Goal: Task Accomplishment & Management: Complete application form

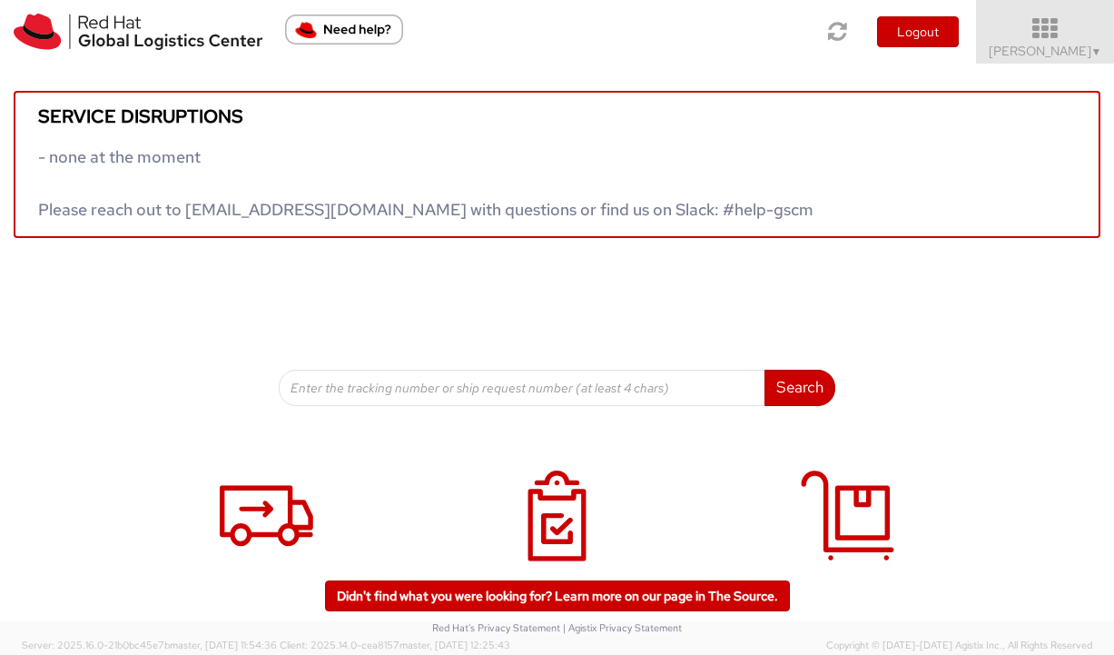
click at [1050, 44] on span "Vitoria Alencar ▼" at bounding box center [1045, 51] width 113 height 16
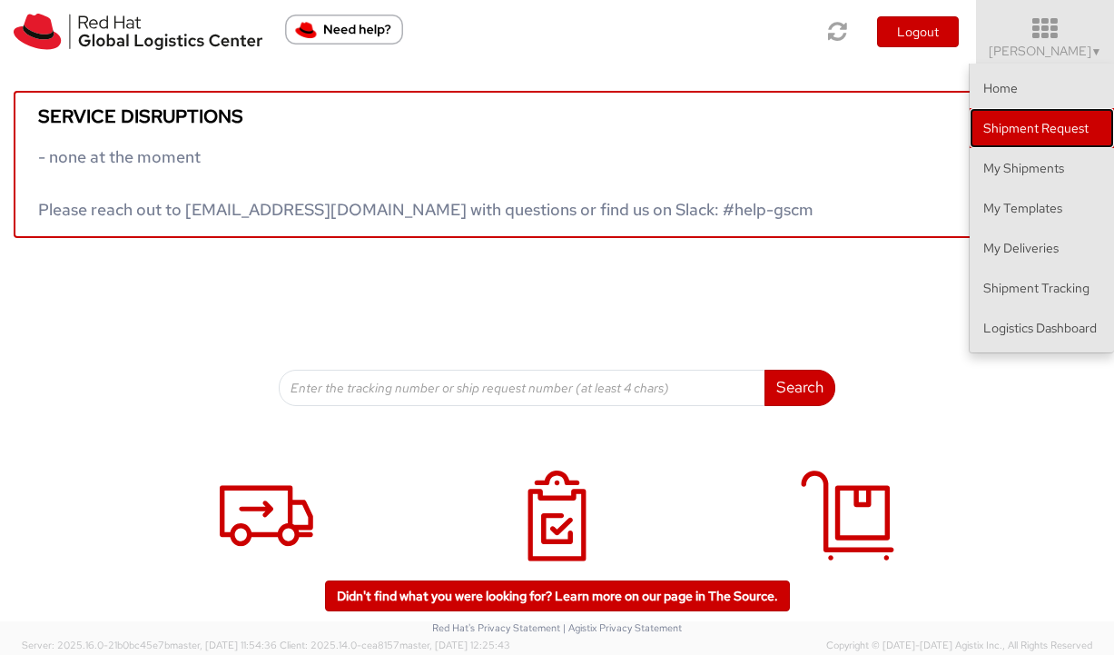
click at [1029, 143] on link "Shipment Request" at bounding box center [1042, 128] width 144 height 40
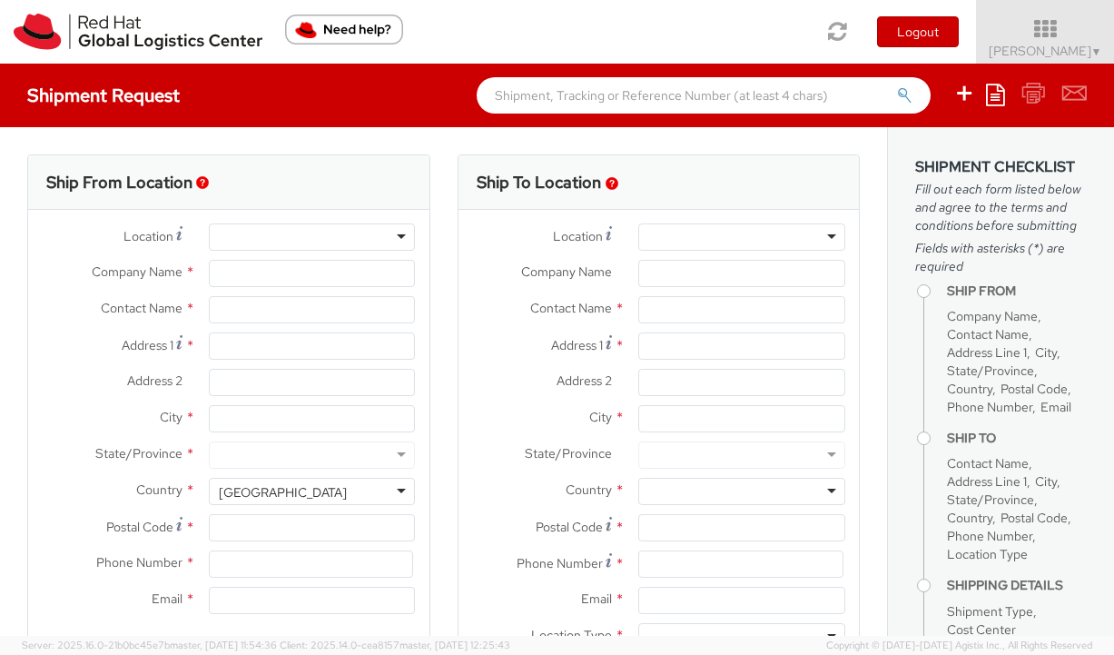
select select
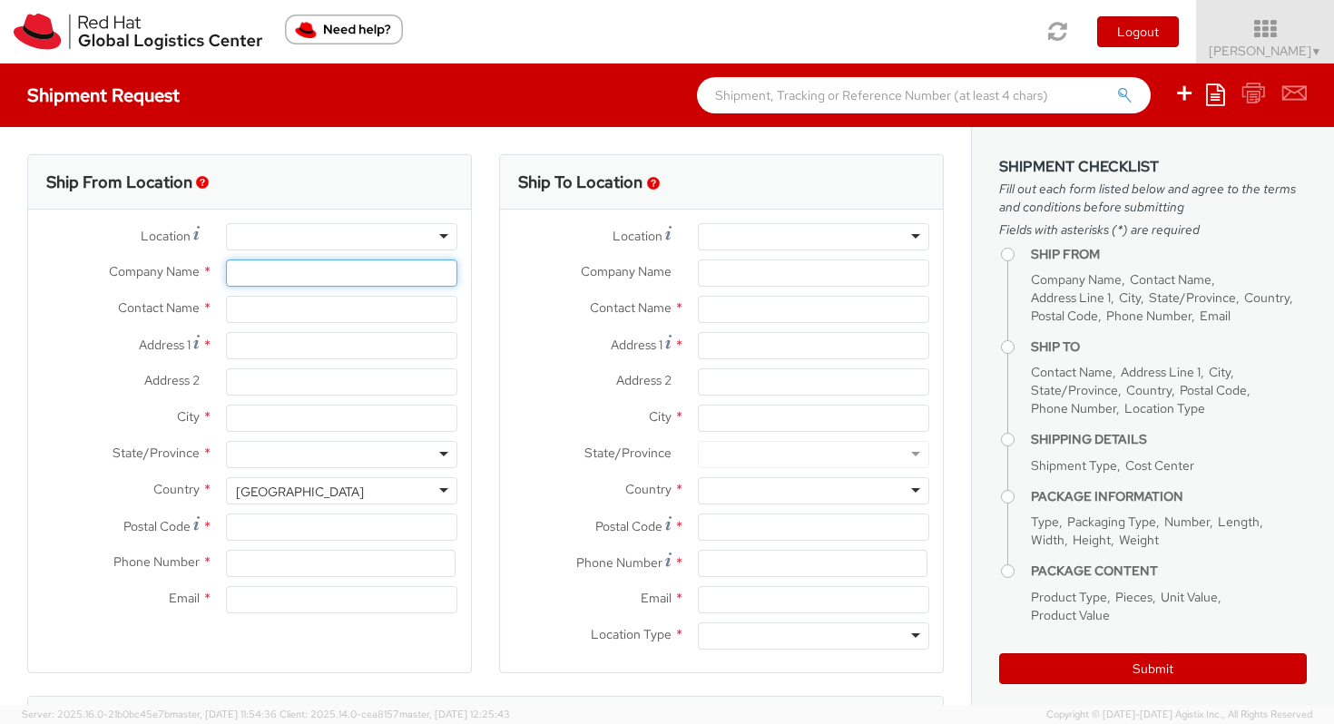
click at [262, 280] on input "Company Name *" at bounding box center [341, 273] width 231 height 27
type input "g"
click at [260, 302] on input "text" at bounding box center [341, 309] width 231 height 27
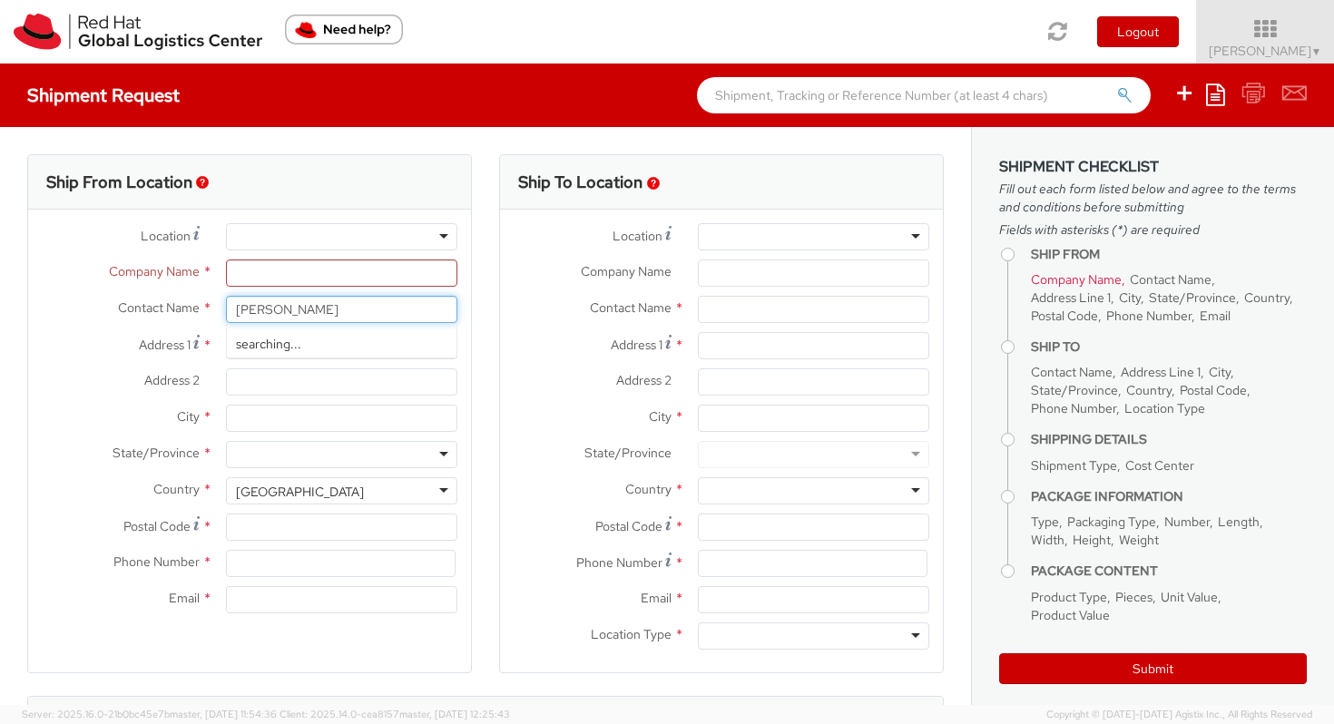
type input "gustavo"
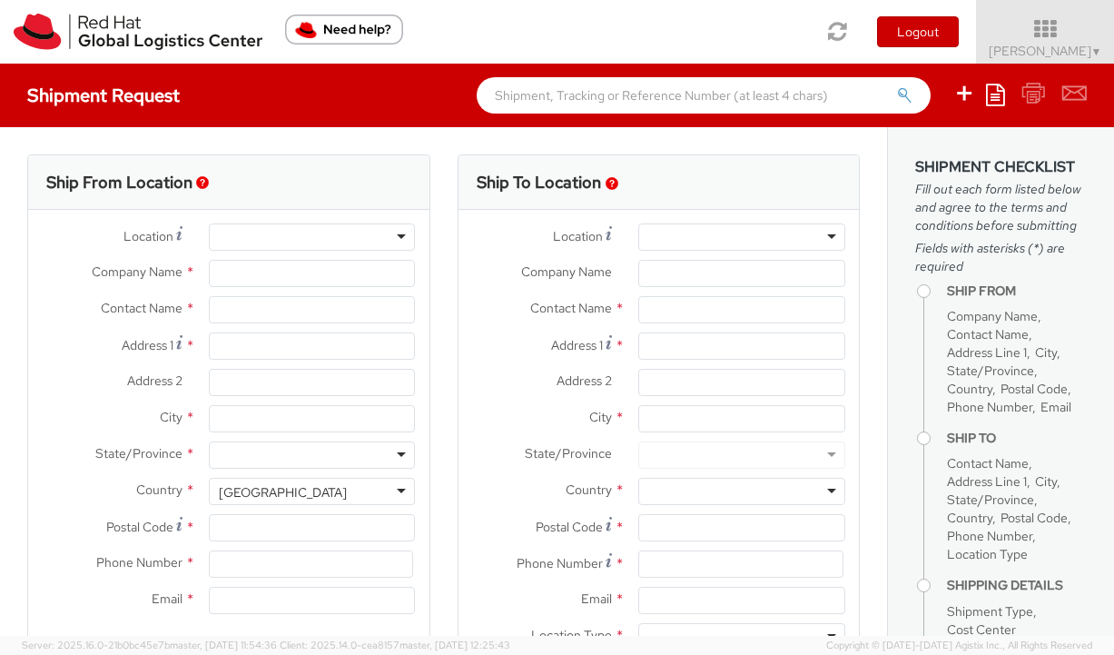
select select
select select "903"
type input "Red Hat Brasil Limitada"
type input "Vitoria Alencar"
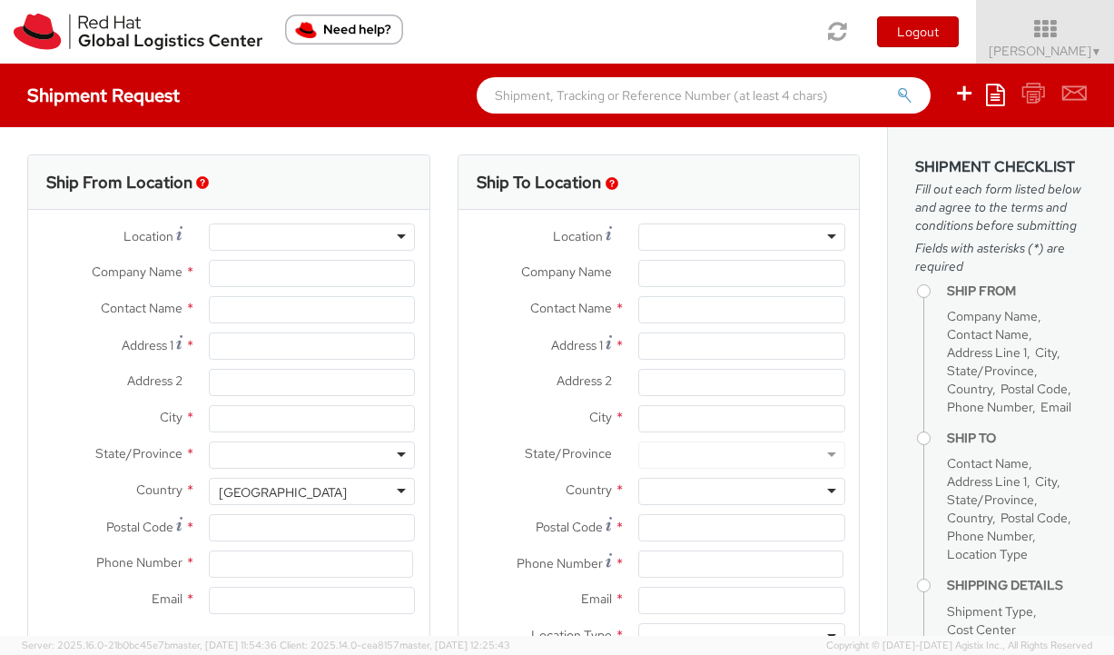
type input "Av. Brg. Faria Lima, 3732"
type input "Floor 24 and 25, Itaim Bibi"
type input "SAO PAULO"
type input "04538-132"
type input "000"
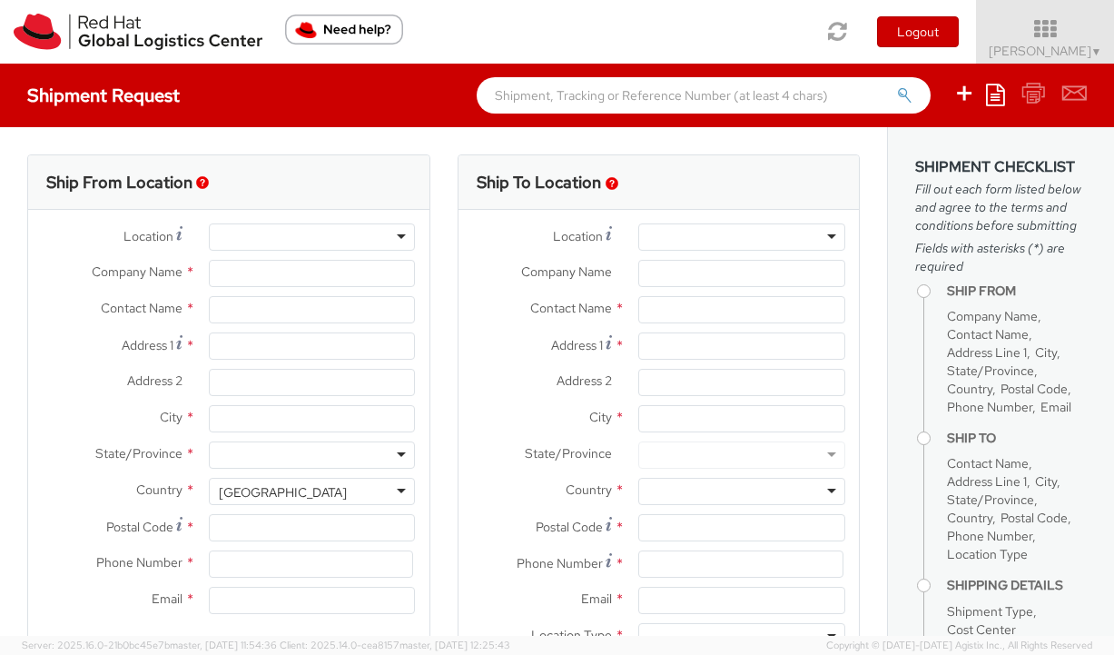
type input "valencar@redhat.com"
select select "CM"
select select "KGS"
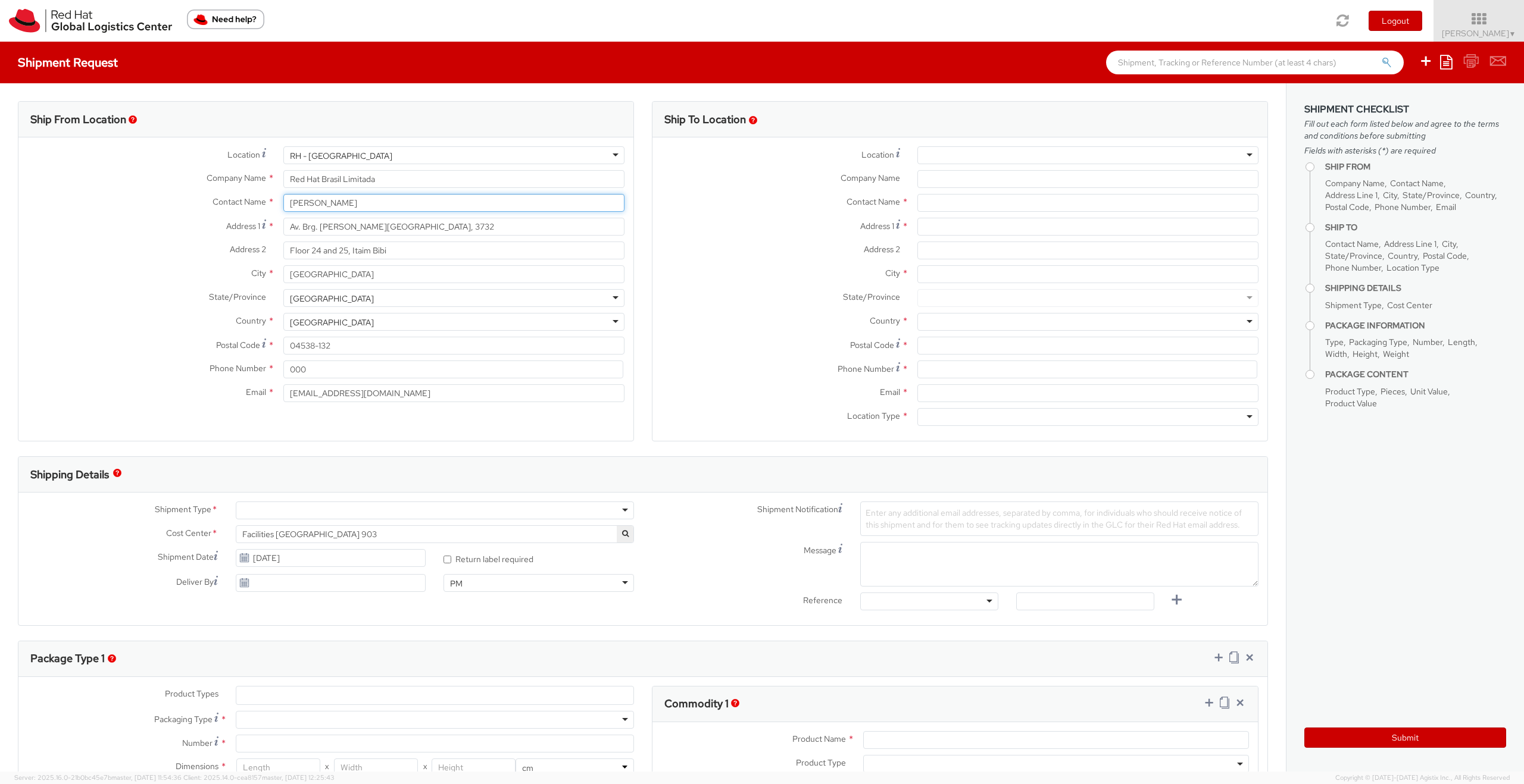
click at [407, 196] on input "[PERSON_NAME]" at bounding box center [454, 203] width 341 height 18
type input "gustavo"
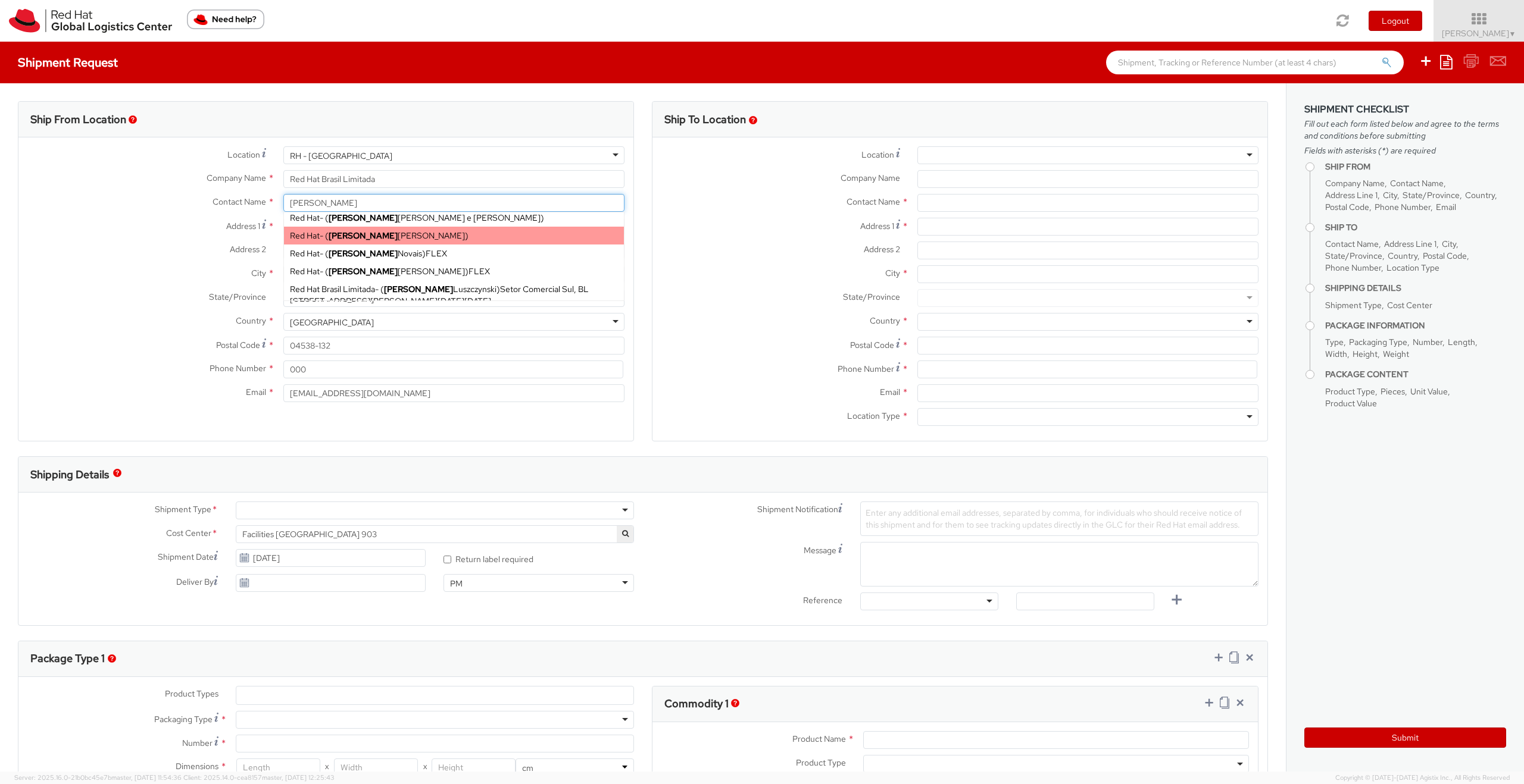
scroll to position [35, 0]
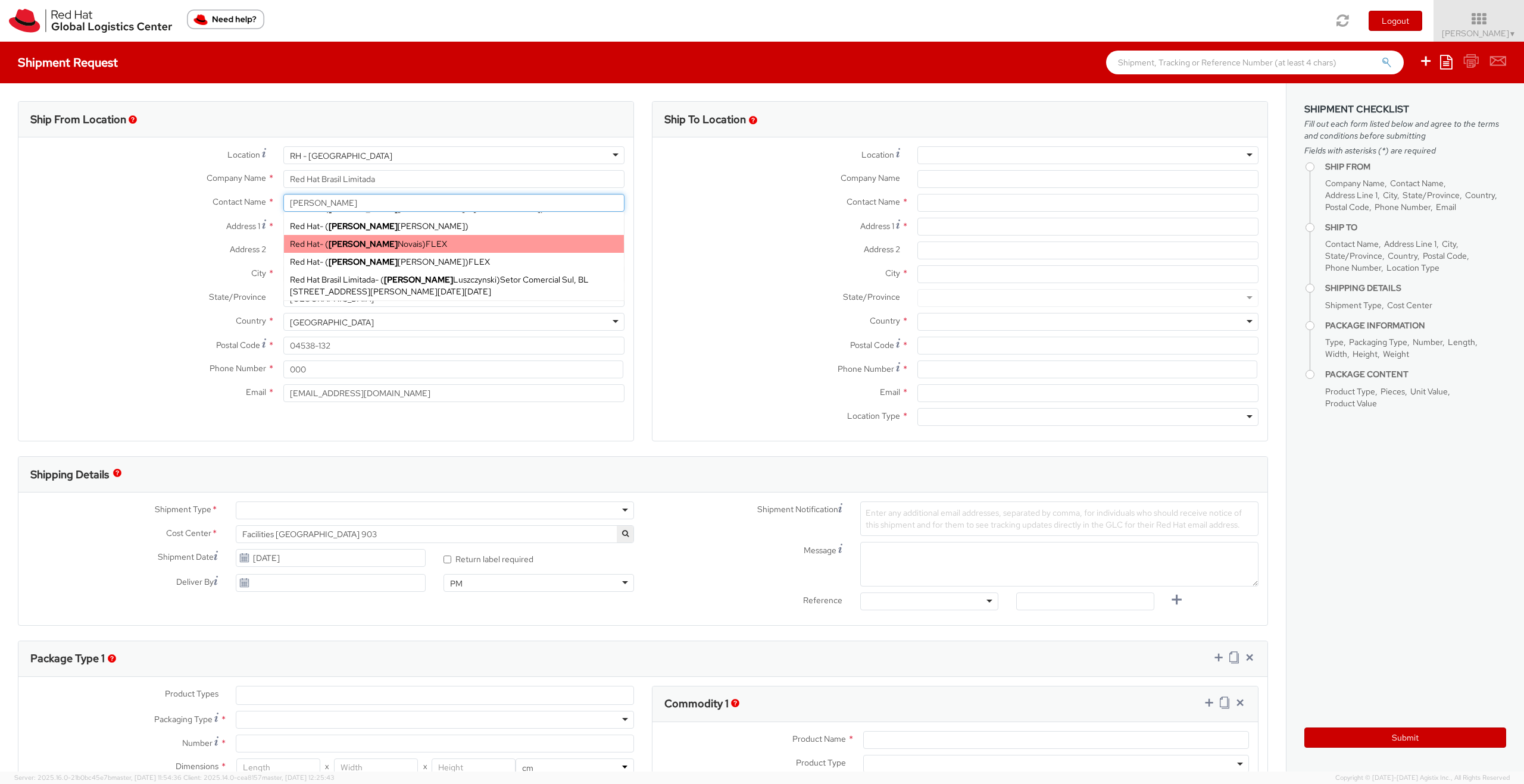
click at [387, 248] on span "Gustavo Novais" at bounding box center [375, 244] width 94 height 10
type input "Red Hat"
type input "Gustavo Novais"
type input "gnovais@redhat.com"
select select
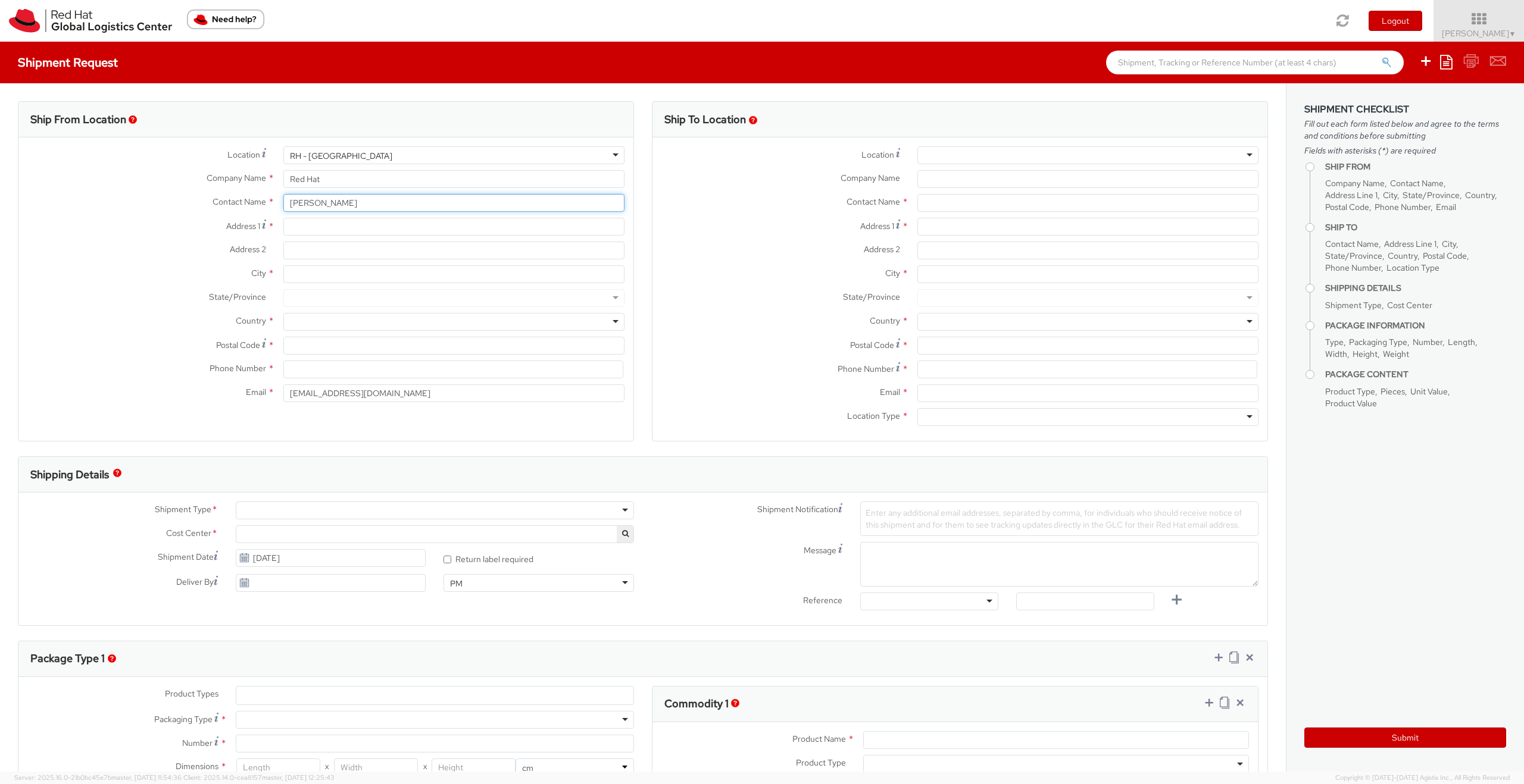
type input "Gustavo Novais"
click at [875, 161] on div at bounding box center [1088, 155] width 341 height 18
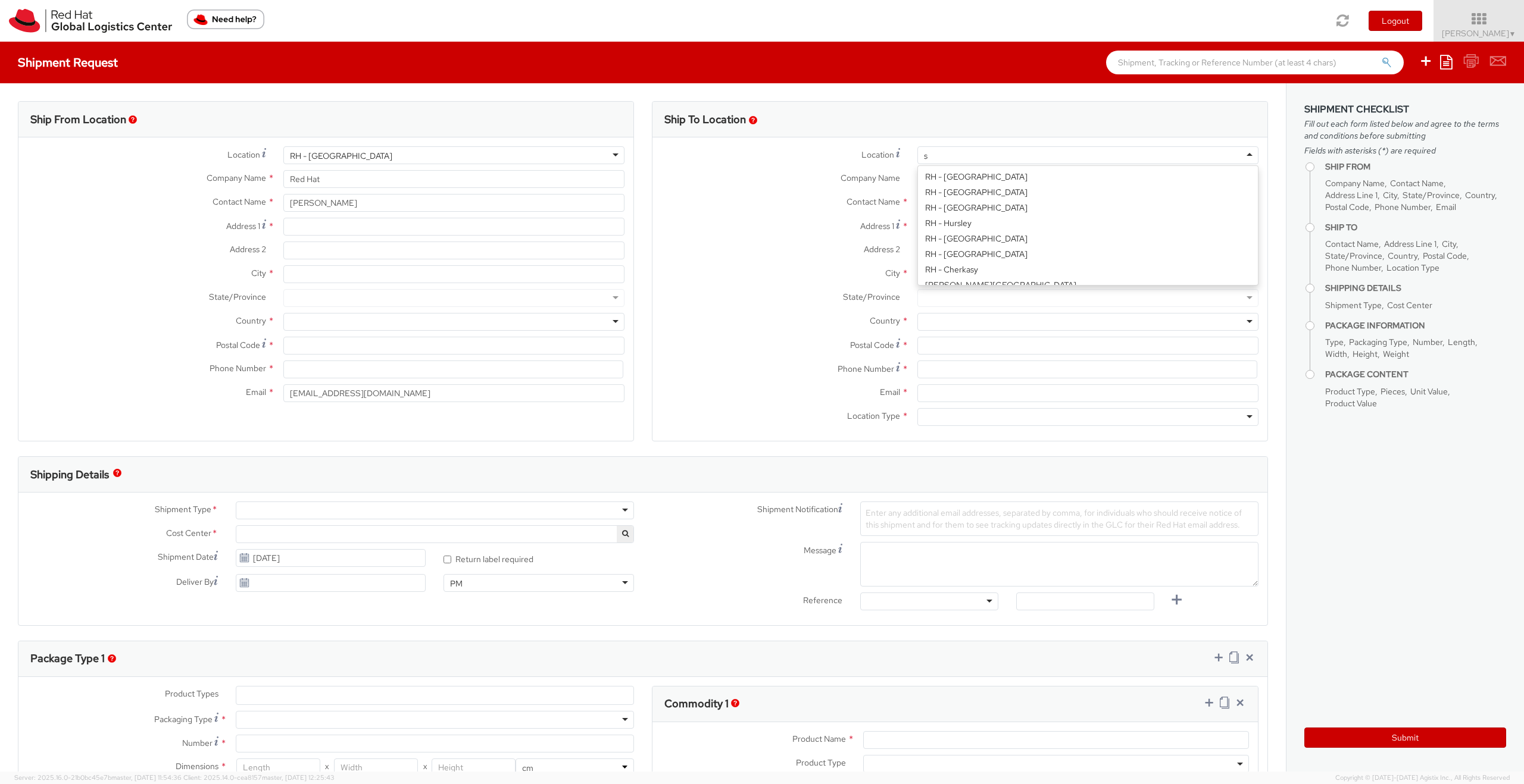
scroll to position [787, 0]
type input "sao"
type input "Red Hat Brasil Limitada"
type input "Av. Brg. Faria Lima, 3732"
type input "Floor 24 and 25, Itaim Bibi"
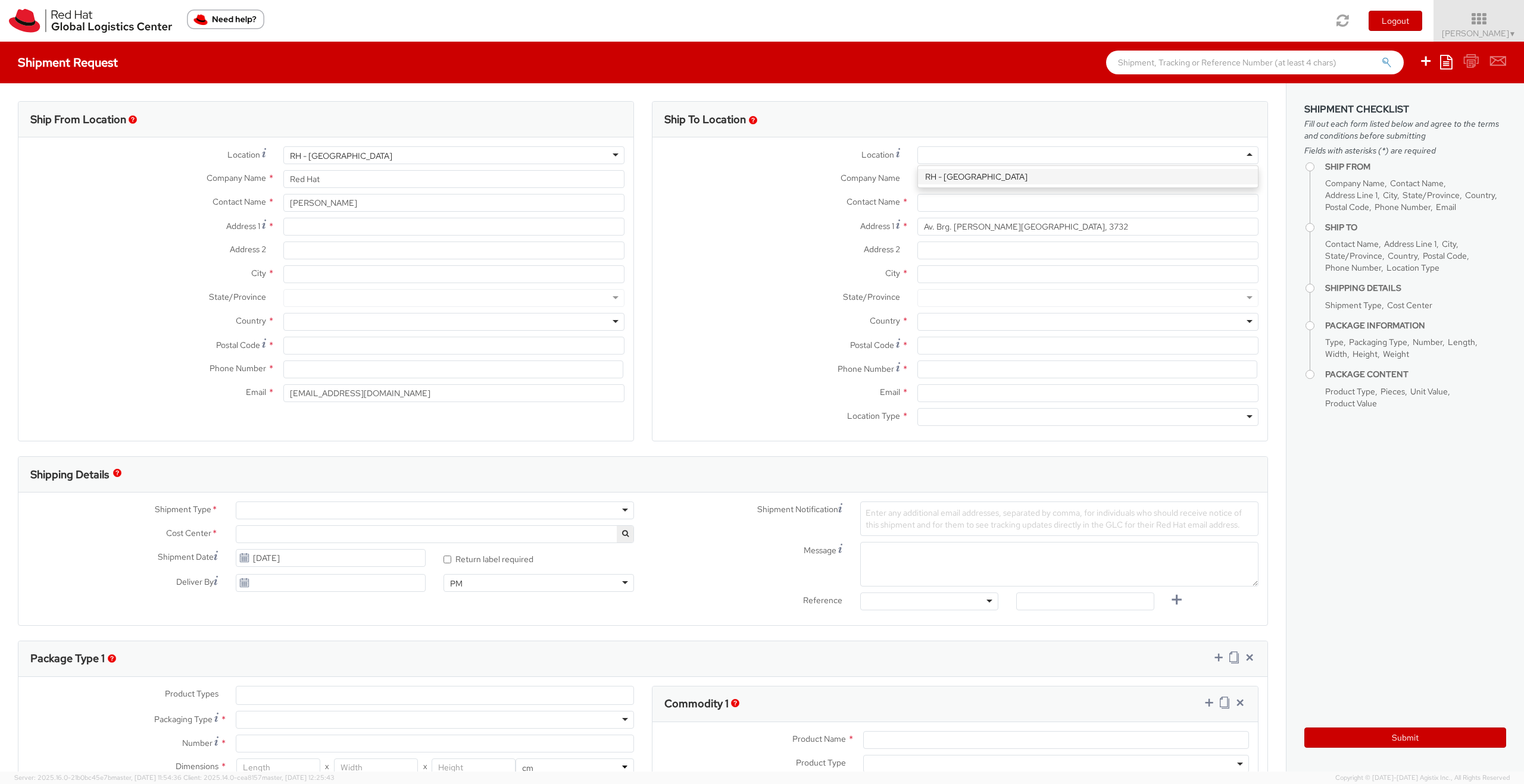
type input "SAO PAULO"
type input "04538-132"
type input "000"
select select "903"
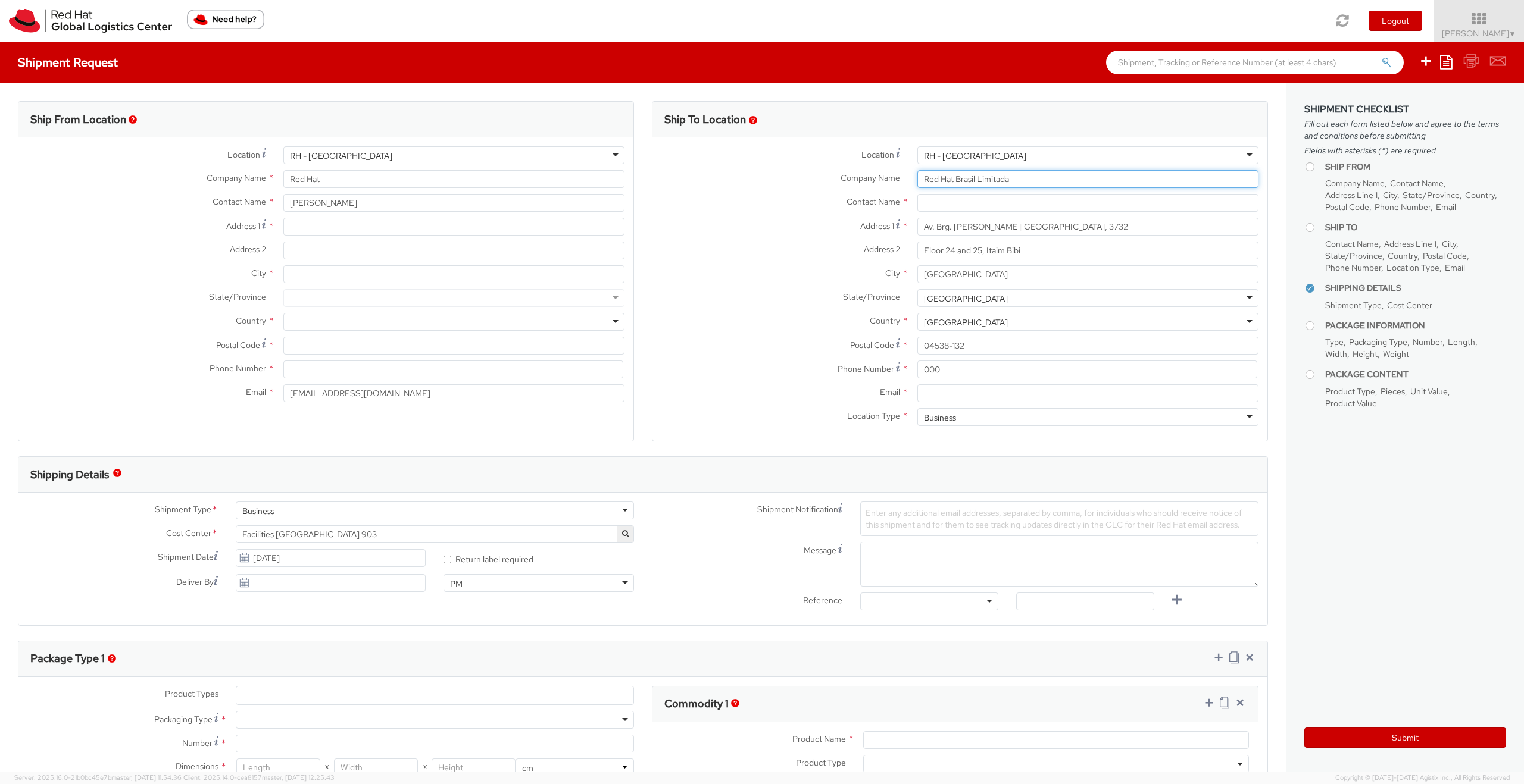
click at [875, 174] on input "Red Hat Brasil Limitada" at bounding box center [1088, 179] width 341 height 18
click at [496, 186] on input "Red Hat" at bounding box center [454, 179] width 341 height 18
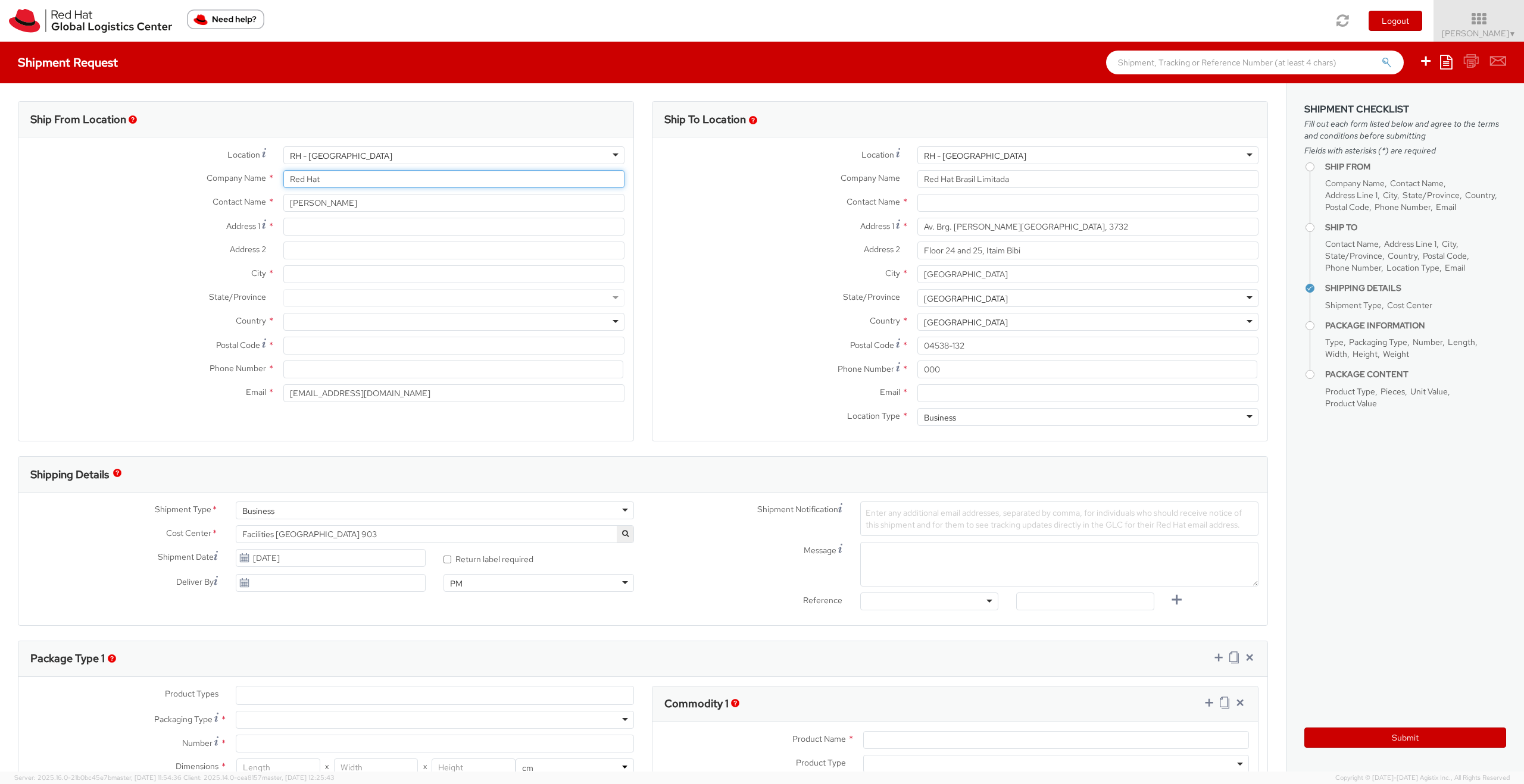
click at [496, 186] on input "Red Hat" at bounding box center [454, 179] width 341 height 18
paste input "Brasil Limitada"
type input "Red Hat Brasil Limitada"
click at [875, 225] on input "Av. Brg. [PERSON_NAME][GEOGRAPHIC_DATA], 3732" at bounding box center [1088, 226] width 341 height 18
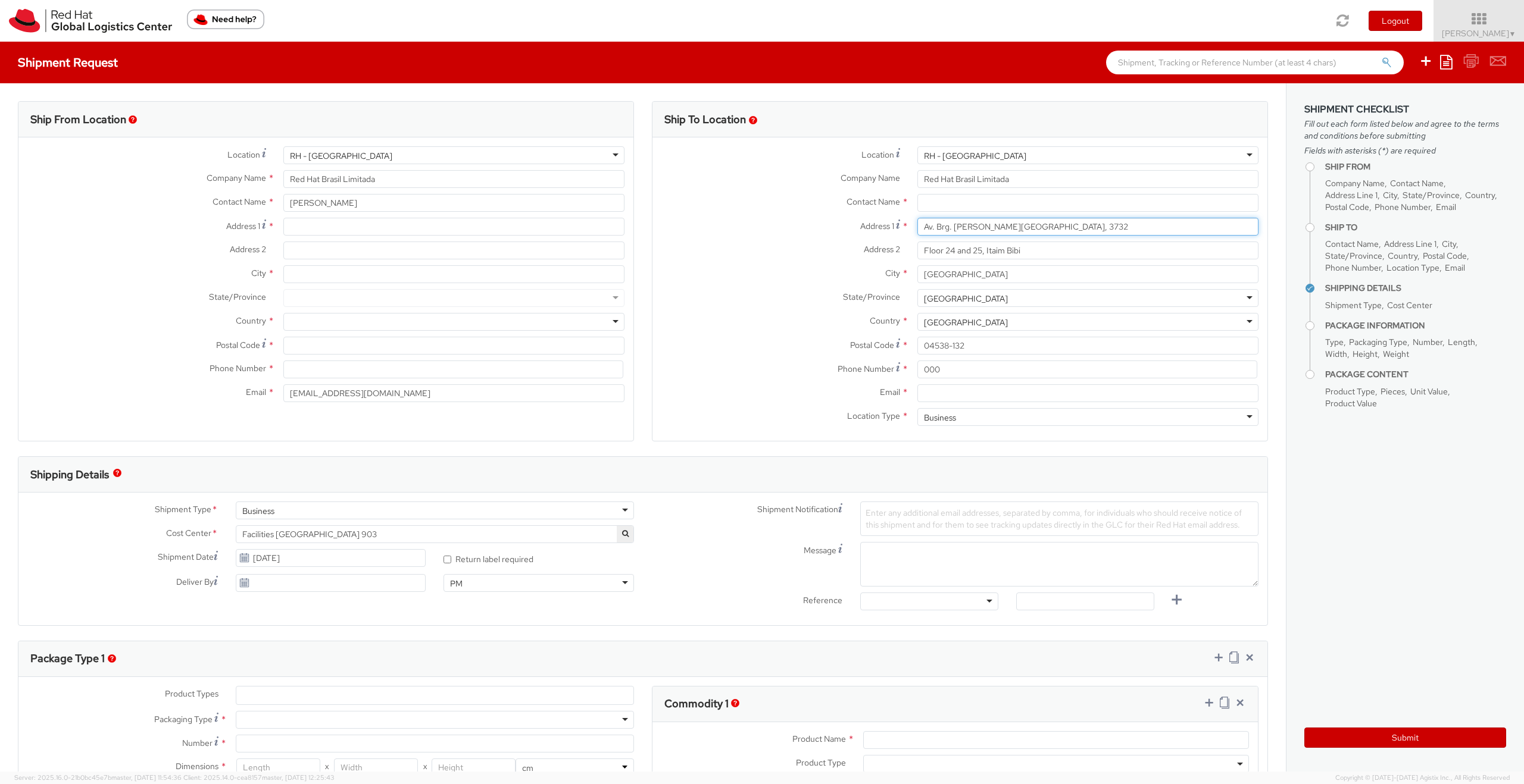
click at [875, 225] on input "Av. Brg. [PERSON_NAME][GEOGRAPHIC_DATA], 3732" at bounding box center [1088, 226] width 341 height 18
click at [466, 229] on input "Address 1 *" at bounding box center [454, 226] width 341 height 18
click at [454, 227] on input "Address 1 *" at bounding box center [454, 226] width 341 height 18
click at [875, 227] on input "Av. Brg. [PERSON_NAME][GEOGRAPHIC_DATA], 3732" at bounding box center [1088, 226] width 341 height 18
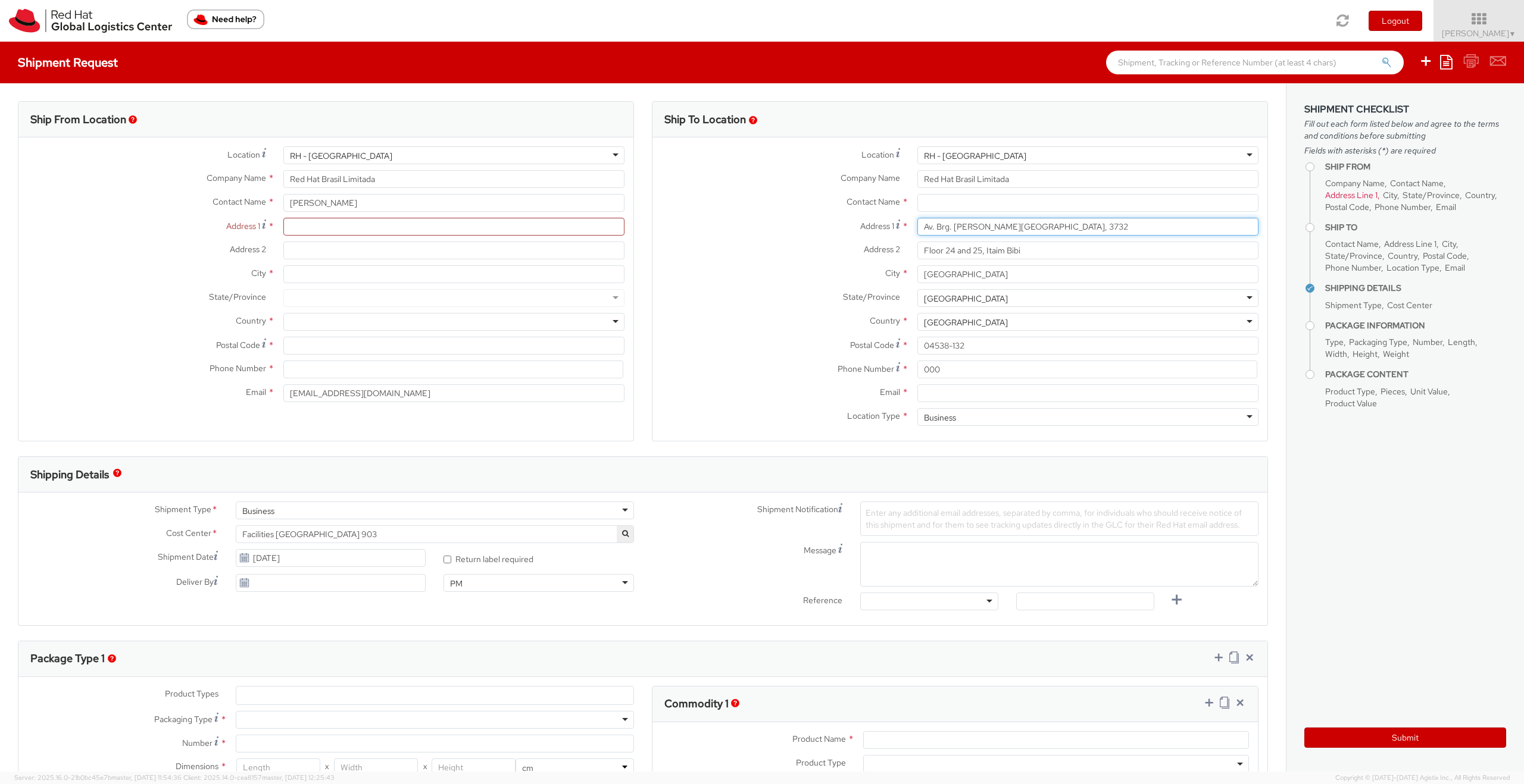
click at [875, 227] on input "Av. Brg. [PERSON_NAME][GEOGRAPHIC_DATA], 3732" at bounding box center [1088, 226] width 341 height 18
click at [311, 231] on input "Address 1 *" at bounding box center [454, 226] width 341 height 18
paste input "Av. Brg. [PERSON_NAME][GEOGRAPHIC_DATA], 3732"
type input "Av. Brg. [PERSON_NAME][GEOGRAPHIC_DATA], 3732"
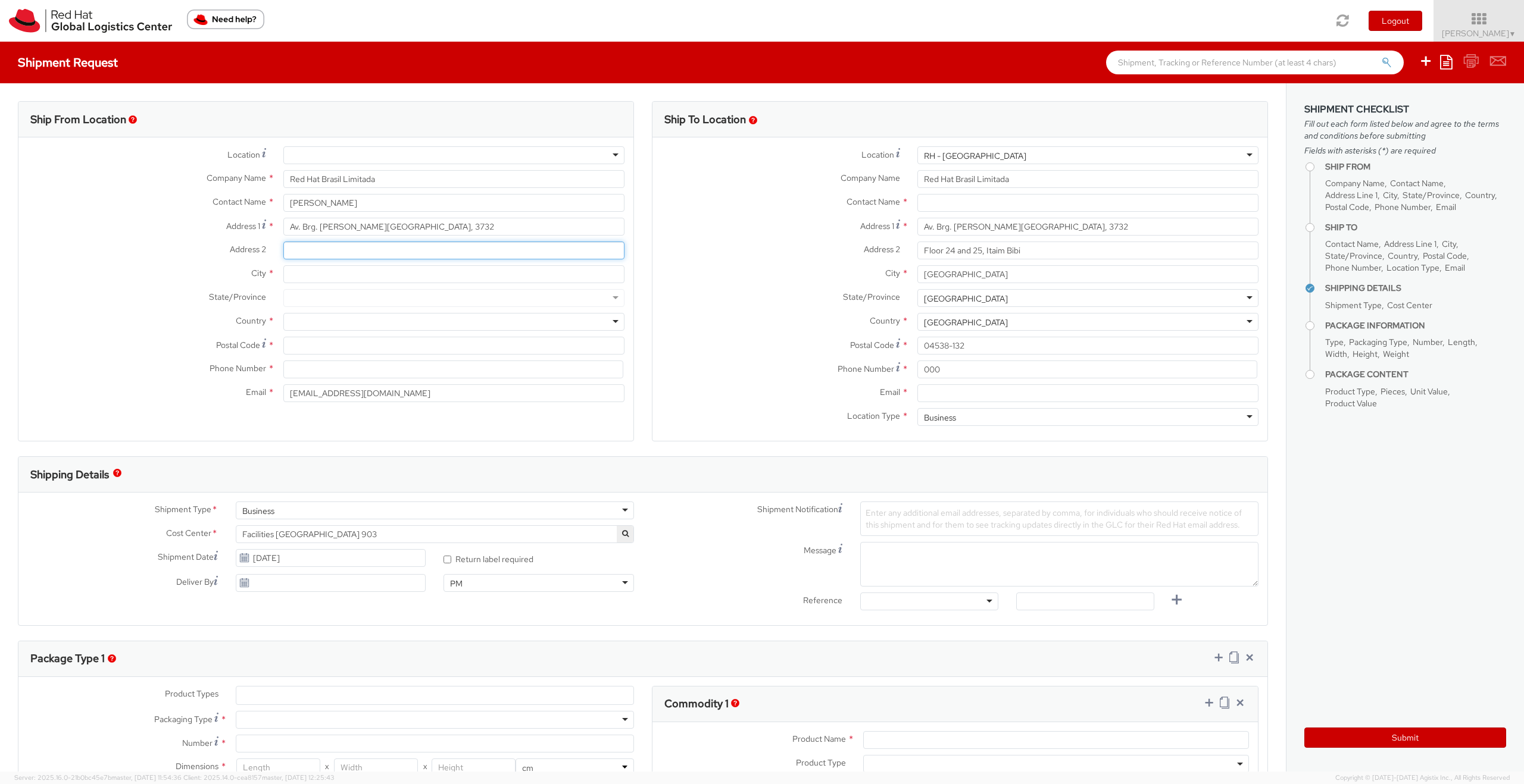
click at [334, 257] on input "Address 2 *" at bounding box center [454, 250] width 341 height 18
click at [875, 248] on input "Floor 24 and 25, Itaim Bibi" at bounding box center [1088, 250] width 341 height 18
click at [399, 245] on input "Address 2 *" at bounding box center [454, 250] width 341 height 18
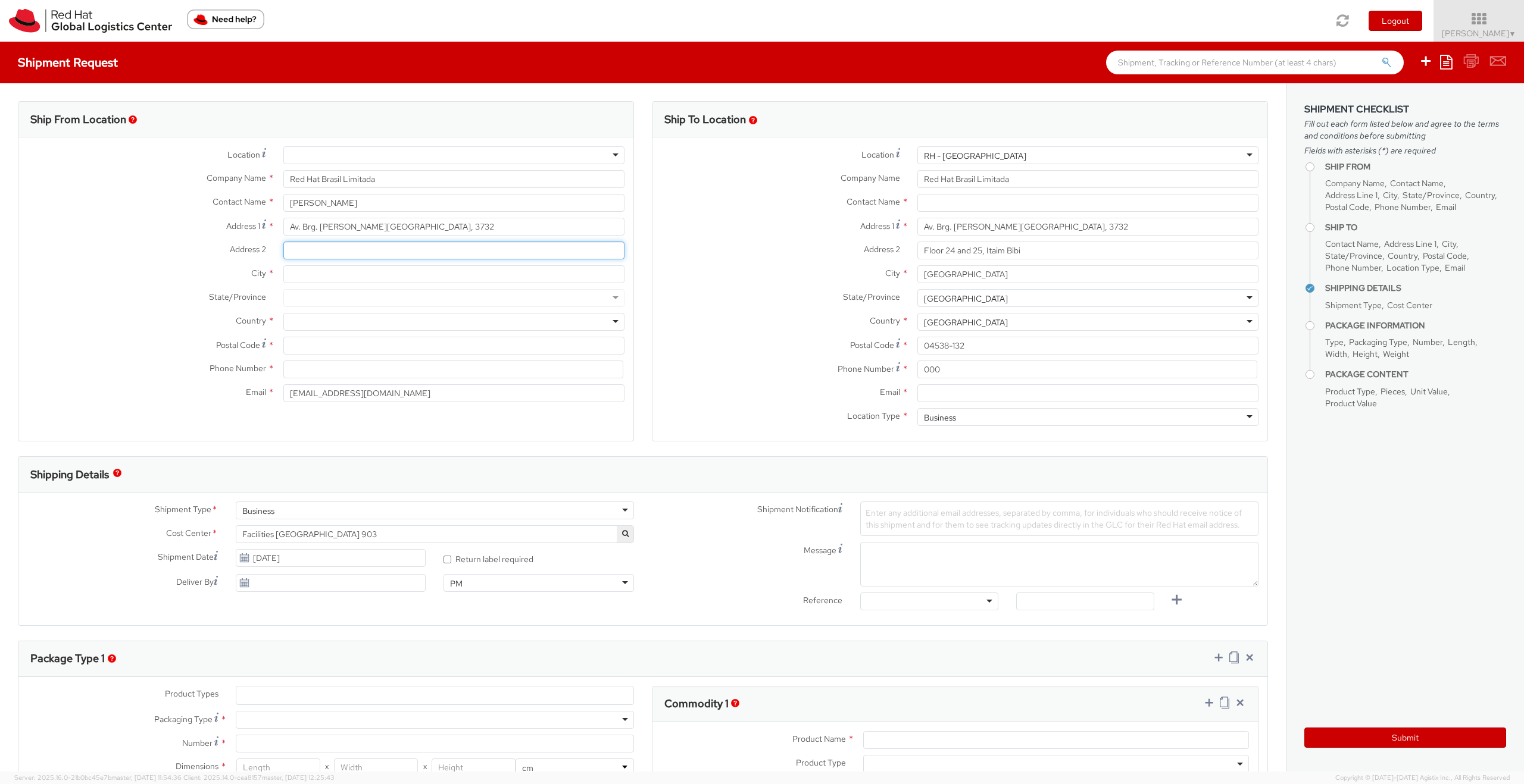
paste input "Floor 24 and 25, Itaim Bibi"
type input "Floor 24 and 25, Itaim Bibi"
click at [875, 277] on input "SAO PAULO" at bounding box center [1088, 274] width 341 height 18
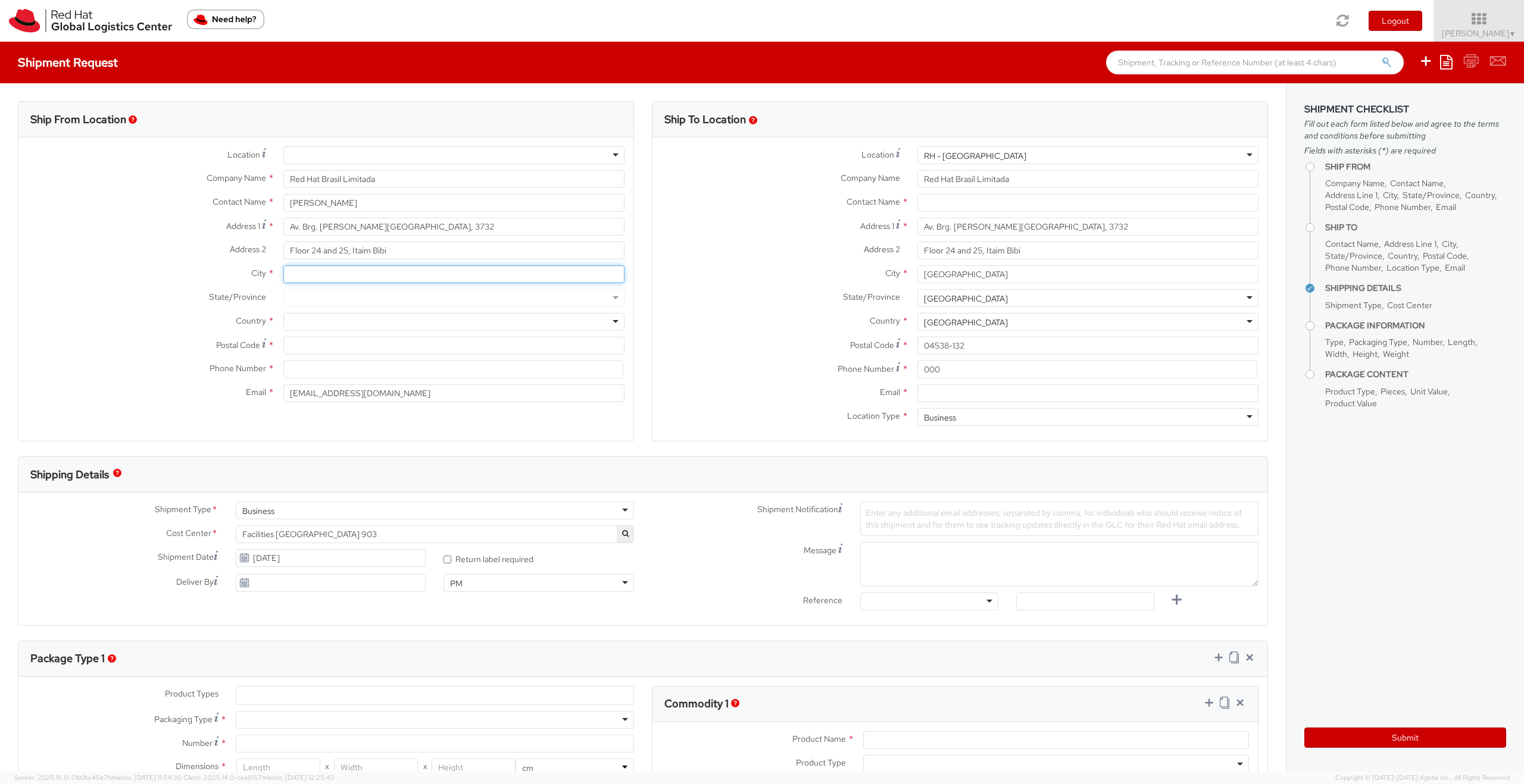
click at [406, 272] on input "City *" at bounding box center [454, 274] width 341 height 18
paste input "SAO PAULO"
type input "SAO PAULO"
click at [366, 296] on div at bounding box center [454, 298] width 341 height 18
click at [370, 302] on div at bounding box center [454, 298] width 341 height 18
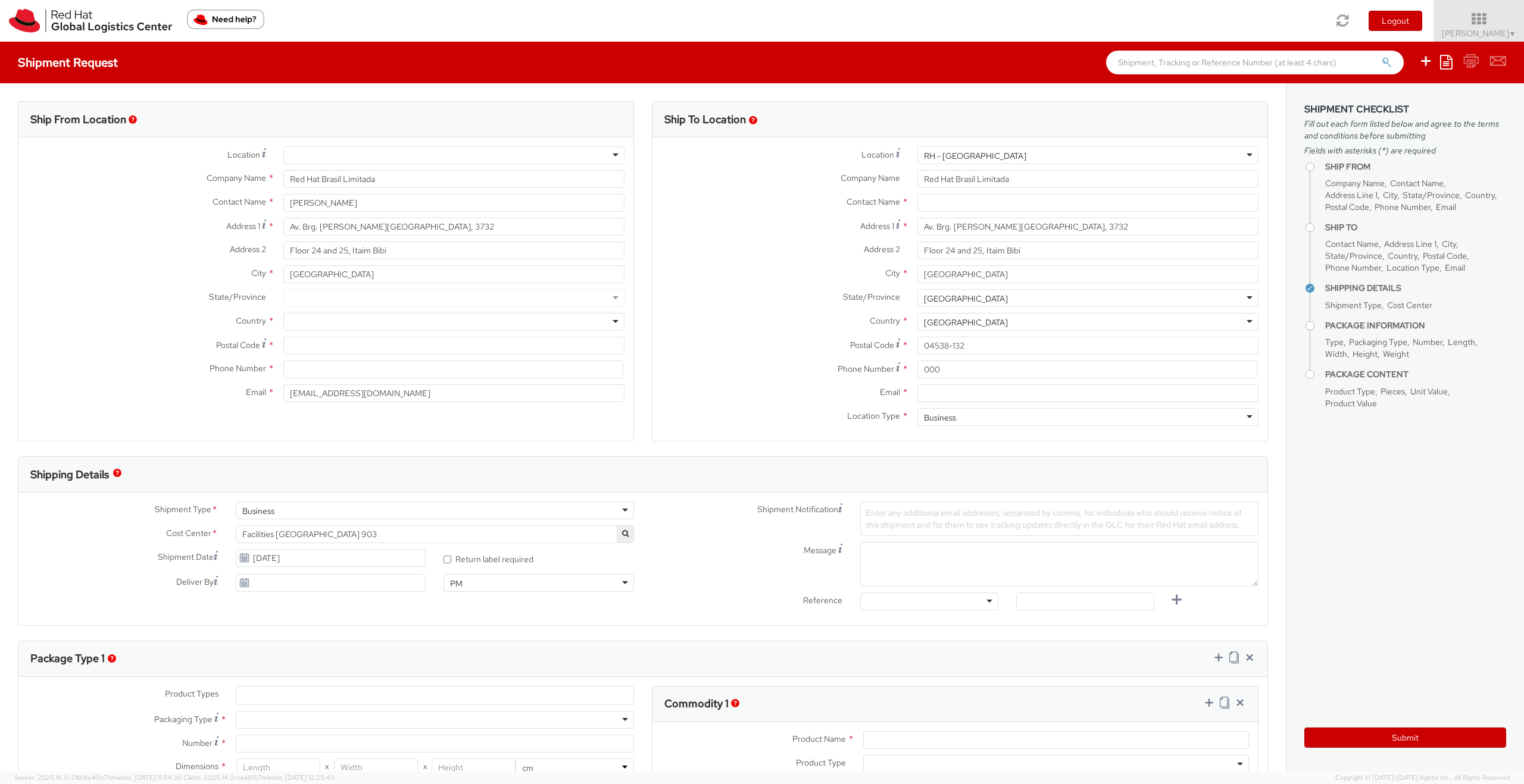
click at [359, 326] on div at bounding box center [454, 321] width 341 height 18
type input "bra"
click at [363, 294] on div at bounding box center [454, 298] width 341 height 18
type input "sa"
click at [330, 347] on input "Postal Code *" at bounding box center [454, 345] width 341 height 18
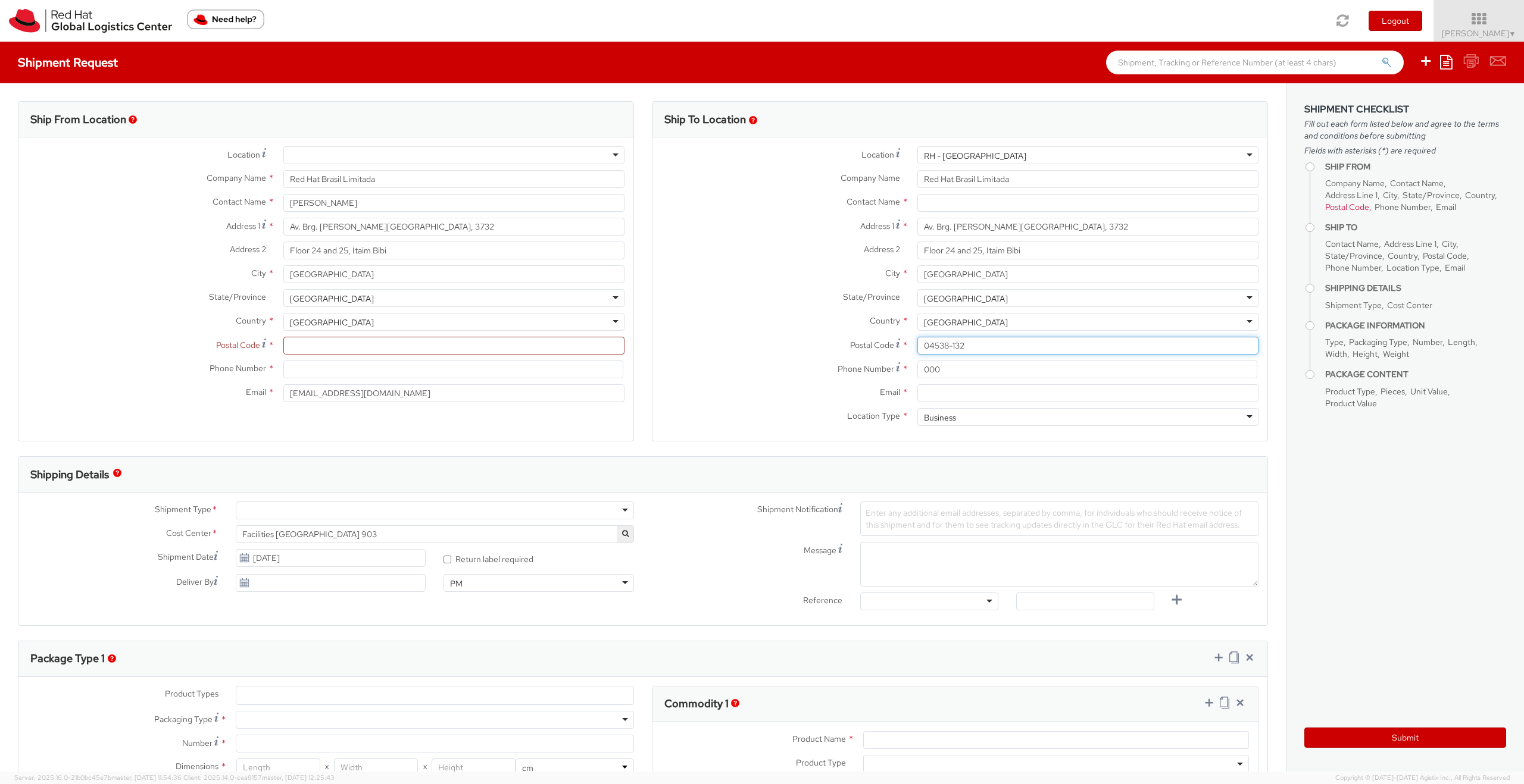
click at [875, 345] on input "04538-132" at bounding box center [1088, 345] width 341 height 18
click at [310, 348] on input "Postal Code *" at bounding box center [454, 345] width 341 height 18
paste input "04538-132"
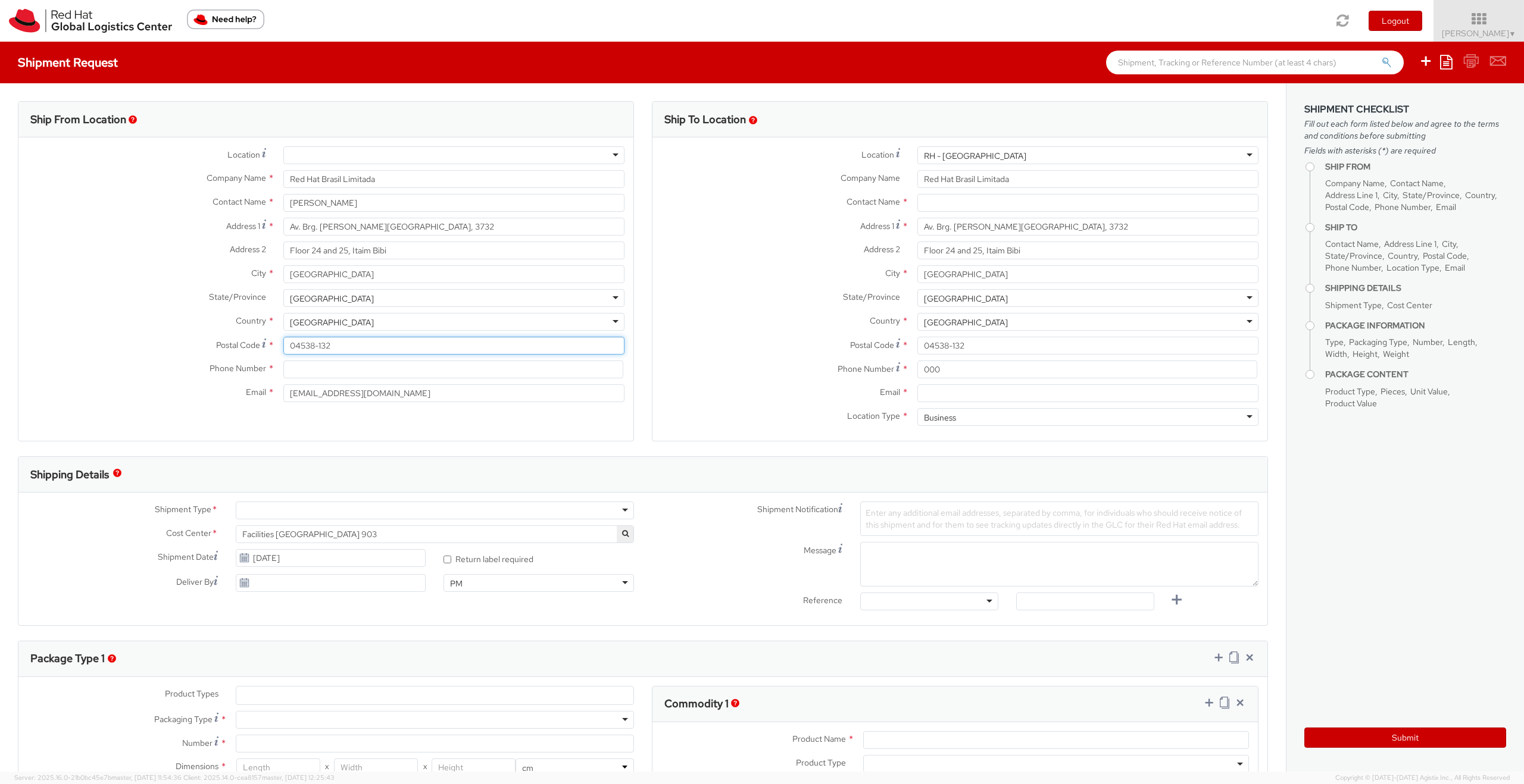
type input "04538-132"
click at [311, 363] on input at bounding box center [453, 369] width 340 height 18
type input "000"
click at [93, 412] on div "Location * RH - Amsterdam - MSO RH - Amsterdam Data Center RH - Ashburn Data Ce…" at bounding box center [326, 277] width 615 height 280
click at [488, 373] on input "000" at bounding box center [453, 369] width 340 height 18
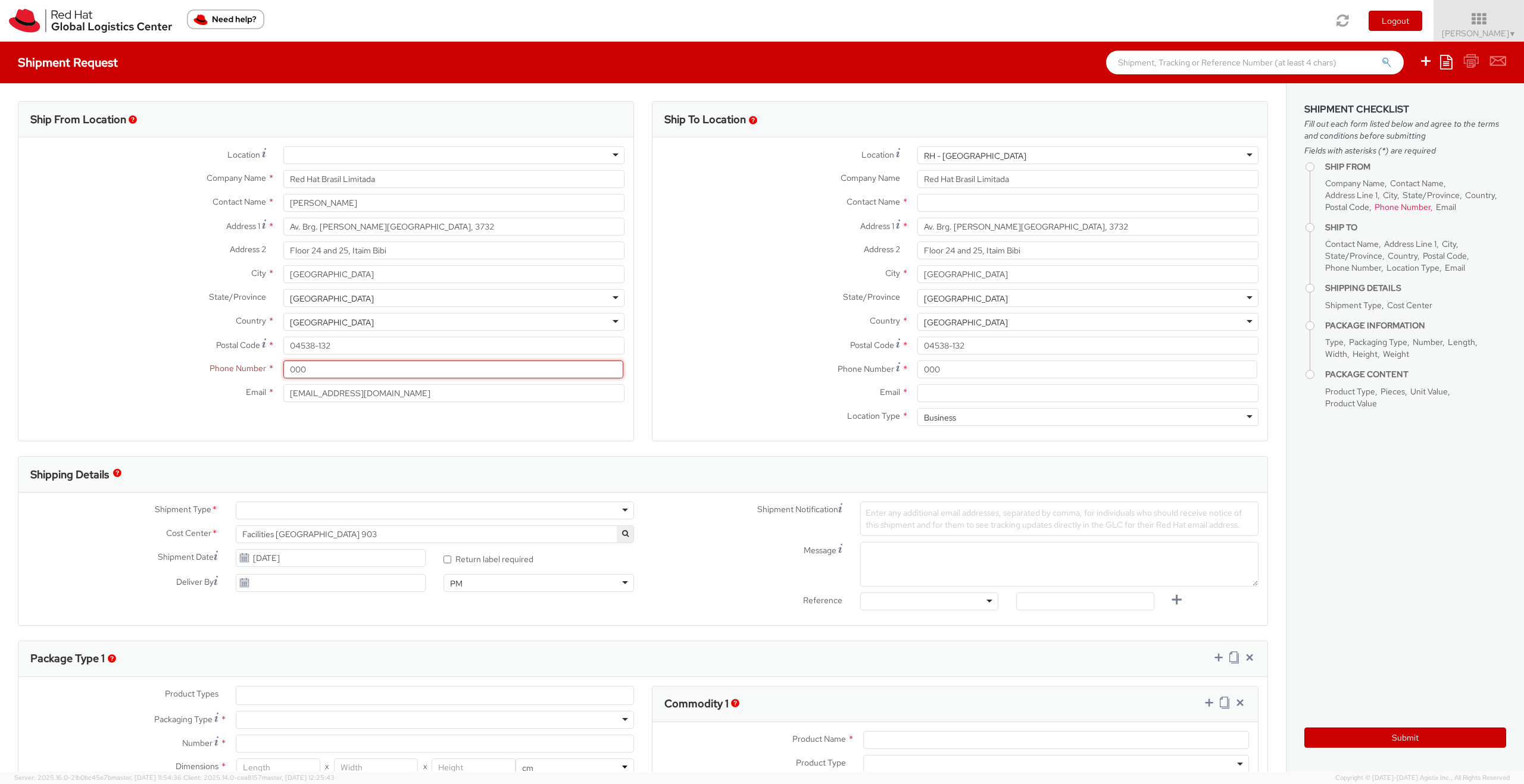
click at [488, 373] on input "000" at bounding box center [453, 369] width 340 height 18
paste input "11 33529-6000"
type input "11 33529-6000"
click at [875, 151] on div "RH - Sao Paulo" at bounding box center [1088, 155] width 341 height 18
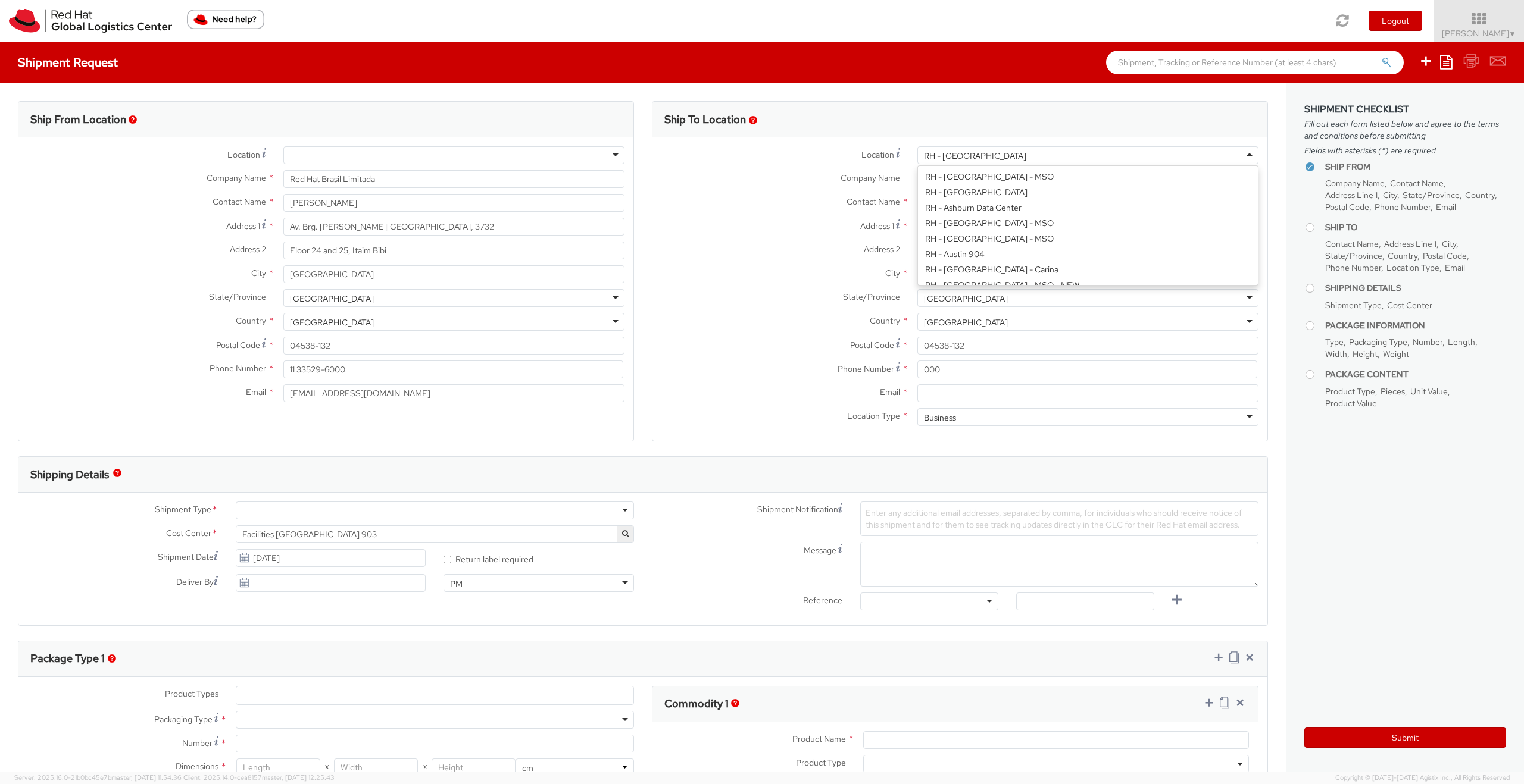
click at [875, 151] on div "RH - Sao Paulo" at bounding box center [1088, 155] width 341 height 18
click at [875, 153] on div "RH - Sao Paulo" at bounding box center [1088, 155] width 341 height 18
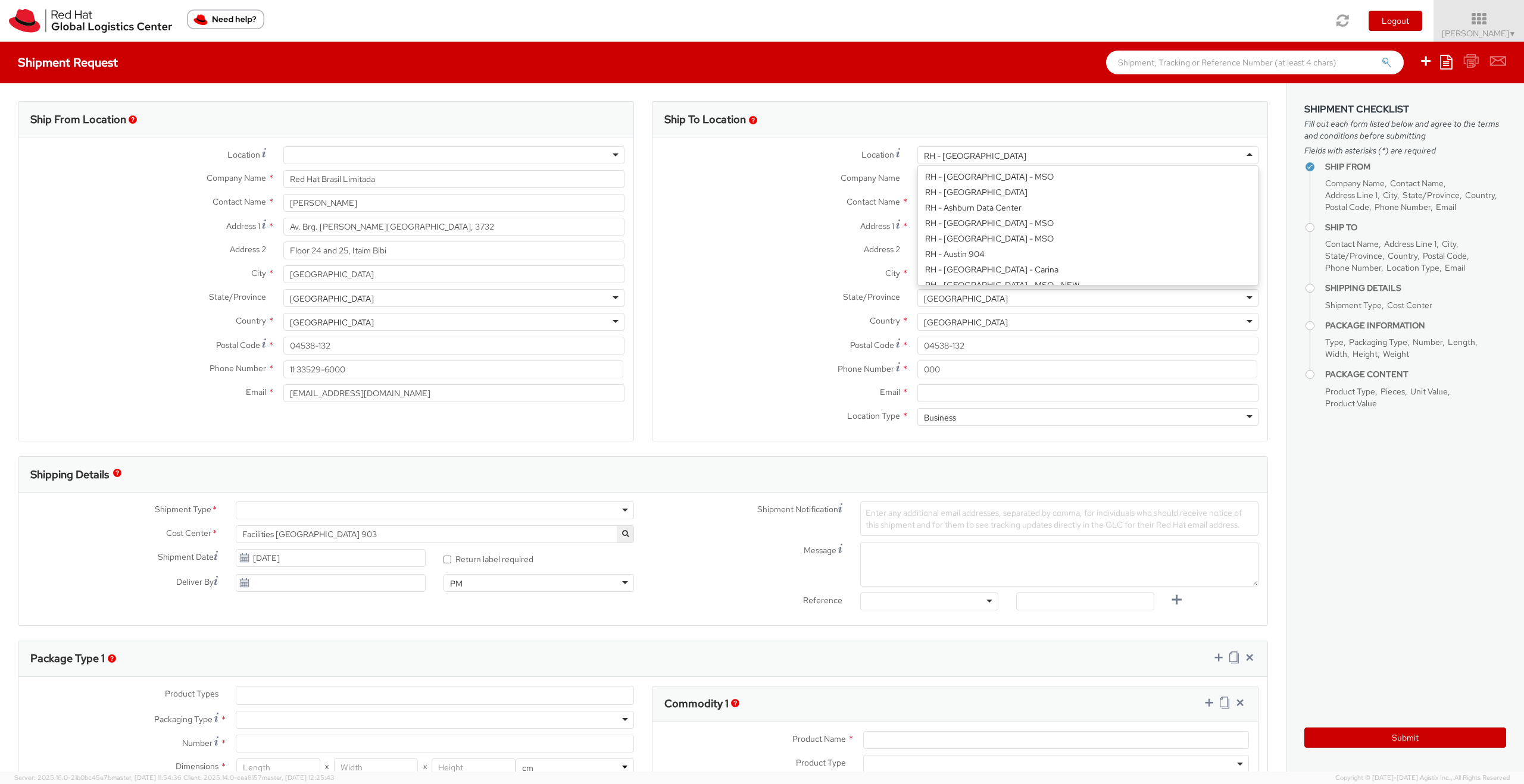
click at [875, 153] on div "RH - Sao Paulo" at bounding box center [1088, 155] width 341 height 18
click at [875, 165] on div "RH - Amsterdam - MSO RH - Amsterdam Data Center RH - Ashburn Data Center RH - A…" at bounding box center [1088, 225] width 341 height 120
drag, startPoint x: 986, startPoint y: 159, endPoint x: 864, endPoint y: 185, distance: 124.7
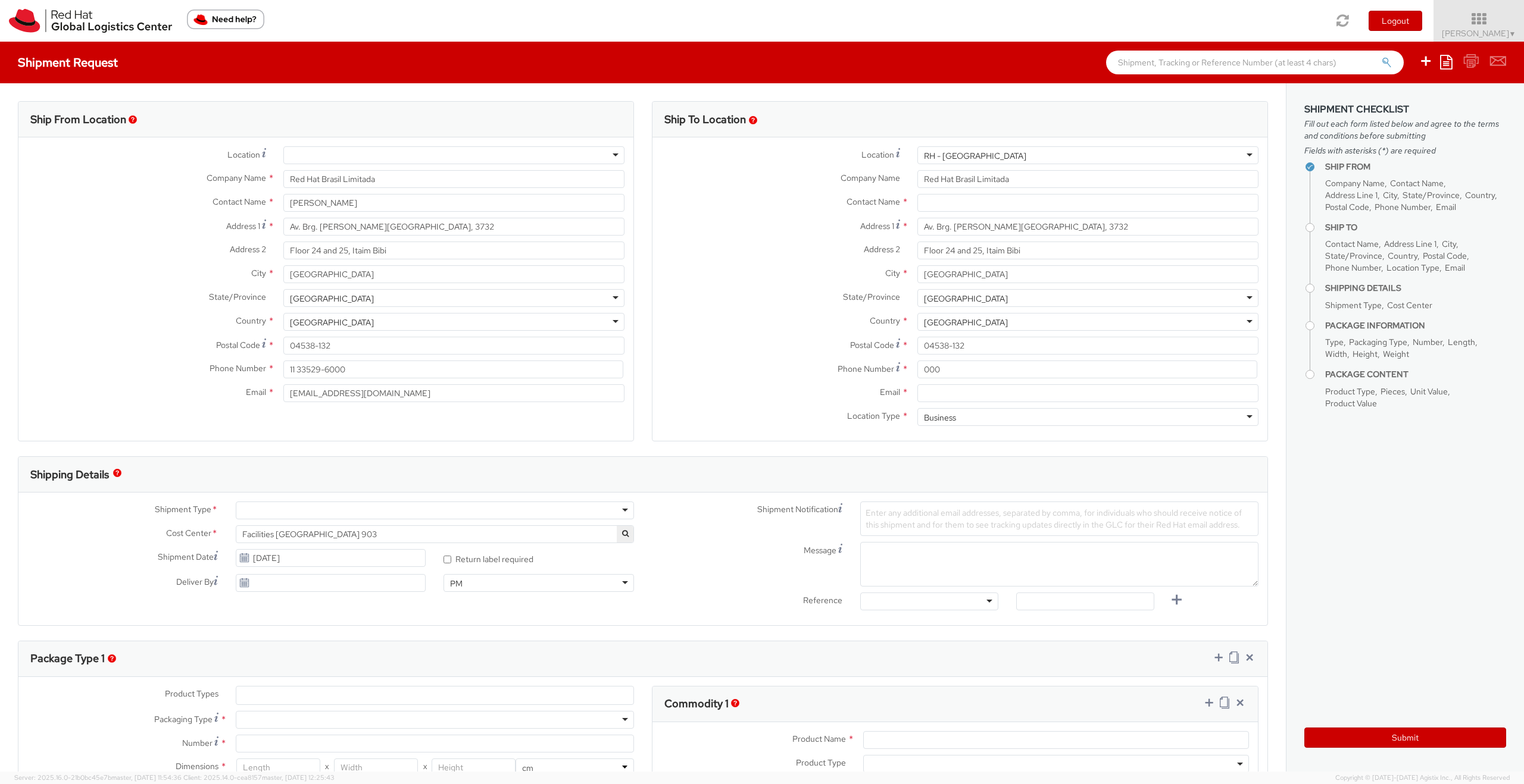
click at [864, 185] on div "Location * RH - Sao Paulo RH - Sao Paulo RH - Amsterdam - MSO RH - Amsterdam Da…" at bounding box center [960, 289] width 615 height 286
click at [875, 151] on div "RH - Sao Paulo" at bounding box center [975, 156] width 102 height 12
drag, startPoint x: 979, startPoint y: 151, endPoint x: 931, endPoint y: 153, distance: 48.0
click at [875, 206] on input "text" at bounding box center [1088, 203] width 341 height 18
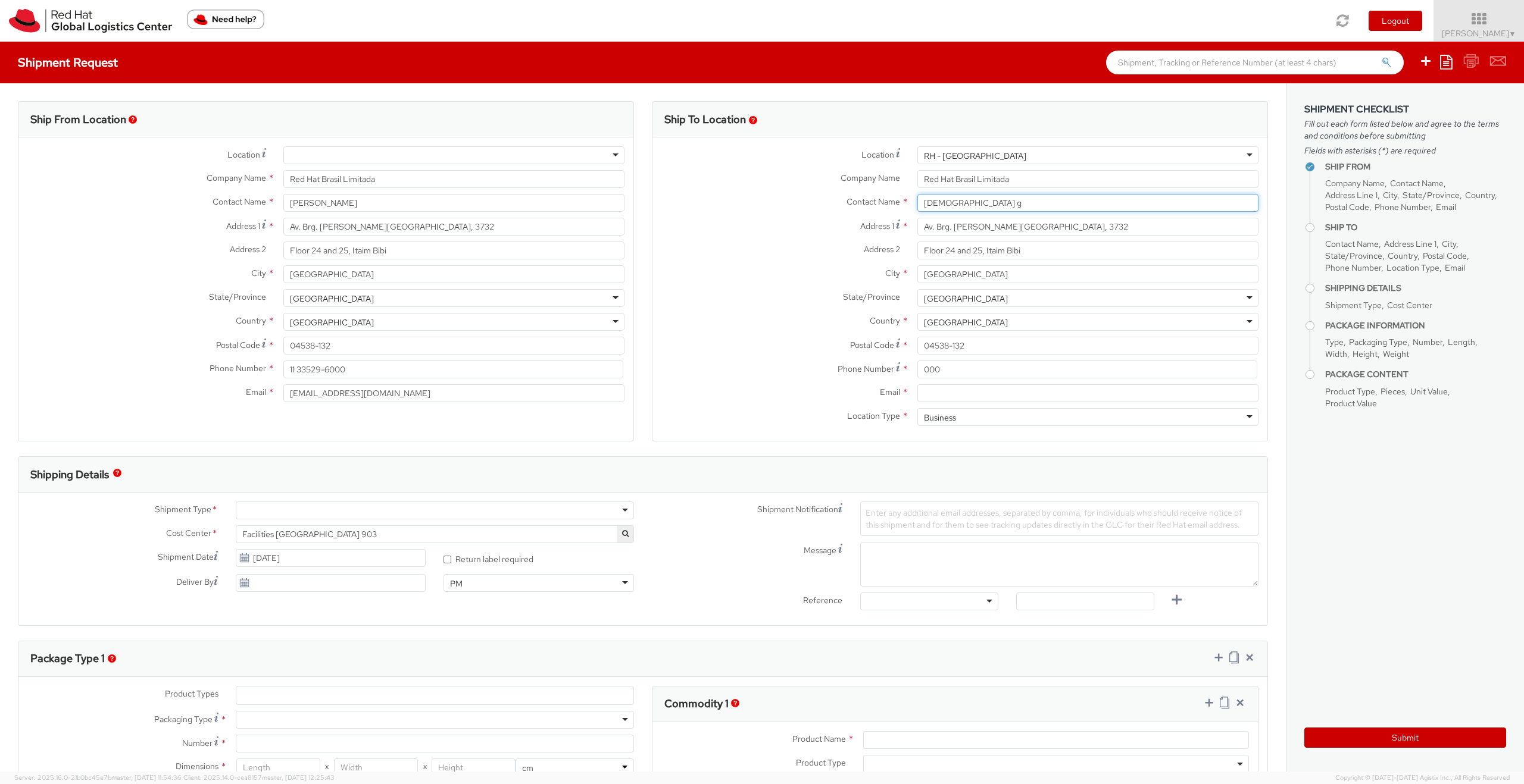
type input "jesus"
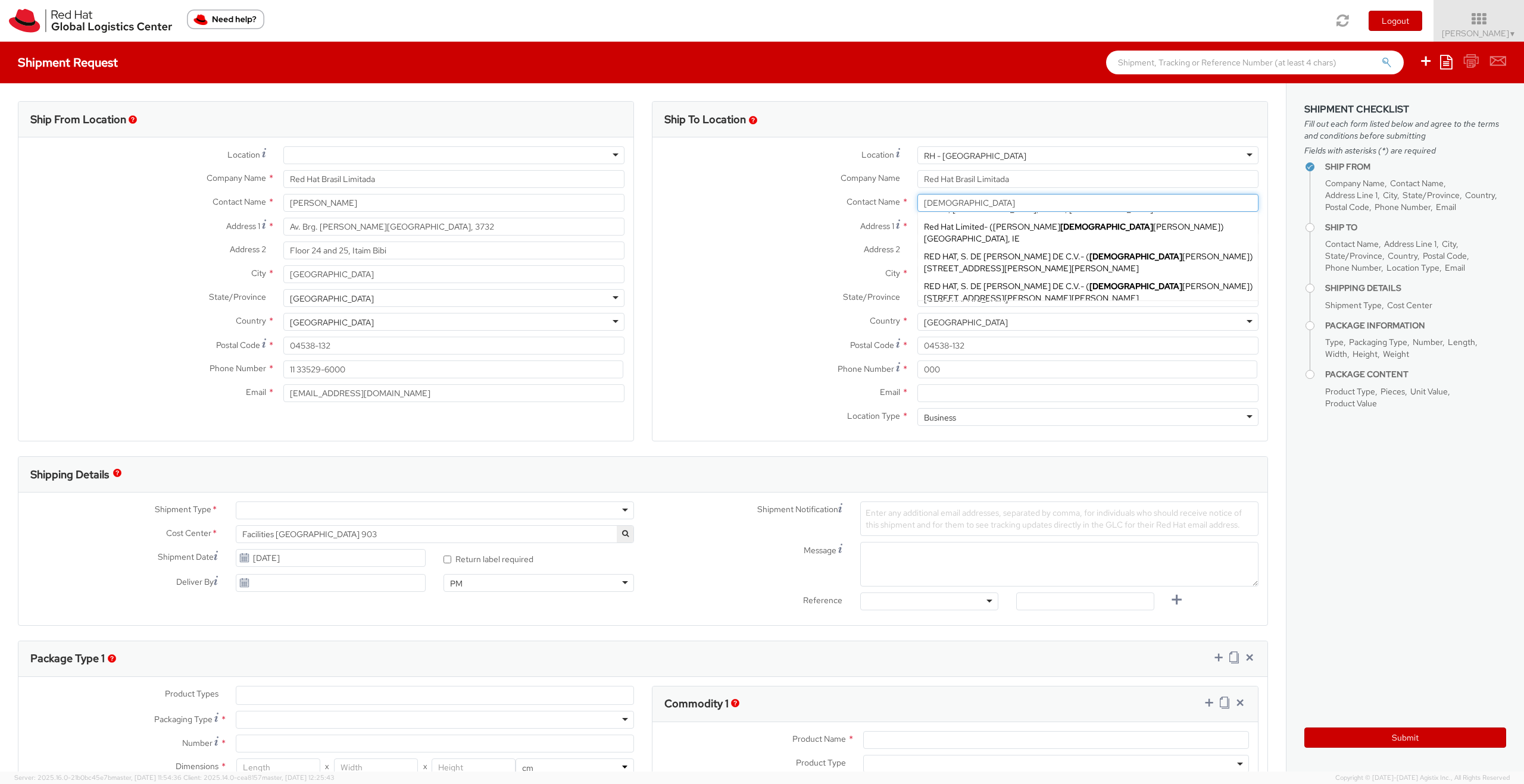
scroll to position [130, 0]
click at [875, 257] on span "RED HAT, S. DE R.L. DE C.V." at bounding box center [1002, 256] width 157 height 10
type input "RED HAT, S. DE R.L. DE C.V."
type input "Jesus Garcia"
type input "Rio Lerma 232"
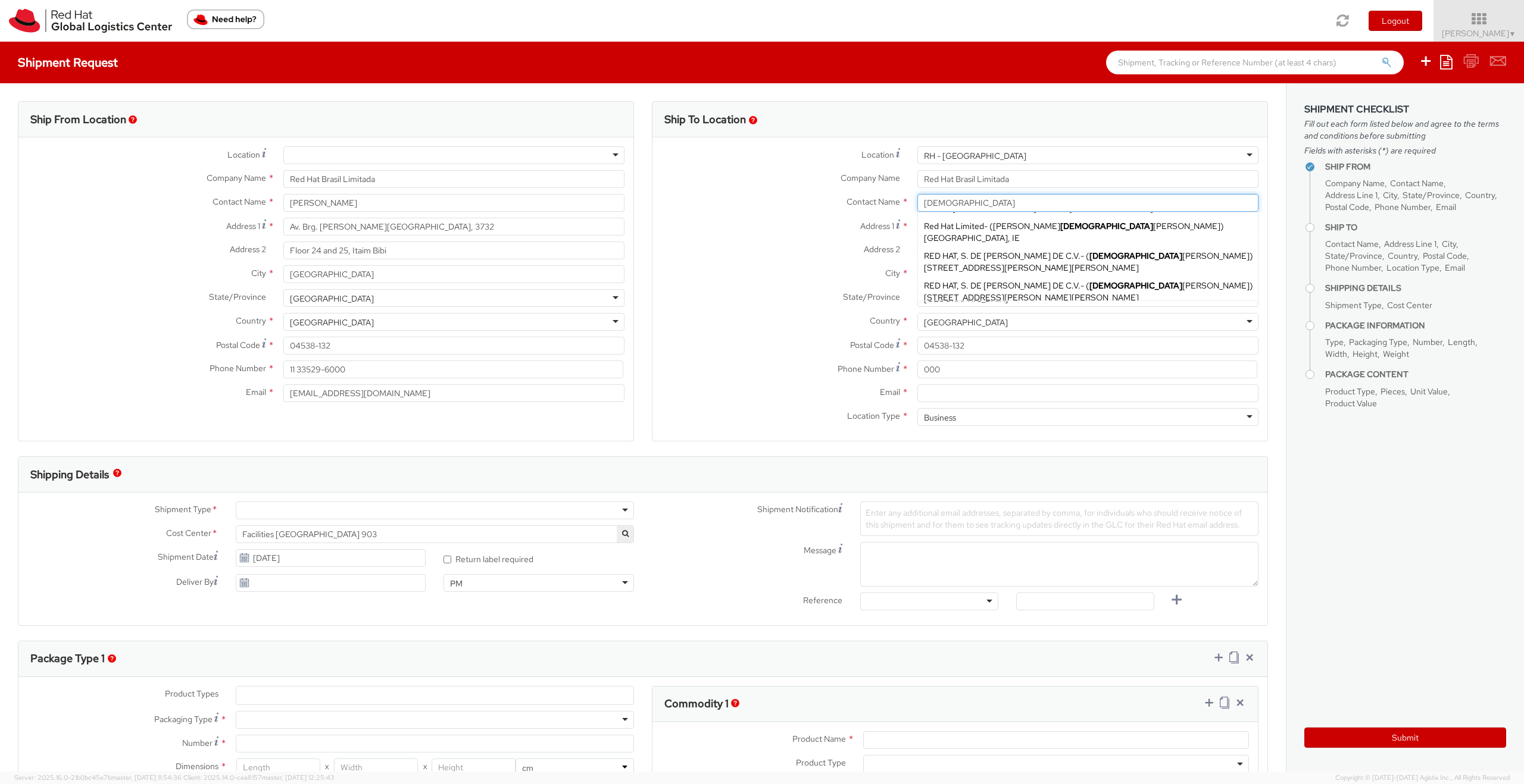
type input "Floor 22, Suite A, Col. Cuauhtemoc."
type input "MEXICO CITY"
type input "06500"
type input "jegarcia@redhat.com"
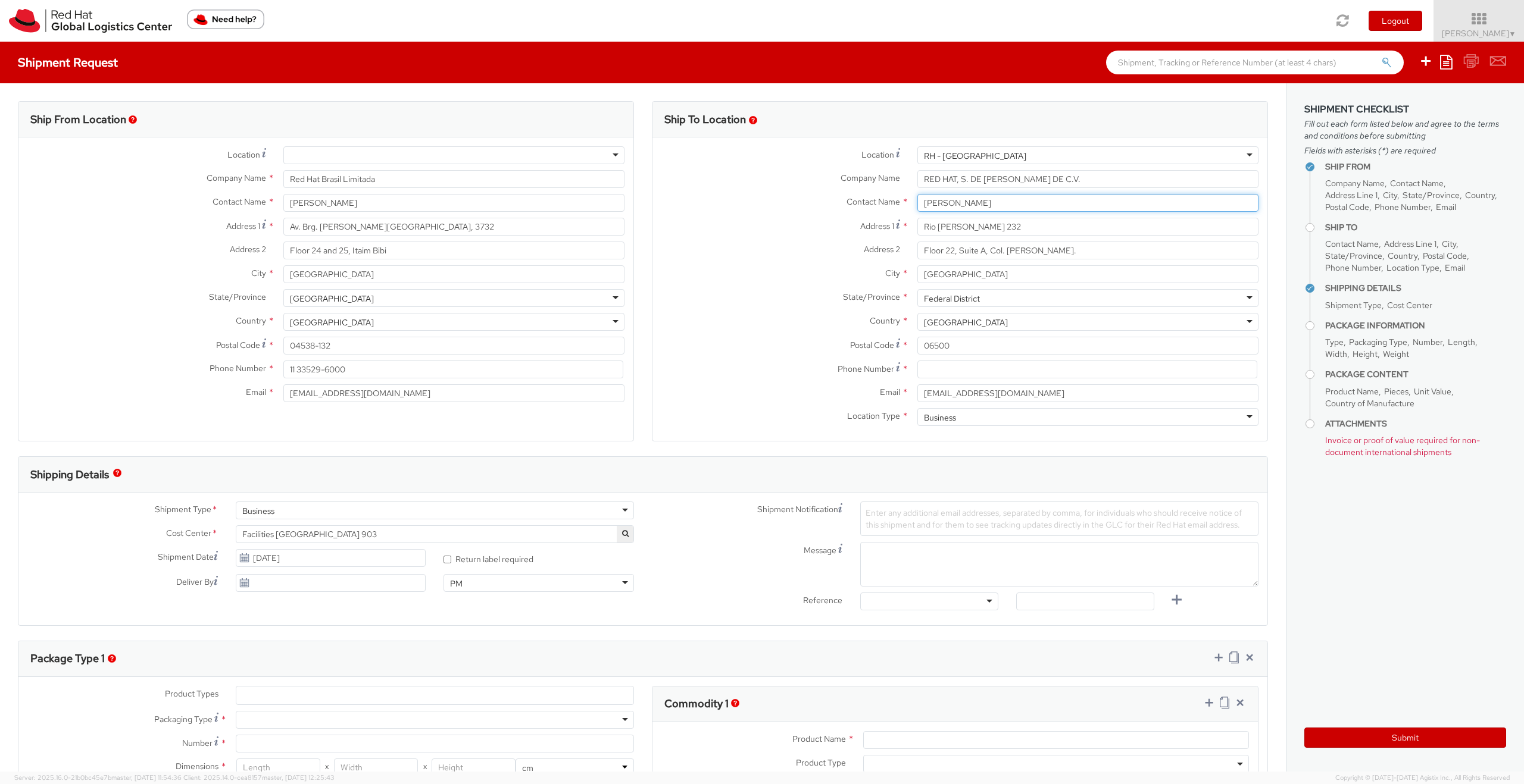
type input "Jesus Garcia"
click at [875, 370] on input at bounding box center [1087, 369] width 340 height 18
paste input "525561664773"
type input "525561664773"
click at [759, 420] on label "Location Type *" at bounding box center [780, 416] width 256 height 16
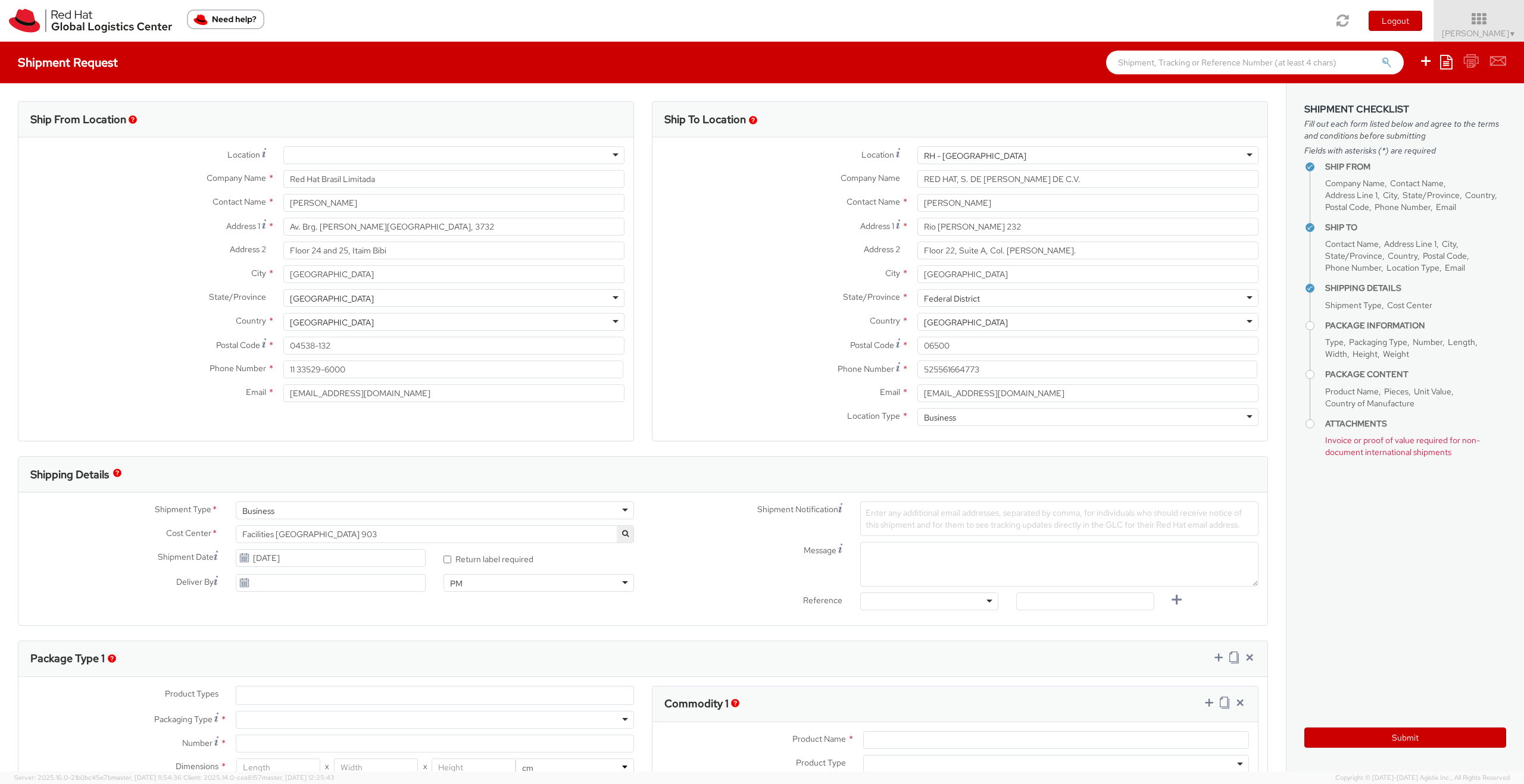
scroll to position [72, 0]
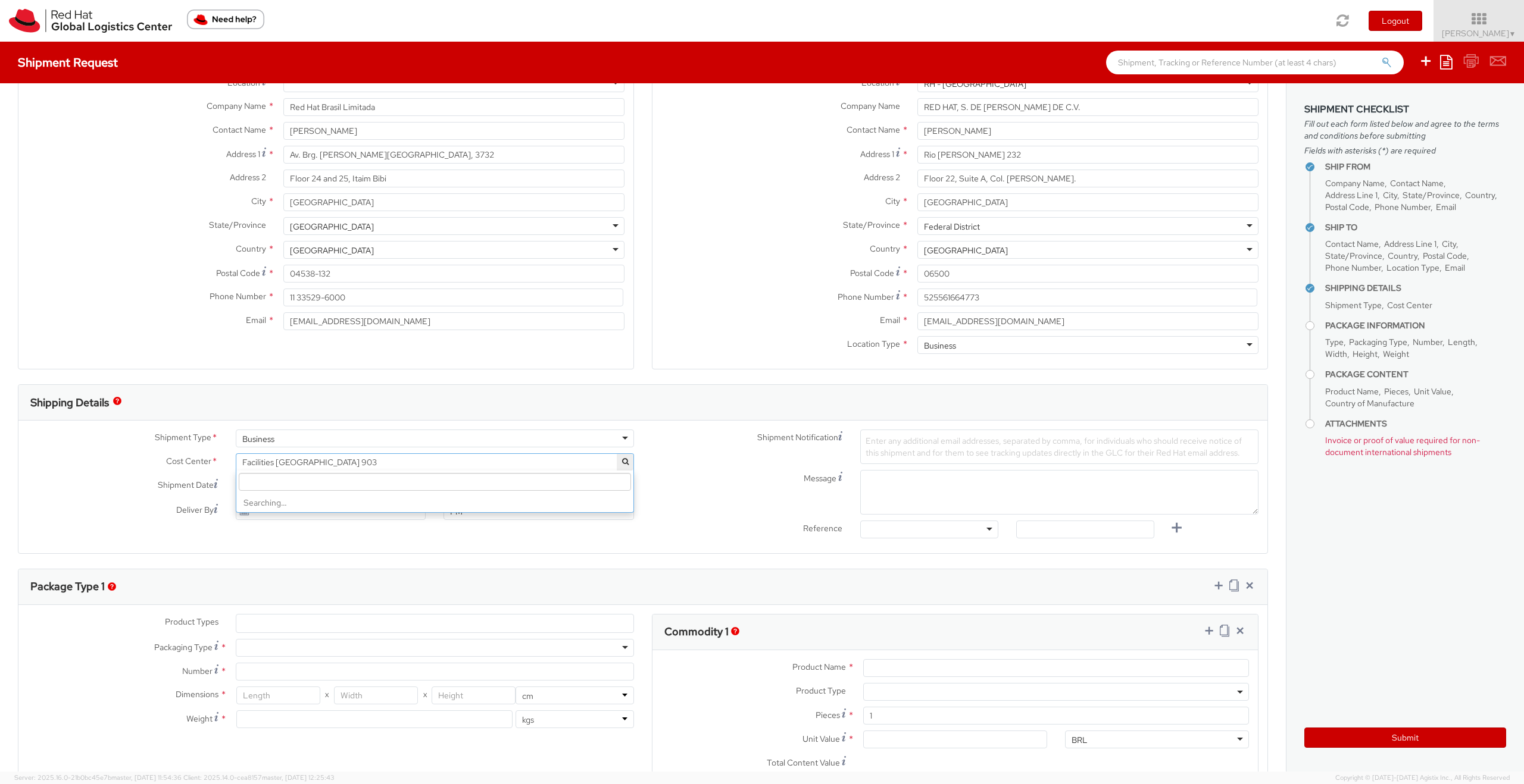
click at [512, 465] on span "Facilities Sao Paulo 903" at bounding box center [434, 462] width 385 height 10
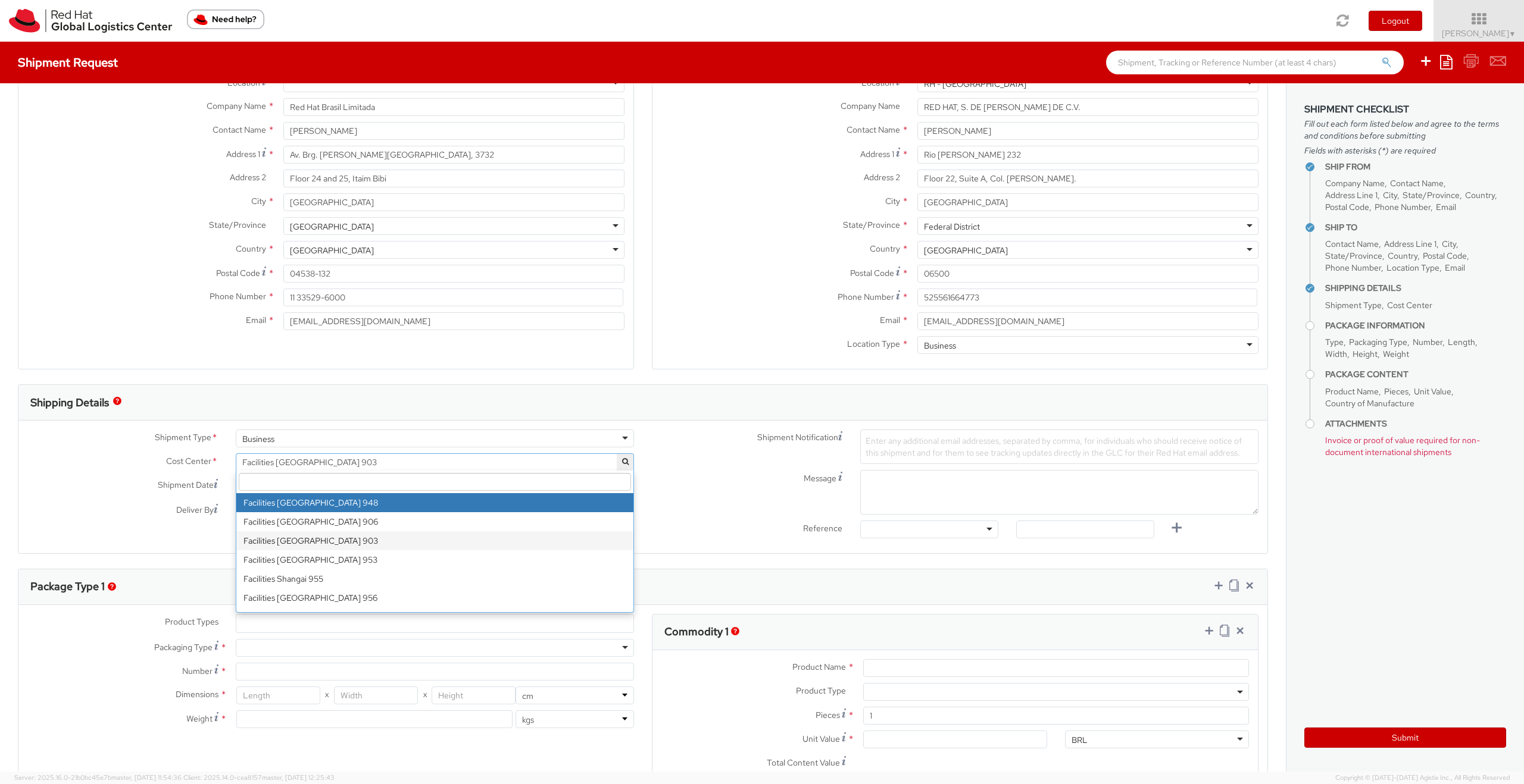
select select "948"
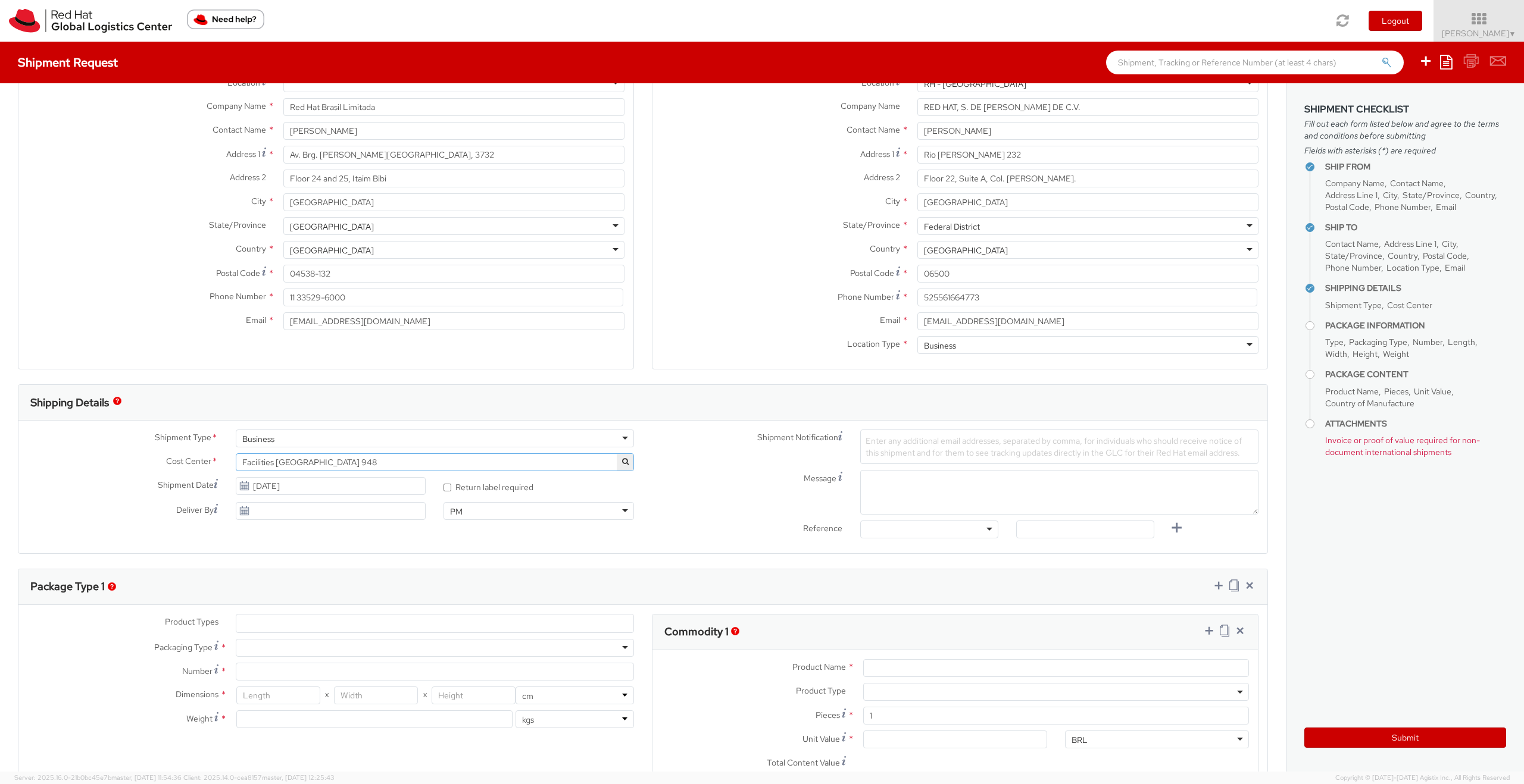
click at [318, 463] on span "Facilities San Francisco 948" at bounding box center [434, 462] width 385 height 10
click at [308, 455] on span "Facilities San Francisco 948" at bounding box center [434, 462] width 398 height 18
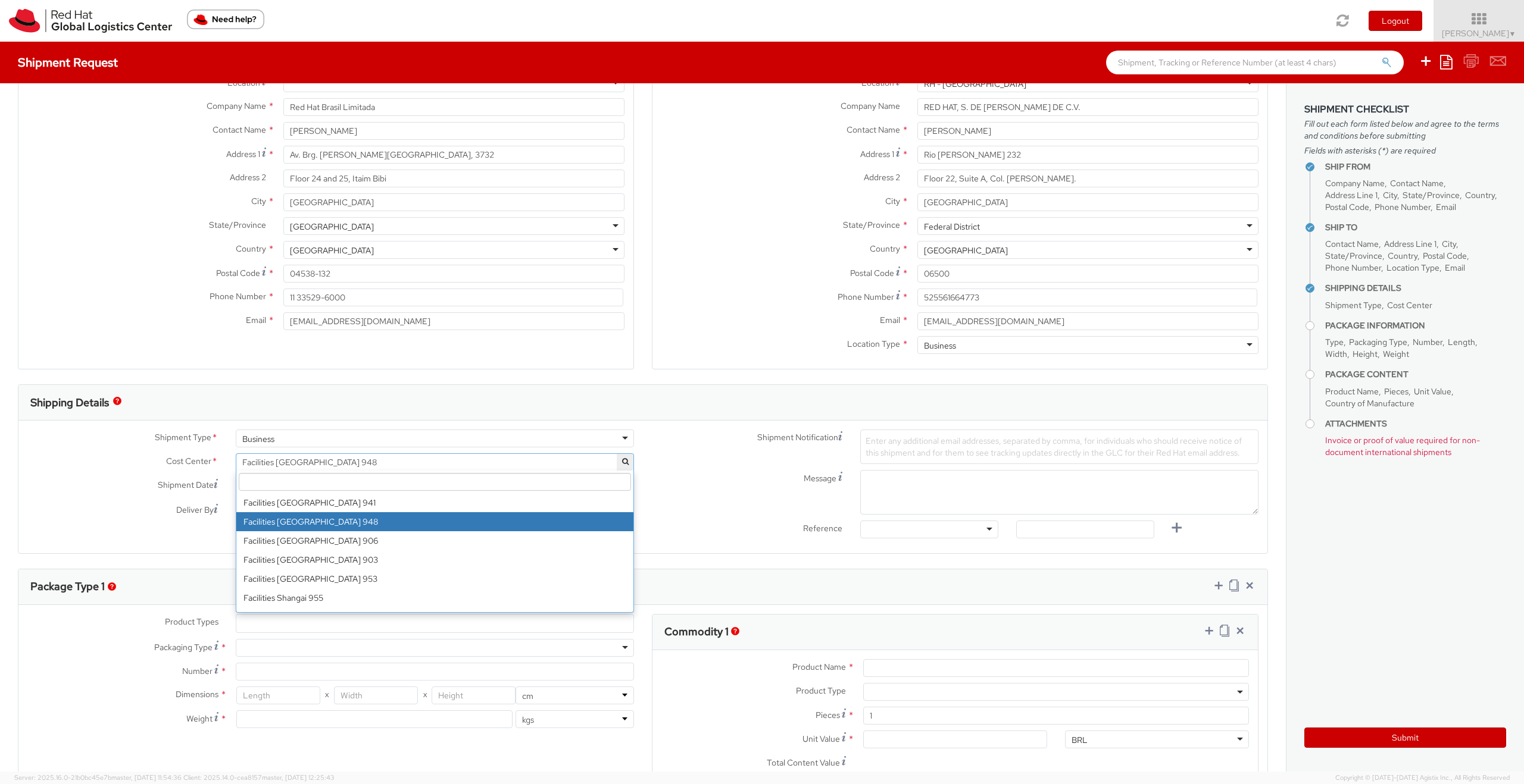
click at [308, 474] on input "search" at bounding box center [435, 482] width 392 height 18
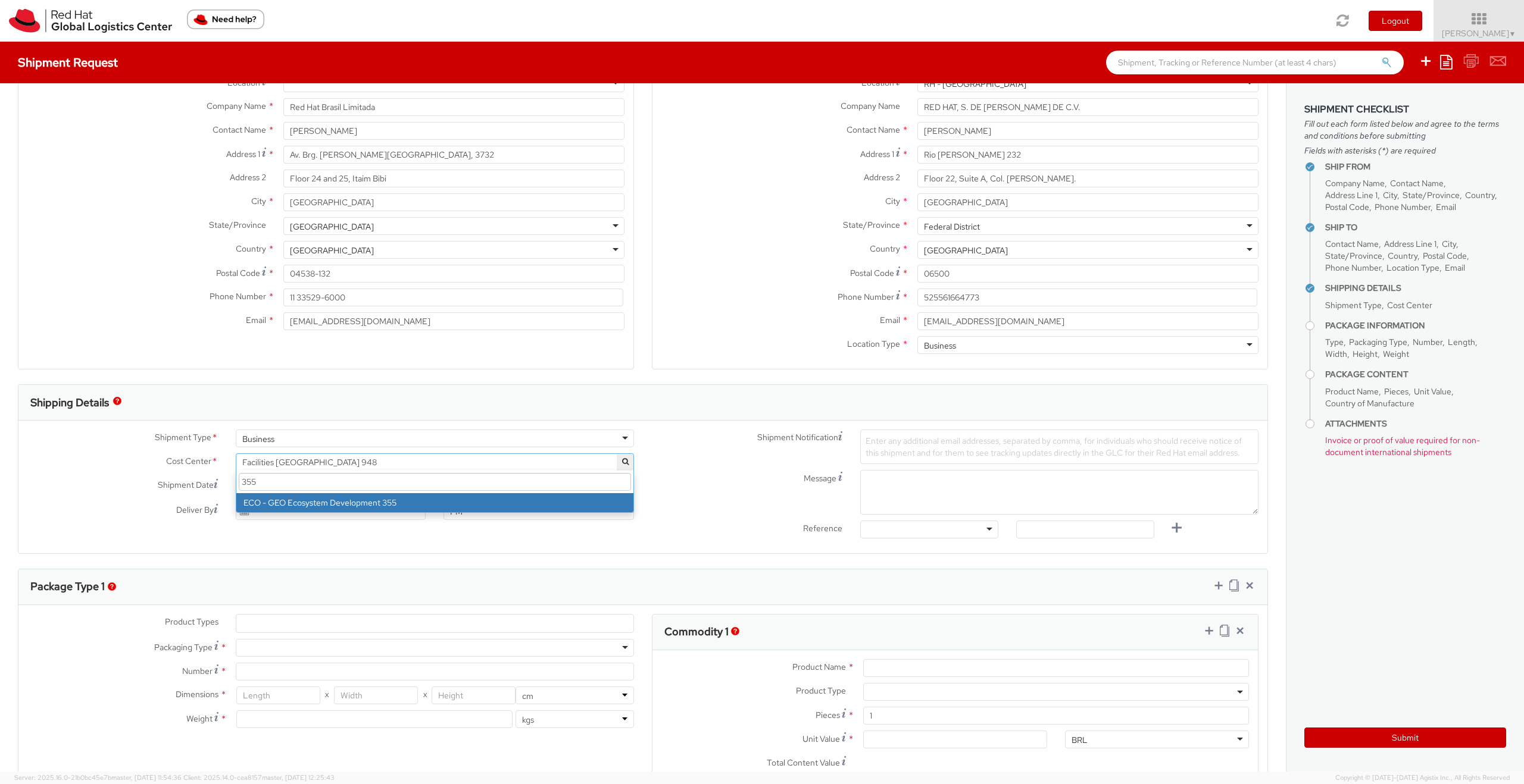
scroll to position [0, 0]
type input "355"
select select "355"
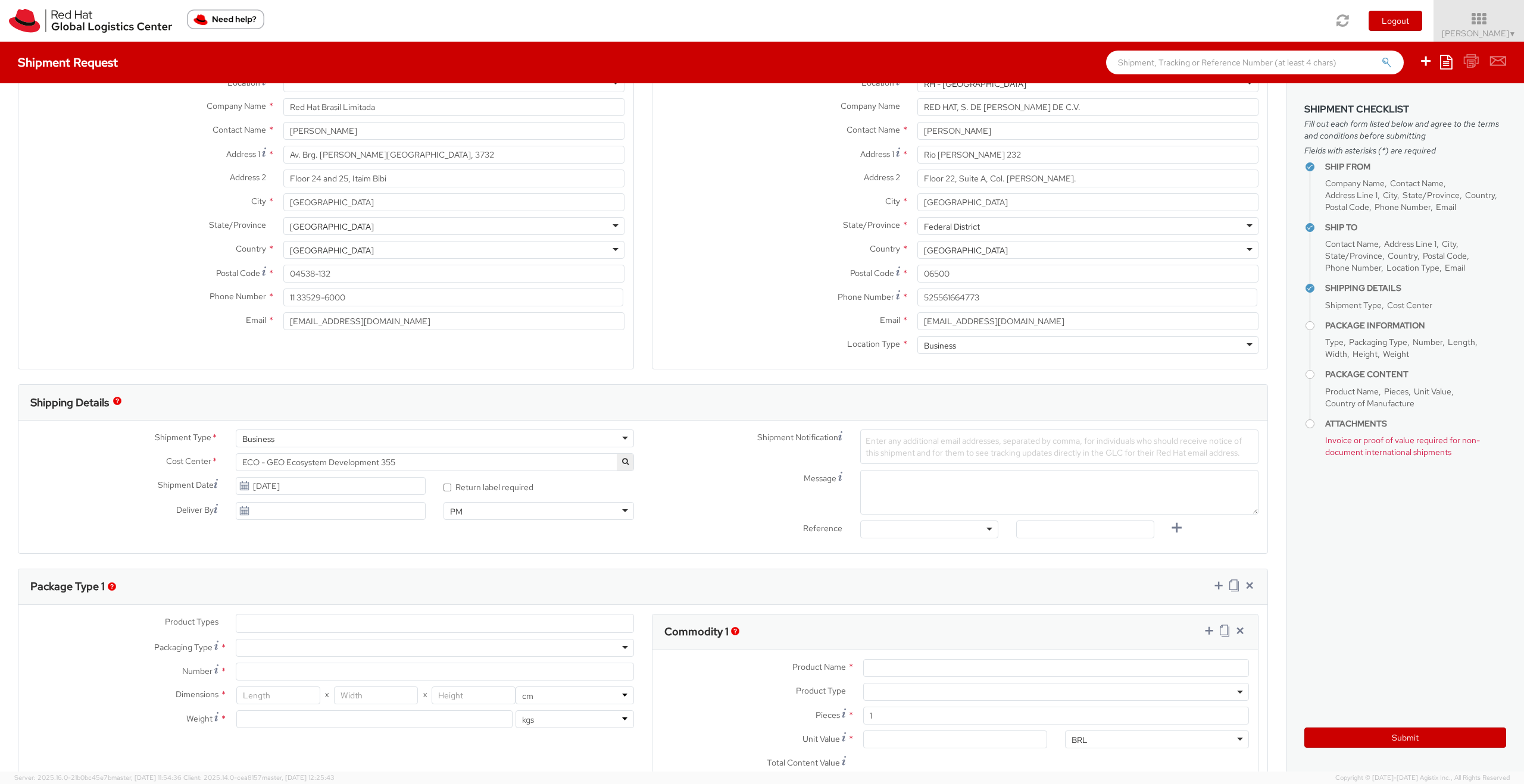
click at [766, 474] on div "Message" at bounding box center [955, 492] width 624 height 45
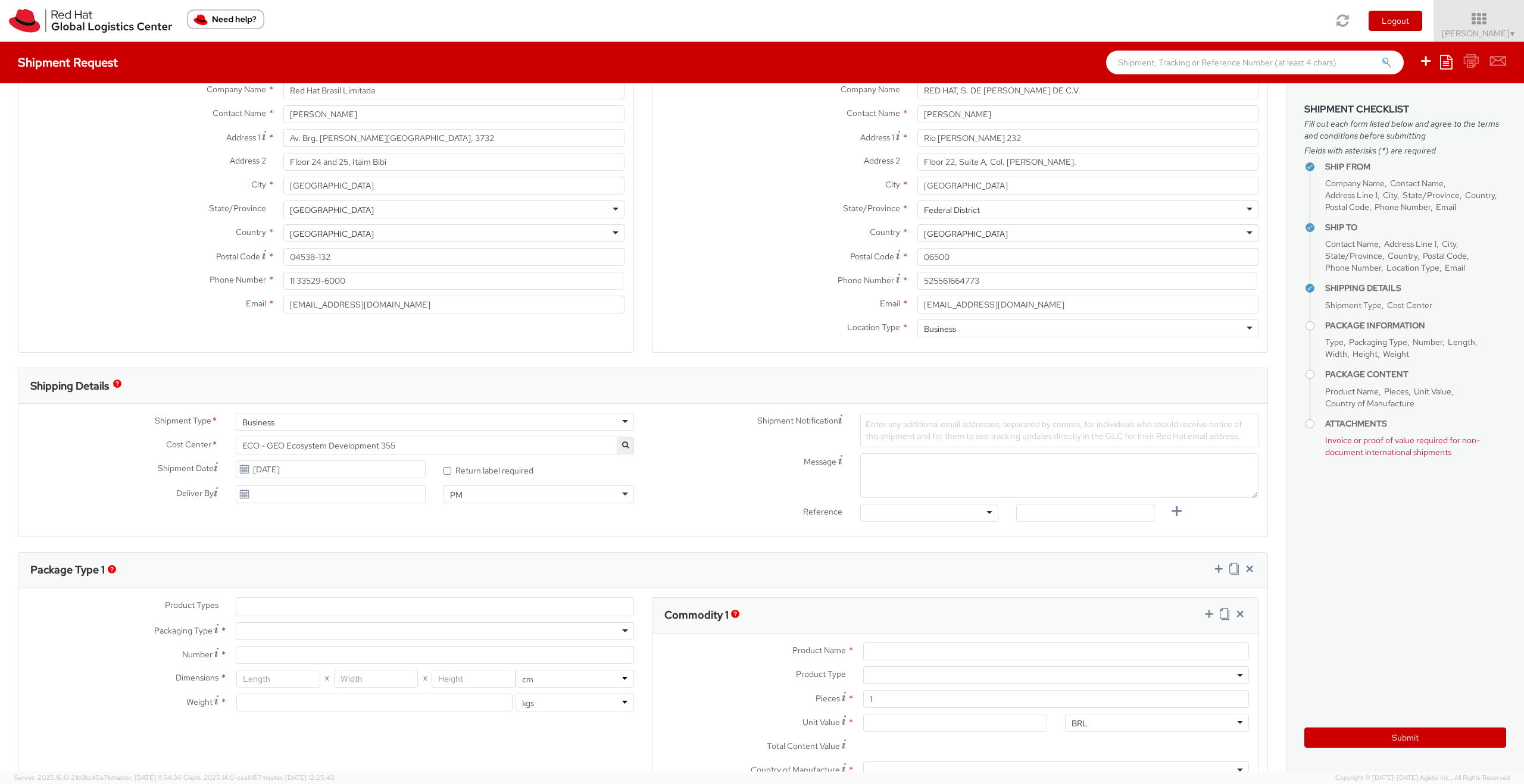
scroll to position [101, 0]
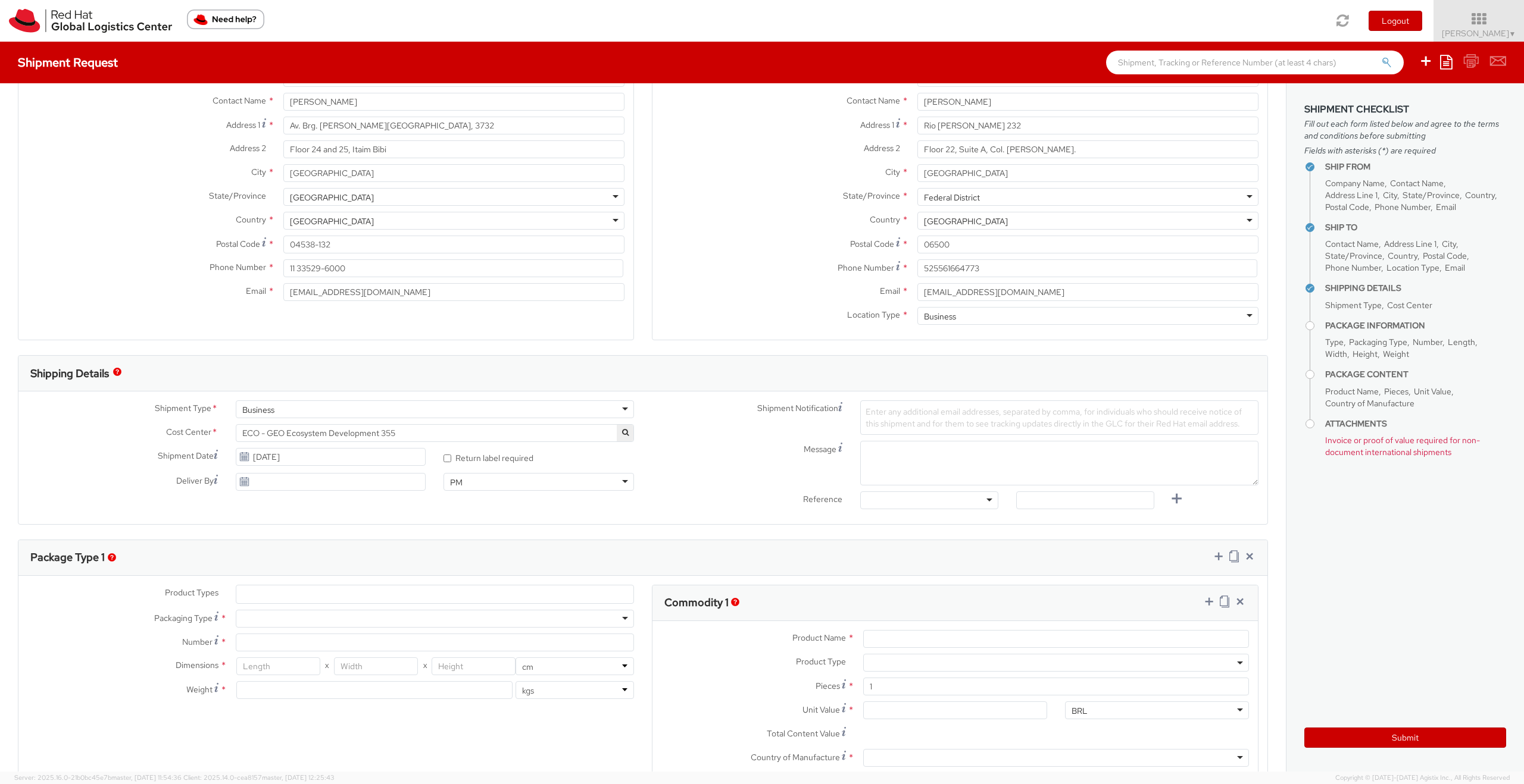
click at [412, 409] on div "Business" at bounding box center [434, 409] width 398 height 18
click at [223, 474] on div "Shipment Type * Business Business Business Cost Center * Facilities Sao Paulo 9…" at bounding box center [643, 458] width 1249 height 115
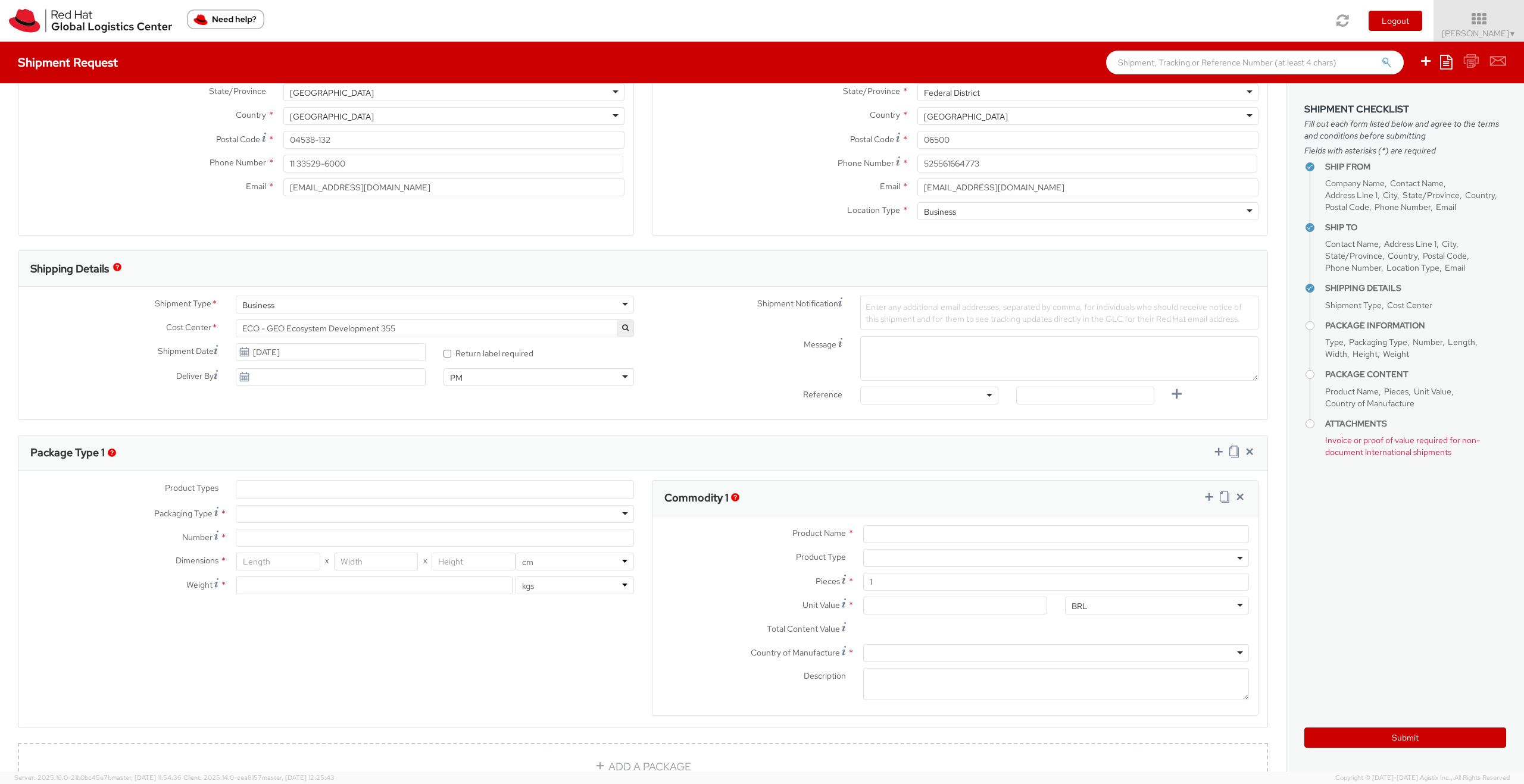
click at [281, 474] on div at bounding box center [434, 514] width 398 height 18
type input "1"
type input "24.13"
type input "31.75"
type input "0.64"
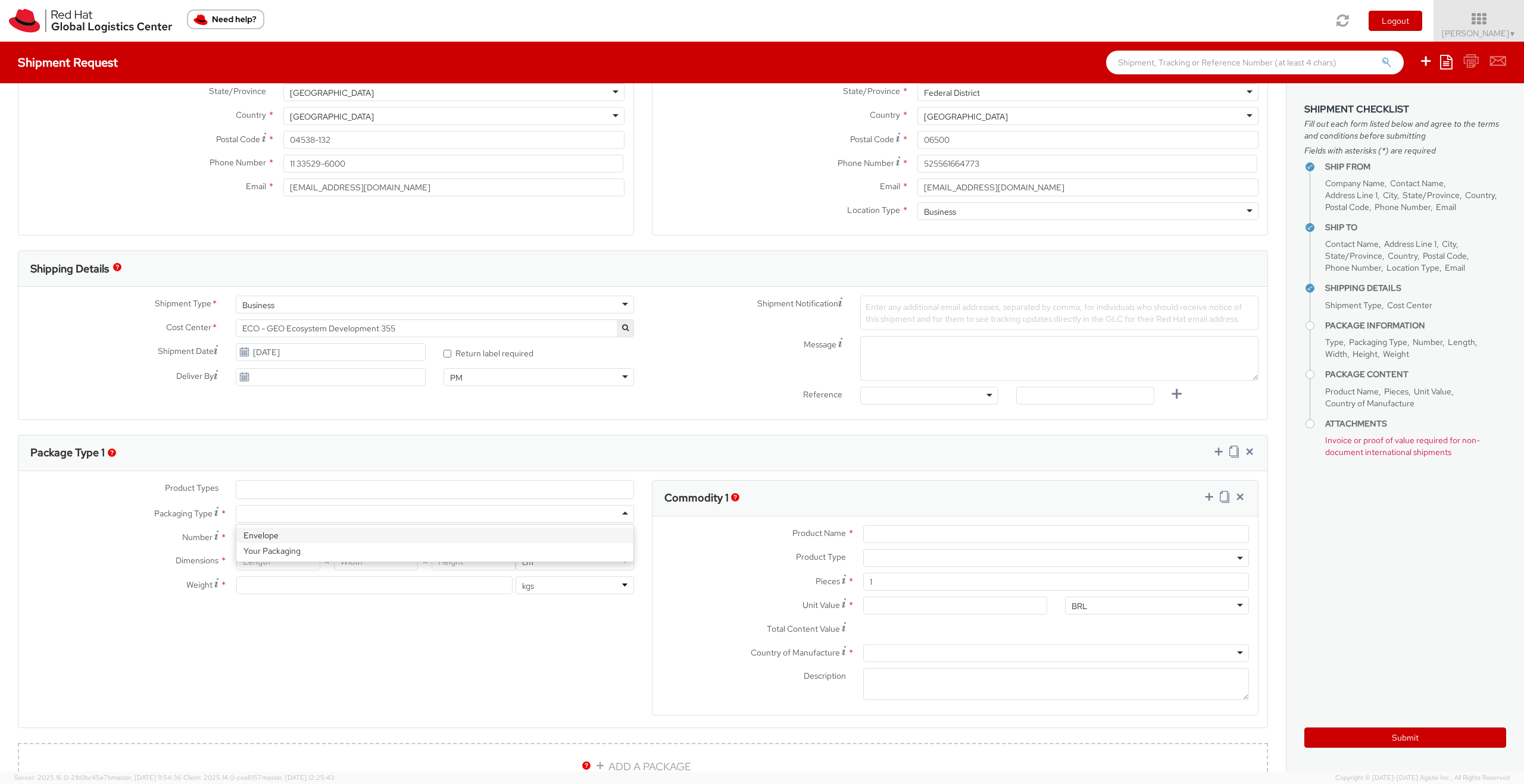
type input "0.5"
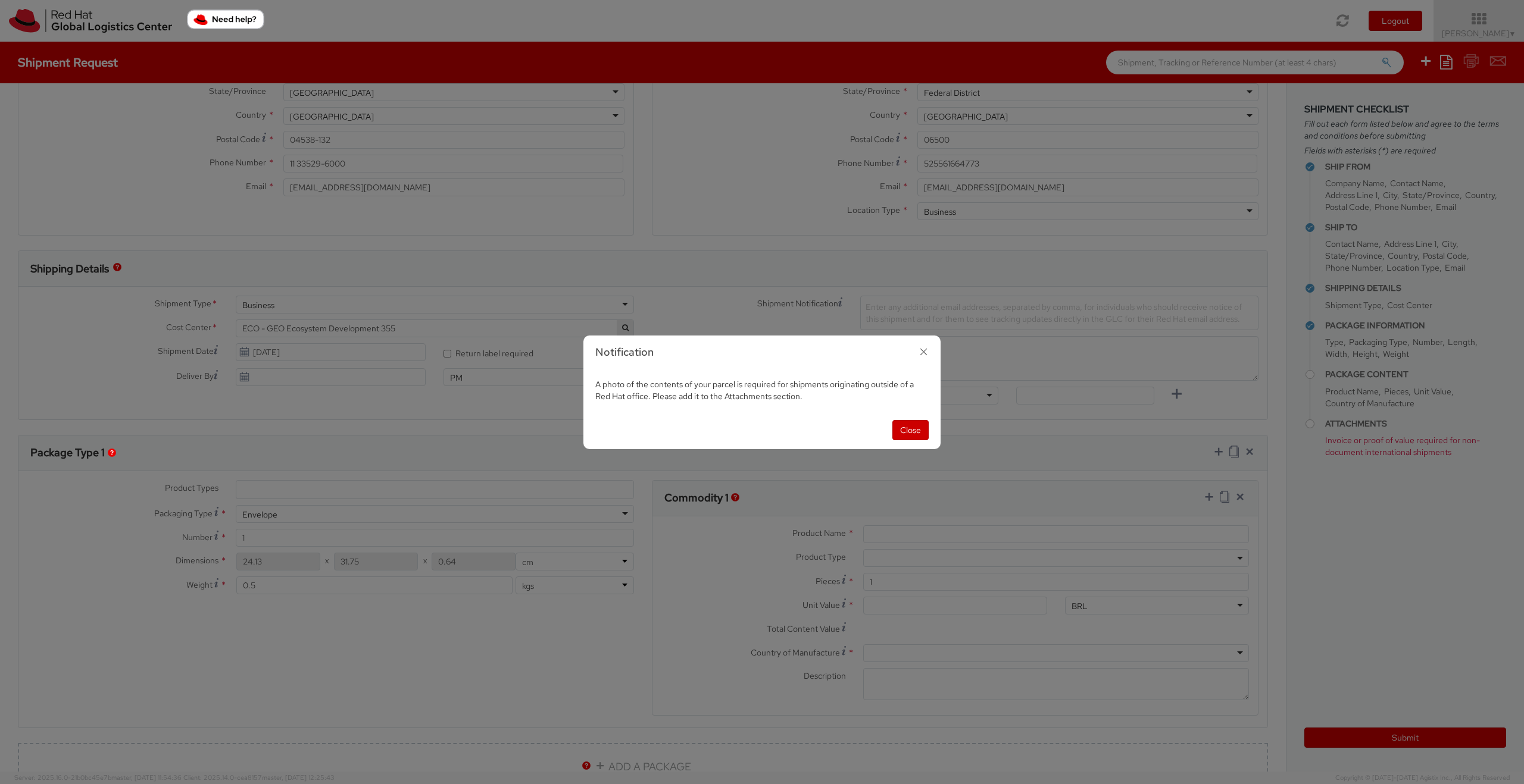
click at [287, 474] on div "Notification A photo of the contents of your parcel is required for shipments o…" at bounding box center [762, 392] width 1524 height 784
click at [875, 425] on button "Close" at bounding box center [910, 430] width 36 height 20
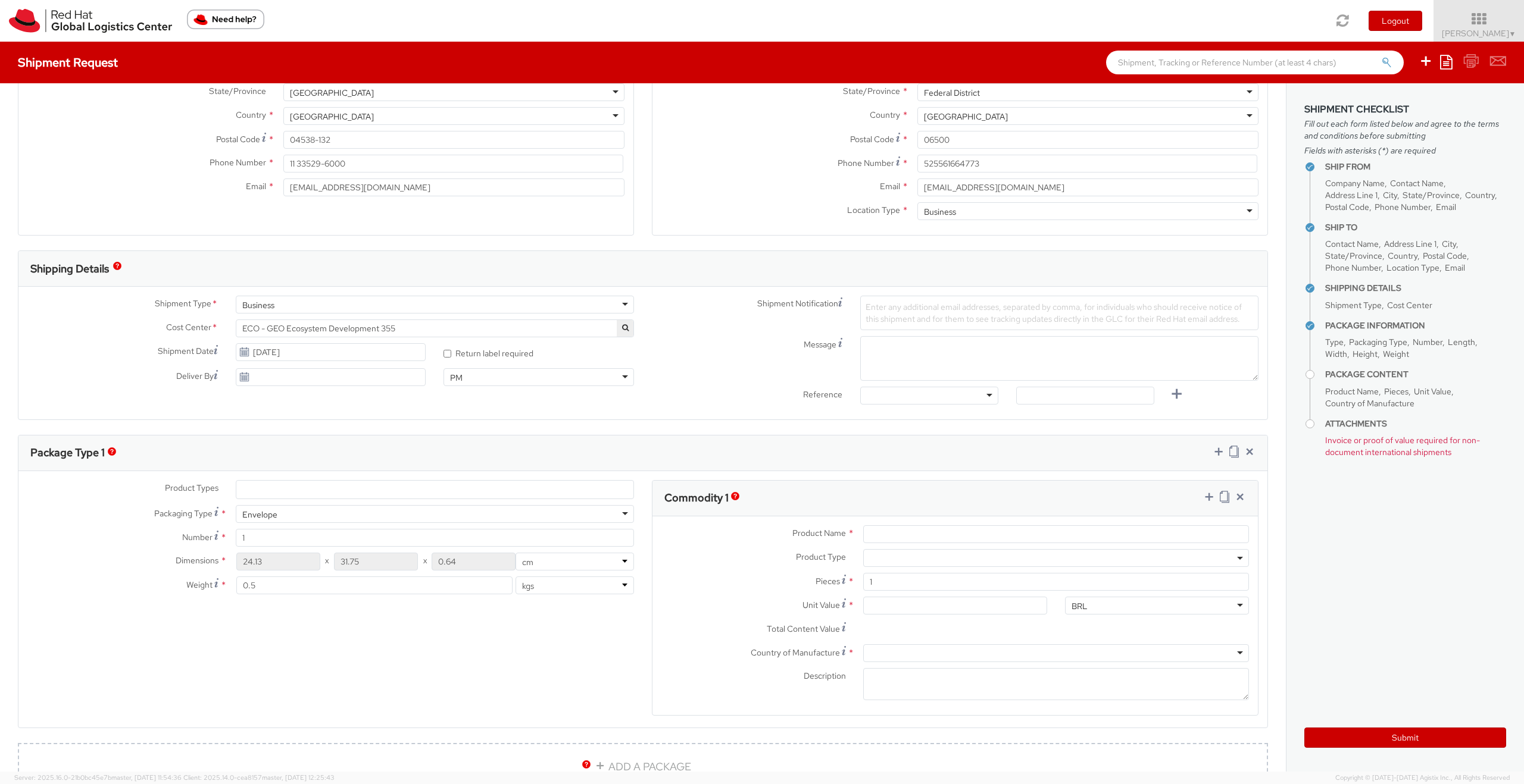
scroll to position [265, 0]
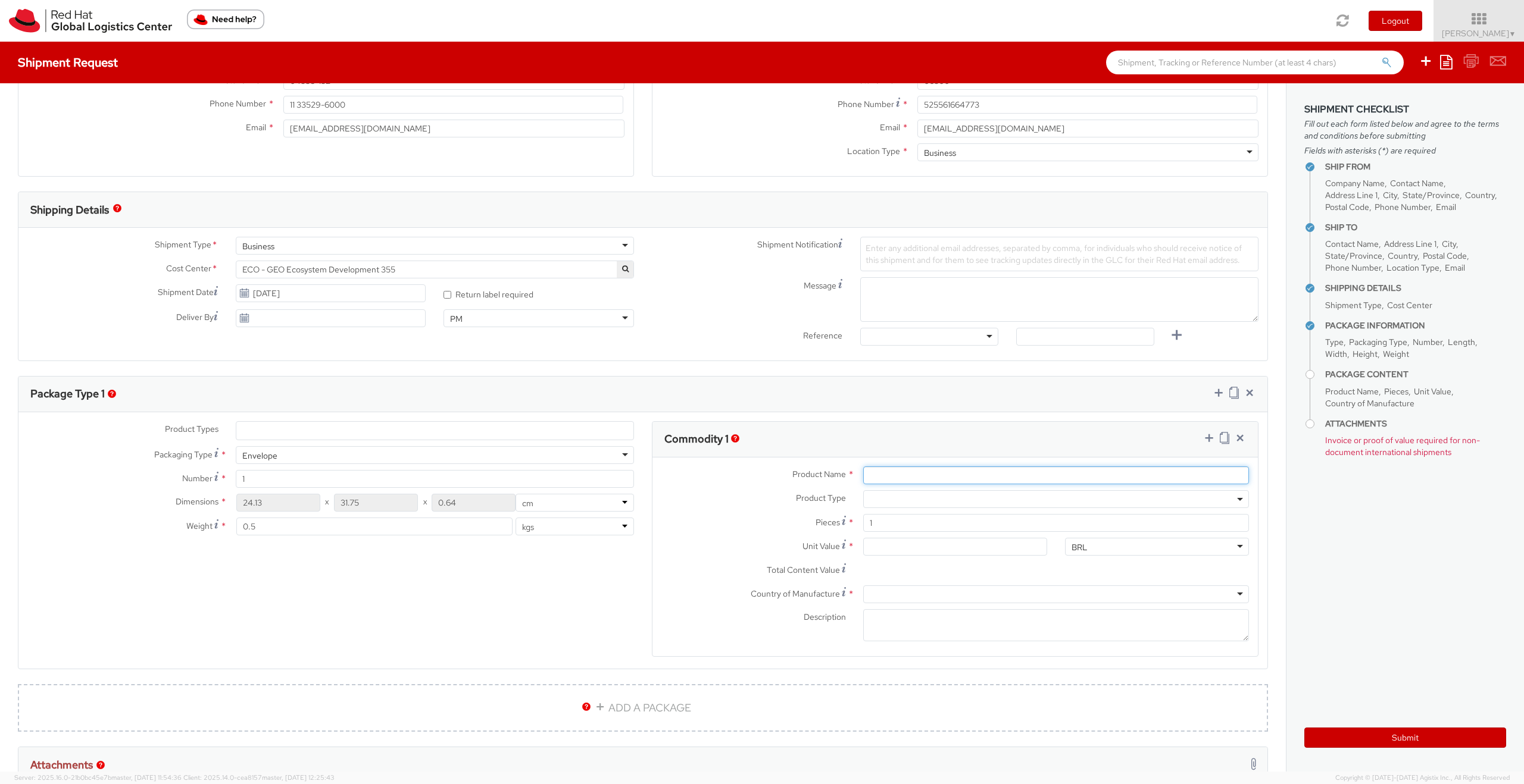
click at [875, 471] on input "Product Name *" at bounding box center [1056, 475] width 386 height 18
type input "Document"
click at [875, 474] on input "1" at bounding box center [1056, 522] width 386 height 18
click at [875, 474] on input "Unit Value *" at bounding box center [955, 547] width 184 height 18
type input "1.00"
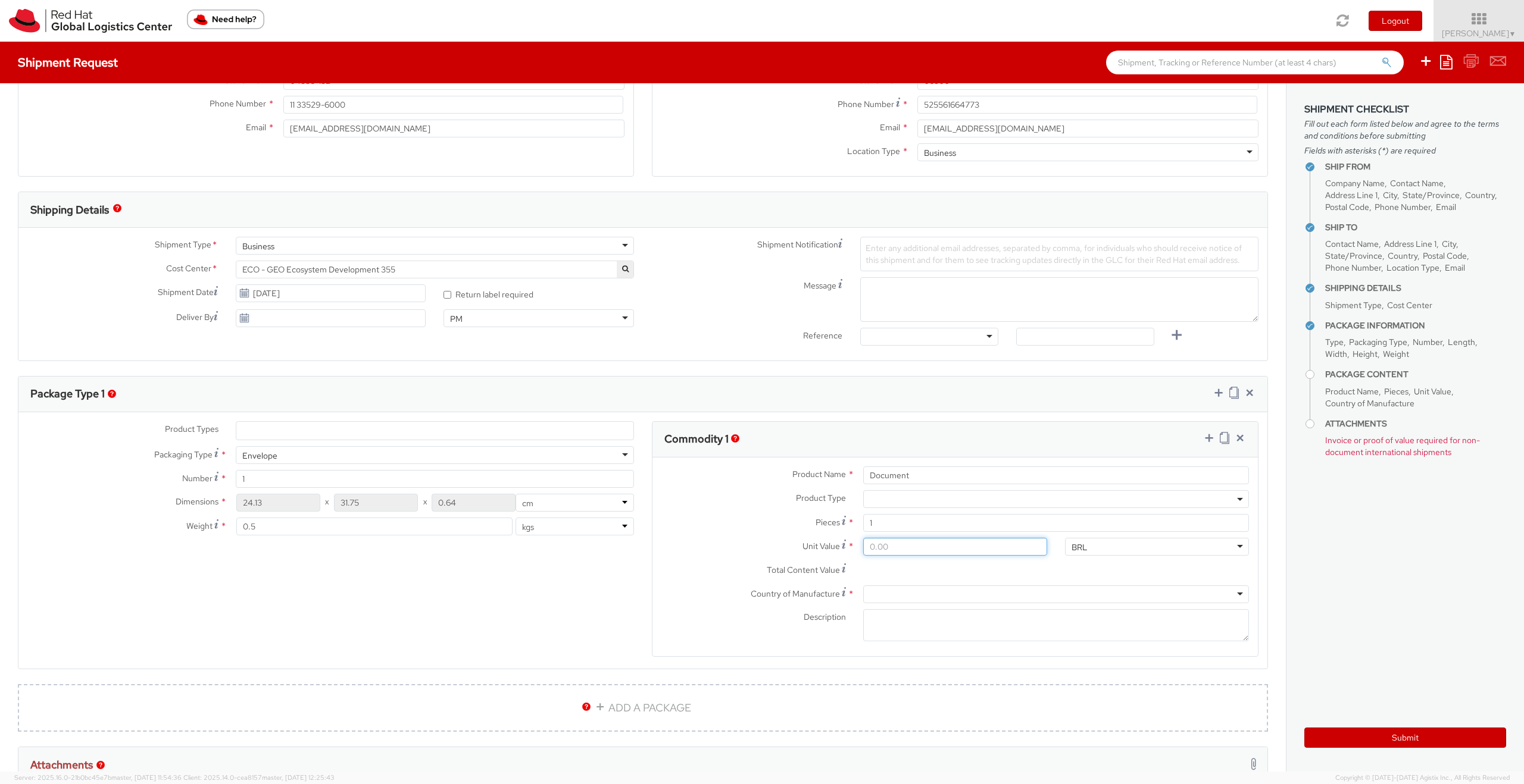
type input "1.00"
click at [875, 474] on div "Total Content Value * 1.00" at bounding box center [854, 574] width 403 height 24
click at [875, 474] on div "Country of Manufacture * Afghanistan Albania Algeria American Samoa Andorra Ang…" at bounding box center [955, 597] width 605 height 24
click at [875, 474] on div at bounding box center [1056, 594] width 386 height 18
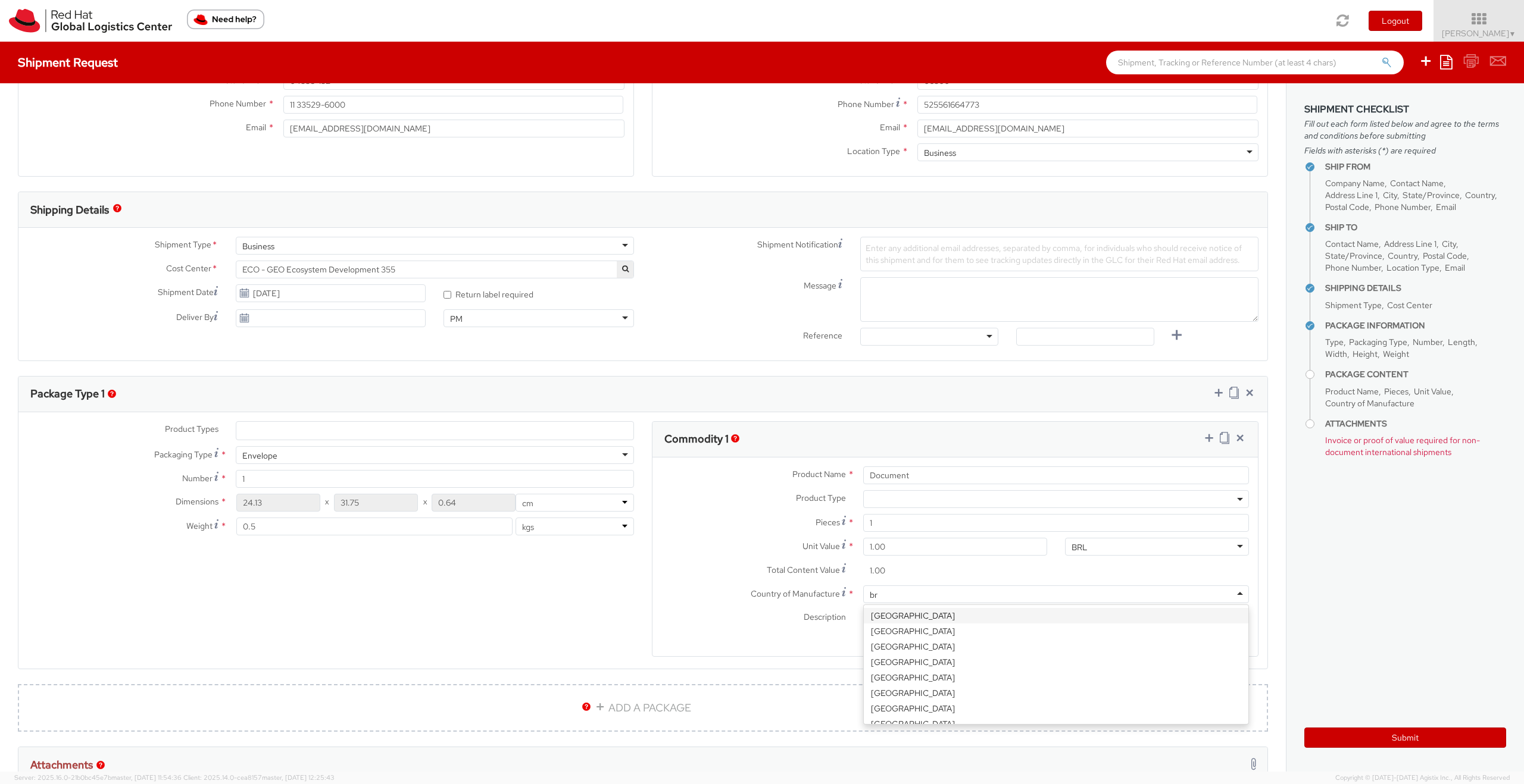
type input "bra"
click at [551, 474] on div "Product Types * Documents Docking Station Laptop Monitor Other Hardware Server …" at bounding box center [643, 547] width 1249 height 251
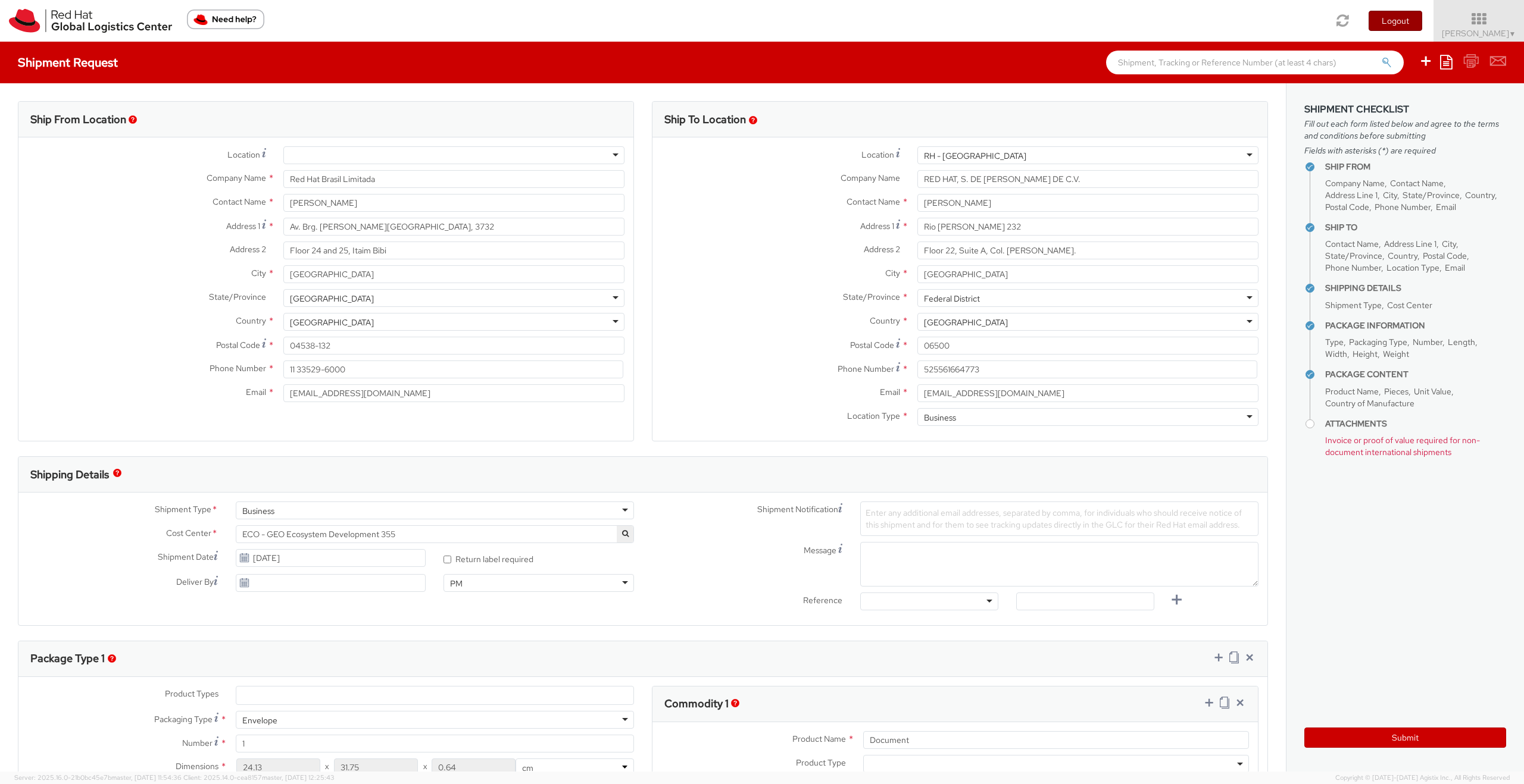
click at [875, 21] on button "Logout" at bounding box center [1395, 20] width 54 height 20
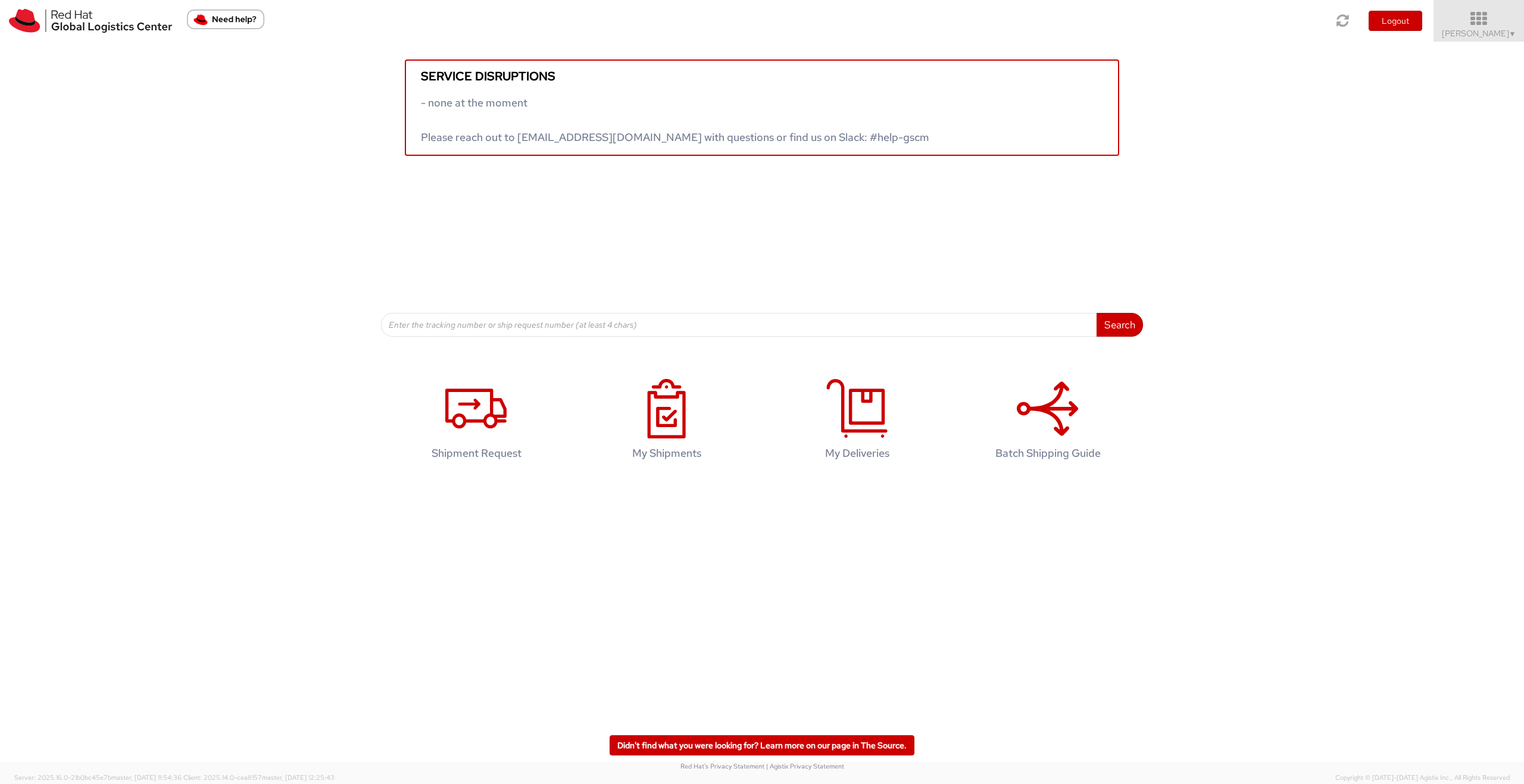
click at [1494, 41] on link "Vitoria Alencar ▼" at bounding box center [1479, 21] width 90 height 42
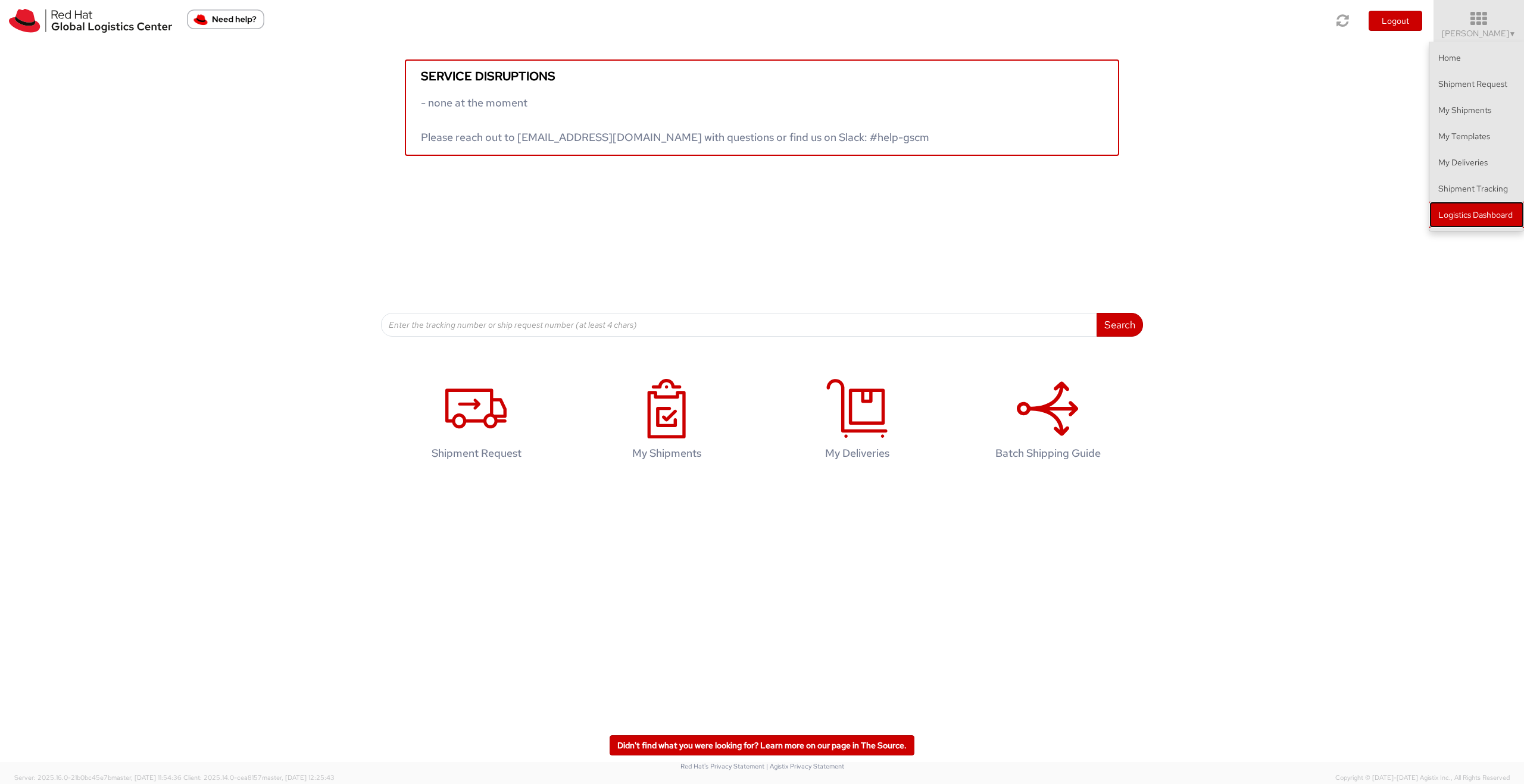
click at [1477, 216] on link "Logistics Dashboard" at bounding box center [1477, 215] width 94 height 26
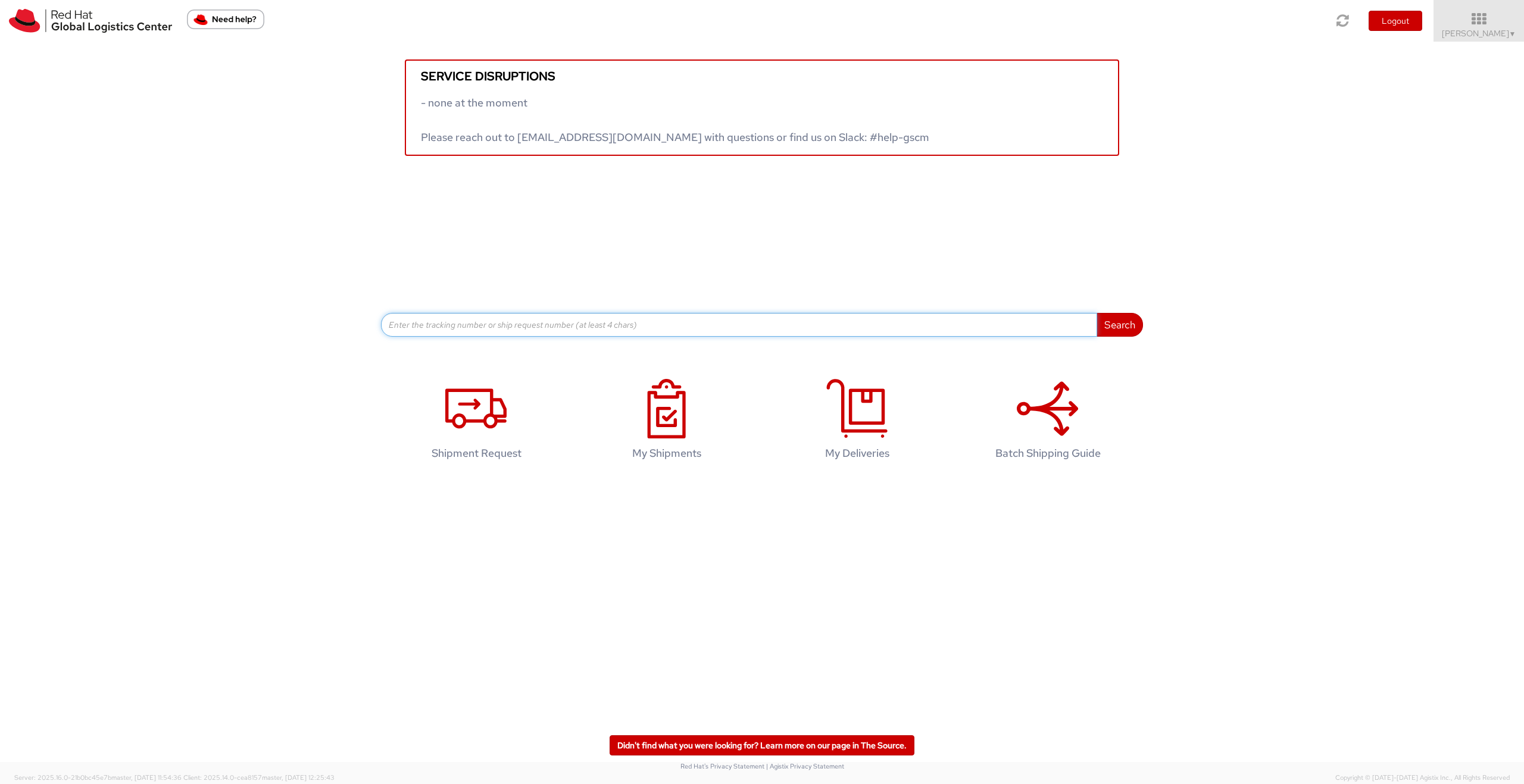
click at [504, 329] on input at bounding box center [739, 324] width 716 height 24
paste input "56508796"
type input "56508796"
click at [1096, 313] on button "Search" at bounding box center [1119, 324] width 47 height 24
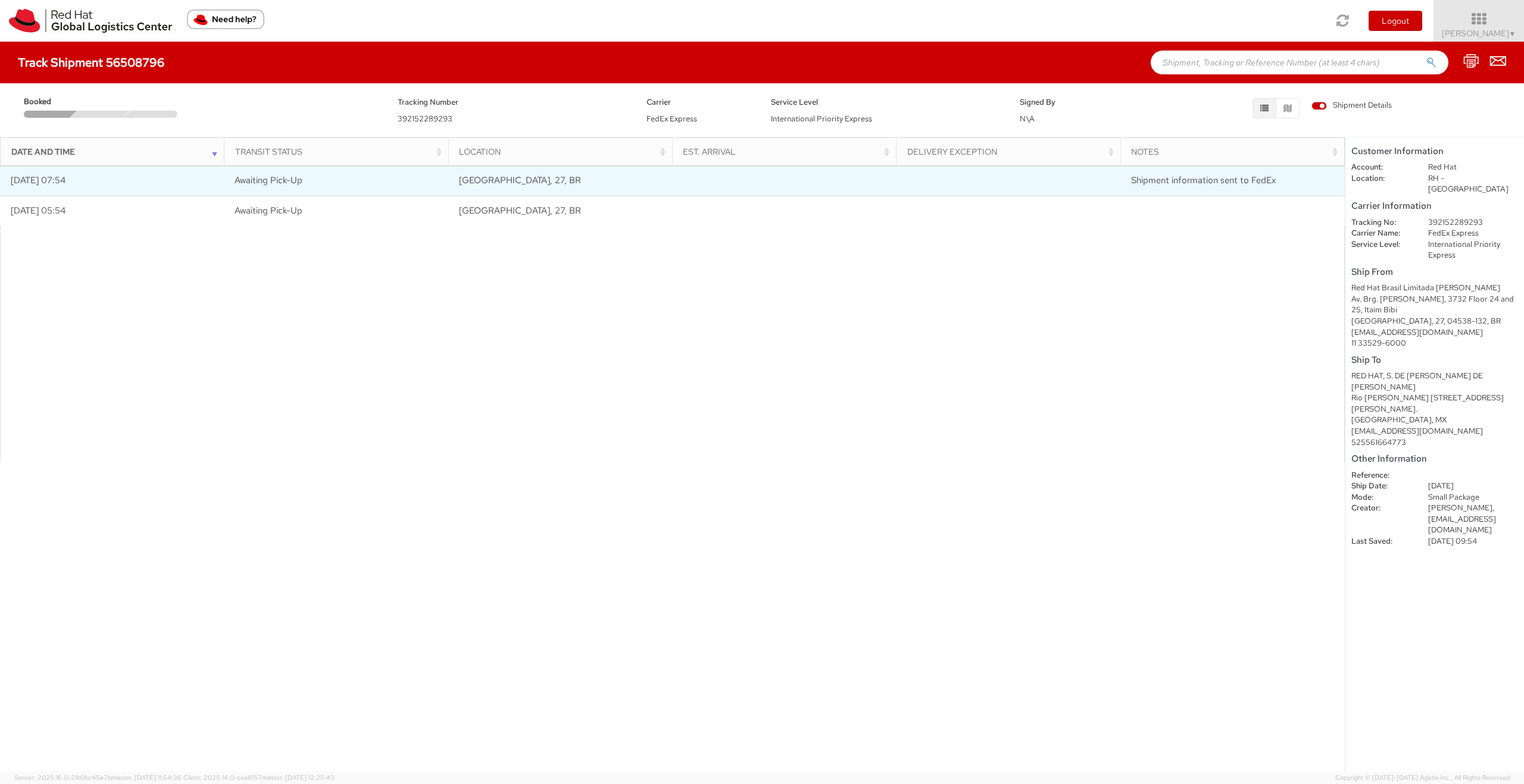
click at [1132, 182] on span "Shipment information sent to FedEx" at bounding box center [1203, 180] width 145 height 12
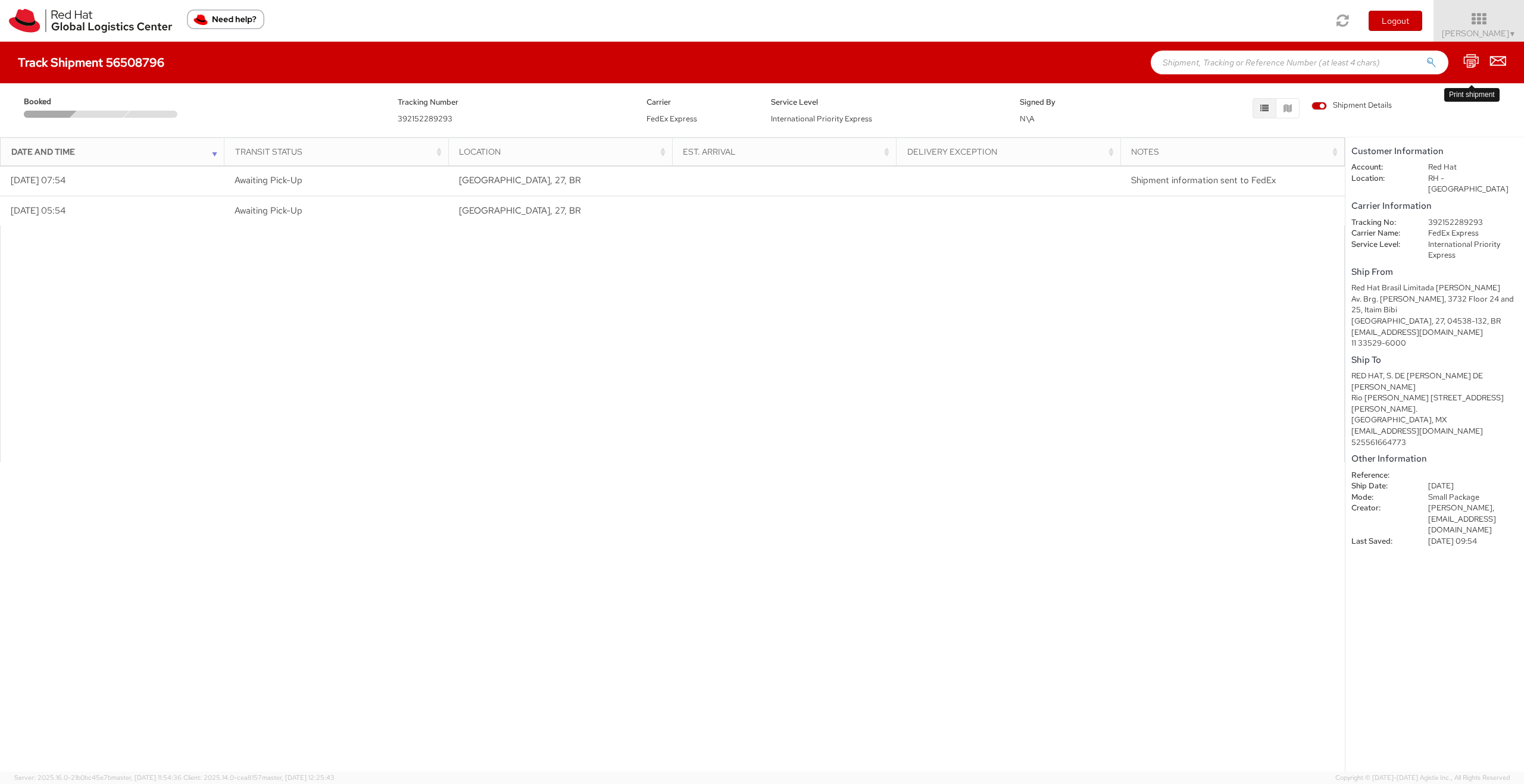
click at [1473, 64] on icon at bounding box center [1471, 61] width 16 height 15
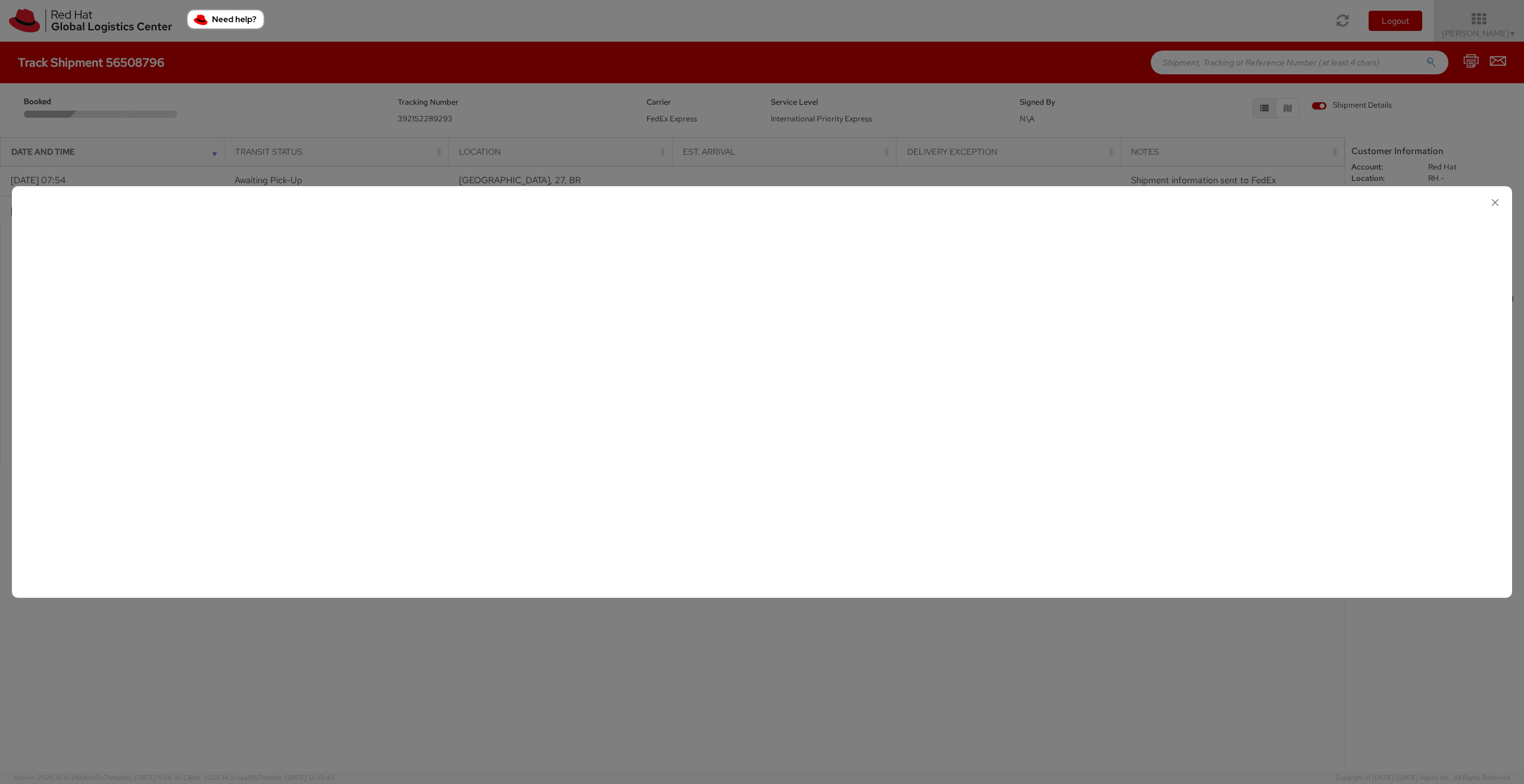
click at [1494, 201] on icon "button" at bounding box center [1495, 203] width 17 height 17
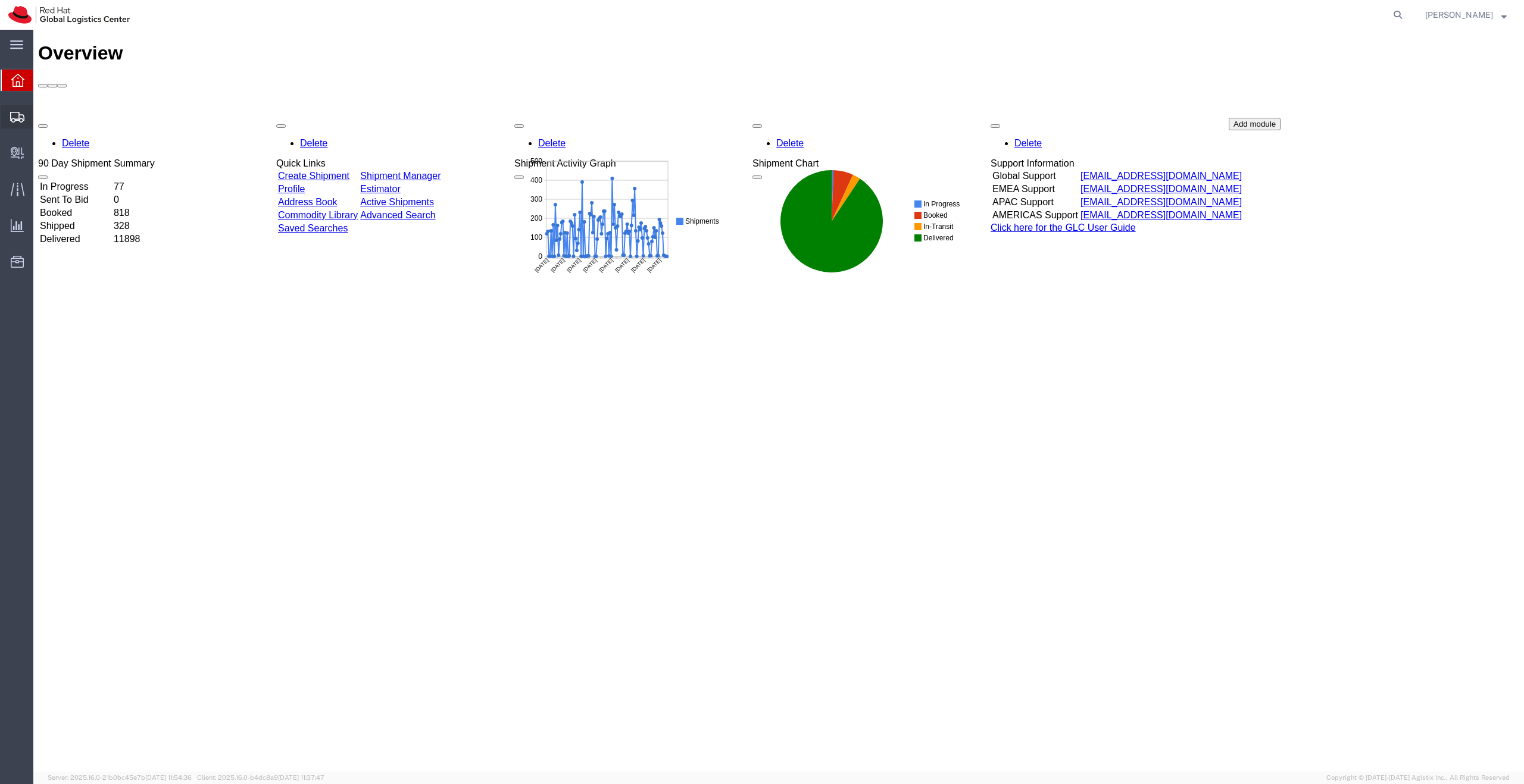
click at [0, 0] on span "Create Shipment" at bounding box center [0, 0] width 0 height 0
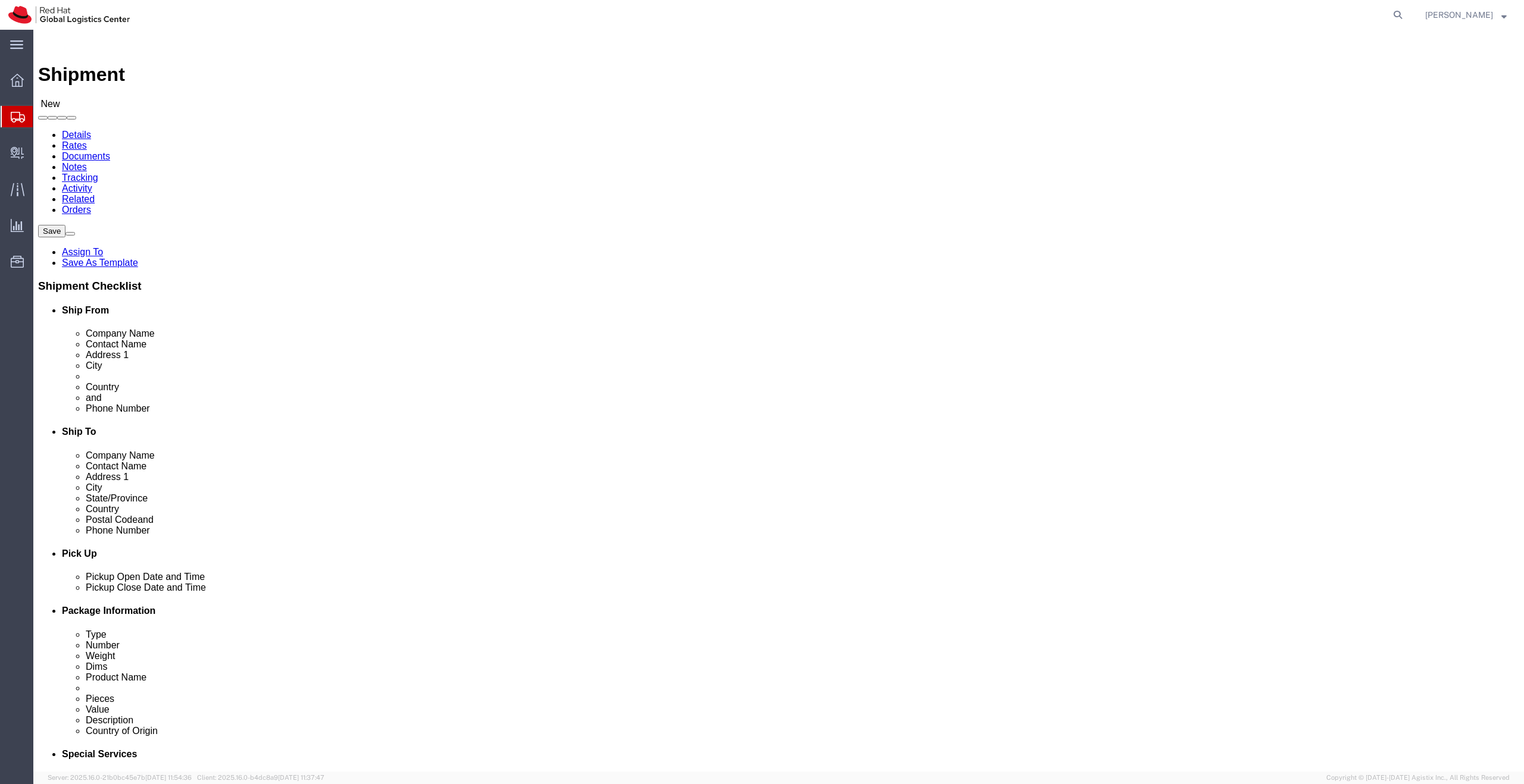
select select
click input "[PERSON_NAME]"
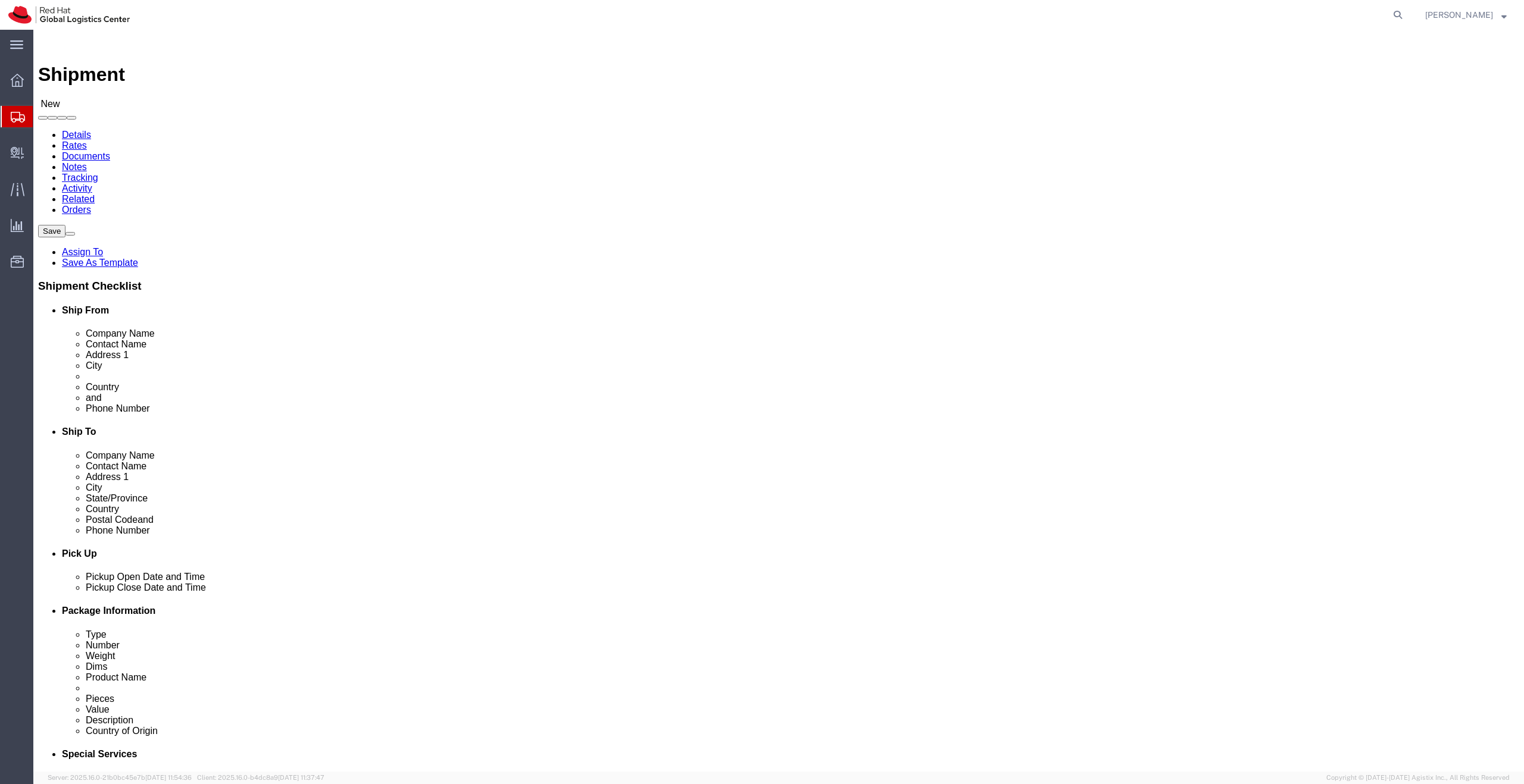
type input "gustavo n"
click div "- Red Hat - (Gustavo Novais) FLEX"
select select "42531"
type input "Gustavo Novais"
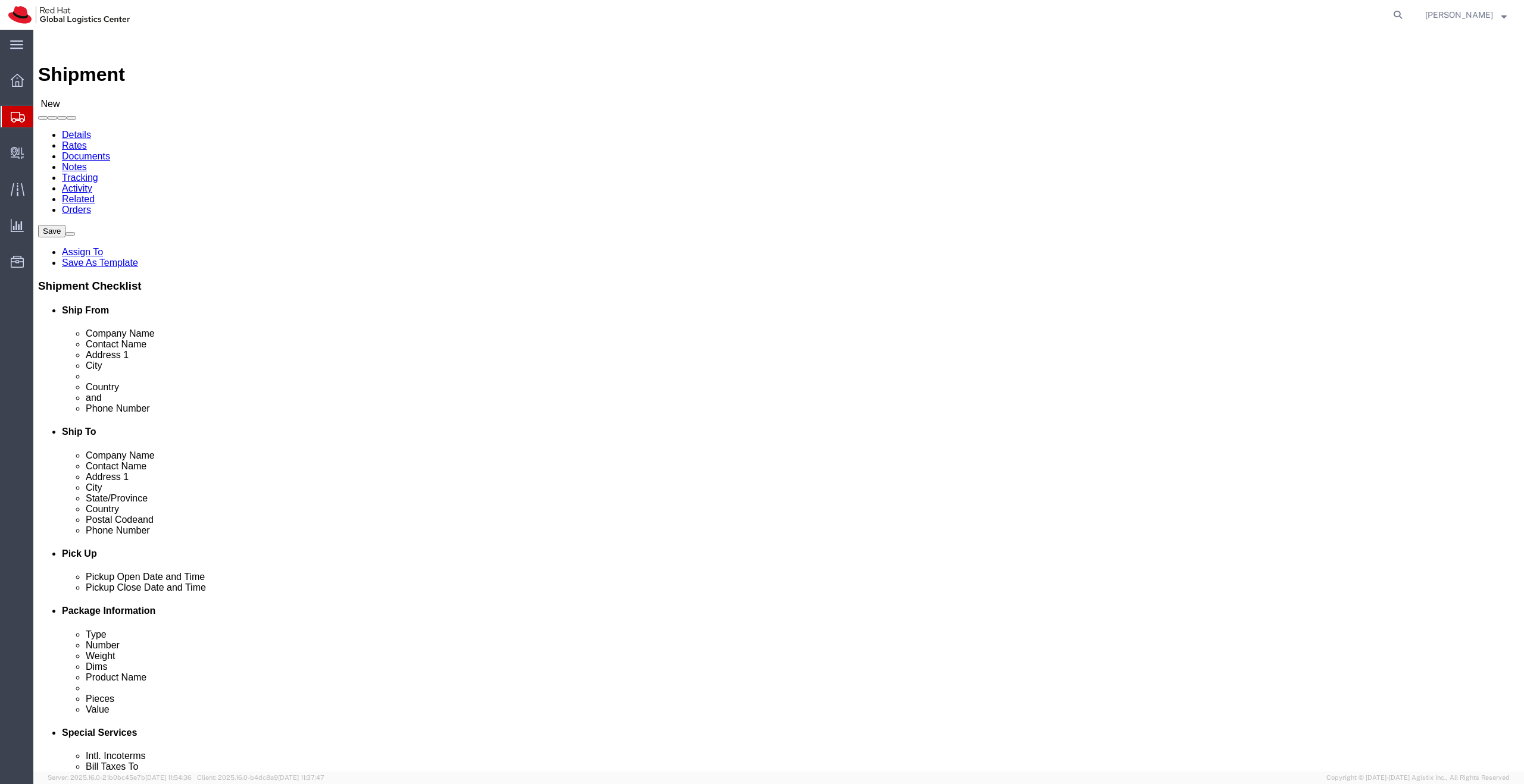
type input "sao"
select select "42531"
select select "27"
click input "text"
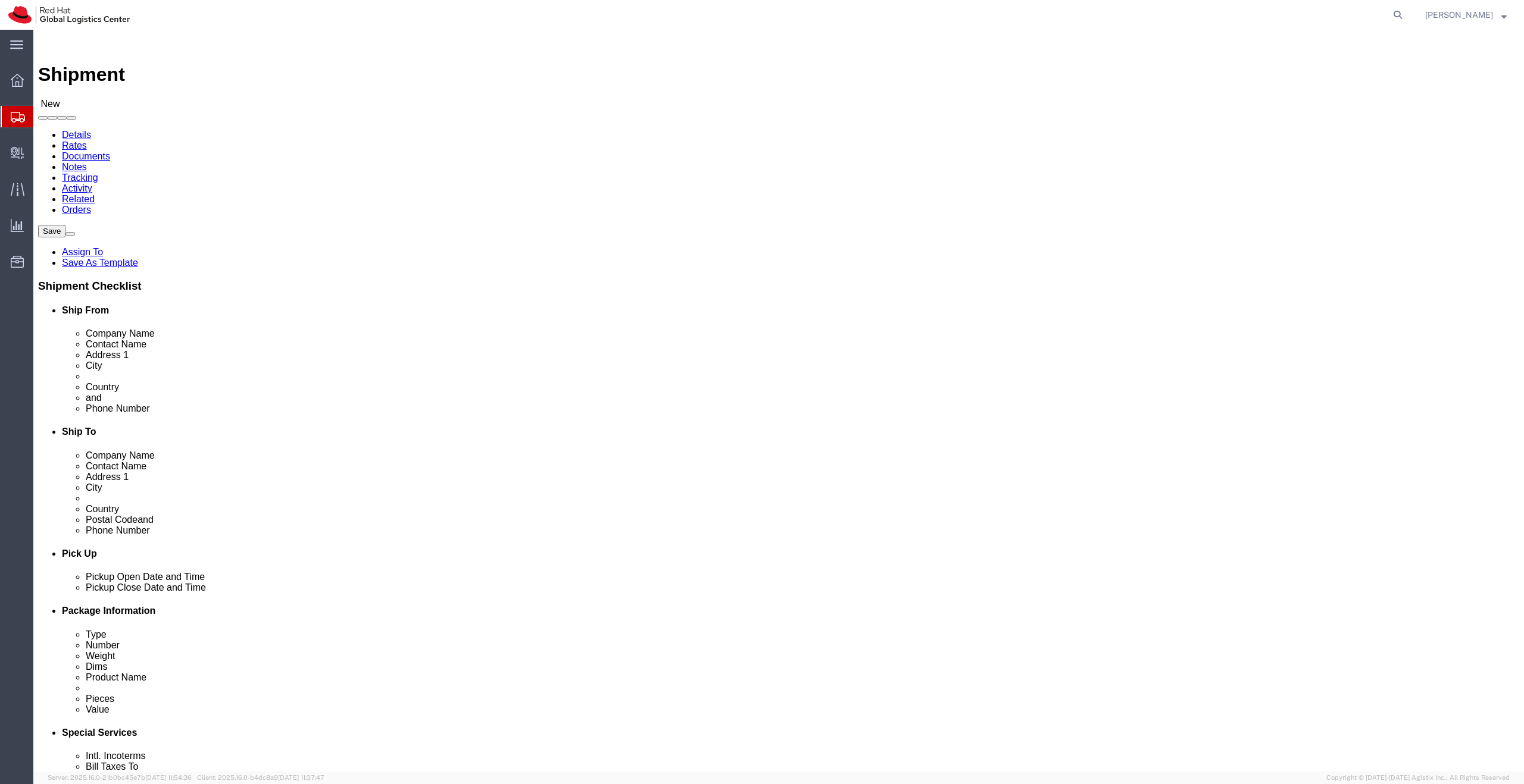
click input "text"
type input "SAOPAUL2"
click input "text"
paste input "SAOPAUL2"
type input "SAOPAUL2"
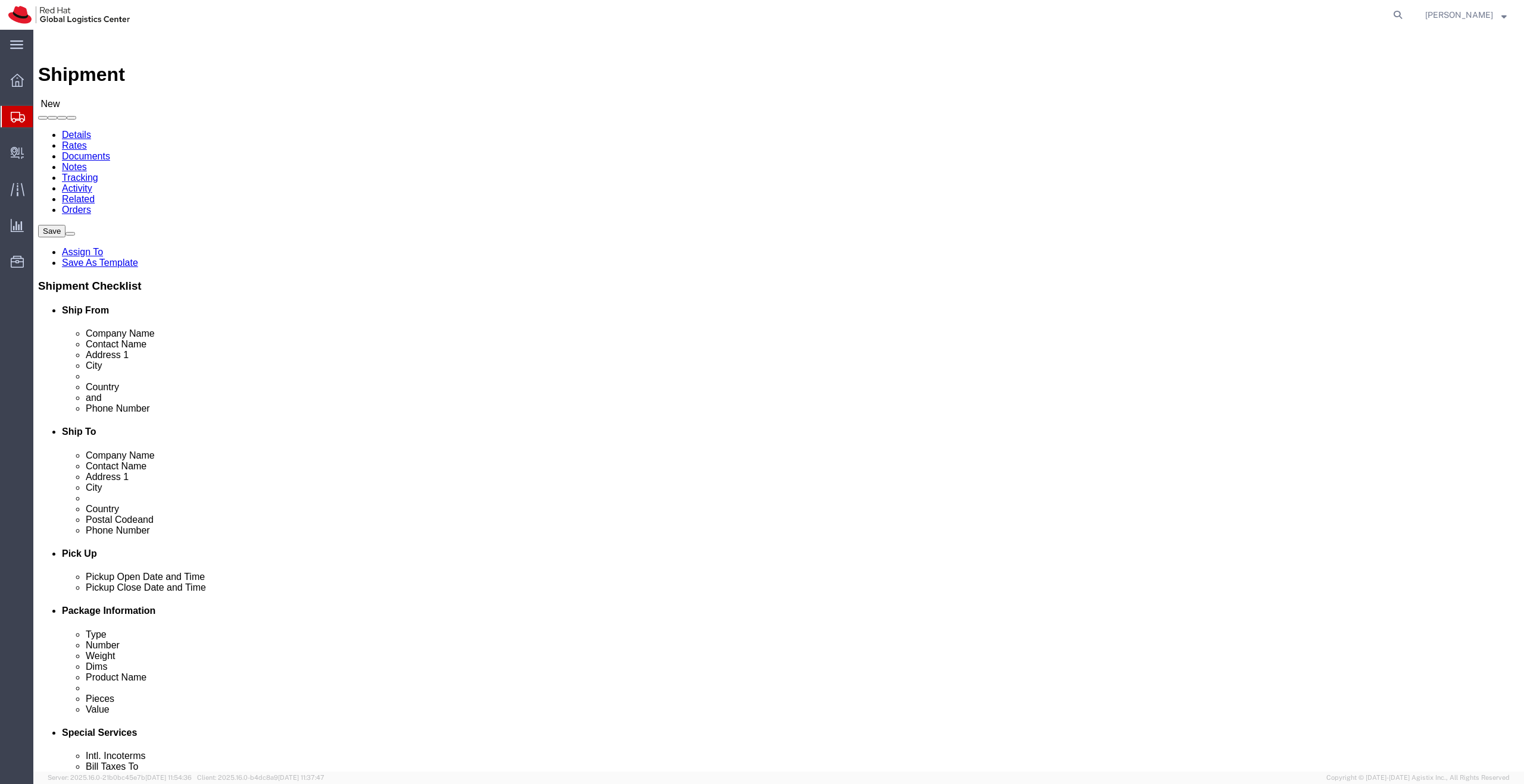
click input "Red Hat Brasil Limitada"
click input "text"
type input "Red Hat Brasil Limitada"
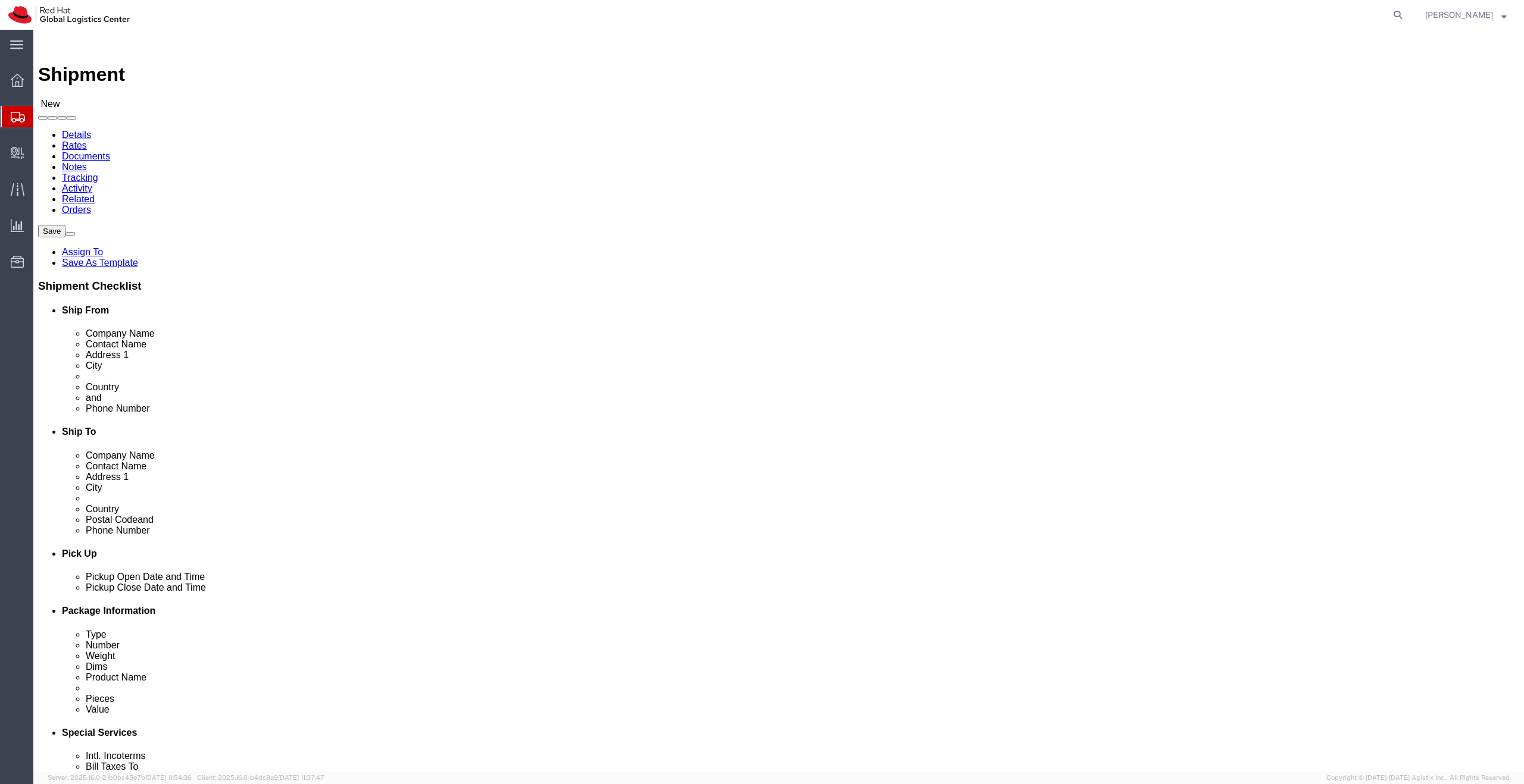
click input "Red Hat Brasil Limitada"
paste input "Brasil Limitada"
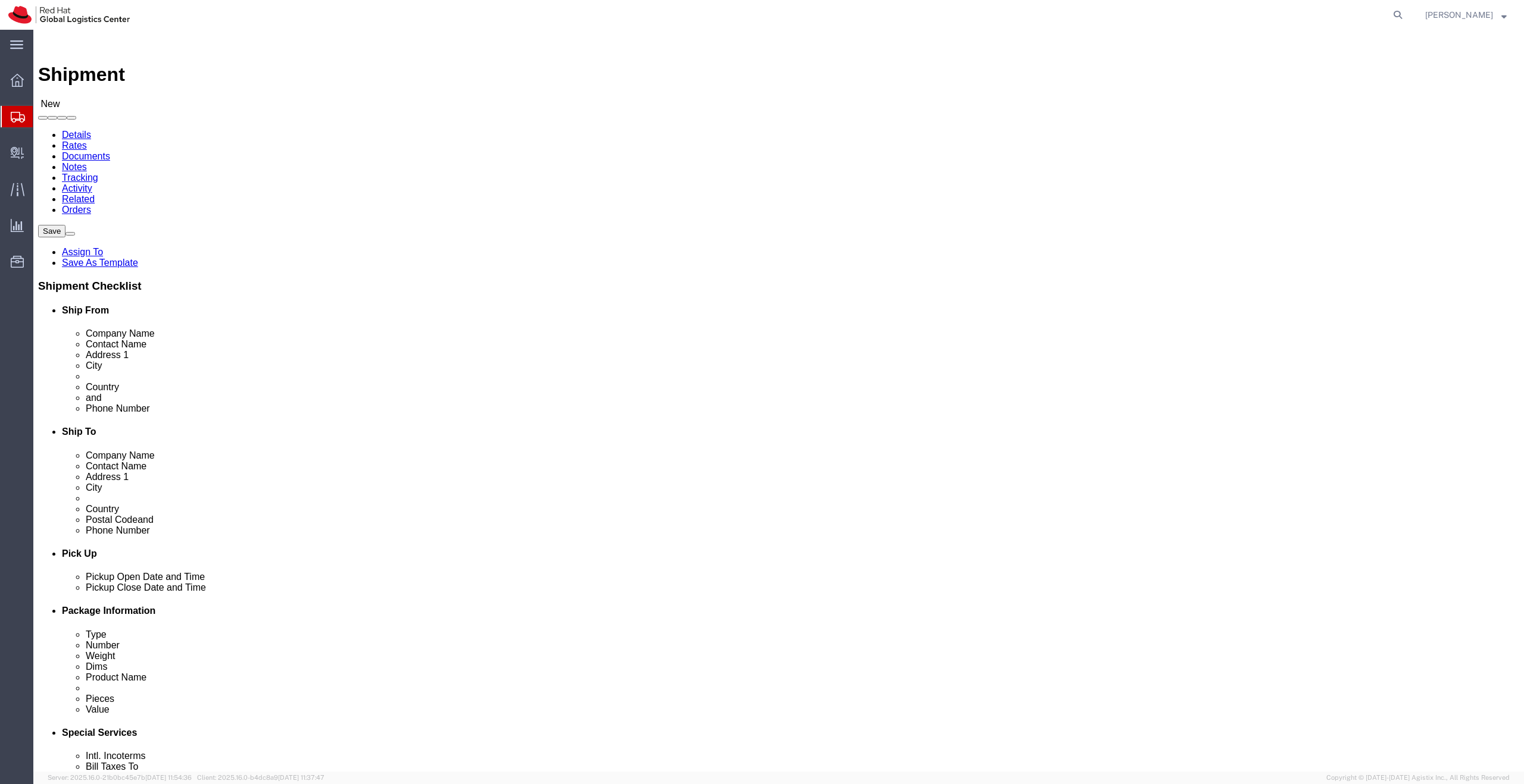
type input "Red Hat Brasil Limitada"
click input "Av. Brg. Faria Lima, 3732"
type input "Av. Brg. Faria Lima, 3732"
select select
click input "Floor 24 and 25, Itaim Bibi"
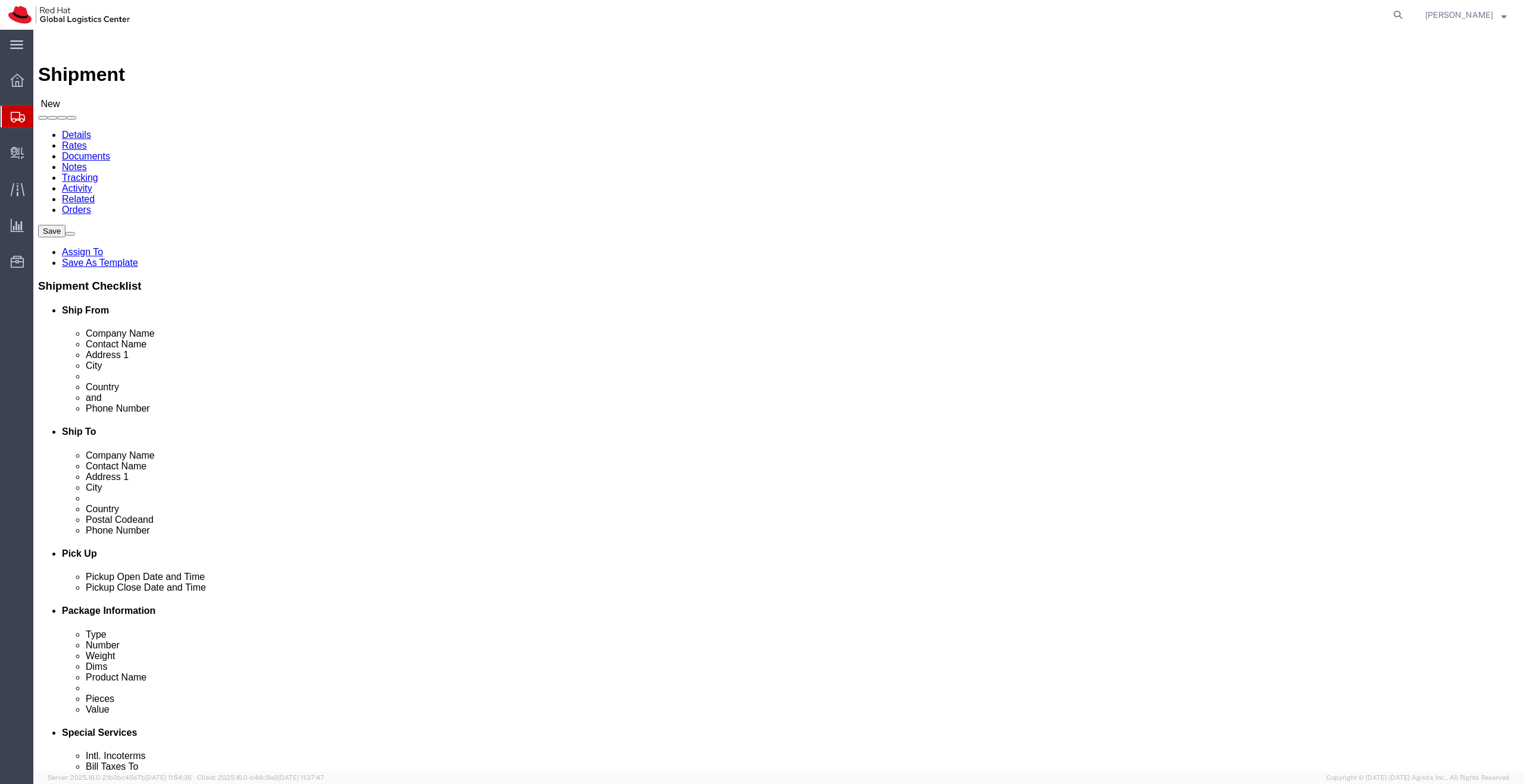
type input "Floor 24 and 25, Itaim Bibi"
click input "SAO PAULO"
type input "SAO PAULO"
click div "Location My Profile Location RH - Amsterdam - MSO RH - Amsterdam Data Center RH…"
type input "br"
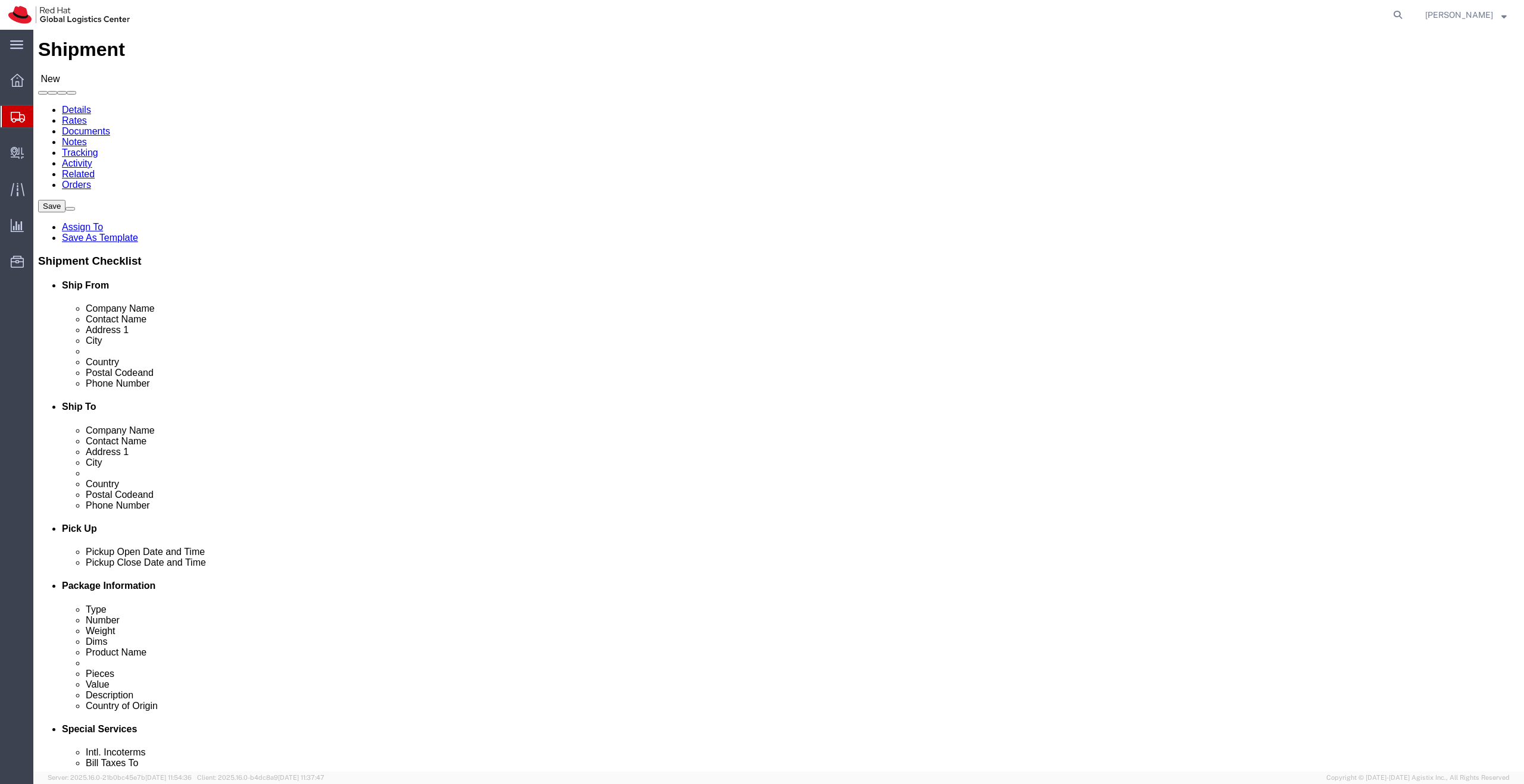
scroll to position [35, 0]
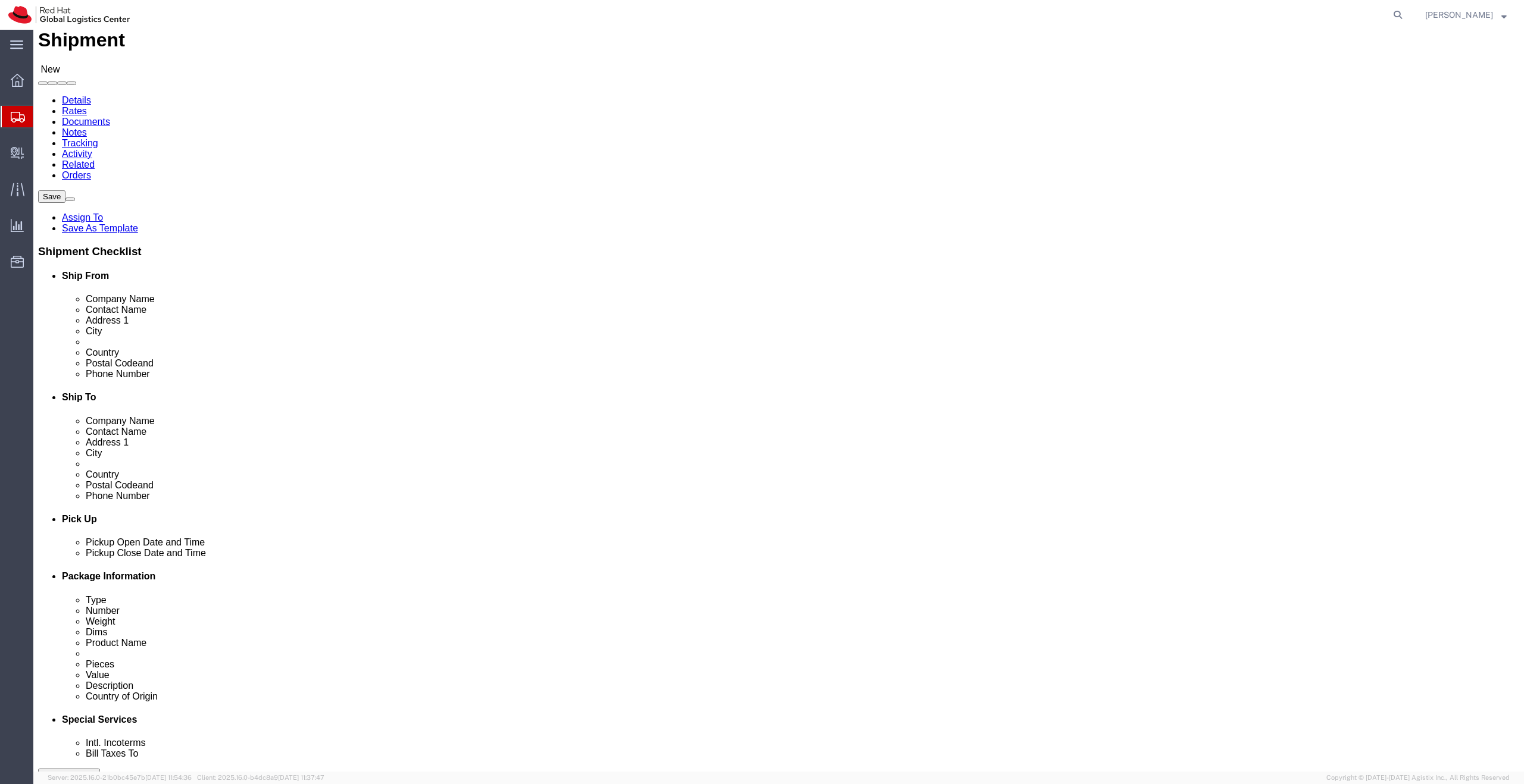
select select "27"
click input "04538-132"
type input "04538-132"
click input "text"
type input "+5511982089651"
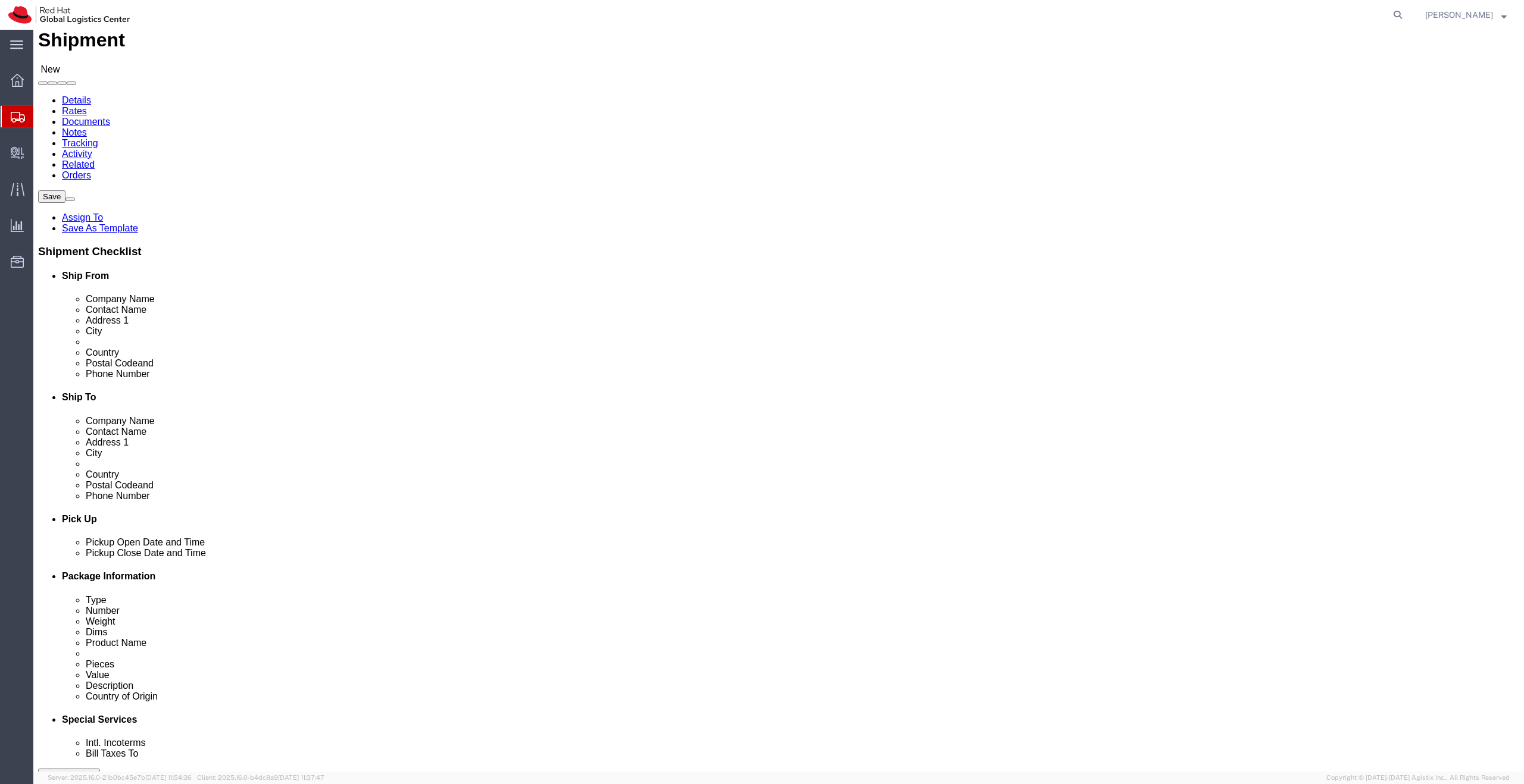
click input "+5511982089651"
paste input "11 33529-6000"
type input "11 33529-6000"
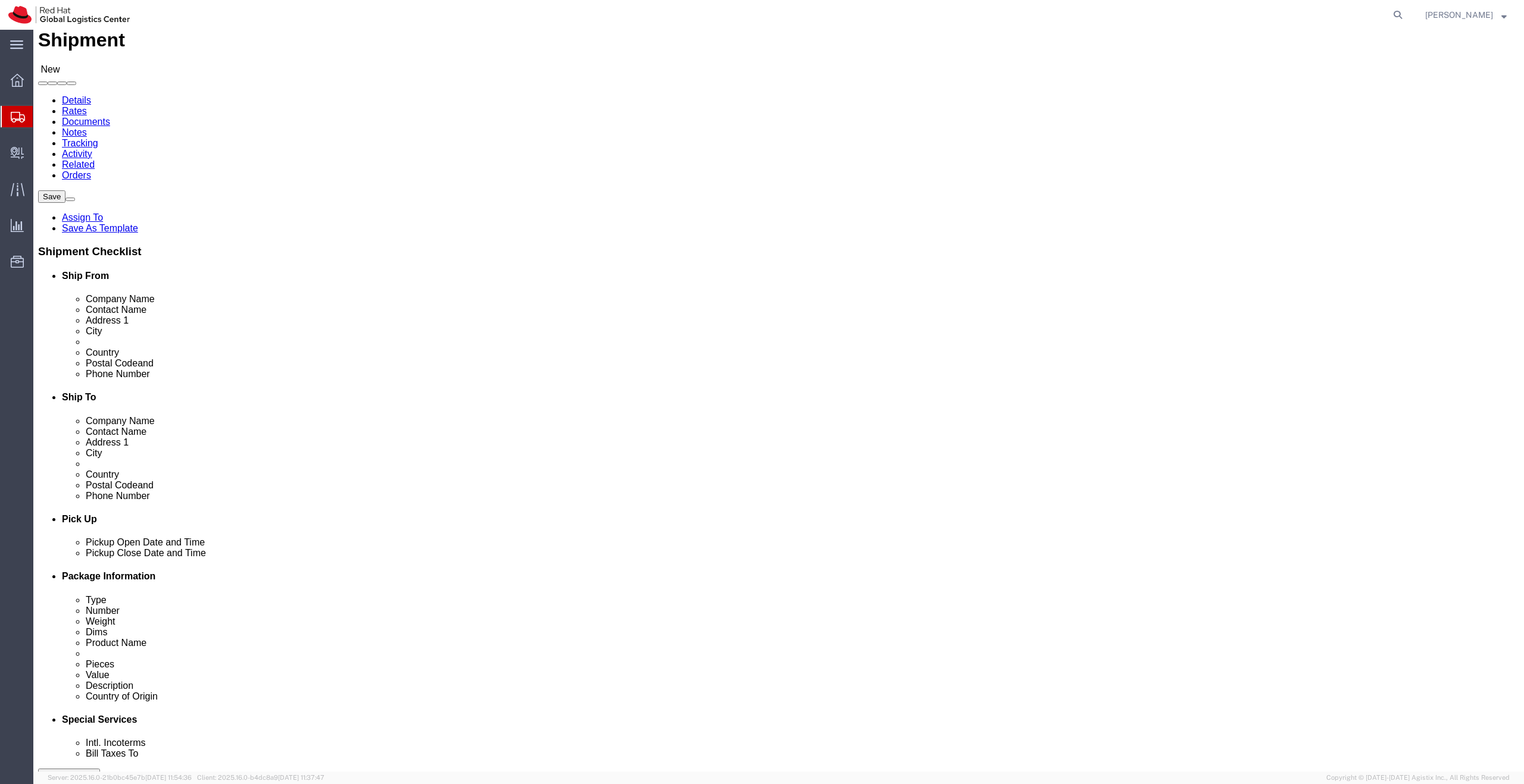
click div "Location My Profile Location RH - Amsterdam - MSO RH - Amsterdam Data Center RH…"
click input "text"
type input "jesus g"
click p "- RED HAT, S. DE R.L. DE C.V. - (Jesus Garcia) Rio Lerma 232, Floor 22, Suite A…"
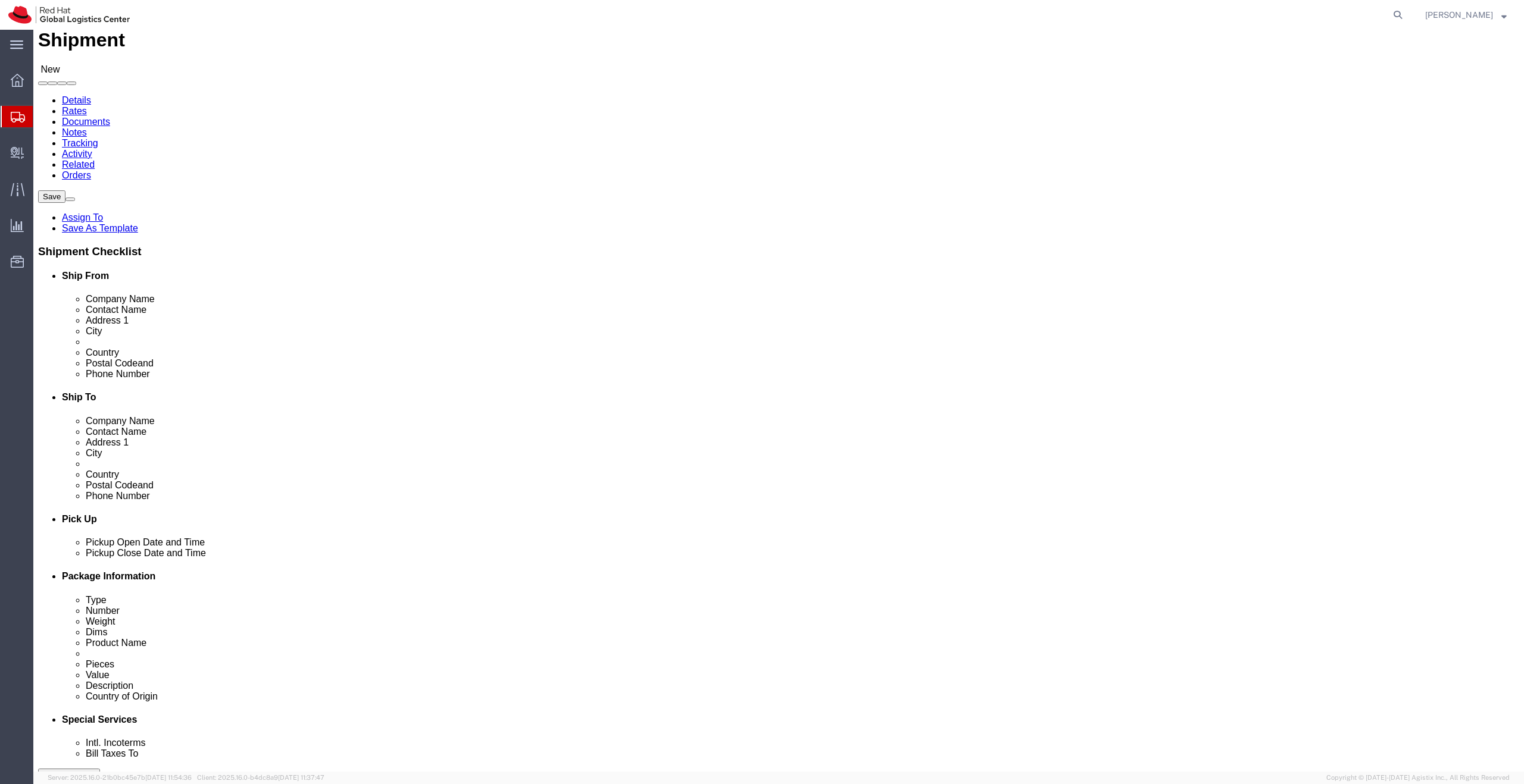
select select "37981"
select select "DF"
type input "Jesus Garcia"
click input "text"
paste input "525561664773"
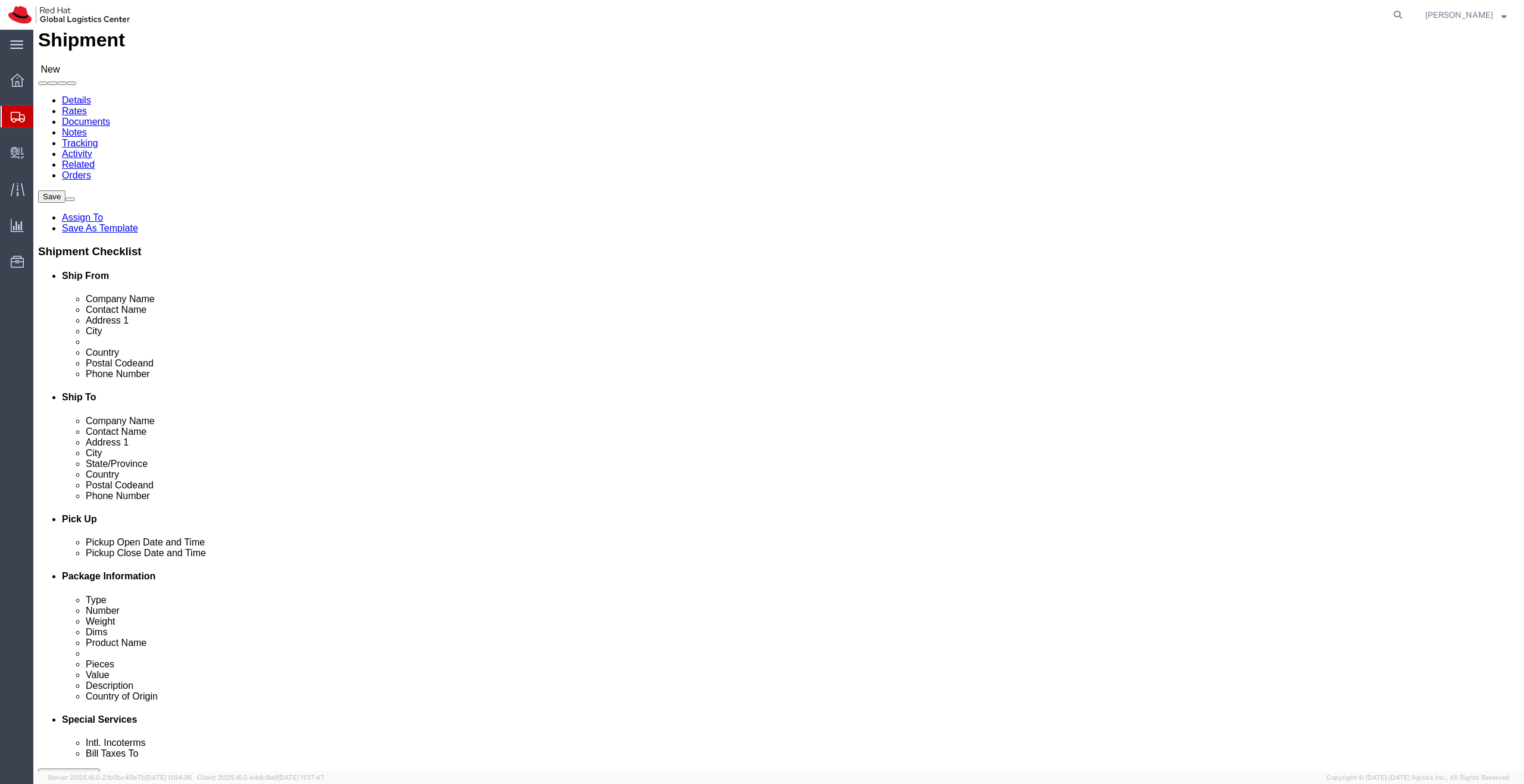
type input "525561664773"
click div "Phone Number 525561664773 8"
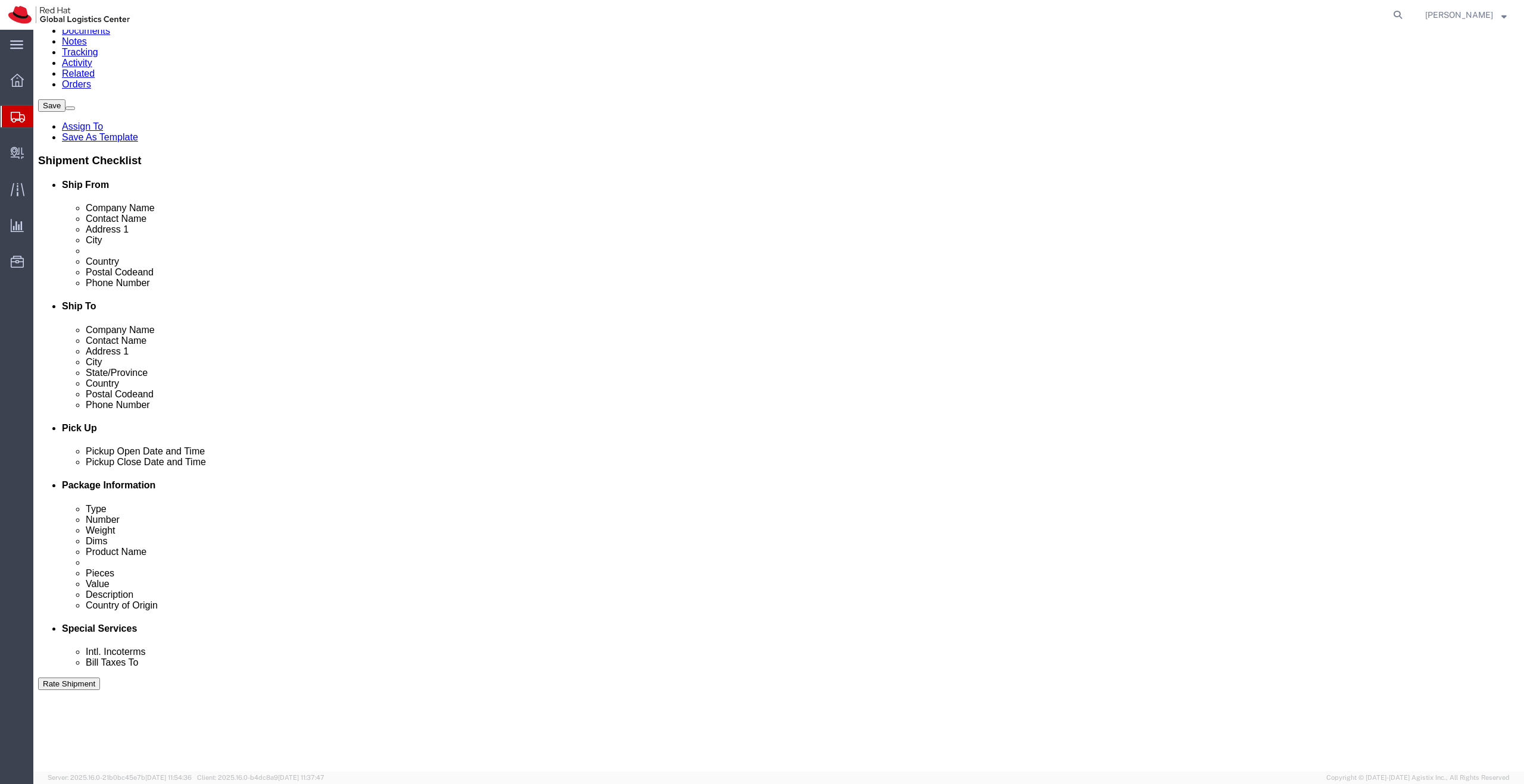
scroll to position [146, 0]
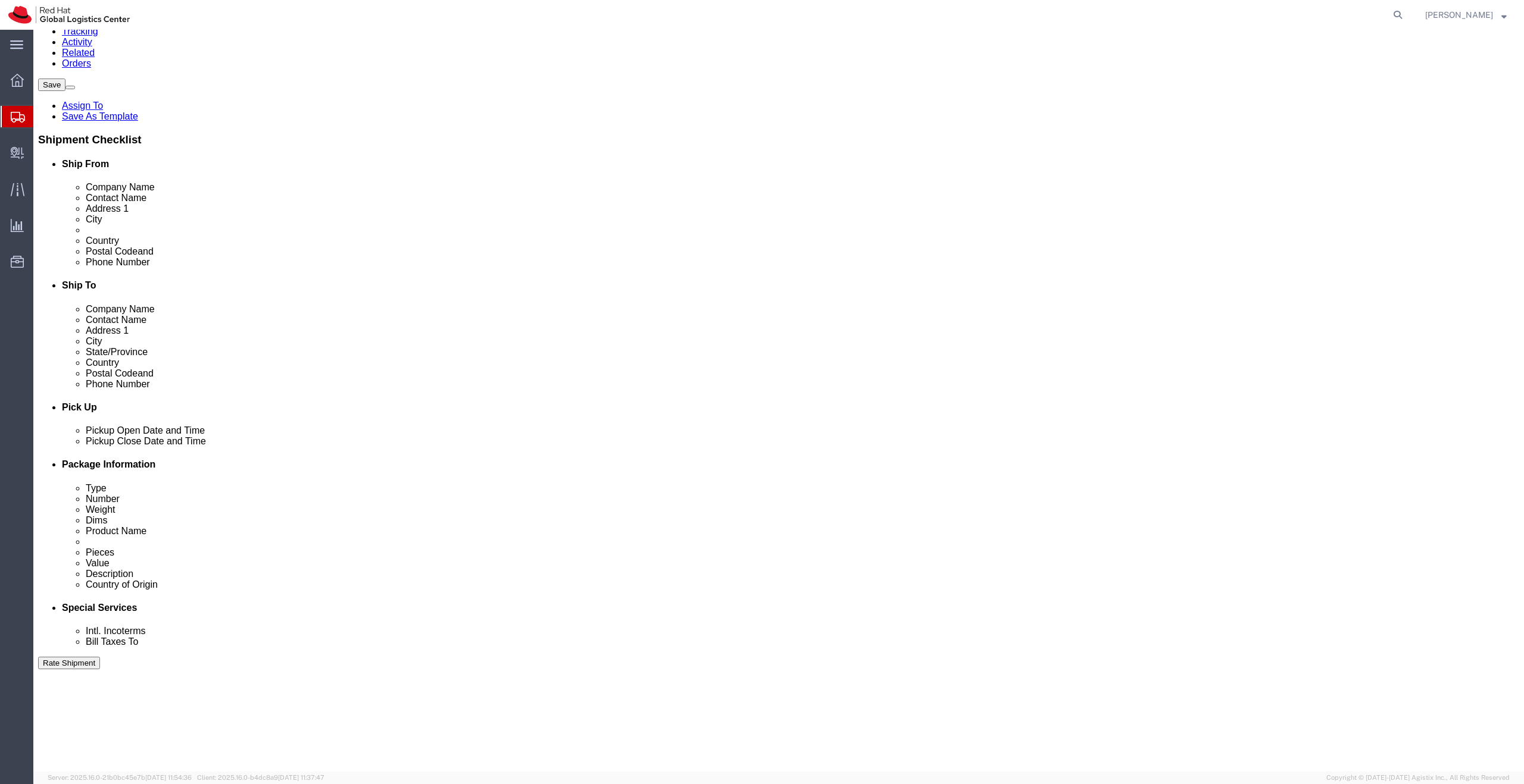
click div "Aug 15 2025 10:00 AM"
click button "Apply"
click div "Aug 15 2025 11:00 AM"
click input "11:00 AM"
click icon
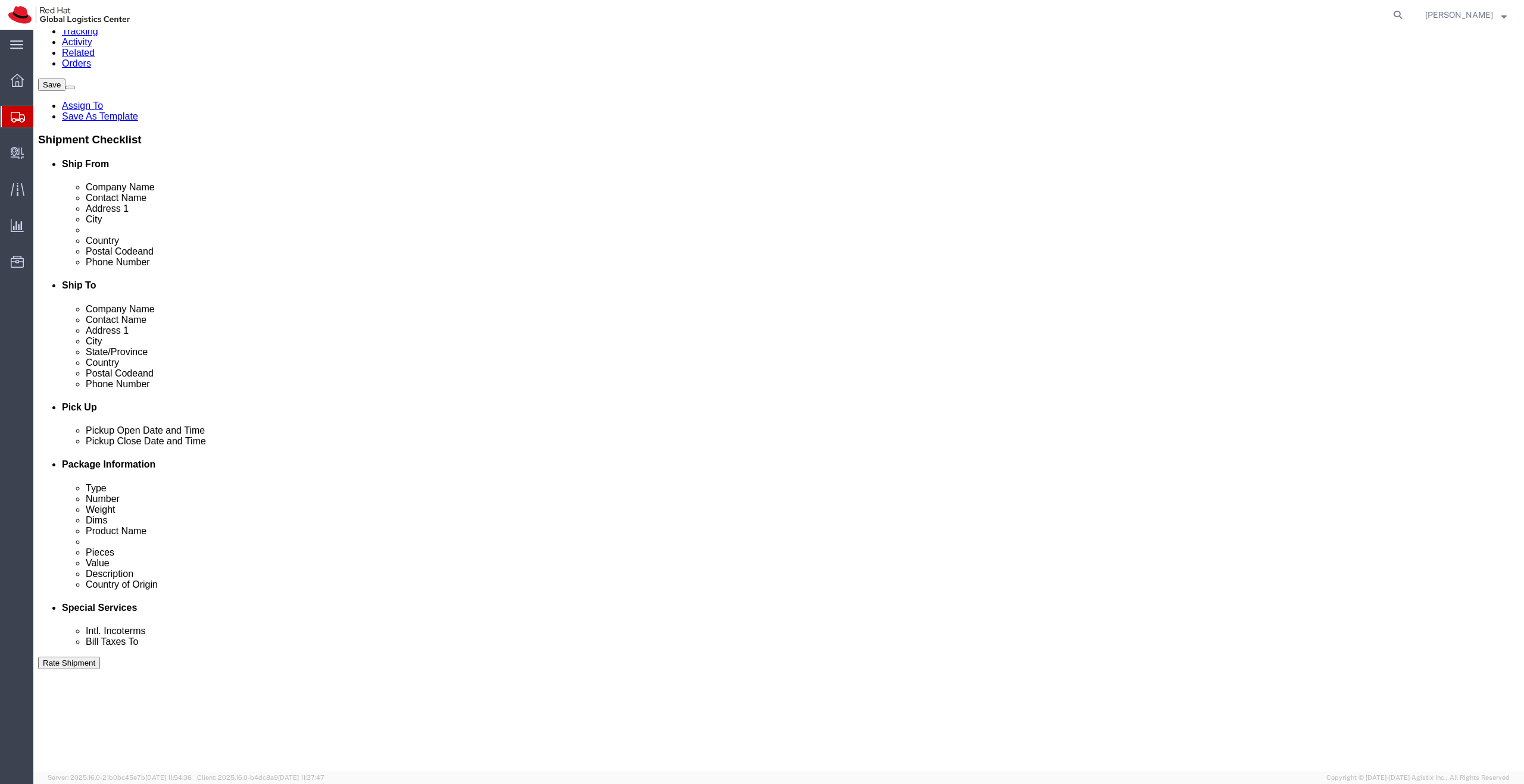
click input "11:00 AM"
click input "04:00 AM"
click input "04:30 AM"
type input "4:30 PM"
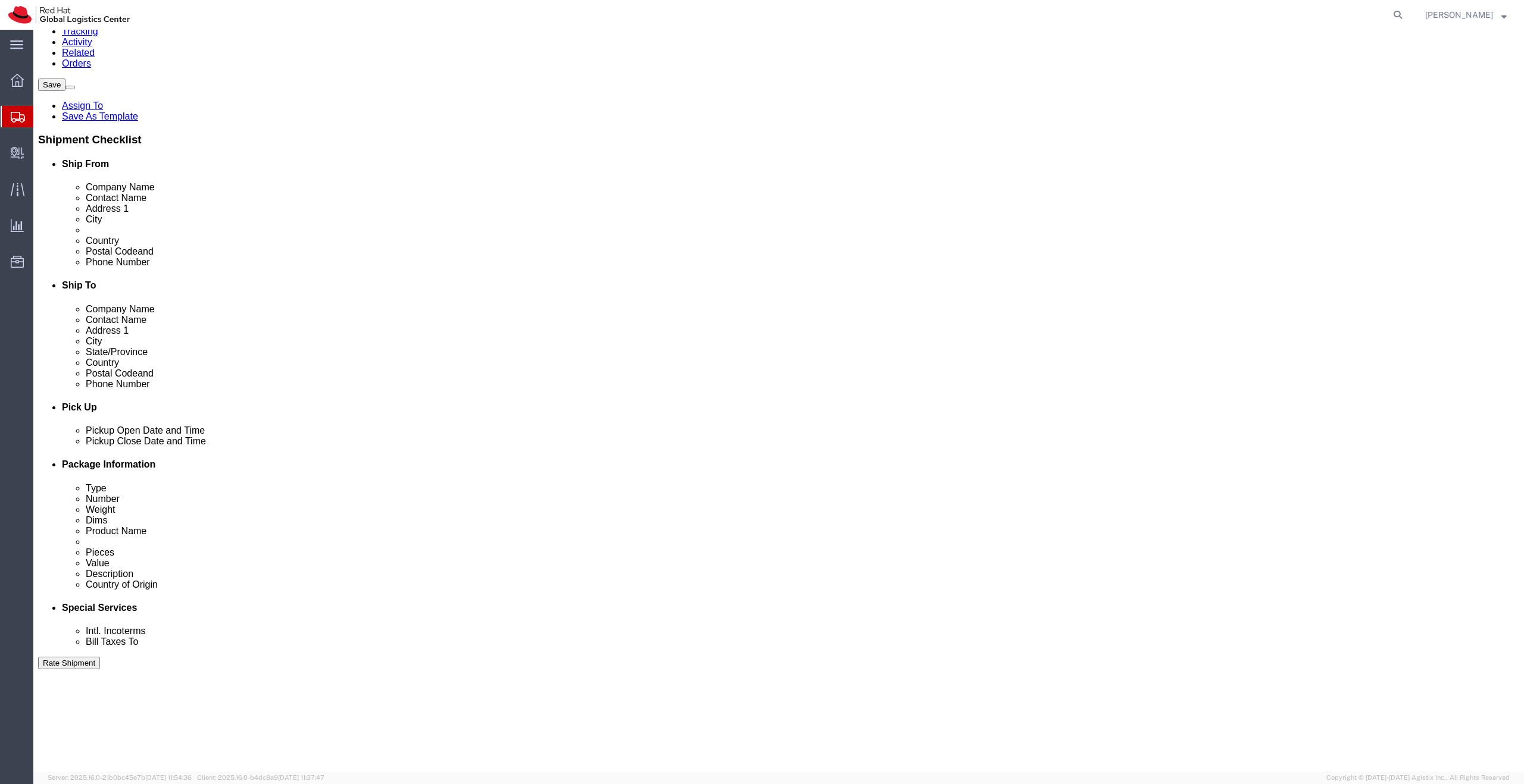
click button "Apply"
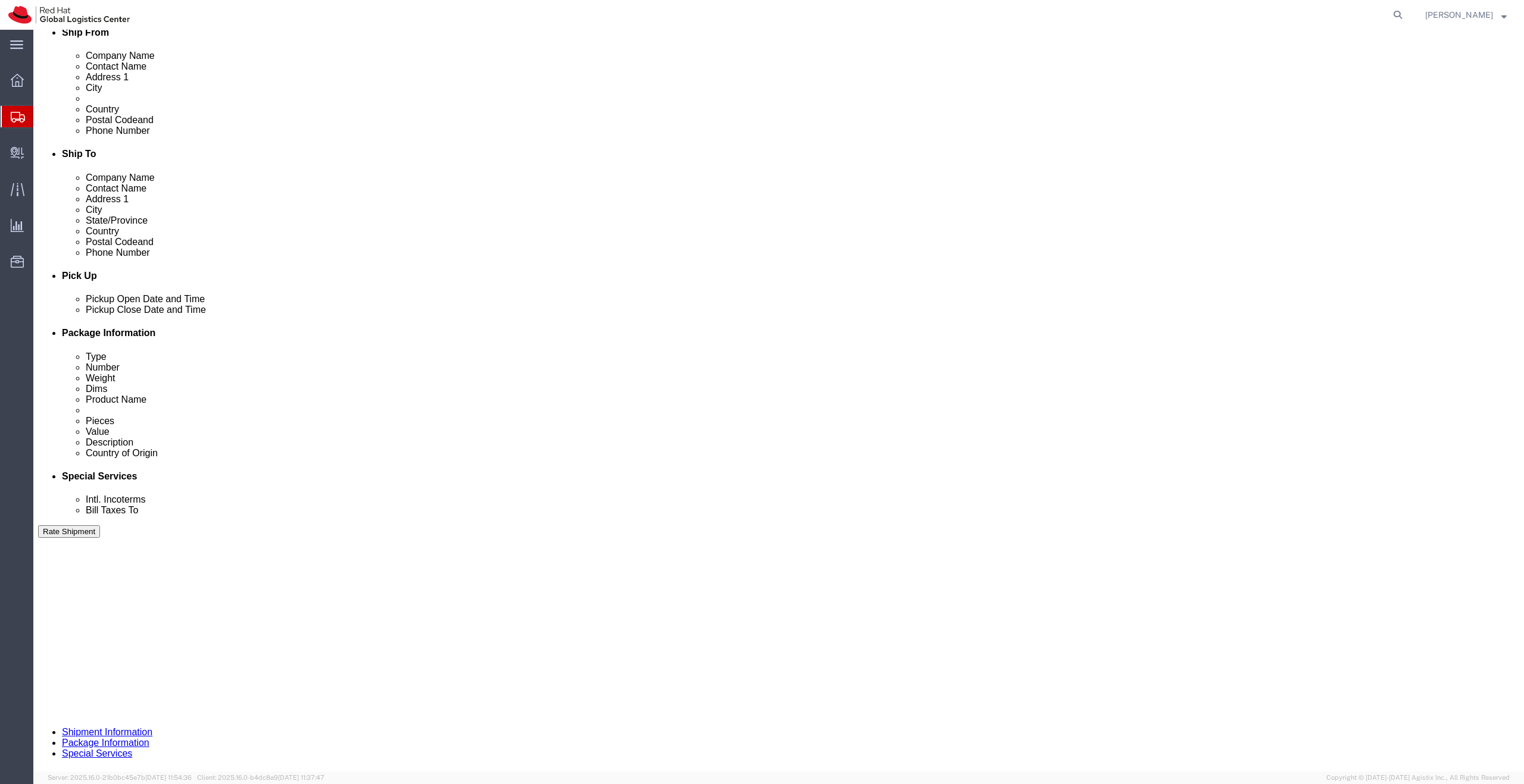
scroll to position [280, 0]
click button "Continue"
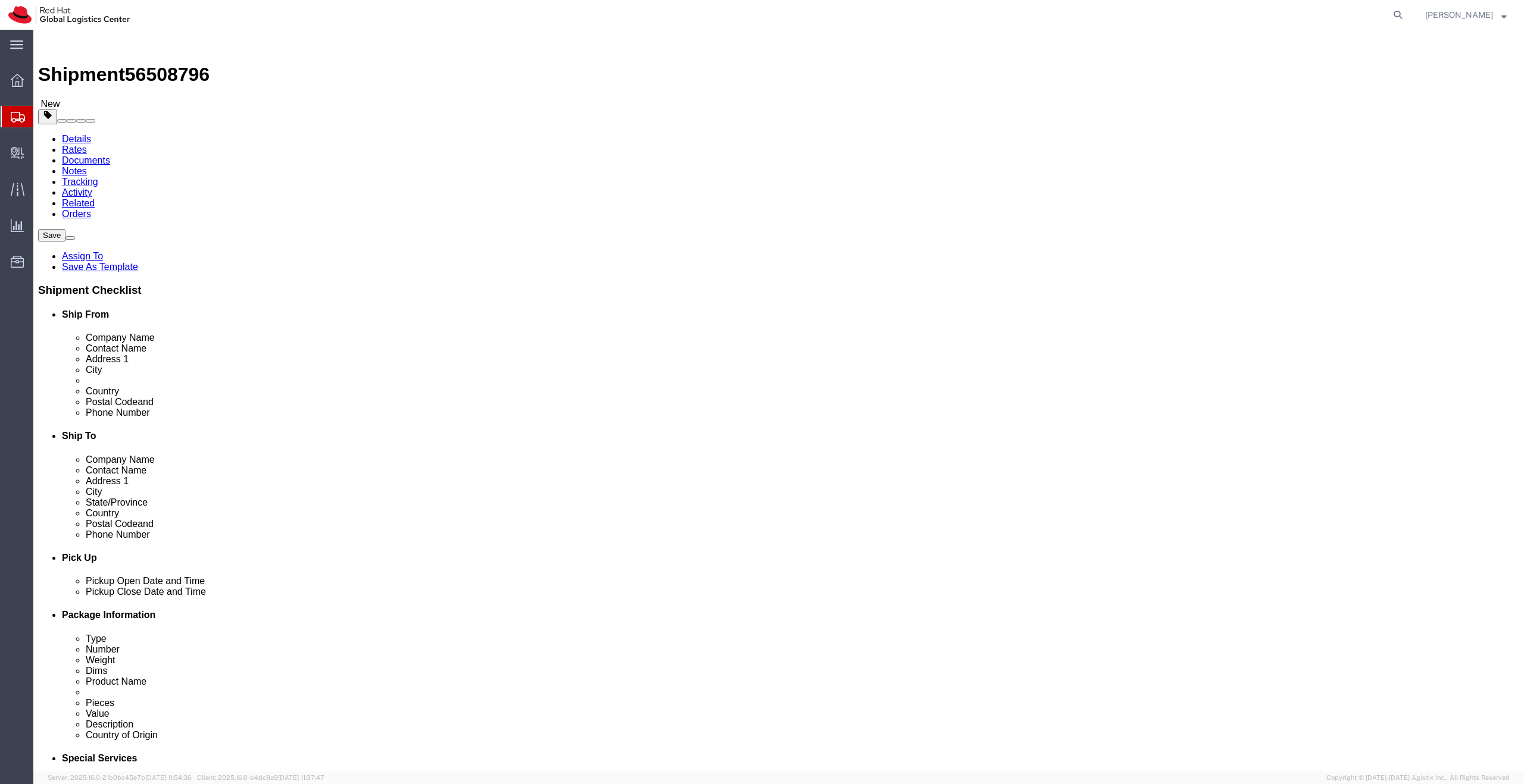
click select "Select Case(s) Crate(s) Envelope Large Box Medium Box PAK Skid(s) Small Box Sma…"
select select "ENV"
click select "Select Case(s) Crate(s) Envelope Large Box Medium Box PAK Skid(s) Small Box Sma…"
type input "9.50"
type input "12.50"
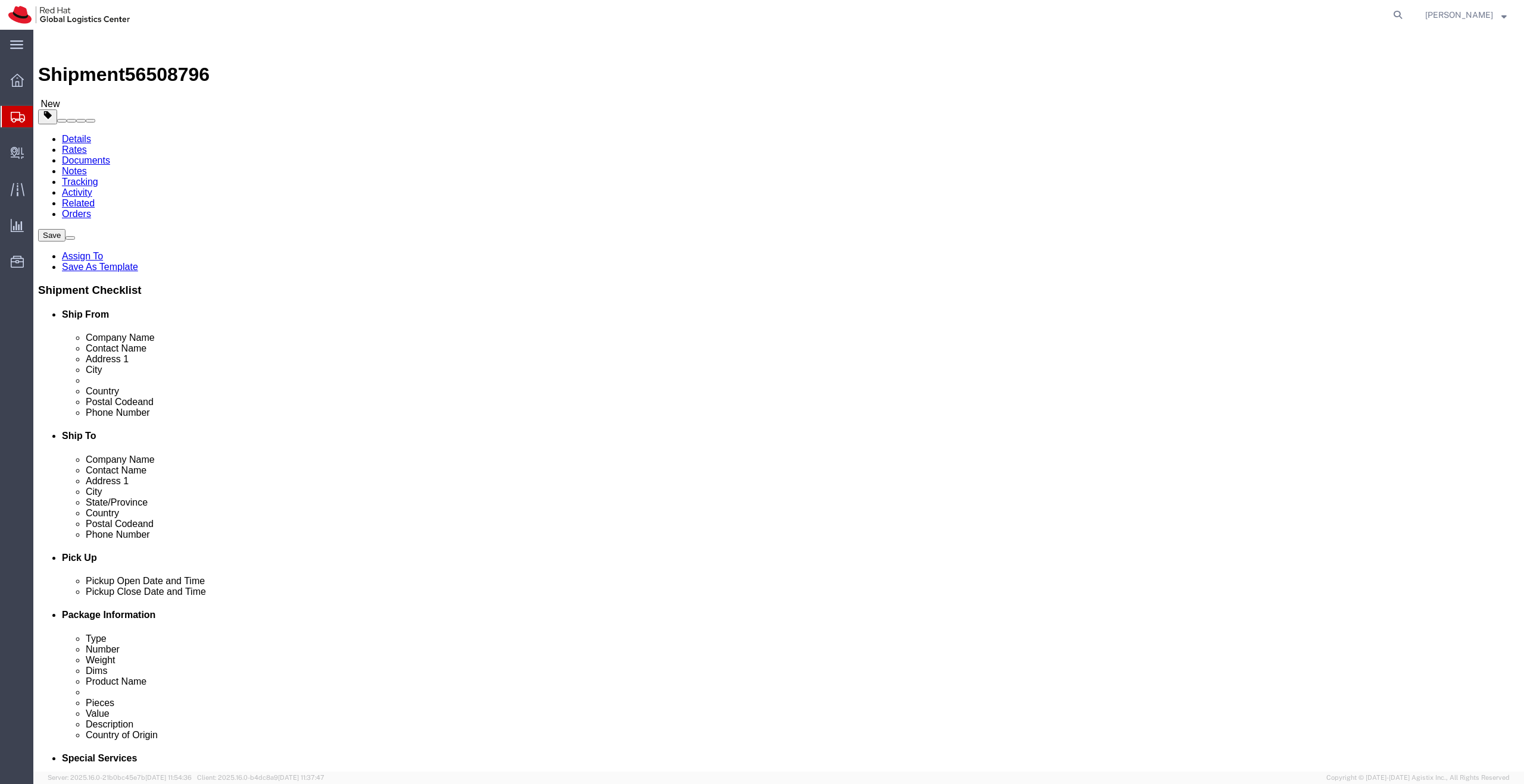
type input "0.25"
type input "1"
click span "button"
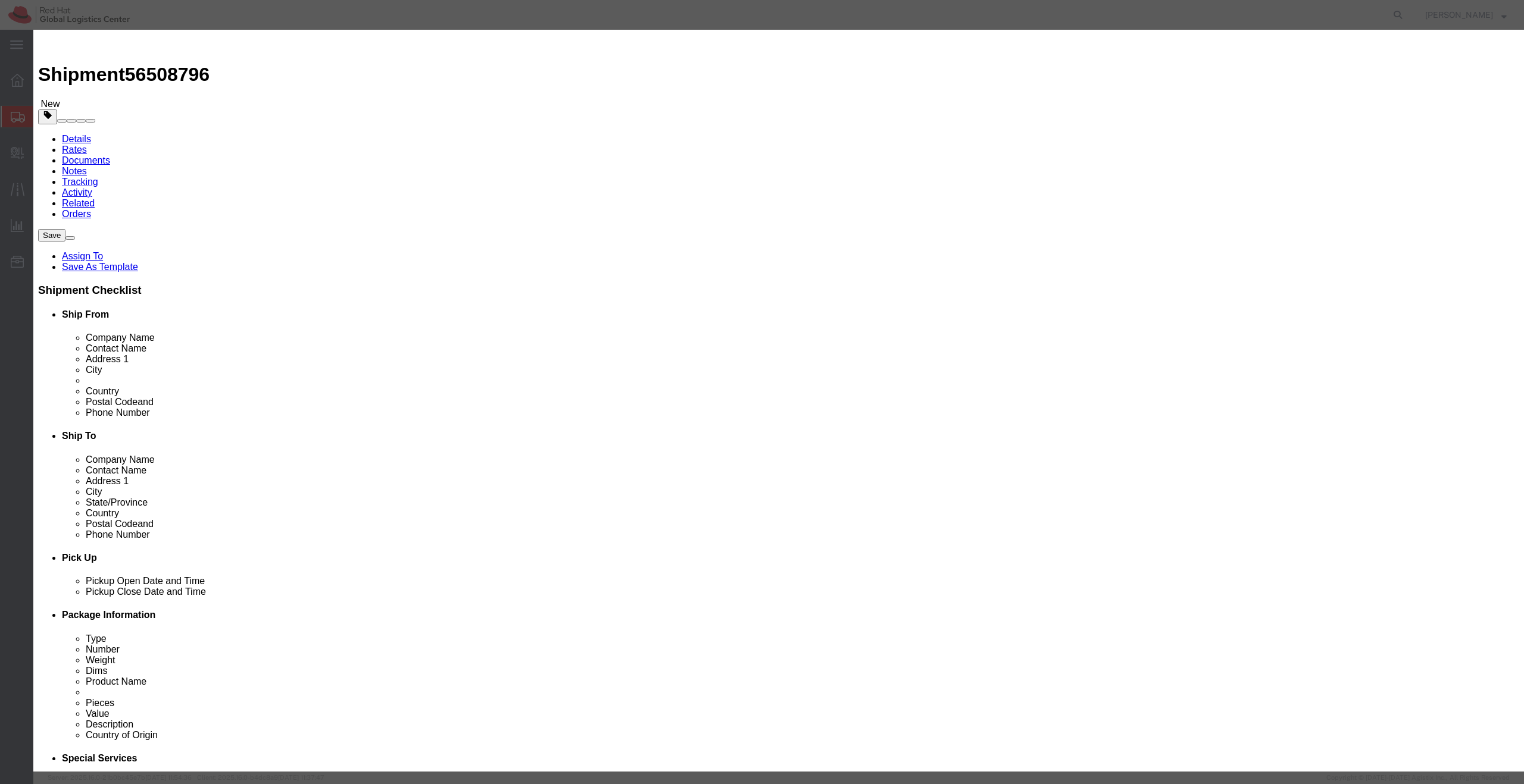
click div "Product Name Pieces 0 Select Bag Barrels 100Board Feet Bottle Box Blister Pack …"
click input "text"
type input "Document"
click input "0"
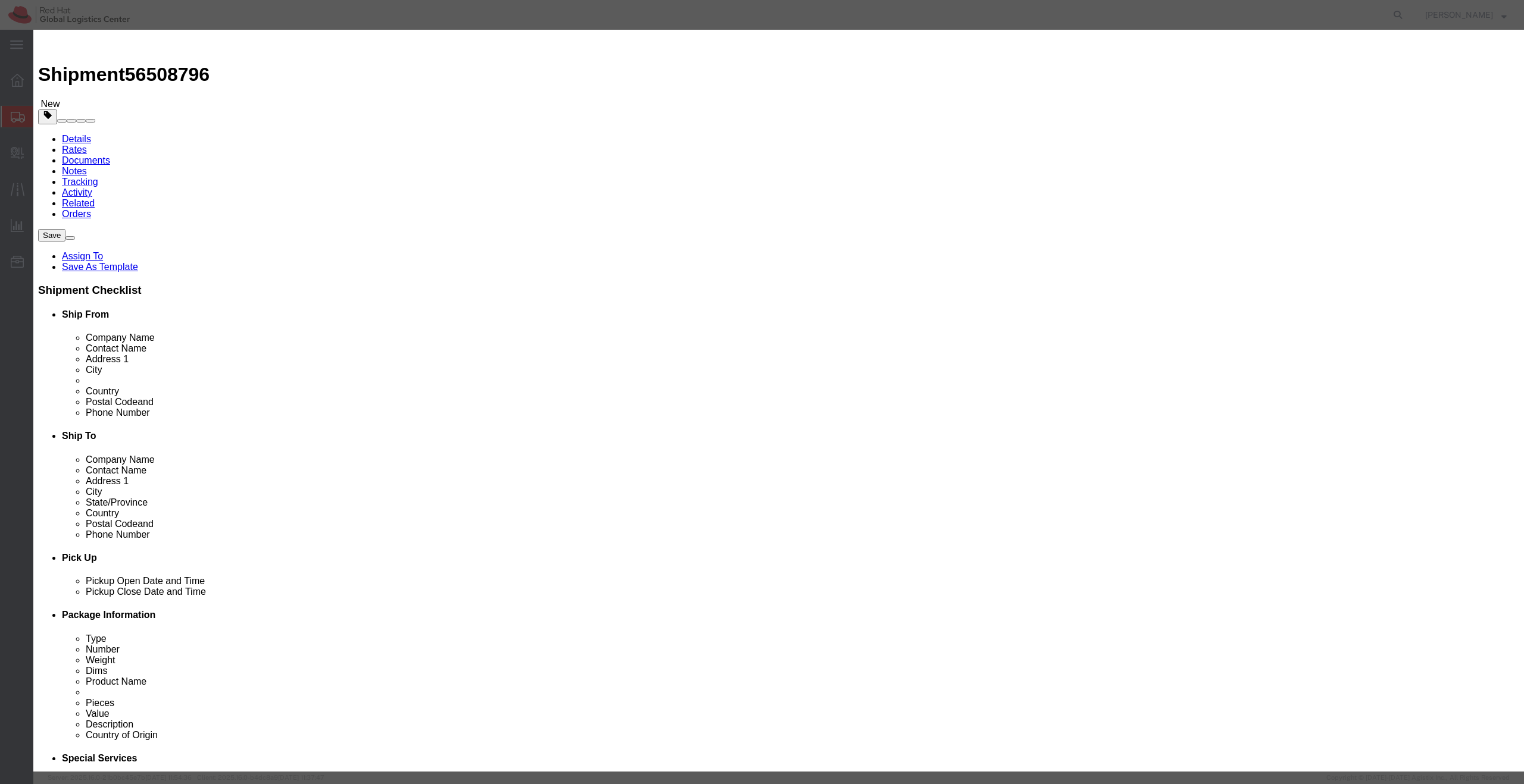
type input "1"
click div "Product Name Document Pieces 1 Select Bag Barrels 100Board Feet Bottle Box Blis…"
click input "text"
type input "1.00"
click div "Country Of Origin Select Afghanistan Åland Islands Albania Algeria American Sam…"
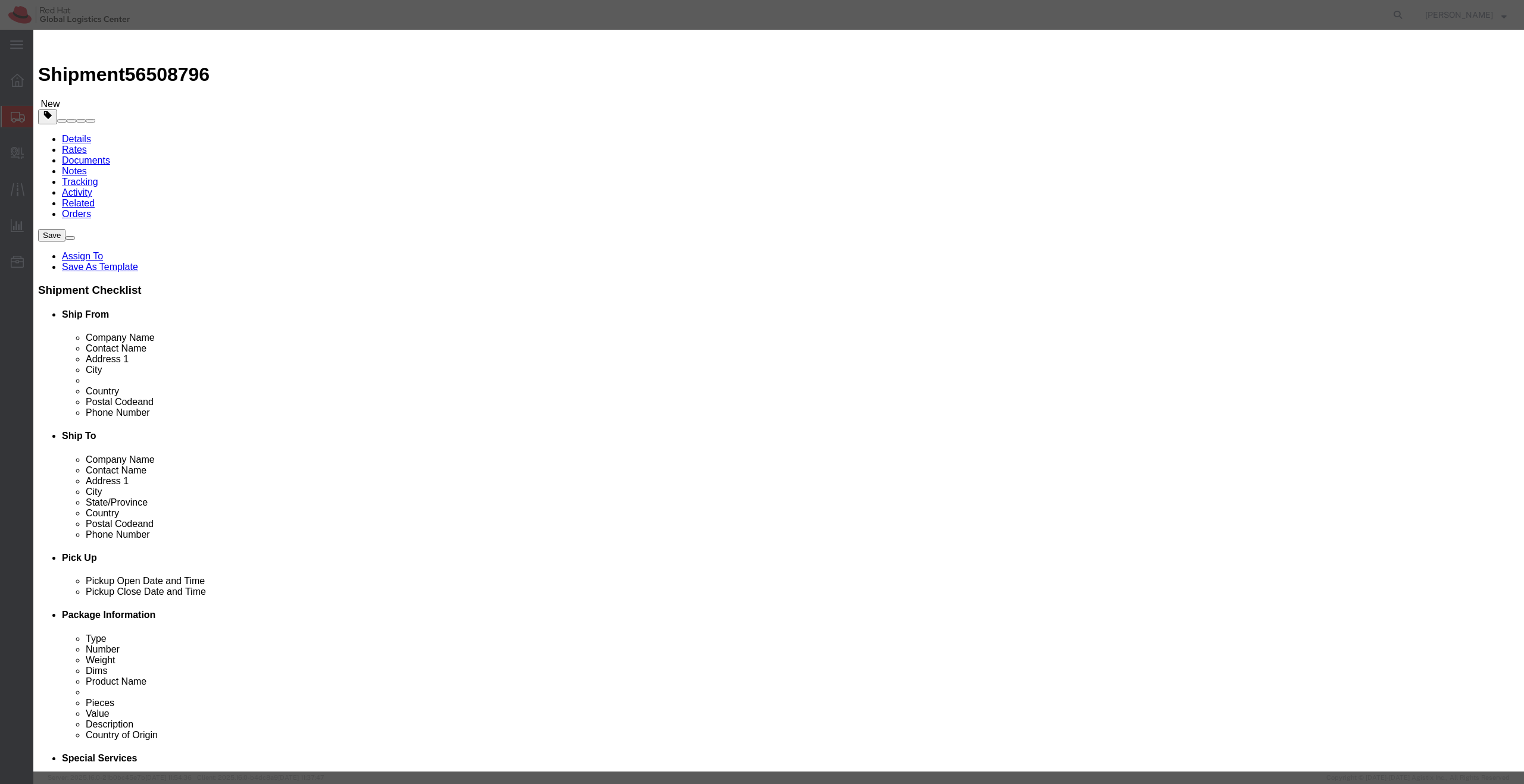
click textarea
type textarea "Document"
click select "Select Afghanistan Åland Islands Albania Algeria American Samoa Andorra Angola …"
select select "BR"
click select "Select Afghanistan Åland Islands Albania Algeria American Samoa Andorra Angola …"
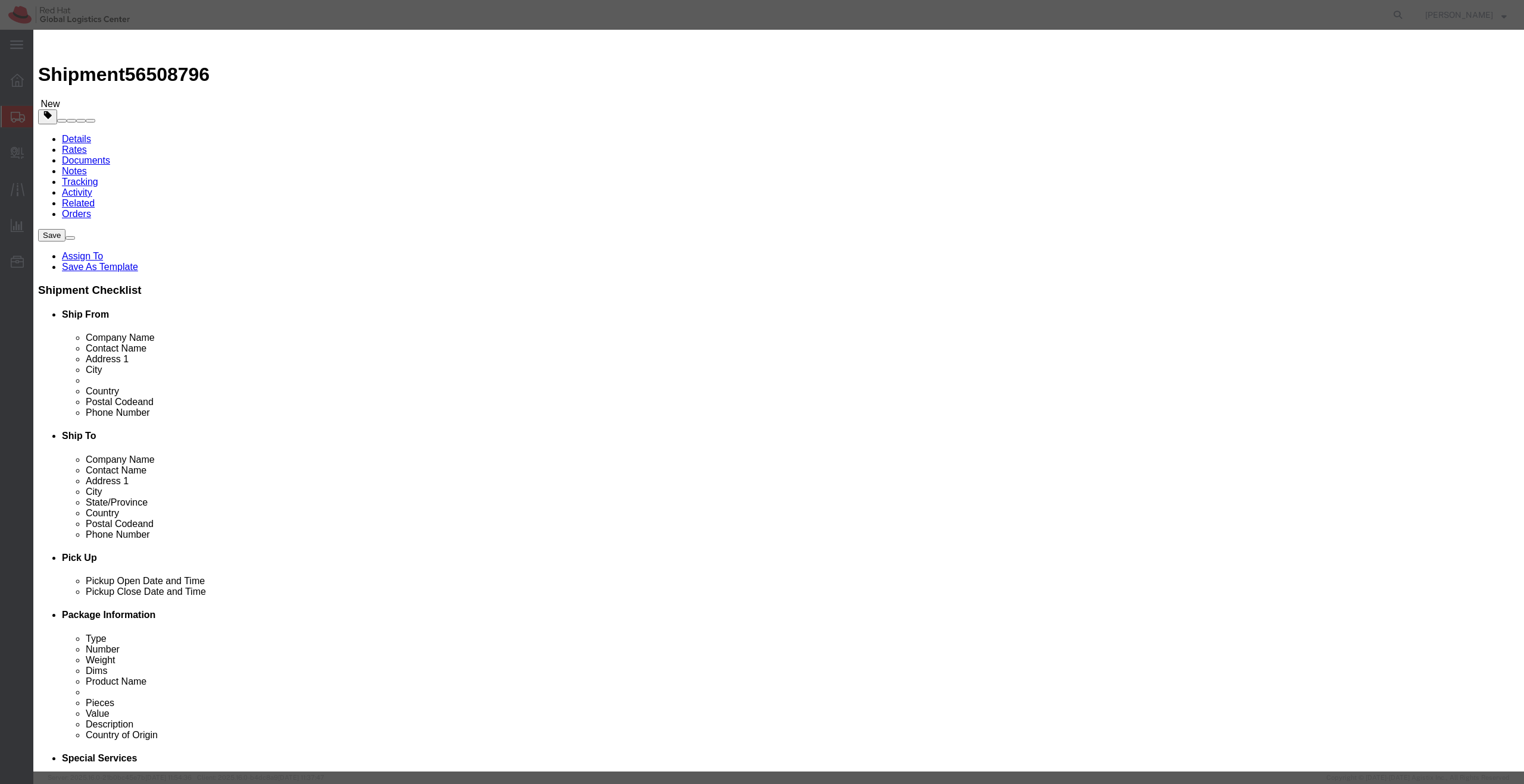
click button "Save & Close"
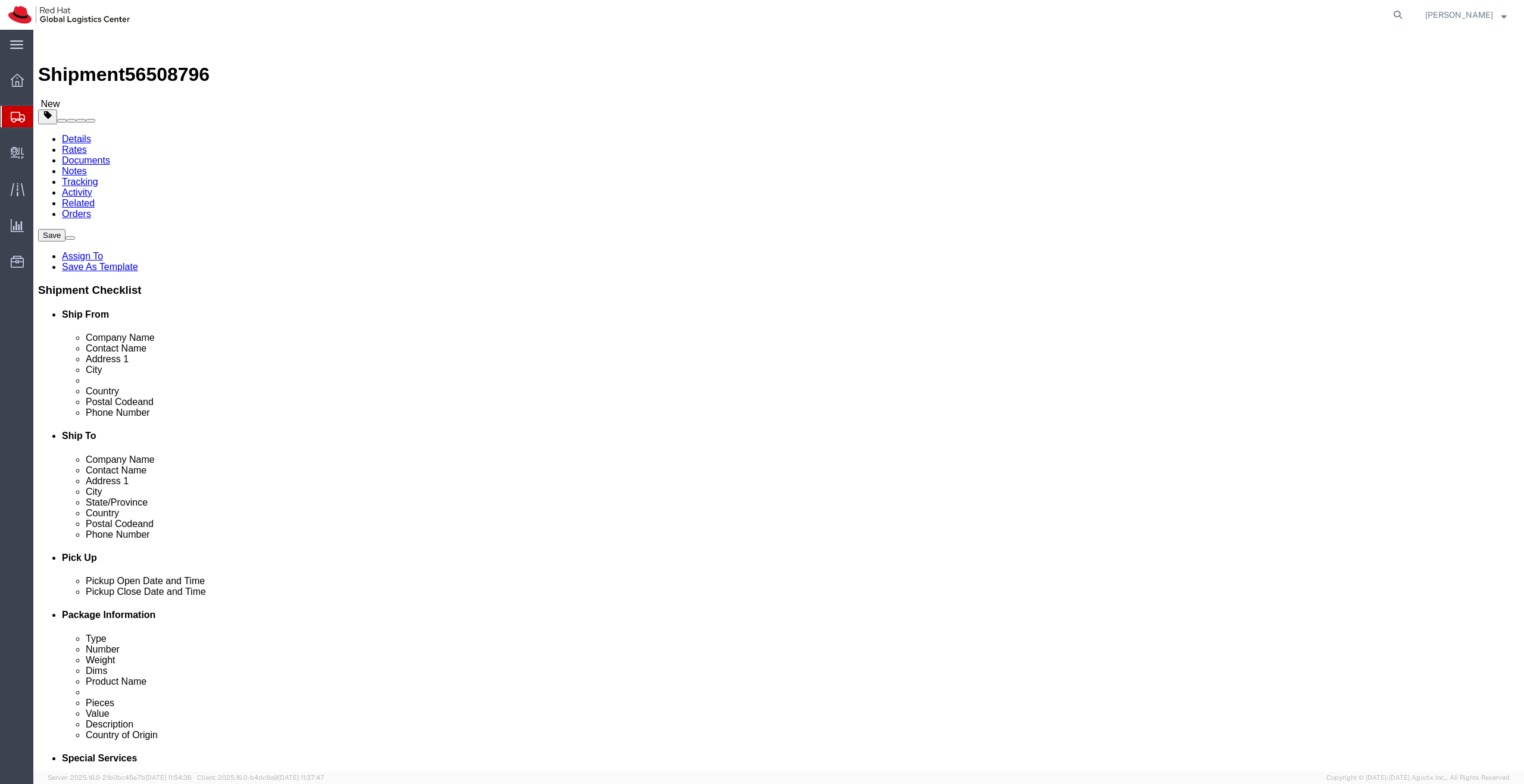
click button "Continue"
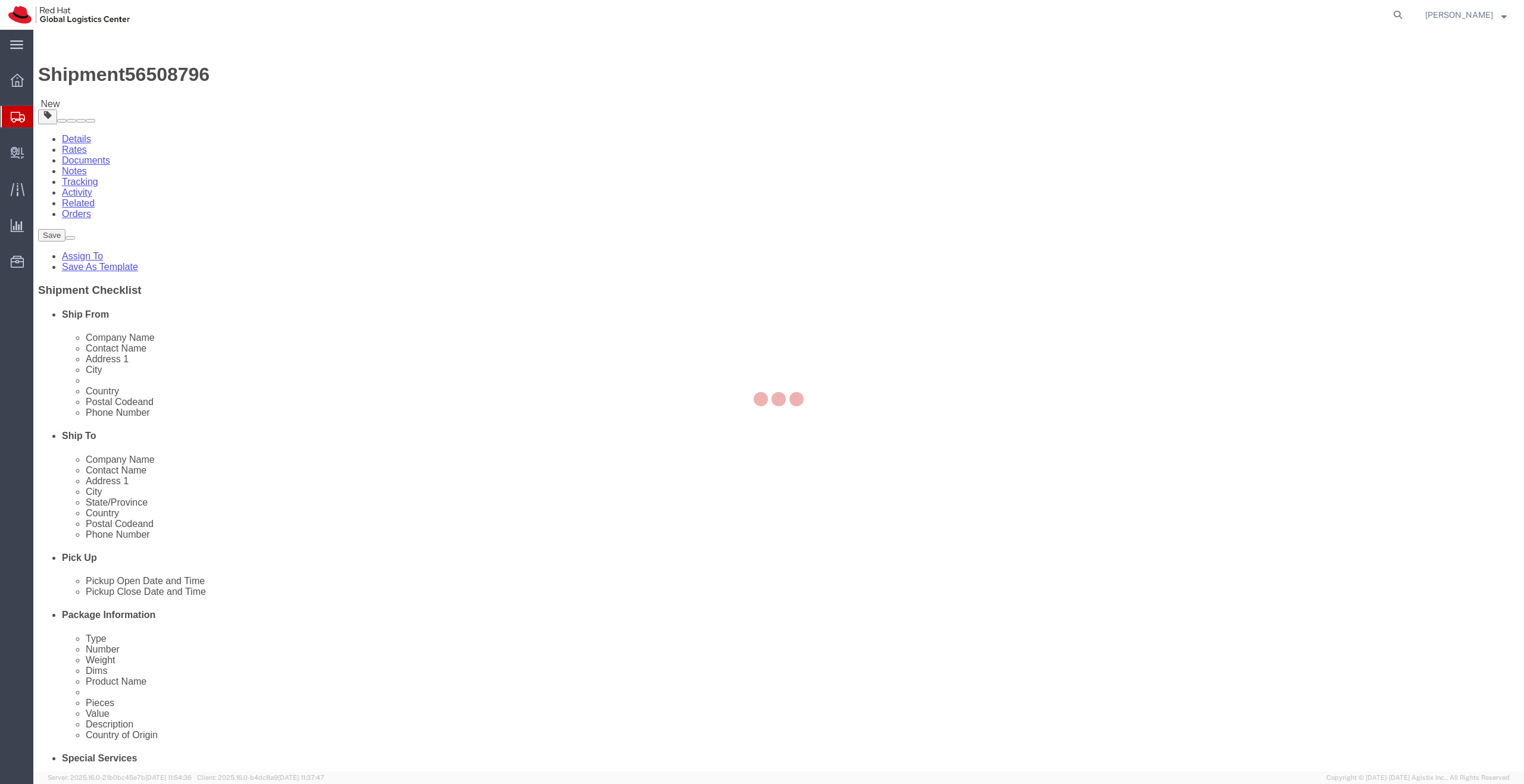
select select
select select "COSTCENTER"
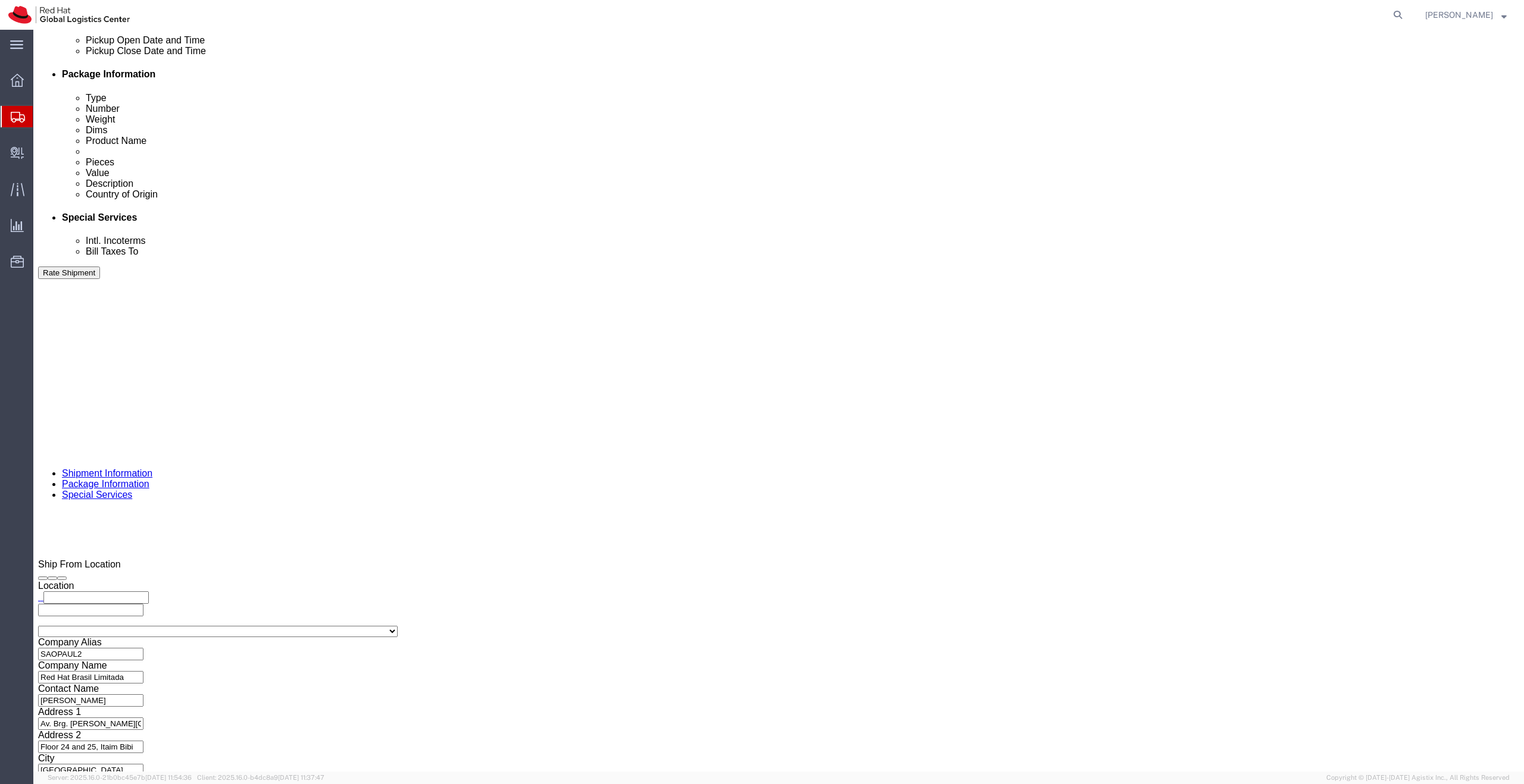
scroll to position [548, 0]
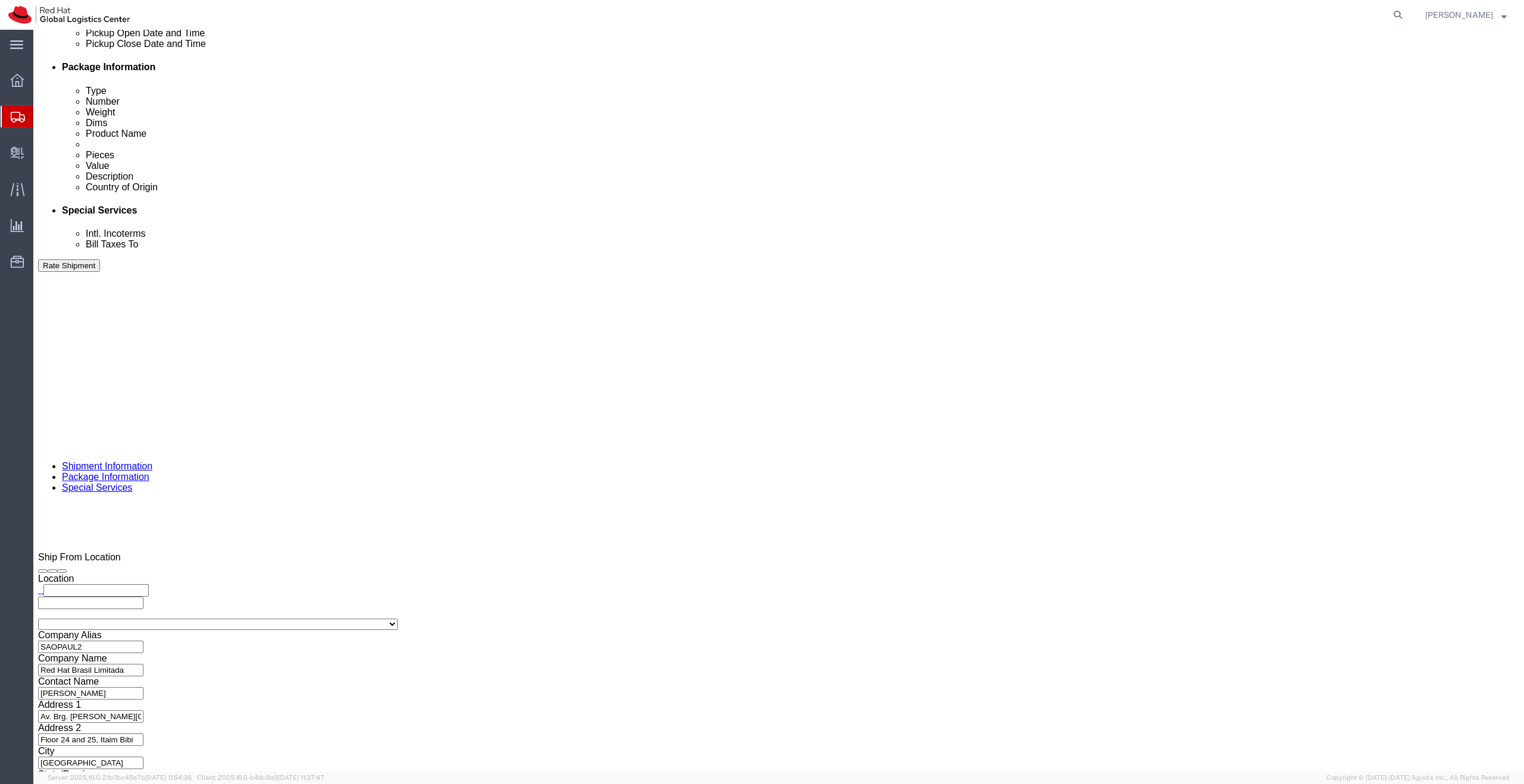
click input "text"
type input "355"
click select "Select Buyer Cost Center Department Operations Number Order Number Sales Person"
type input "355"
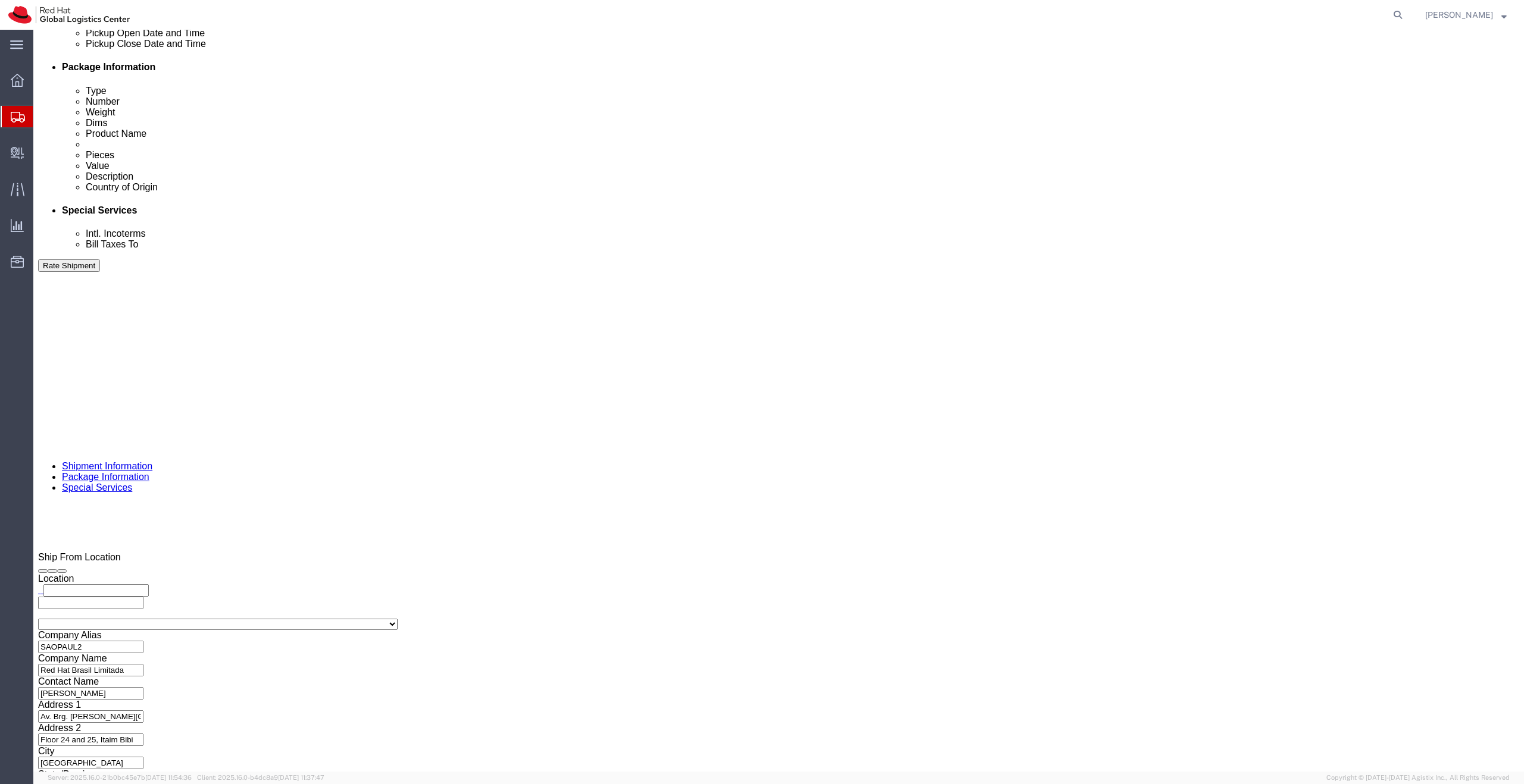
click label "Named Place"
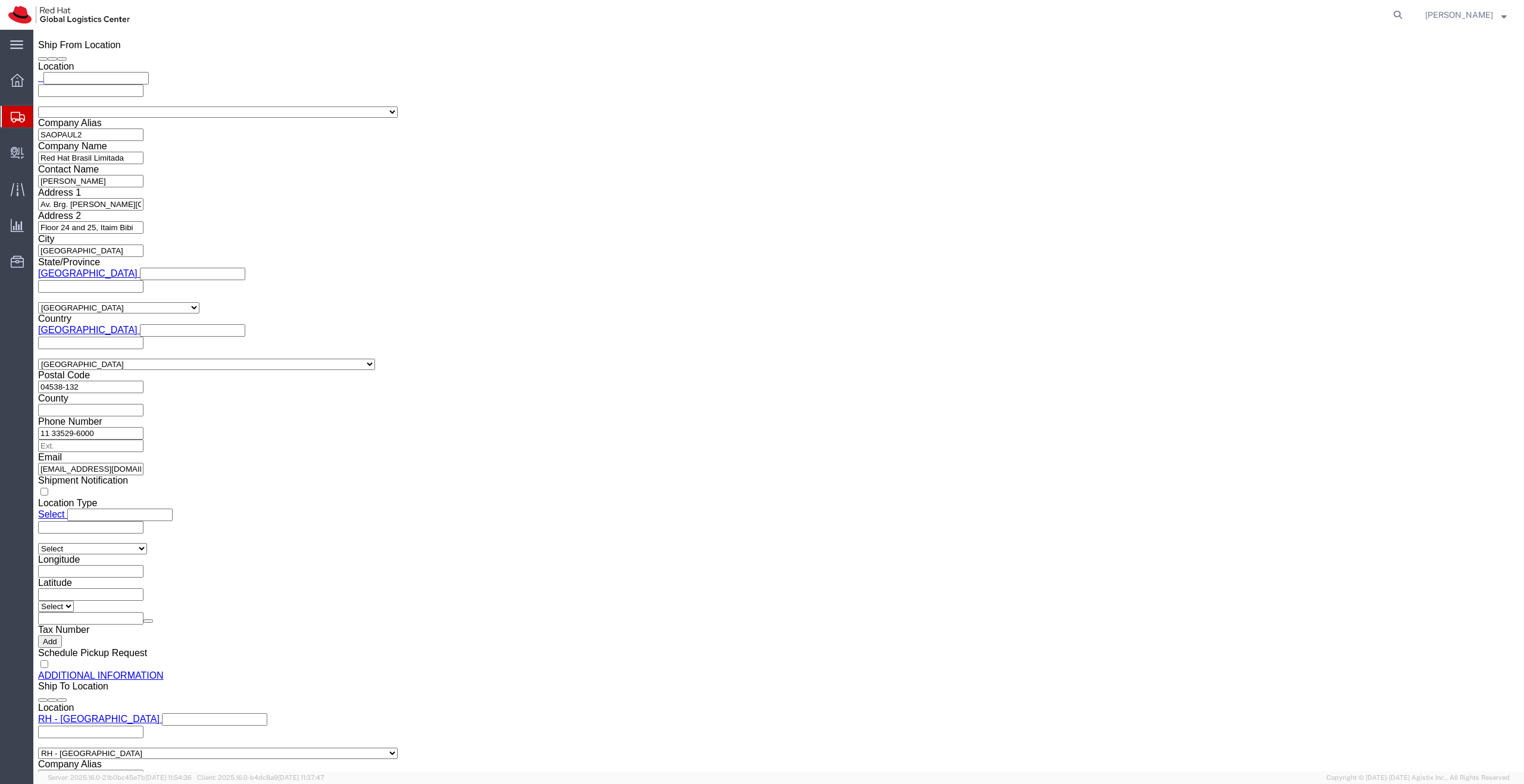
scroll to position [1120, 0]
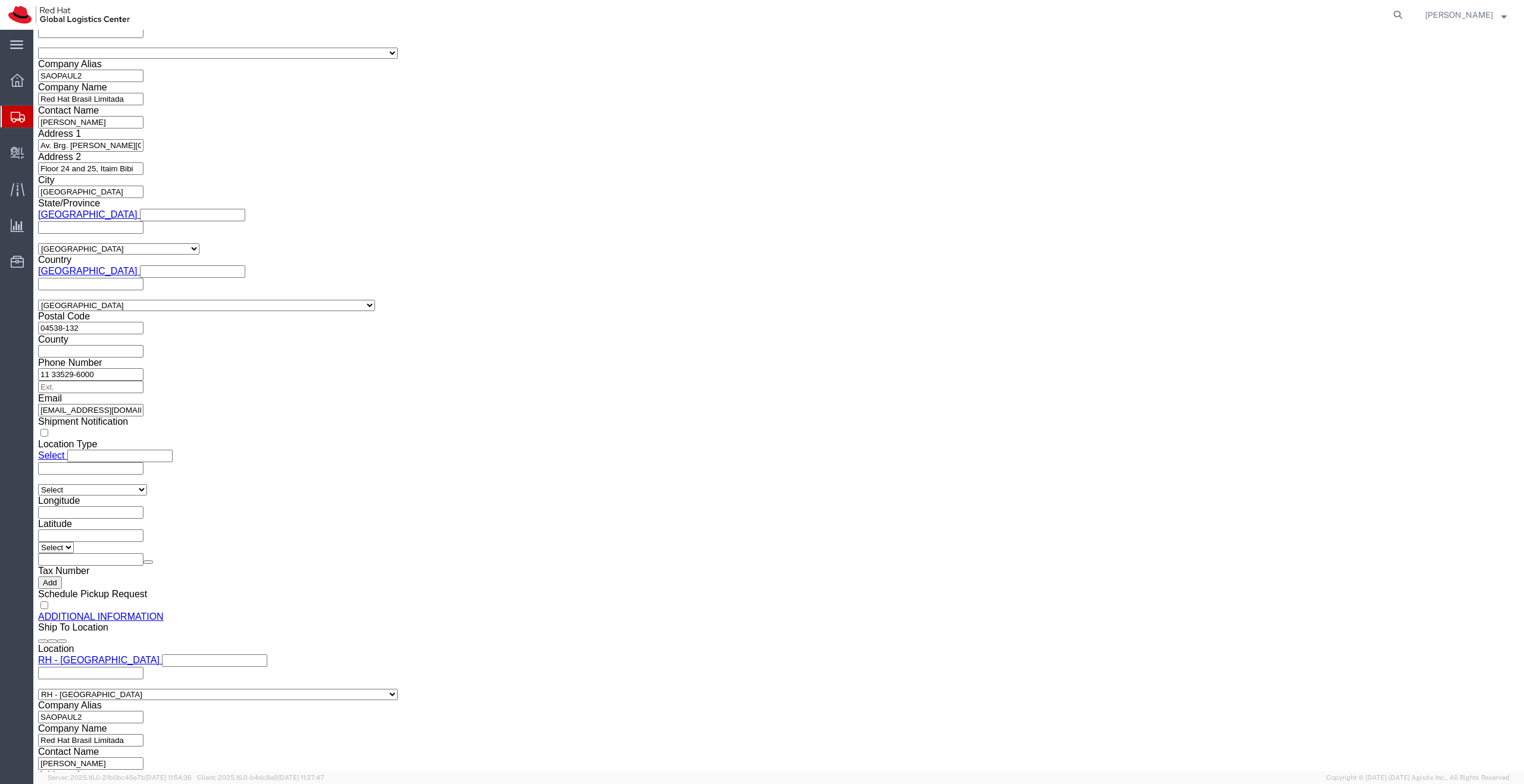
click button "Rate Shipment"
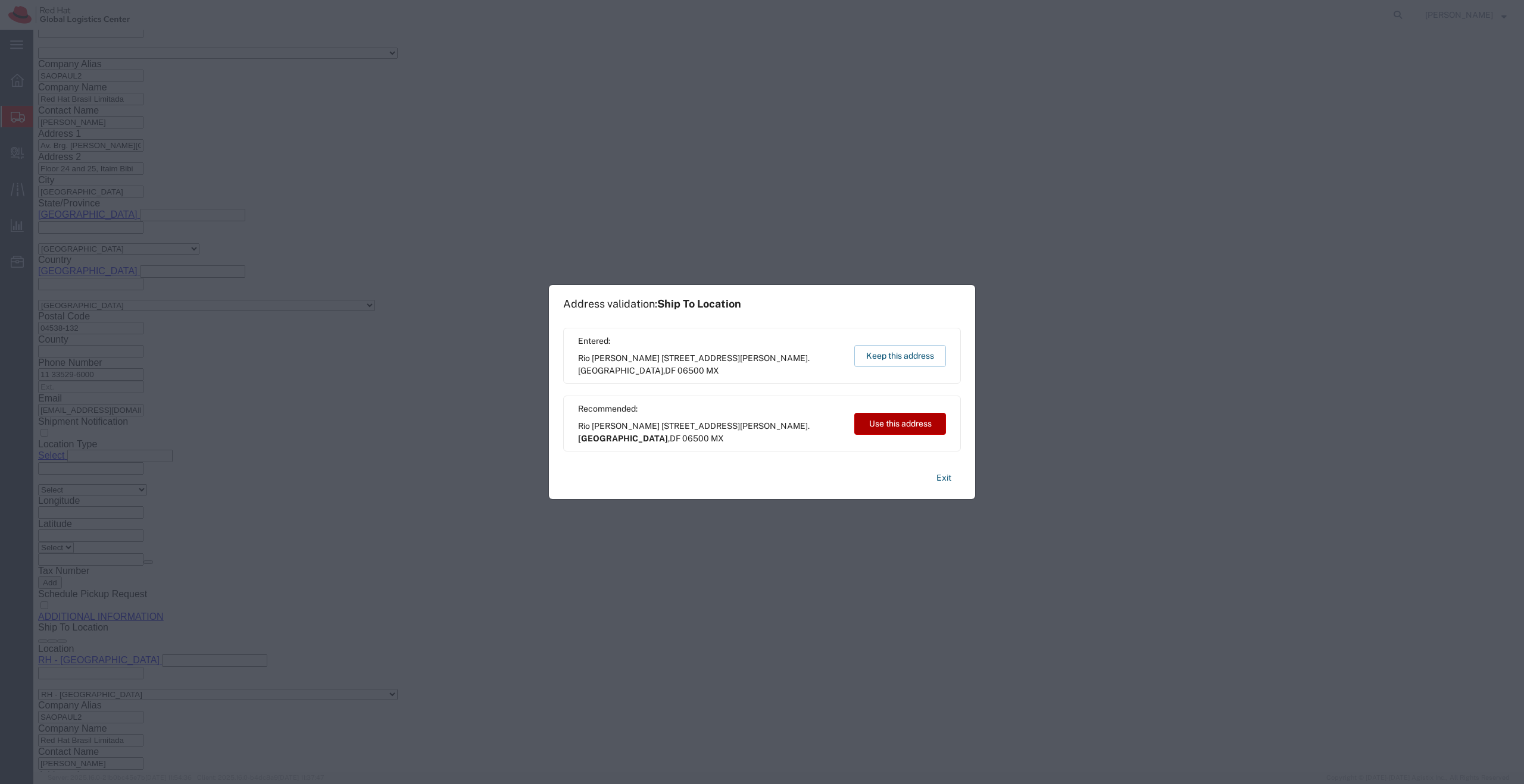
click at [881, 428] on button "Use this address" at bounding box center [900, 424] width 92 height 22
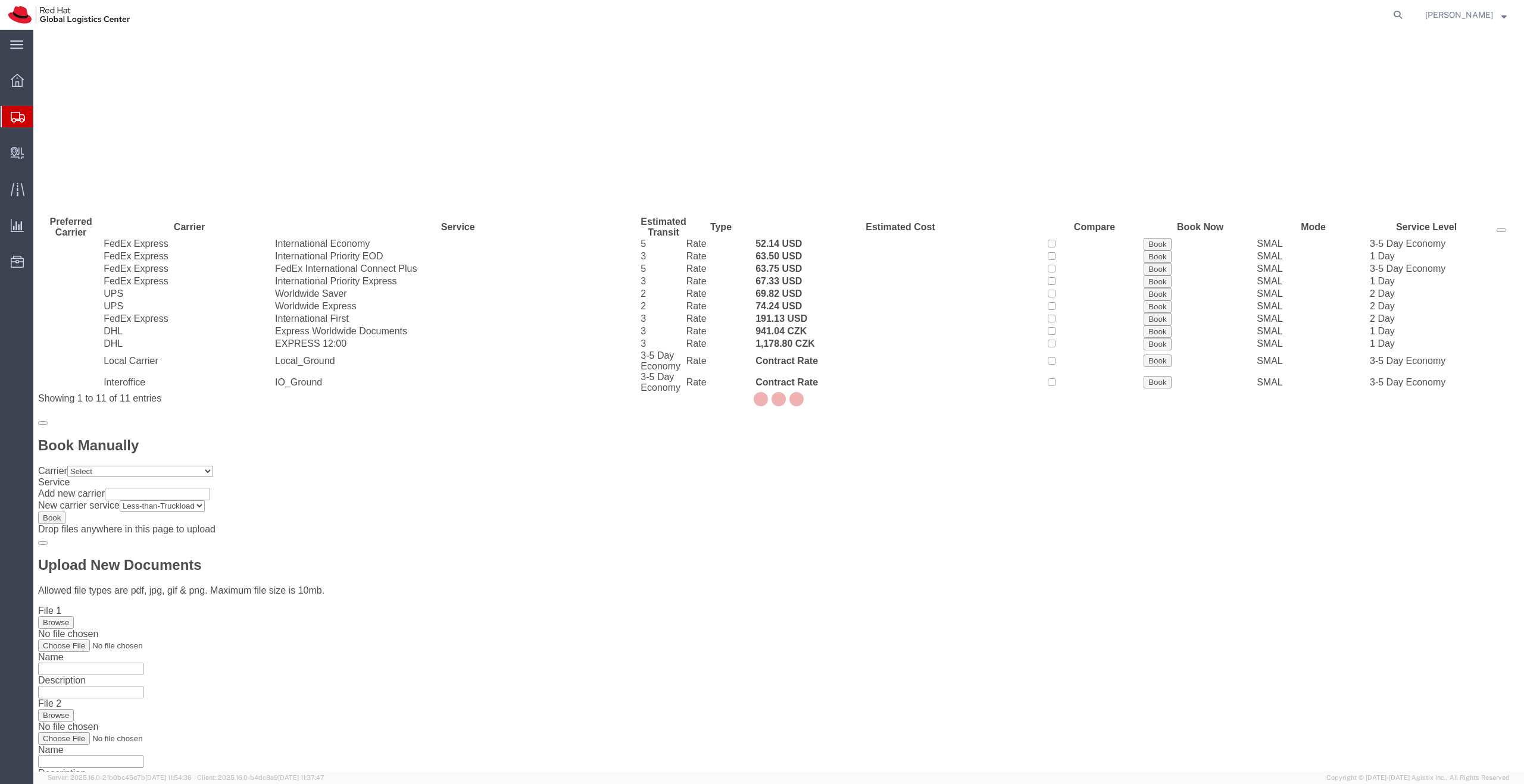
scroll to position [0, 0]
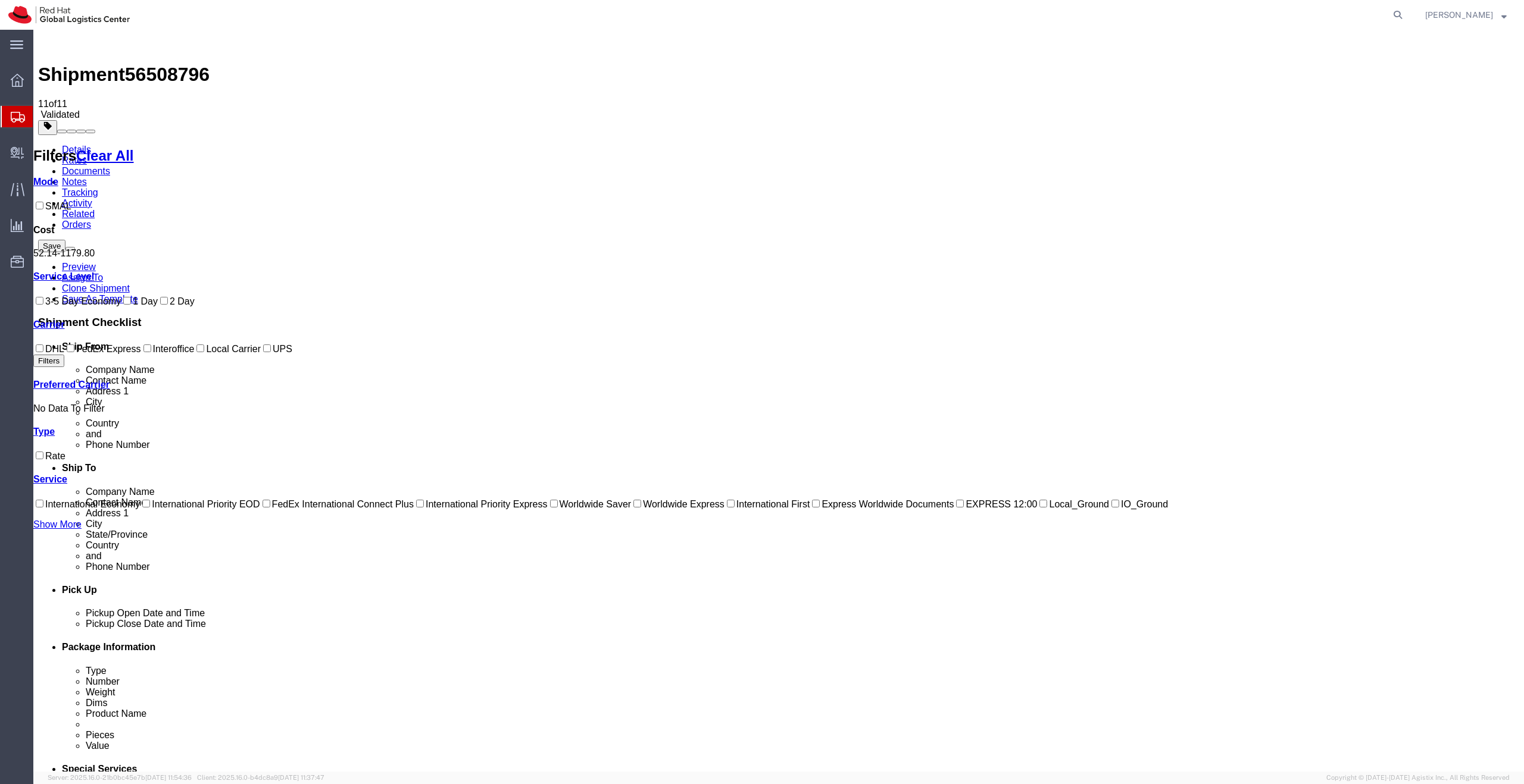
checkbox input "true"
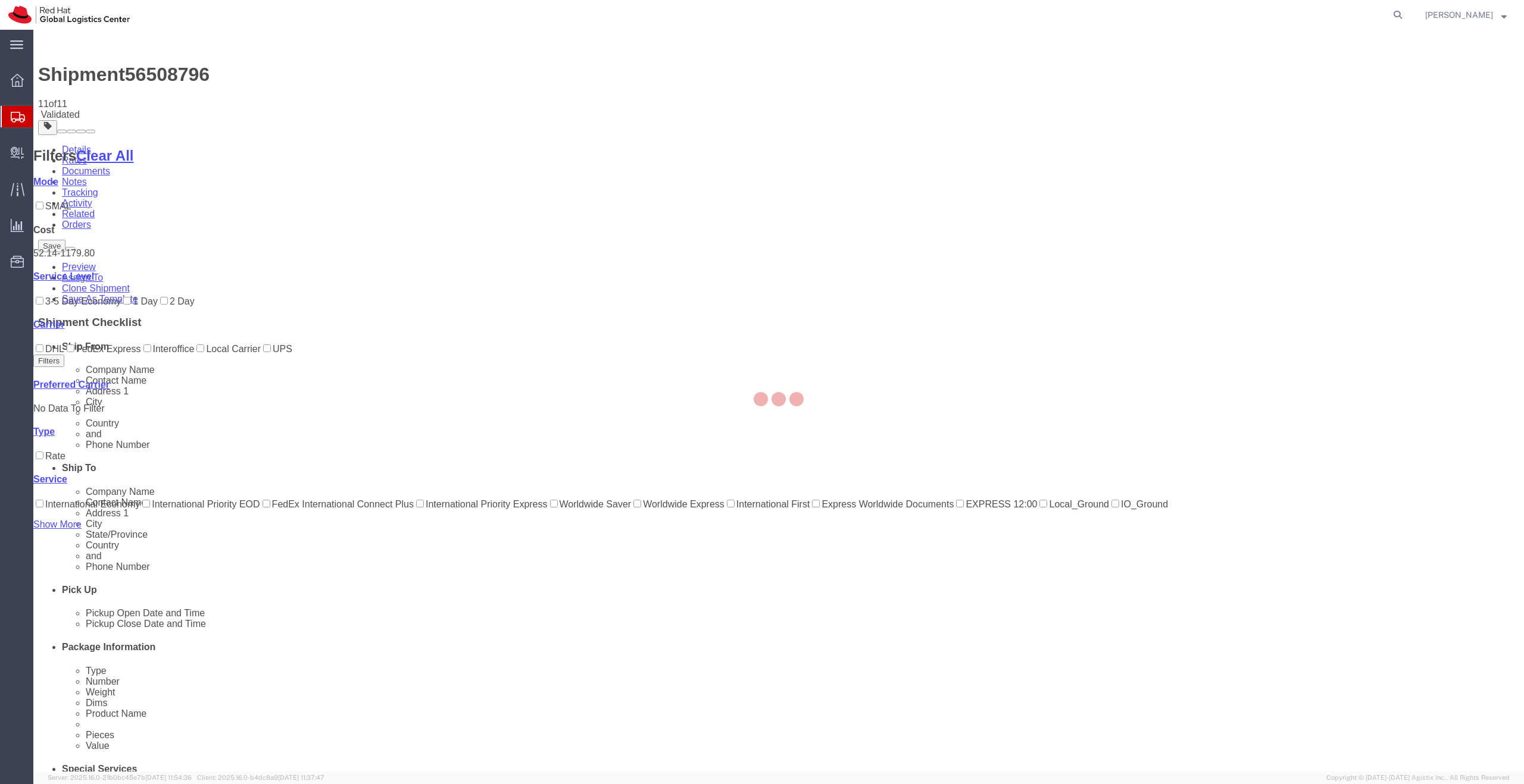
select select "37981"
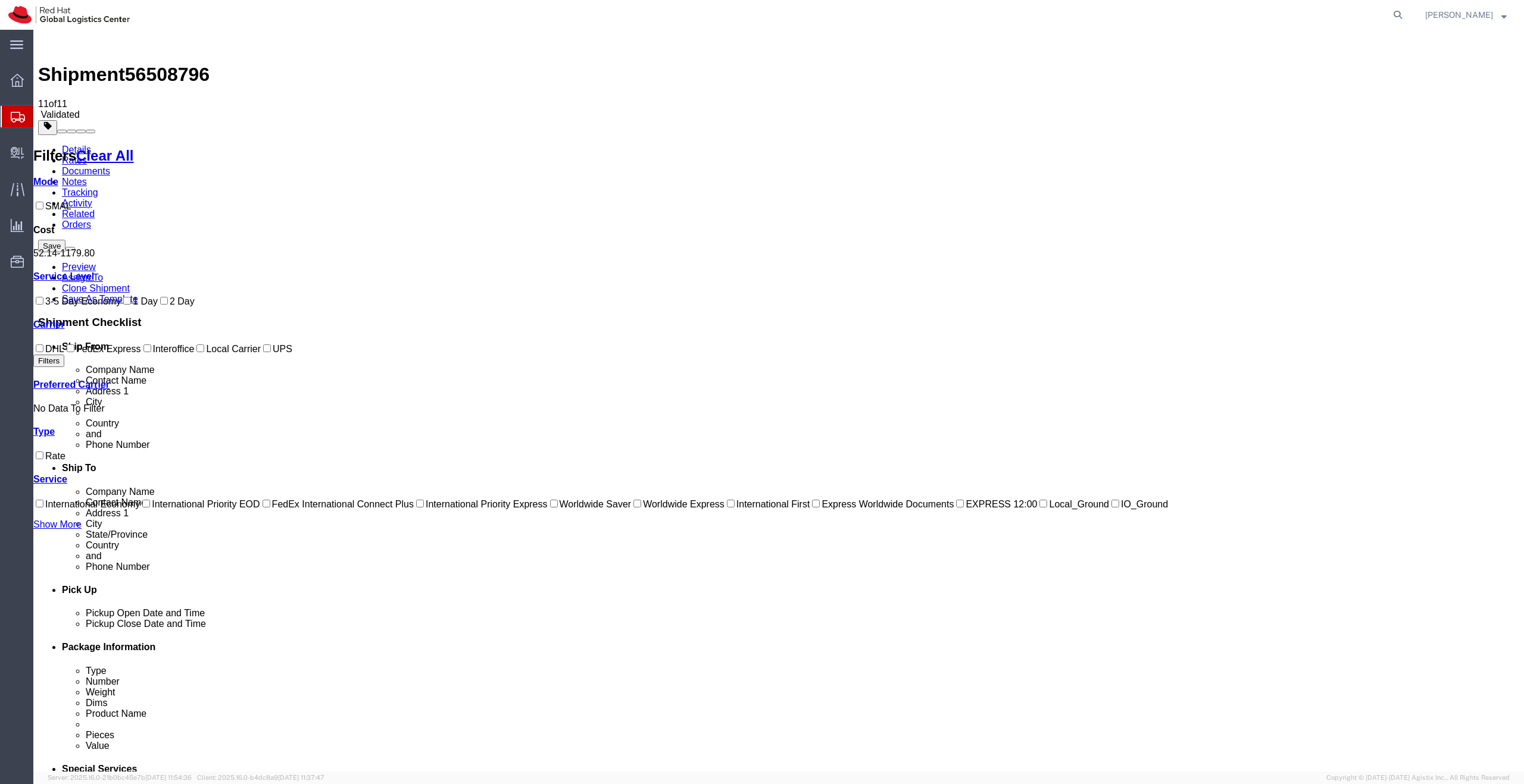
checkbox input "true"
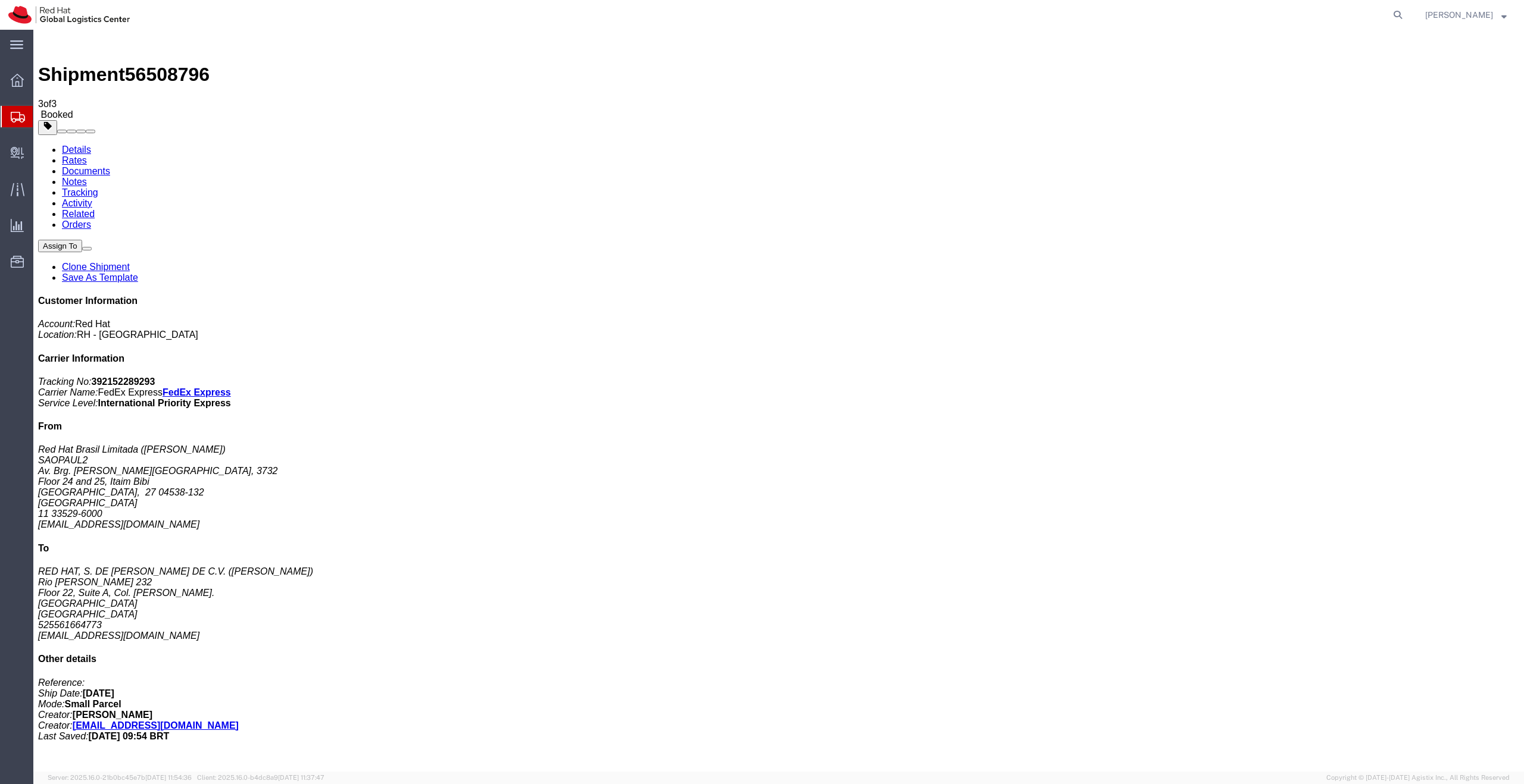
checkbox input "true"
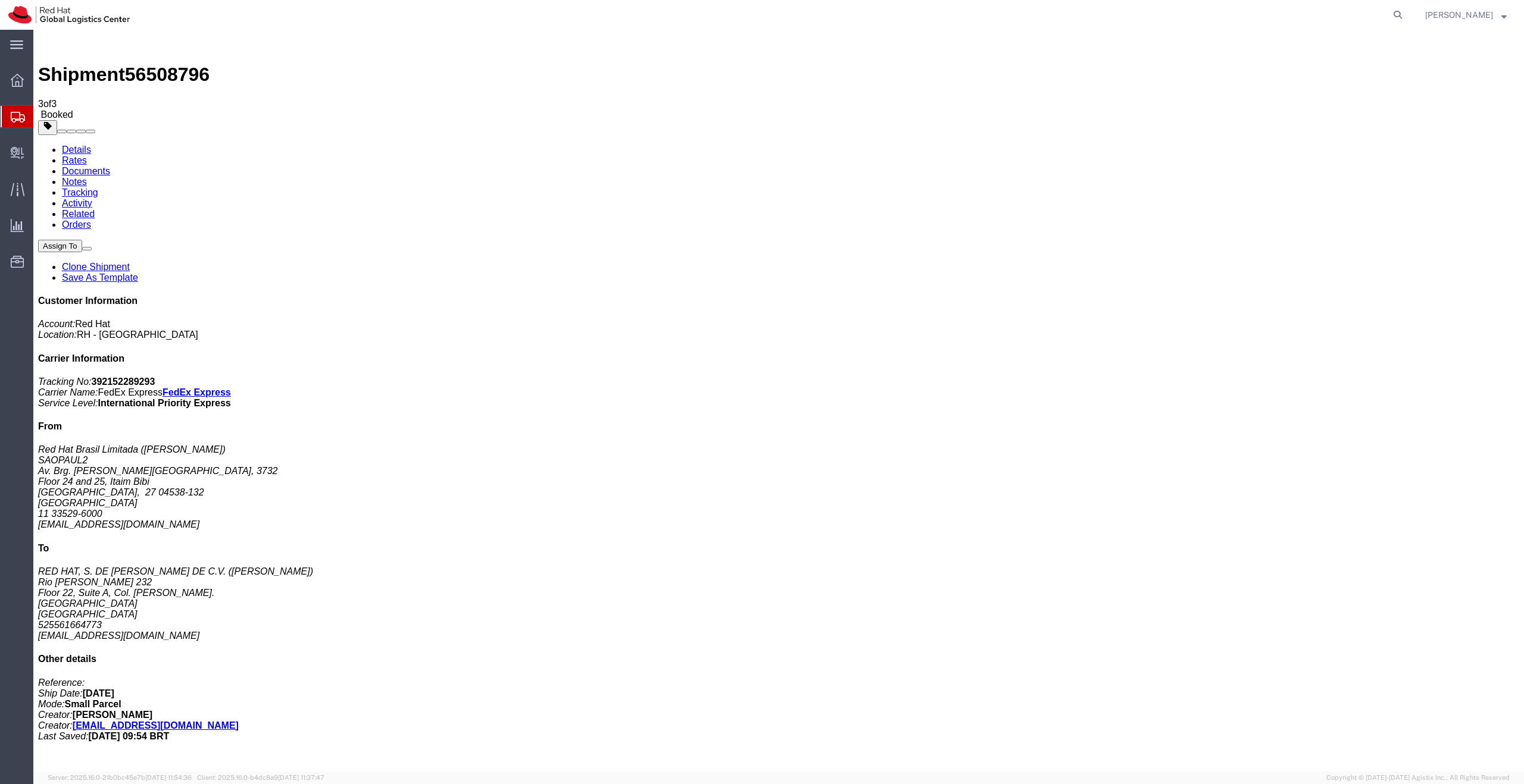
click at [38, 145] on icon at bounding box center [38, 145] width 0 height 0
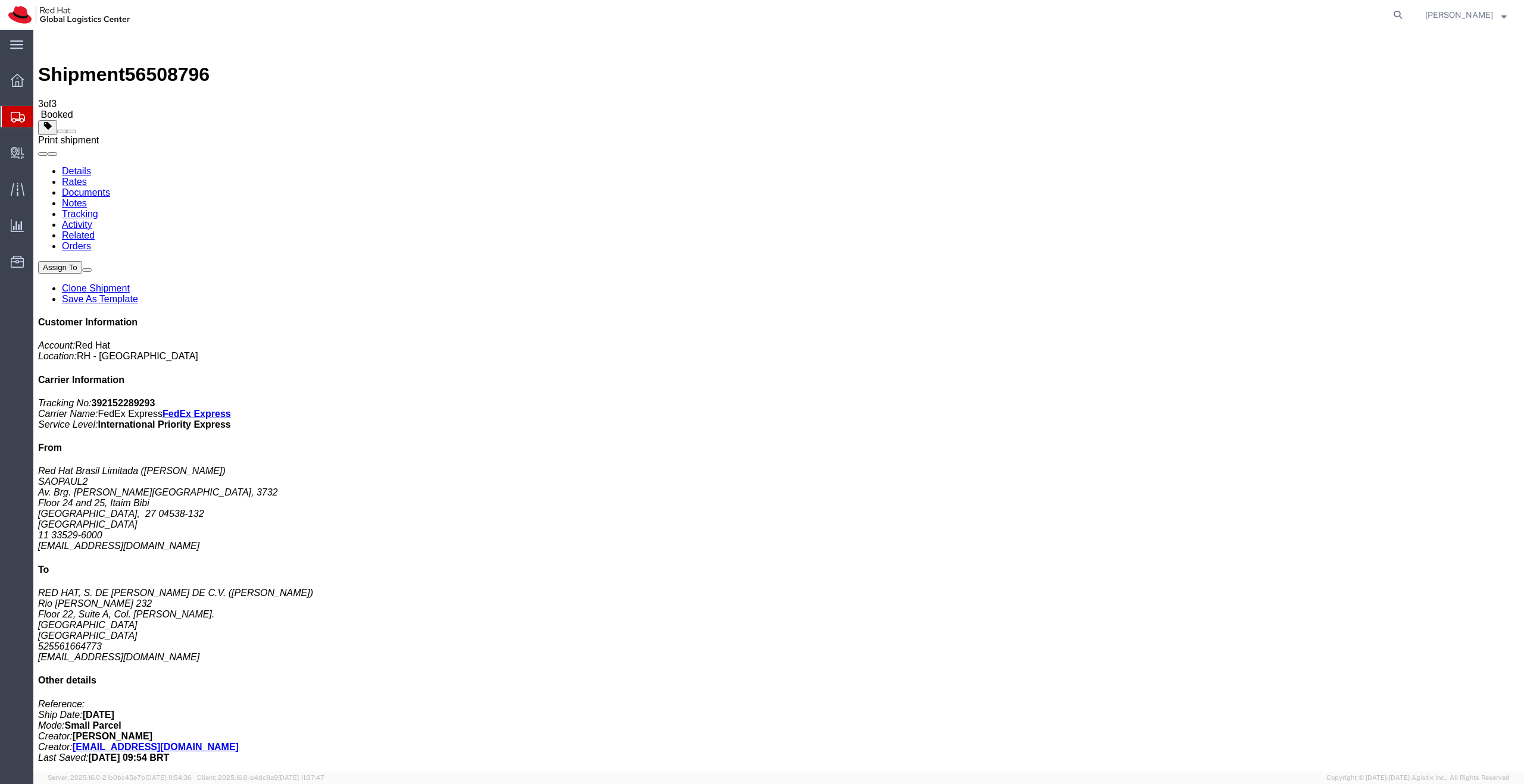
click at [71, 132] on span at bounding box center [71, 132] width 0 height 0
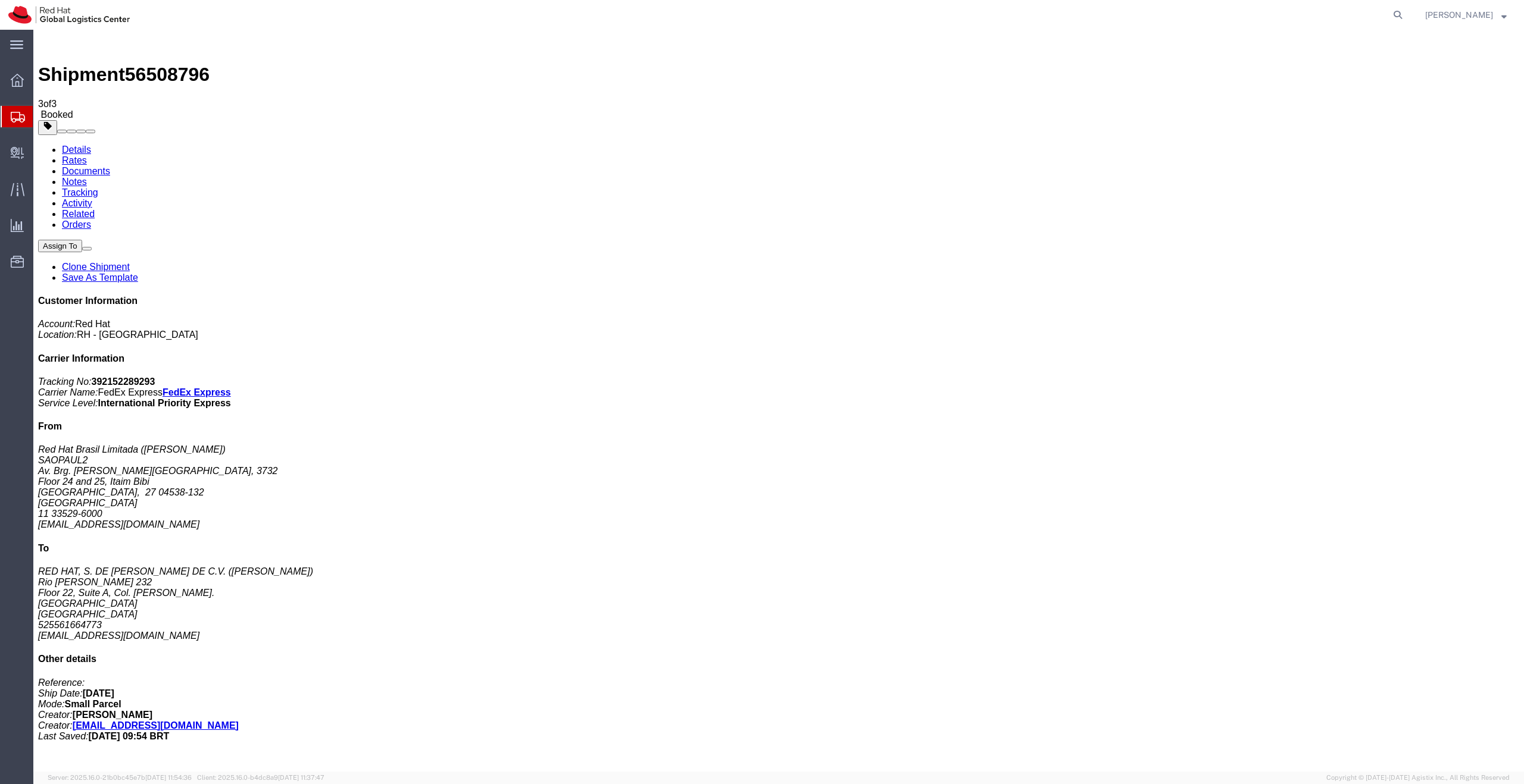
drag, startPoint x: 254, startPoint y: 51, endPoint x: 171, endPoint y: 187, distance: 159.3
drag, startPoint x: 158, startPoint y: 210, endPoint x: 277, endPoint y: 36, distance: 210.8
drag, startPoint x: 197, startPoint y: 45, endPoint x: 132, endPoint y: 43, distance: 65.0
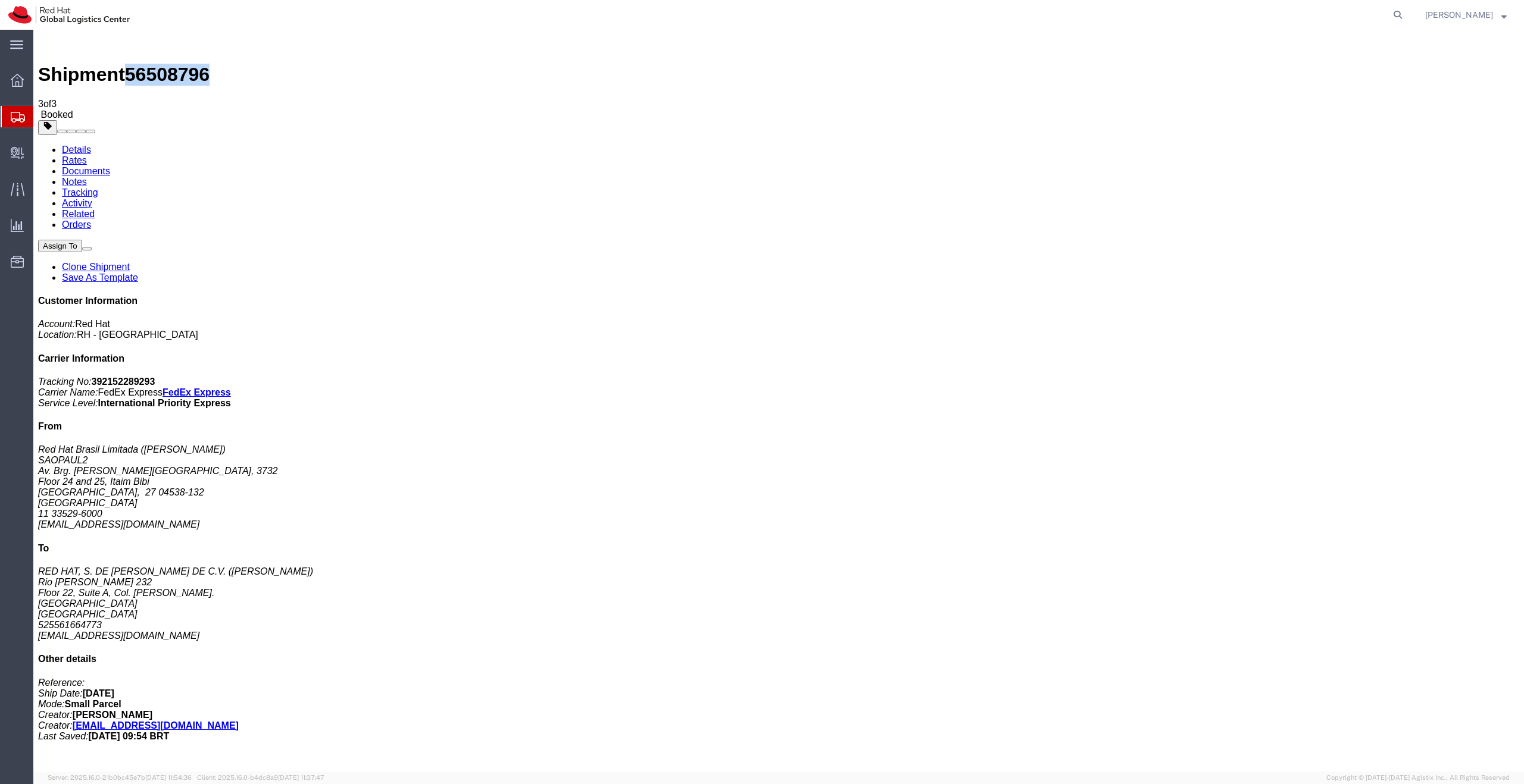
click at [132, 43] on div "Shipment 56508796 3 of 3 Booked" at bounding box center [778, 77] width 1481 height 86
copy span "56508796"
click at [18, 111] on svg-icon at bounding box center [18, 117] width 14 height 12
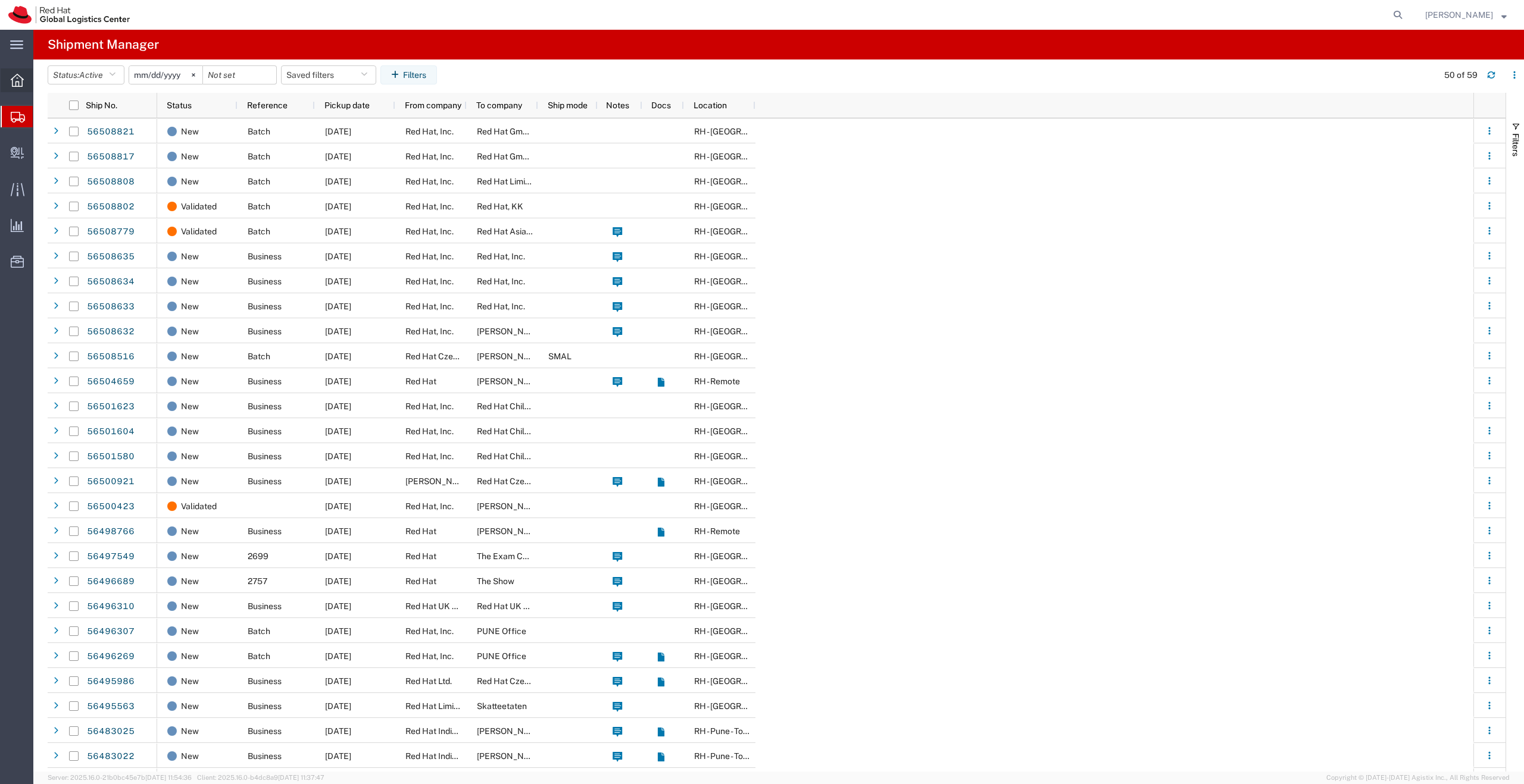
click at [13, 83] on icon at bounding box center [17, 81] width 13 height 13
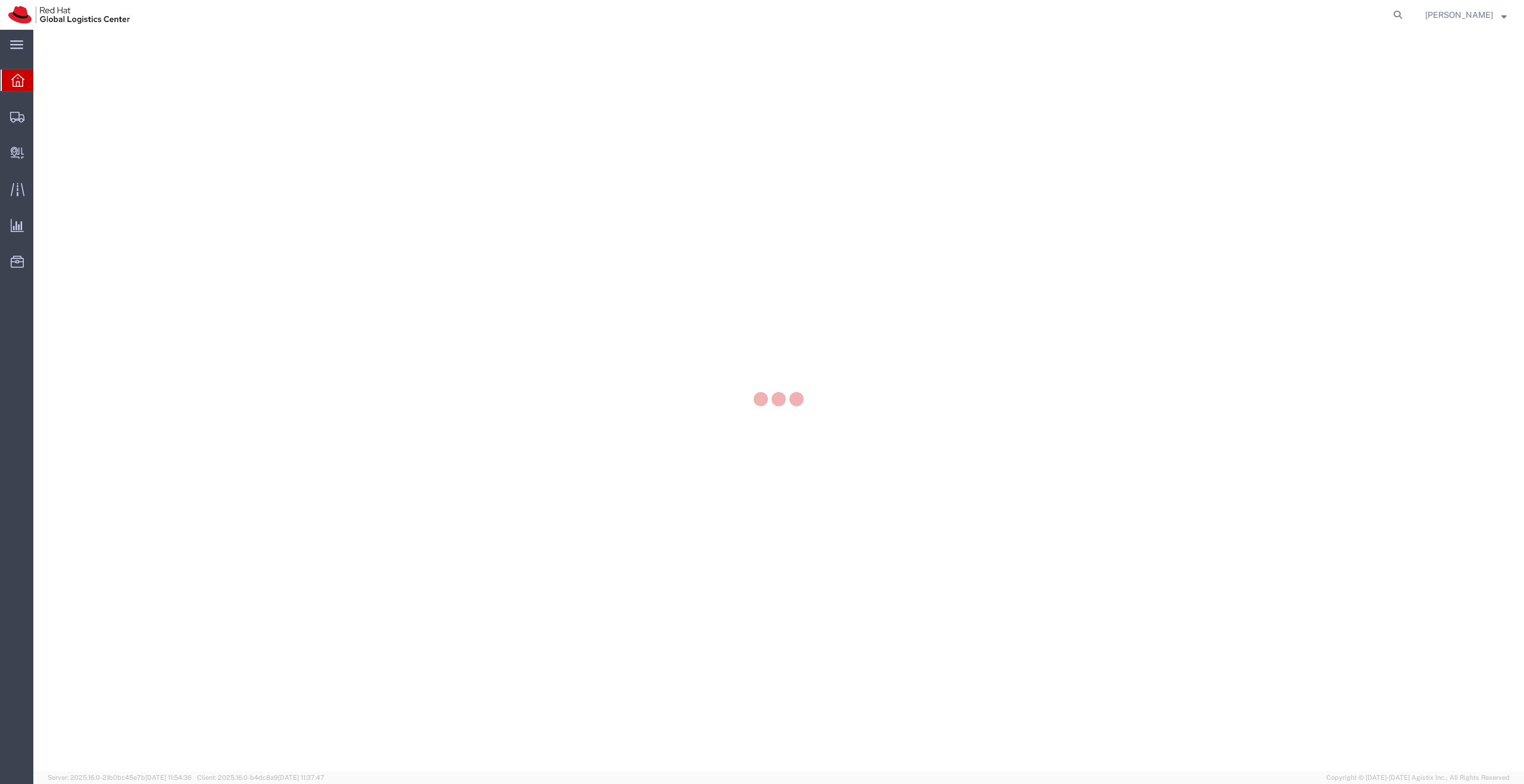
click at [51, 12] on img at bounding box center [69, 14] width 121 height 18
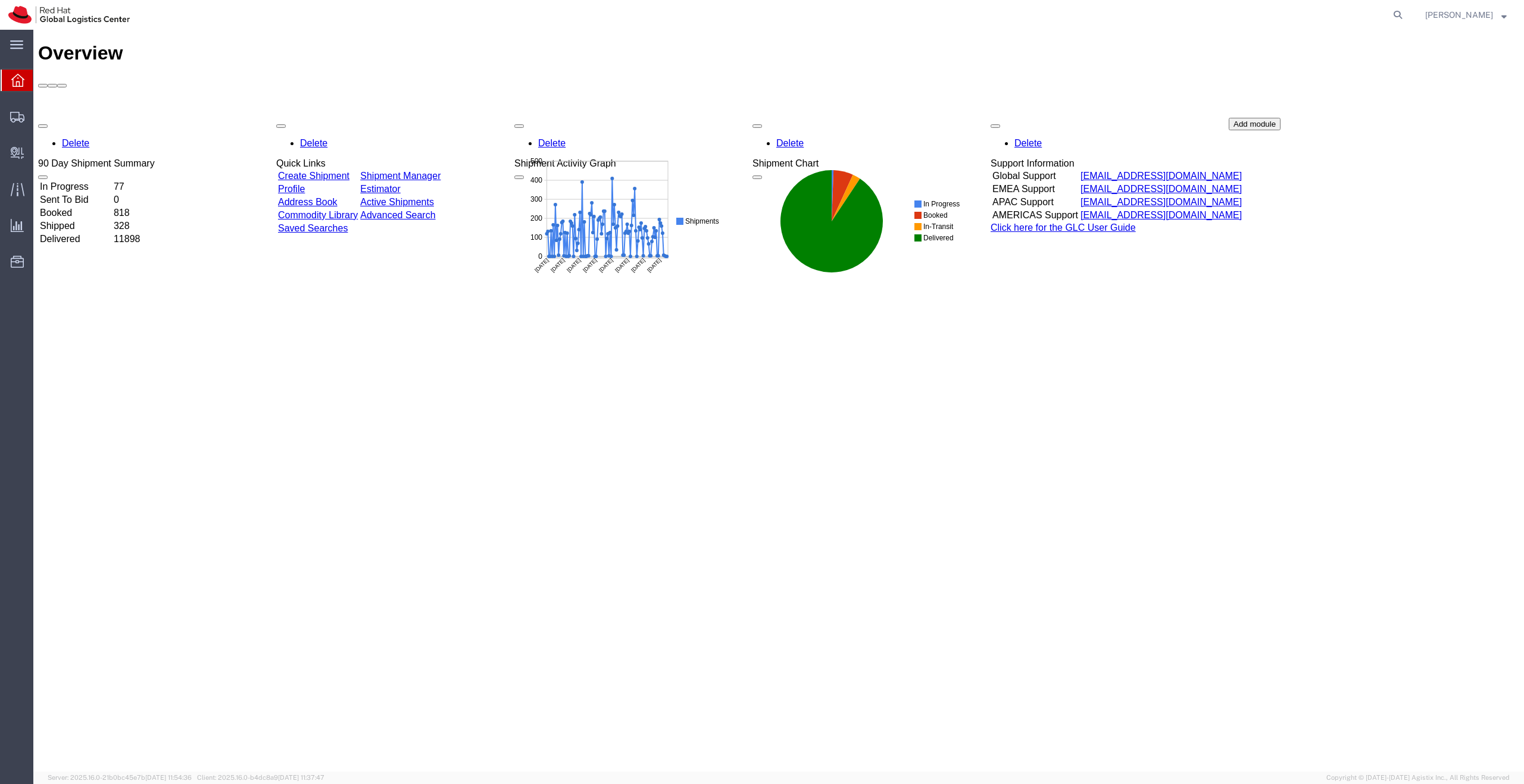
click at [438, 171] on link "Shipment Manager" at bounding box center [400, 176] width 81 height 10
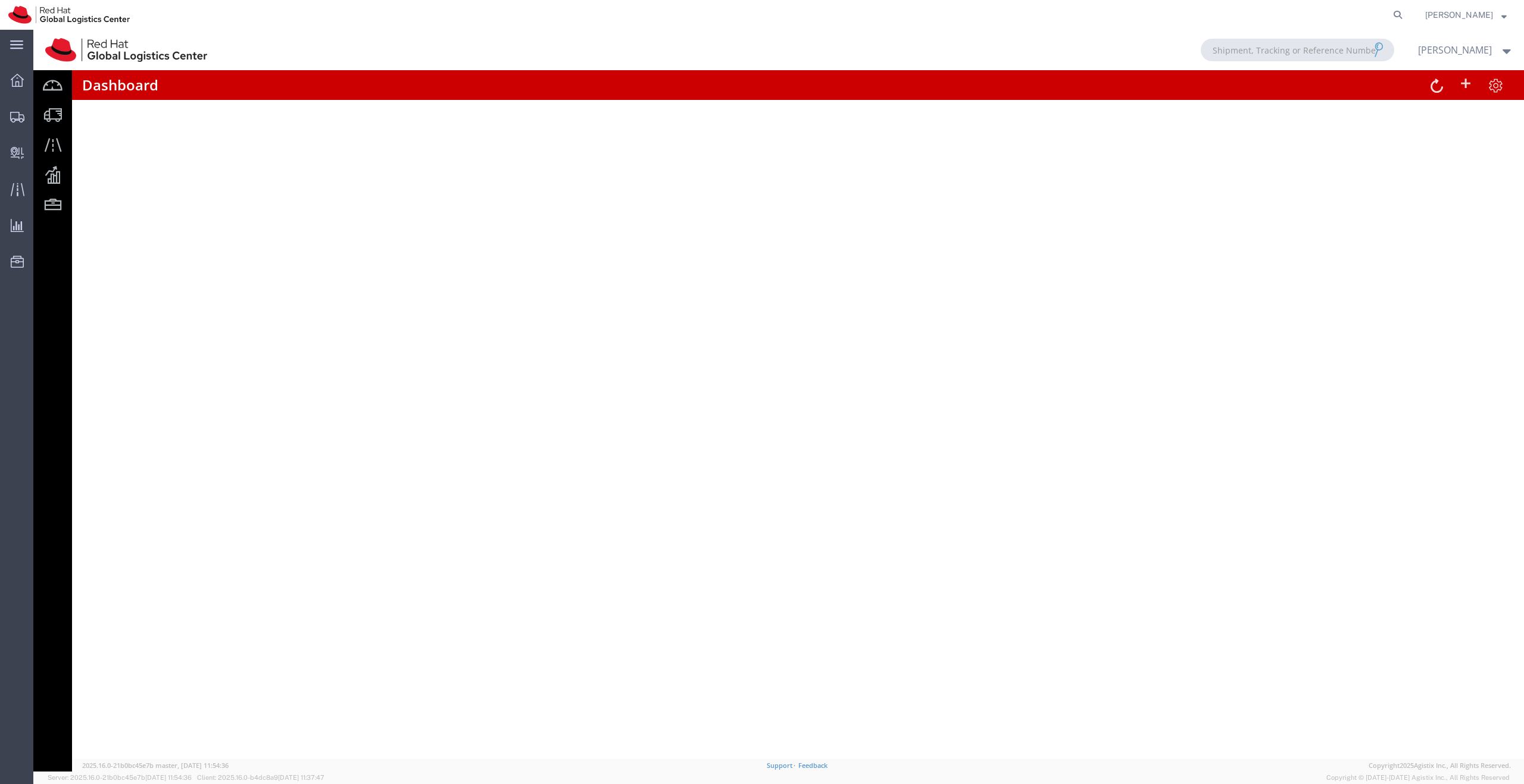
click at [52, 116] on div at bounding box center [778, 401] width 1491 height 742
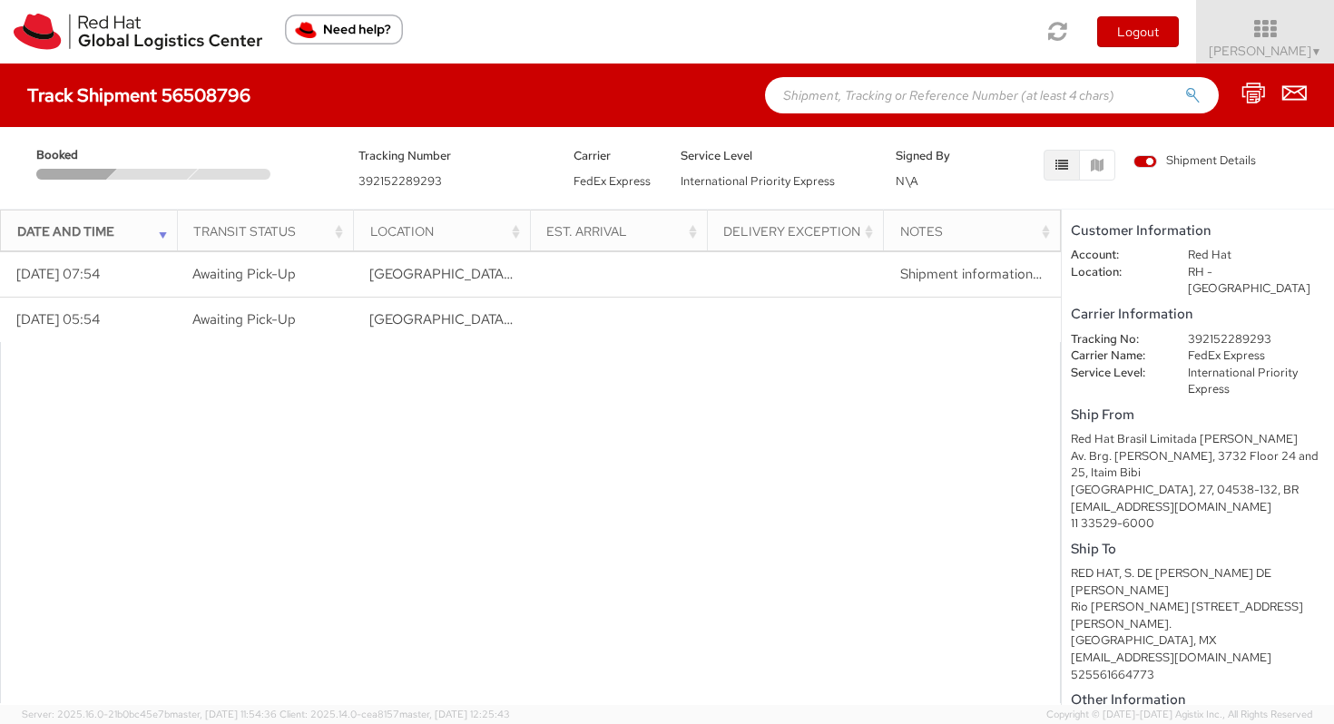
scroll to position [96, 0]
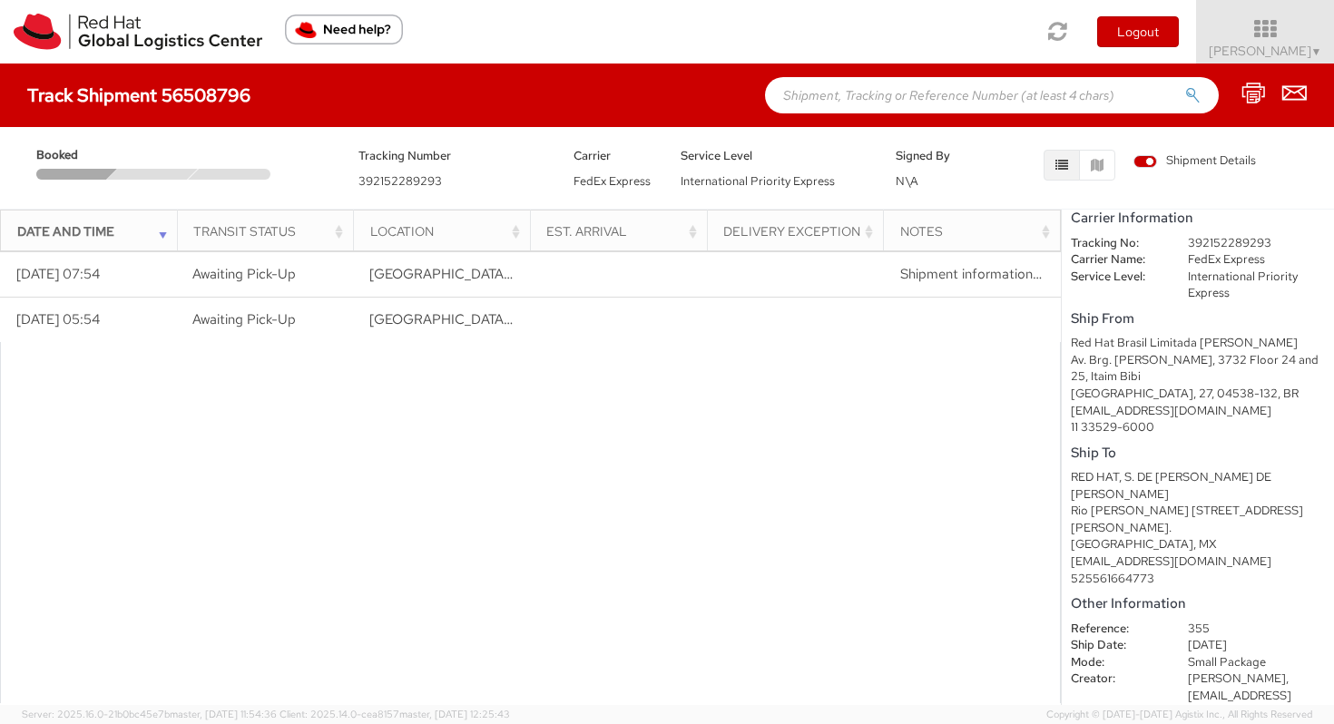
click at [91, 231] on div "Date and Time" at bounding box center [94, 231] width 154 height 18
click at [420, 178] on span "392152289293" at bounding box center [401, 180] width 84 height 15
click at [1113, 51] on span "Vitoria Alencar ▼" at bounding box center [1265, 51] width 113 height 16
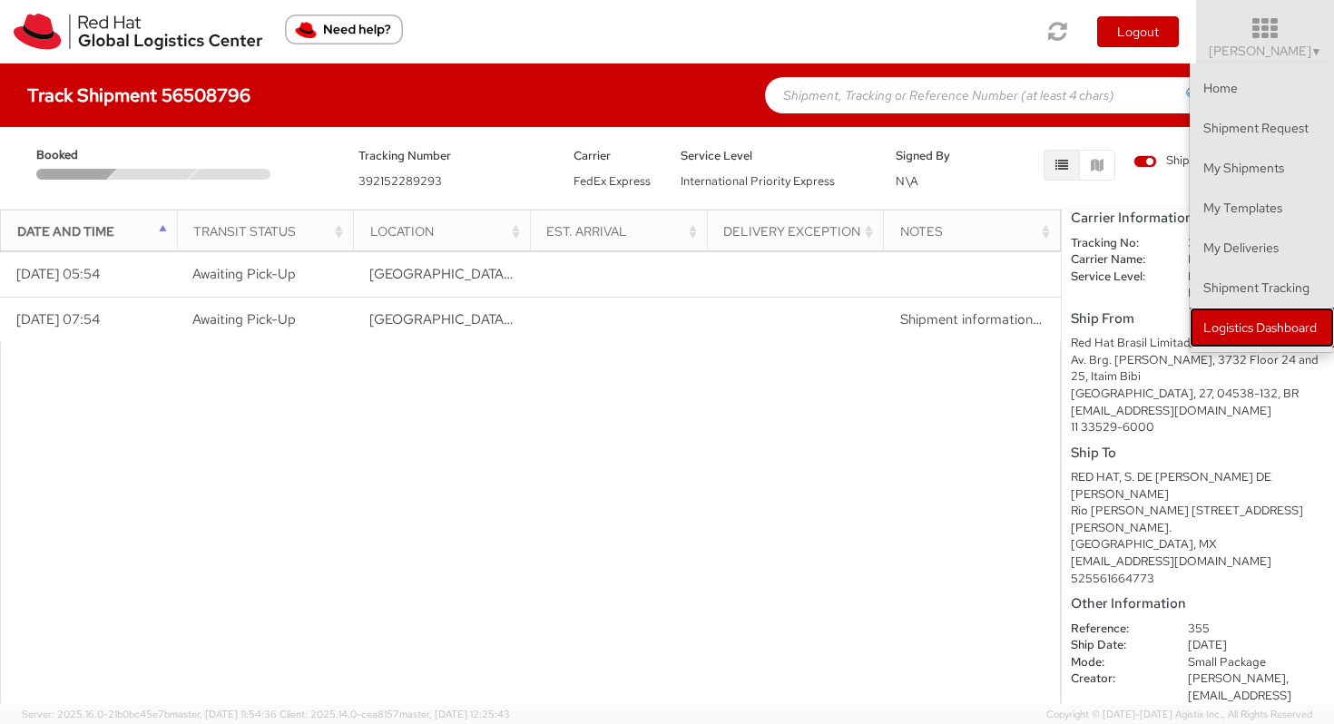
click at [1113, 320] on link "Logistics Dashboard" at bounding box center [1262, 328] width 144 height 40
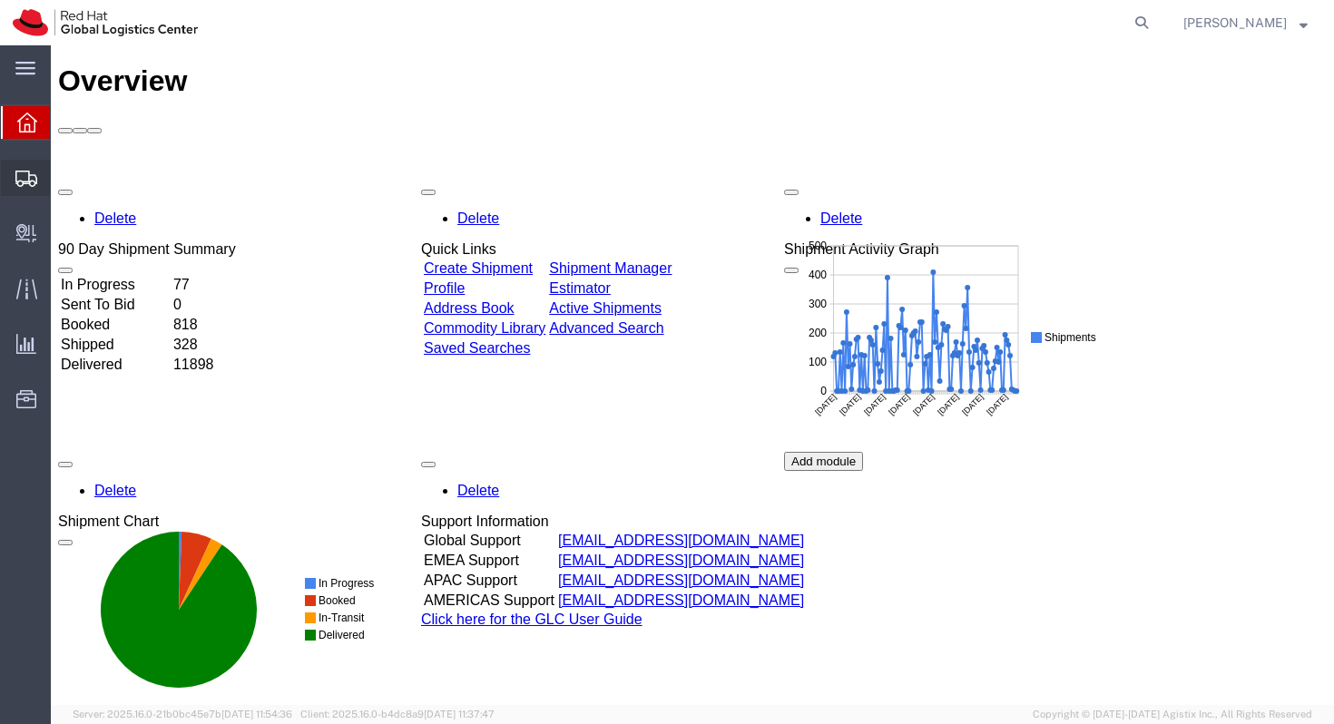
click at [62, 180] on span "Shipments" at bounding box center [56, 178] width 13 height 36
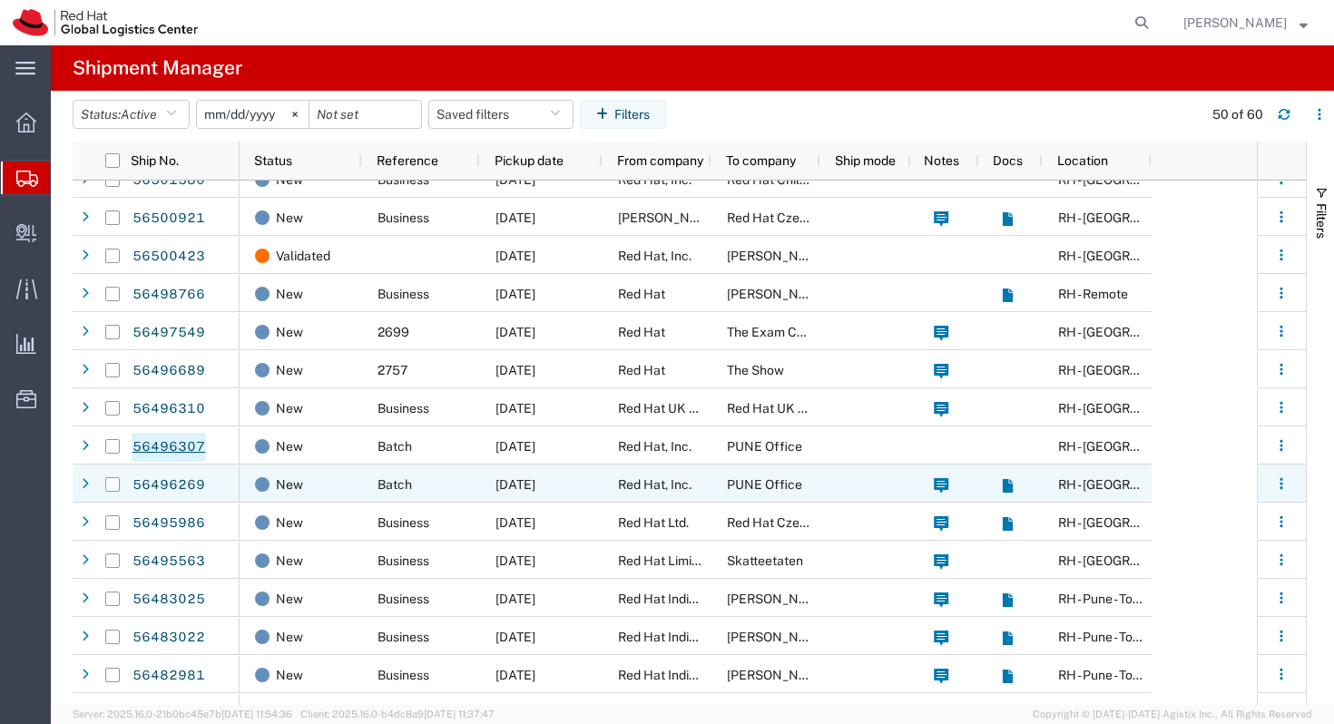
scroll to position [581, 0]
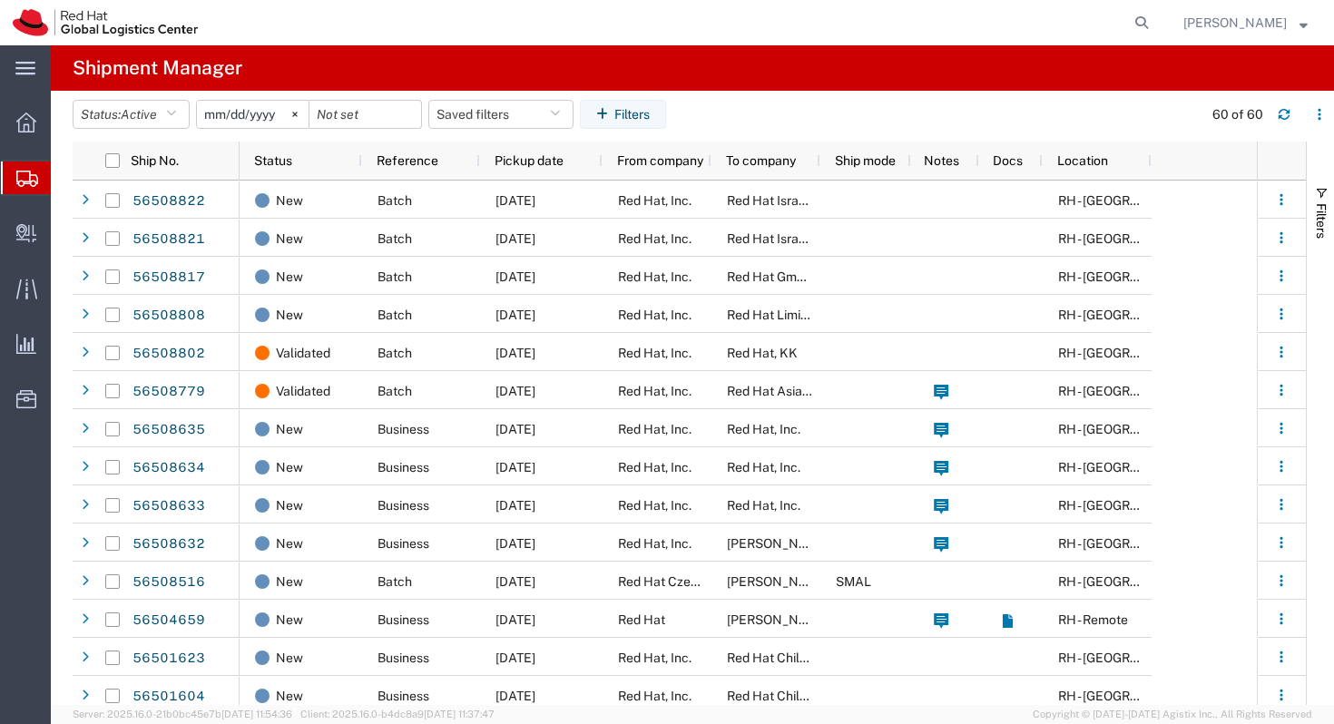
click at [34, 170] on svg-icon at bounding box center [27, 178] width 22 height 18
click at [25, 87] on div "main_menu Created with Sketch." at bounding box center [25, 67] width 51 height 45
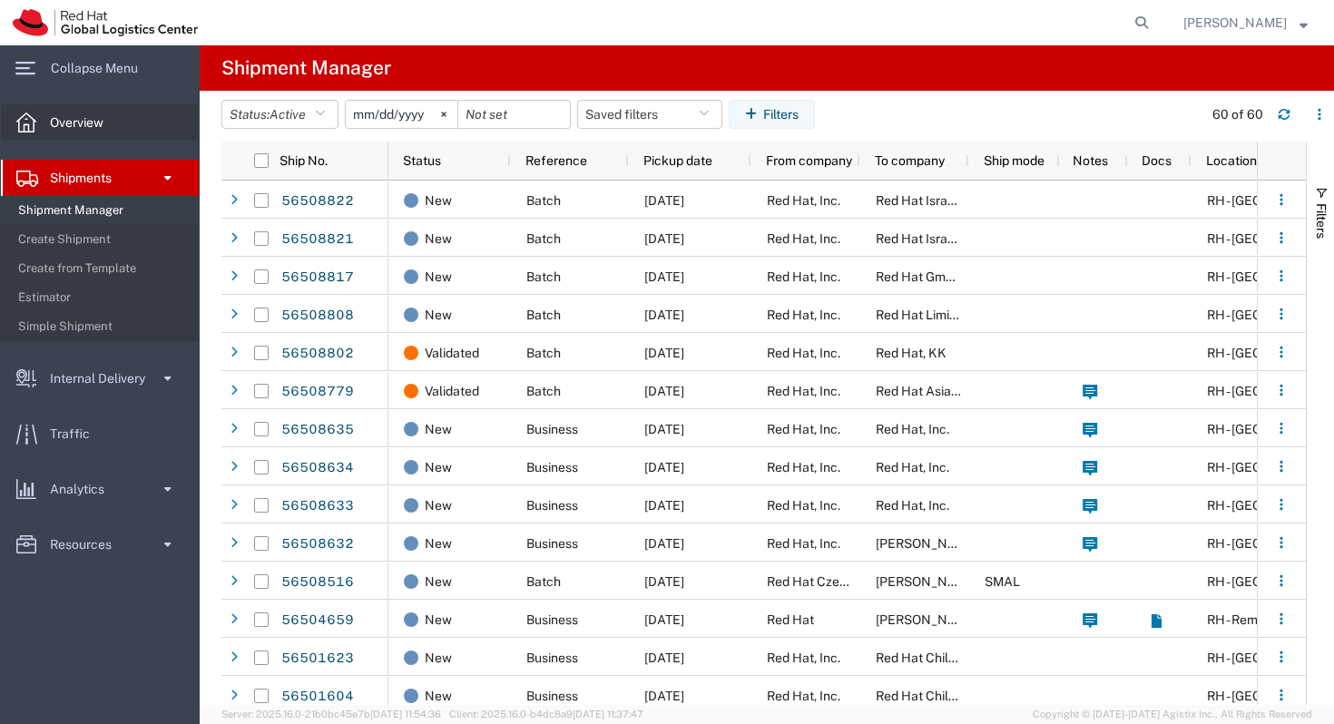
click at [25, 122] on icon at bounding box center [26, 123] width 20 height 20
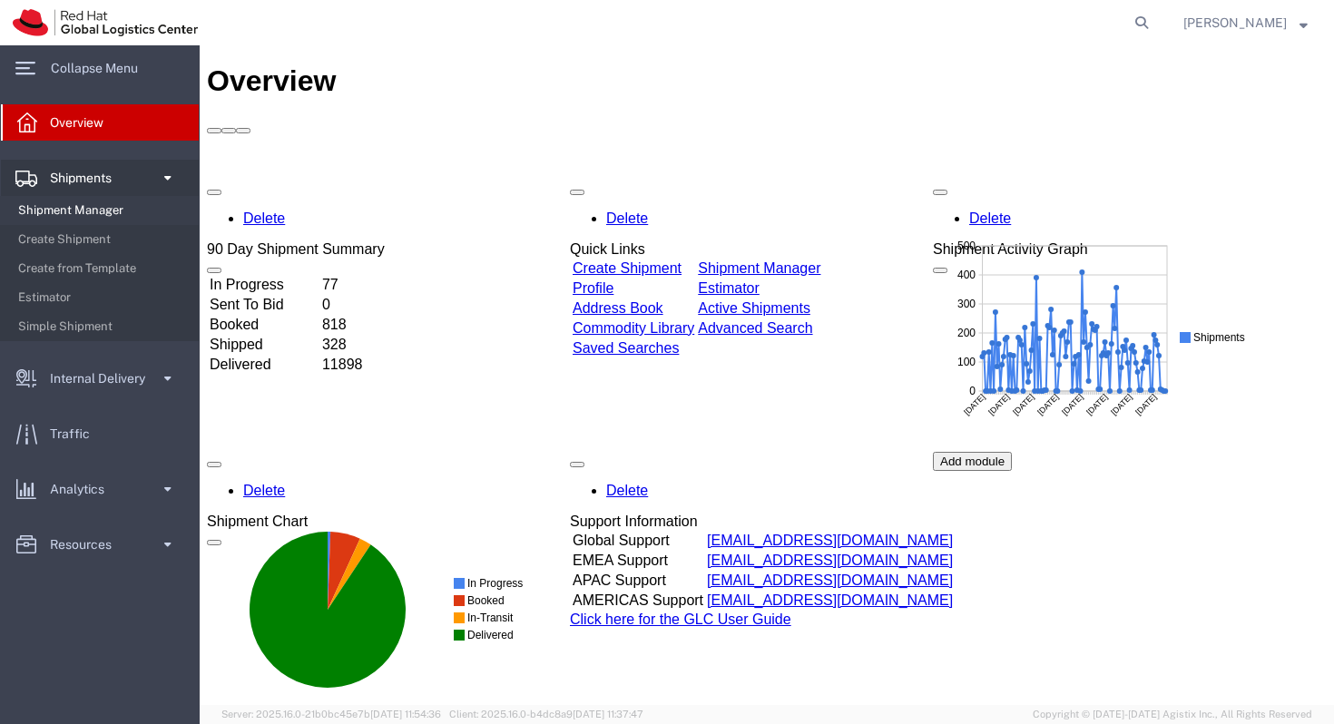
click at [75, 212] on span "Shipment Manager" at bounding box center [102, 210] width 168 height 36
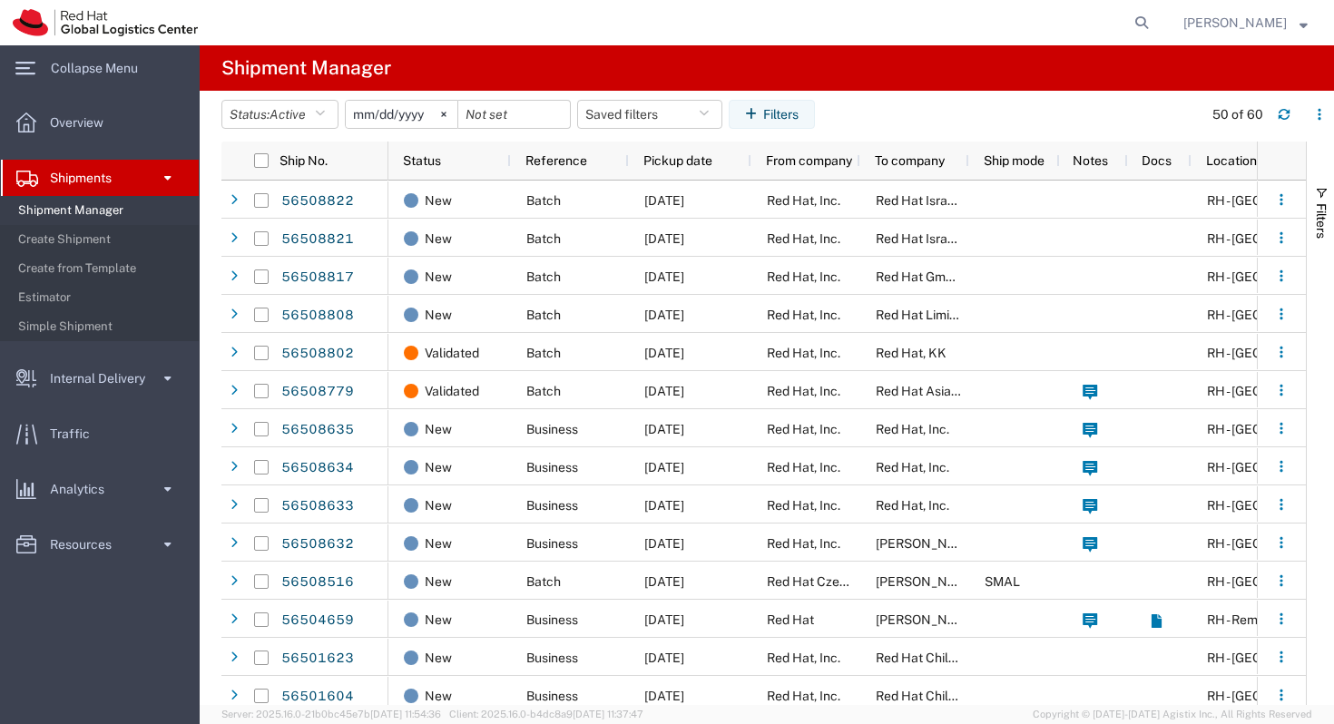
click at [1304, 19] on strong "button" at bounding box center [1304, 22] width 8 height 6
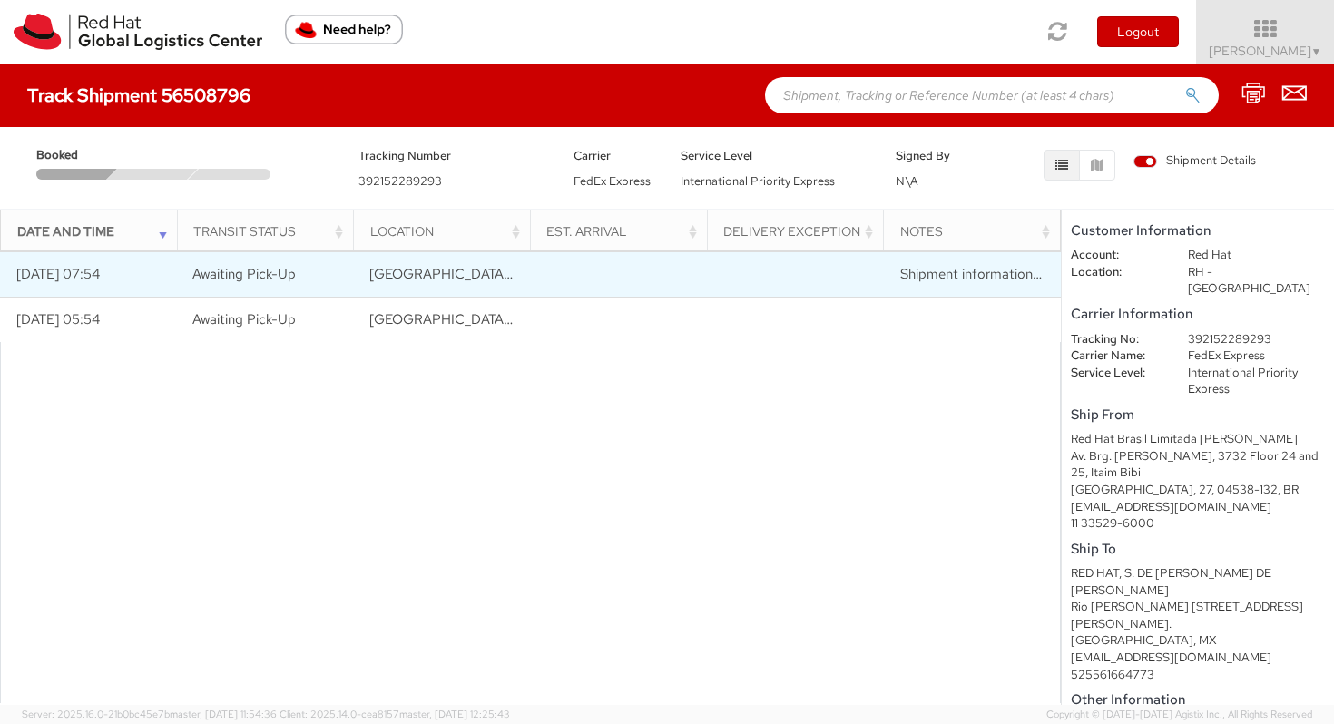
click at [77, 265] on td "[DATE] 07:54" at bounding box center [88, 273] width 177 height 45
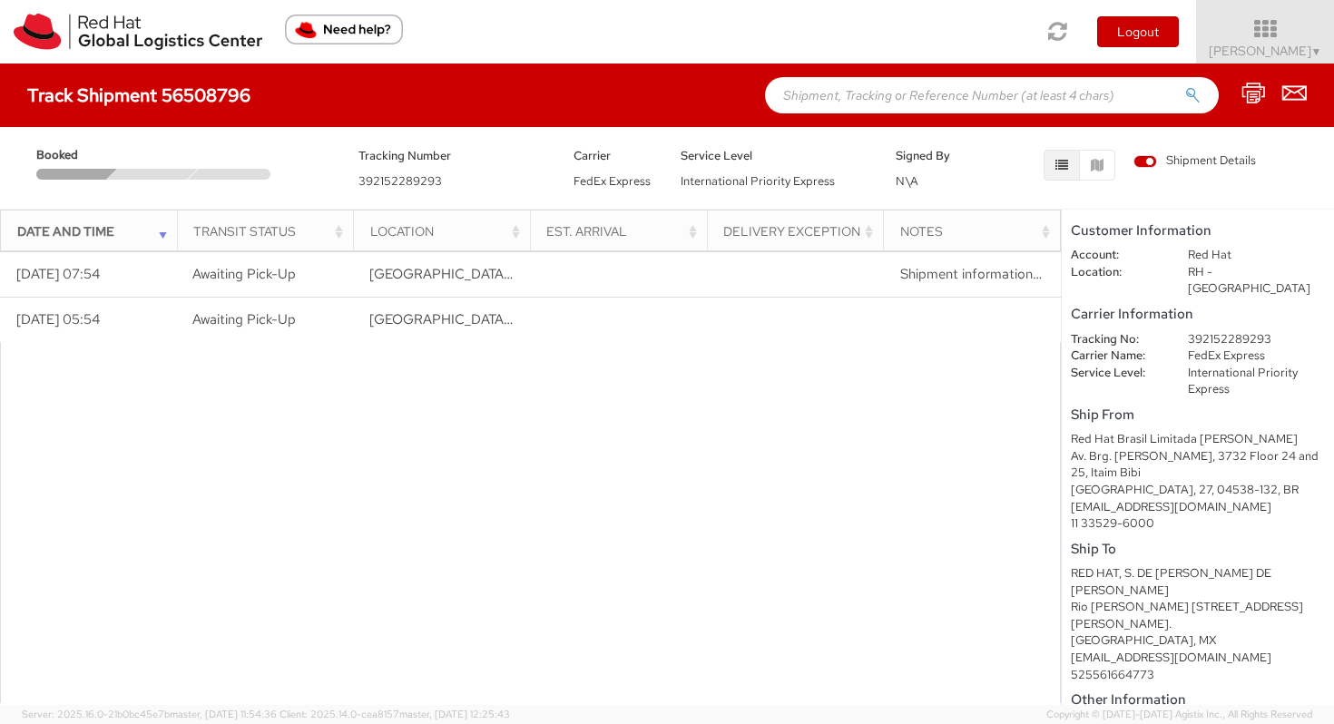
click at [115, 161] on div "Booked" at bounding box center [184, 162] width 322 height 34
click at [69, 157] on span "Booked" at bounding box center [75, 155] width 78 height 17
click at [137, 109] on div "Track Shipment 56508796" at bounding box center [667, 96] width 1334 height 64
click at [220, 102] on h4 "Track Shipment 56508796" at bounding box center [138, 95] width 223 height 20
click at [910, 91] on input "text" at bounding box center [992, 95] width 454 height 36
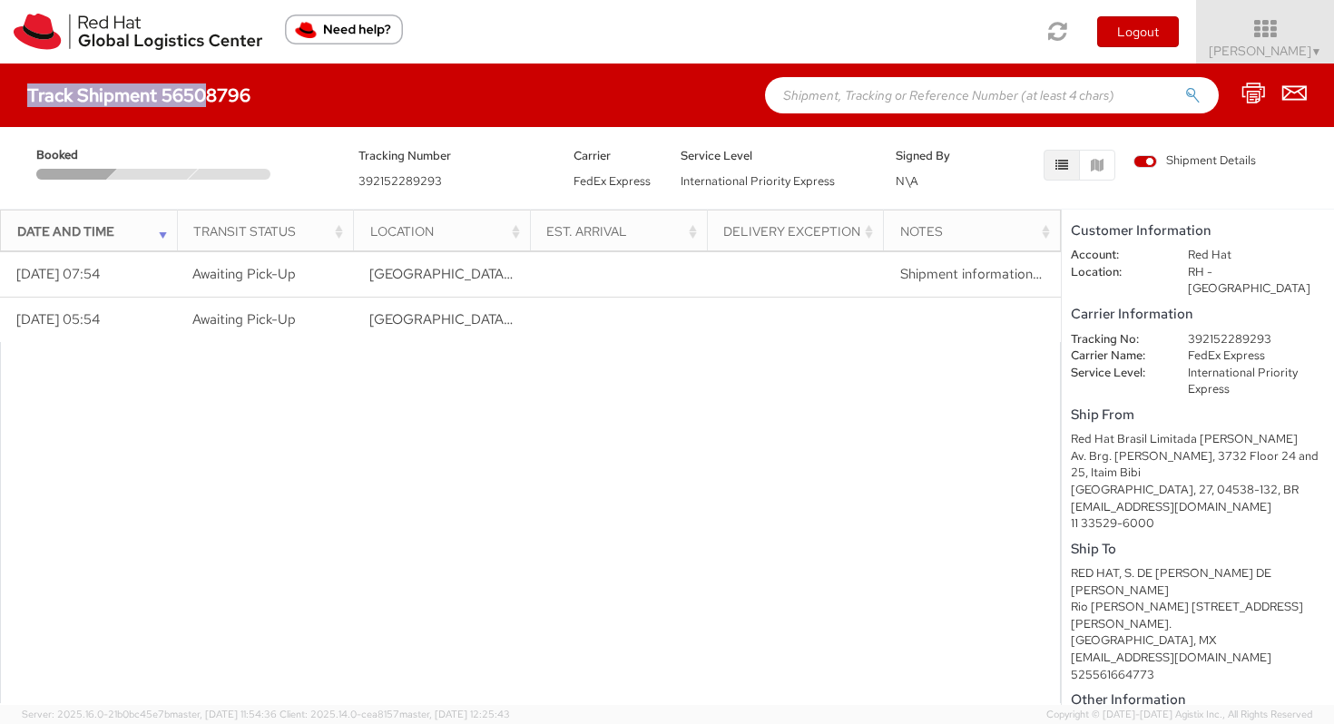
drag, startPoint x: 253, startPoint y: 94, endPoint x: 201, endPoint y: 93, distance: 52.7
click at [201, 94] on div "Track Shipment 56508796" at bounding box center [147, 95] width 241 height 20
click at [201, 93] on h4 "Track Shipment 56508796" at bounding box center [138, 95] width 223 height 20
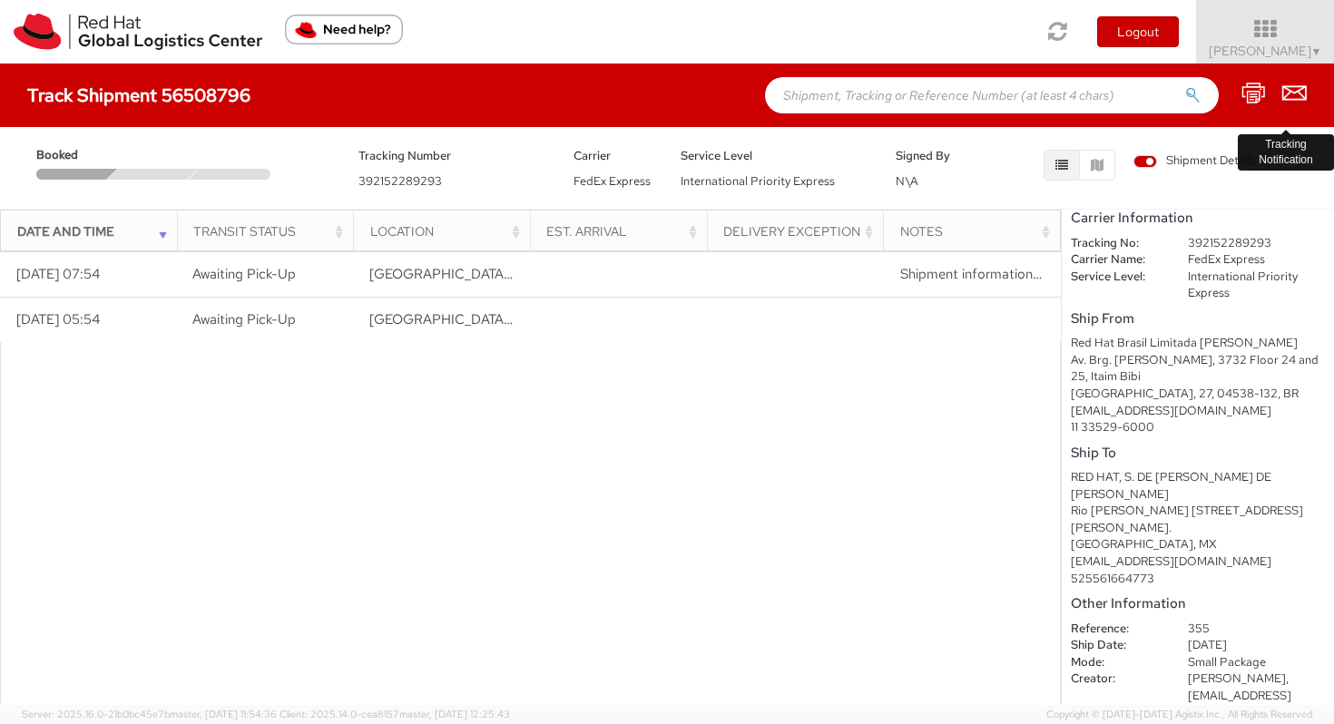
click at [1297, 94] on icon at bounding box center [1295, 93] width 25 height 23
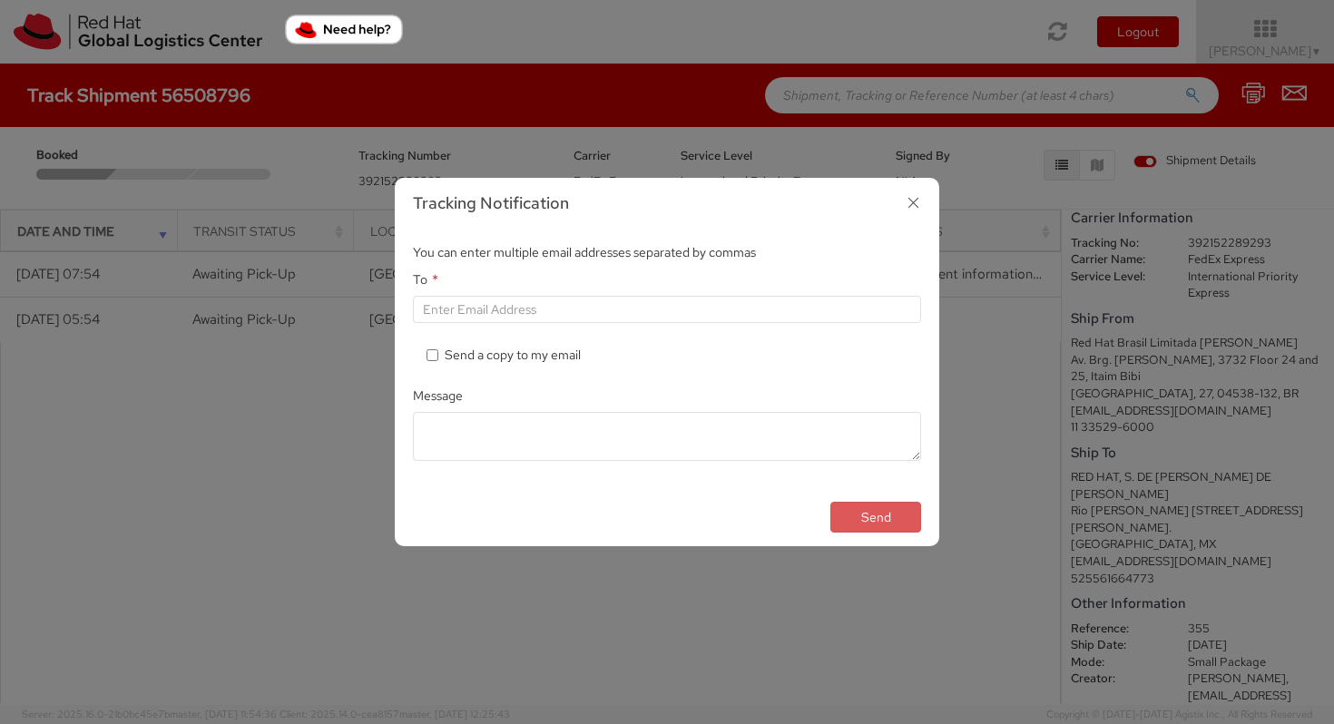
click at [913, 204] on icon "button" at bounding box center [914, 203] width 26 height 26
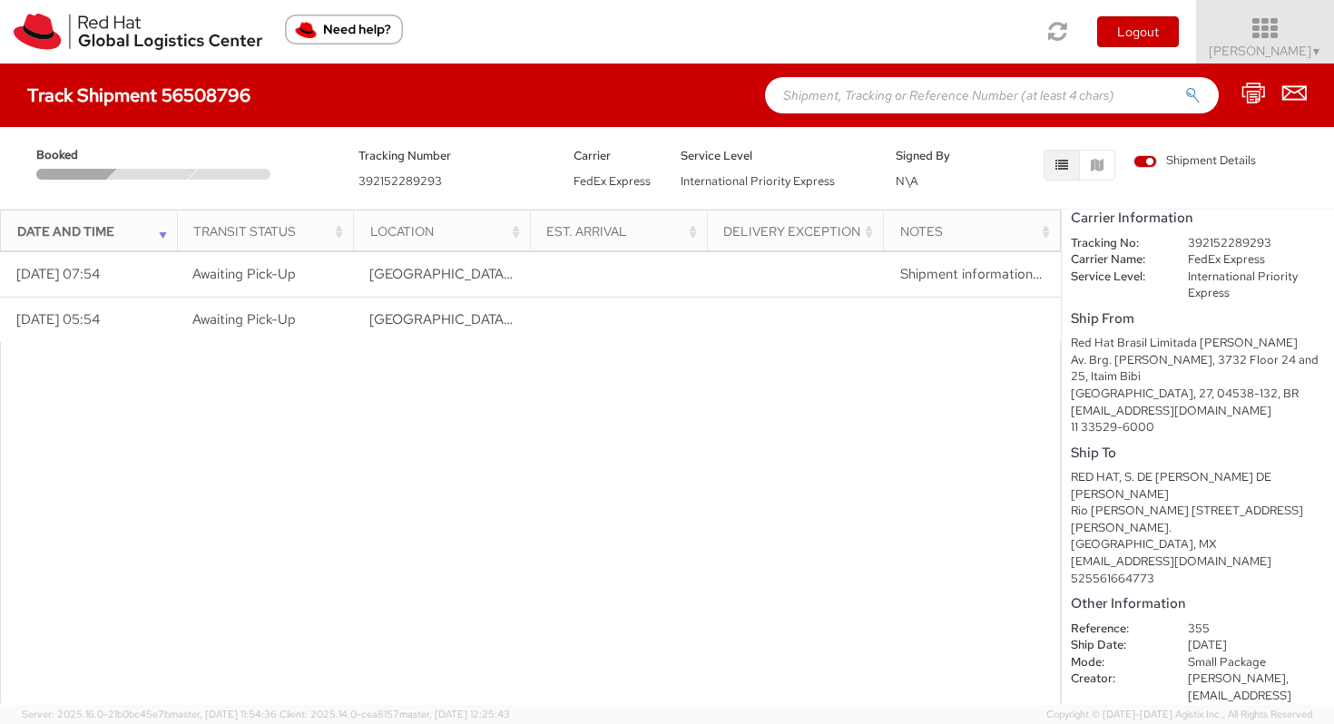
click at [1277, 43] on span "Vitoria Alencar ▼" at bounding box center [1265, 51] width 113 height 16
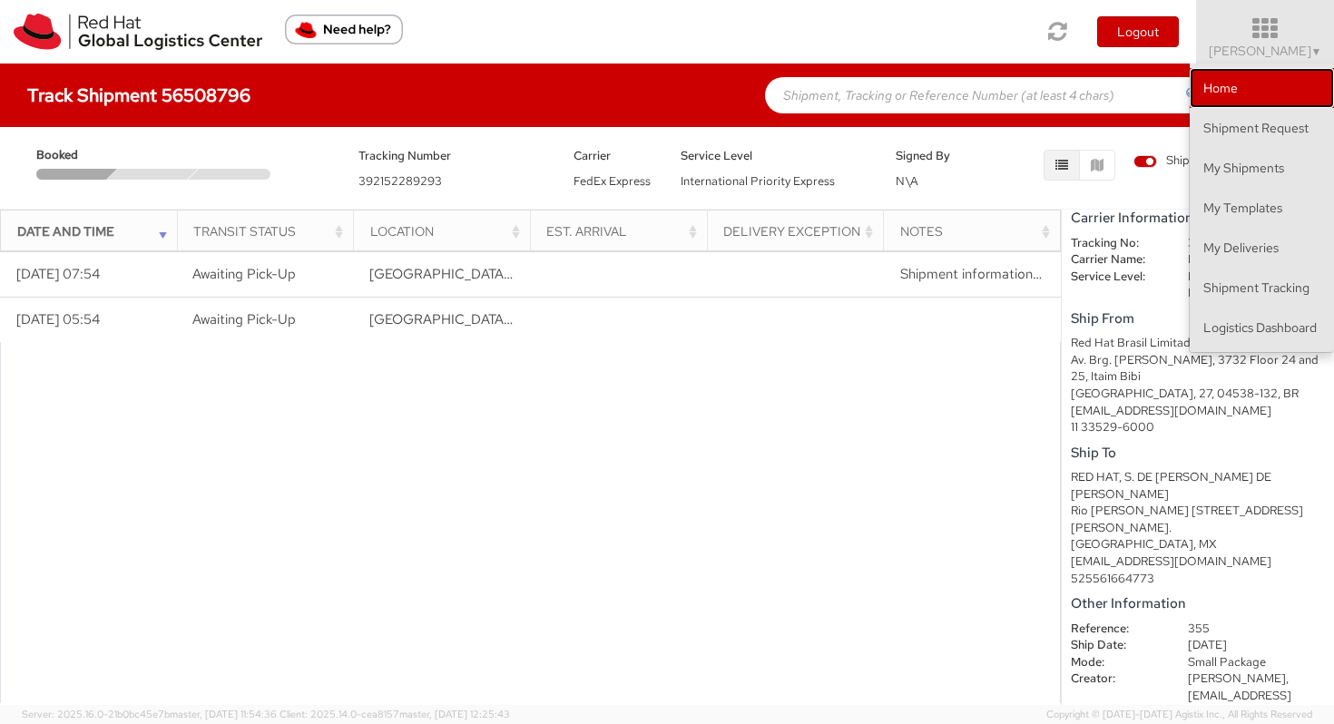
click at [1247, 103] on link "Home" at bounding box center [1262, 88] width 144 height 40
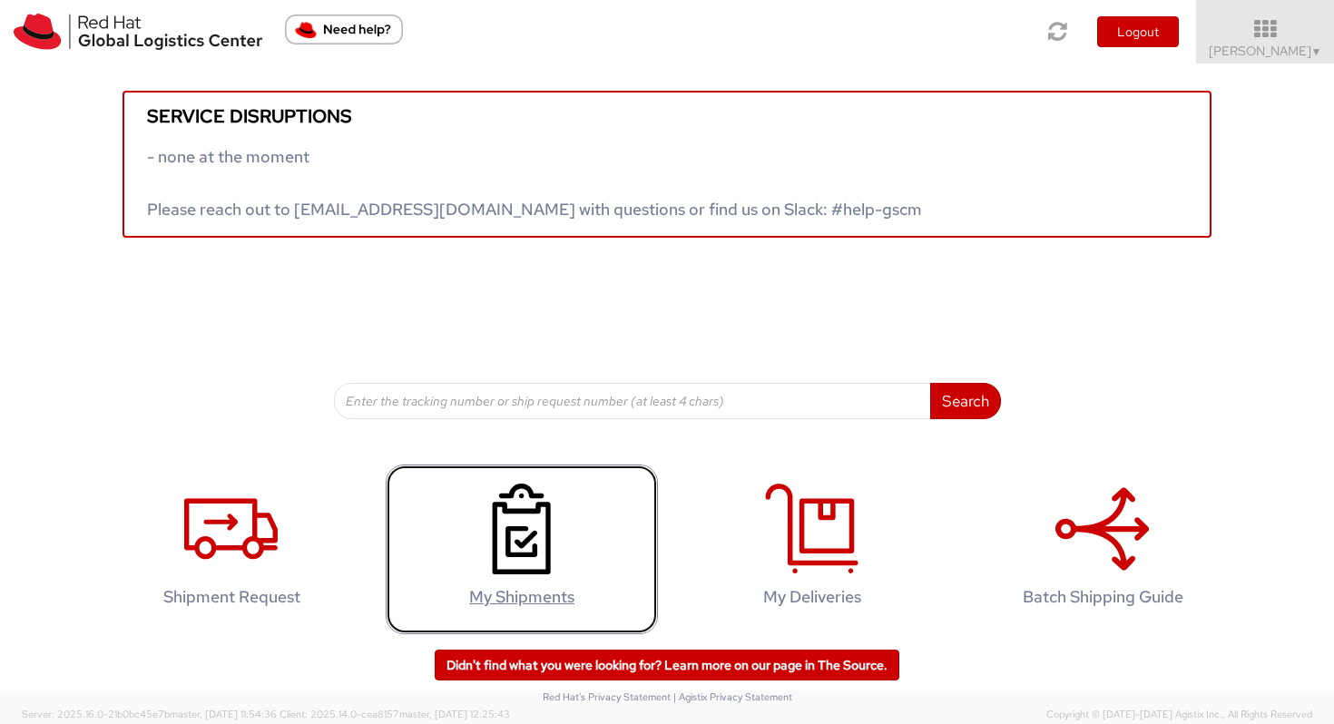
click at [498, 572] on use at bounding box center [522, 529] width 58 height 91
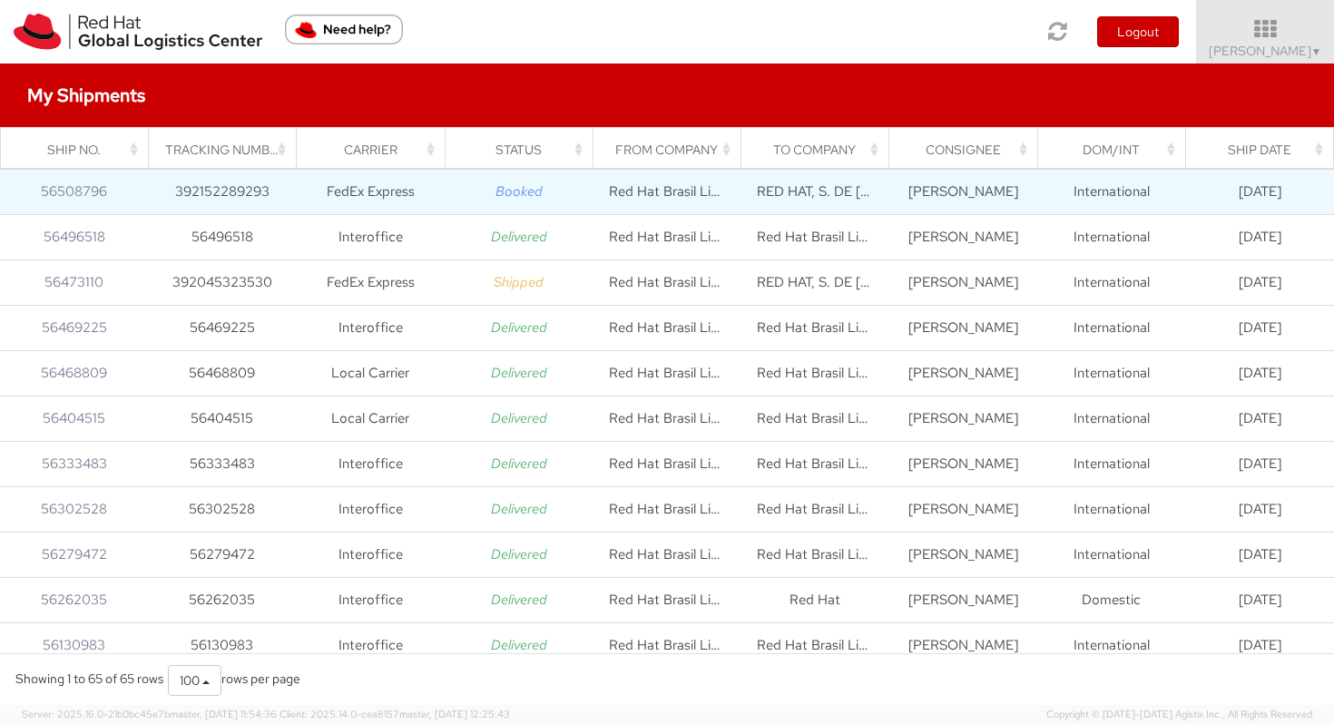
click at [212, 194] on td "392152289293" at bounding box center [222, 192] width 148 height 45
click at [75, 192] on link "56508796" at bounding box center [74, 191] width 66 height 18
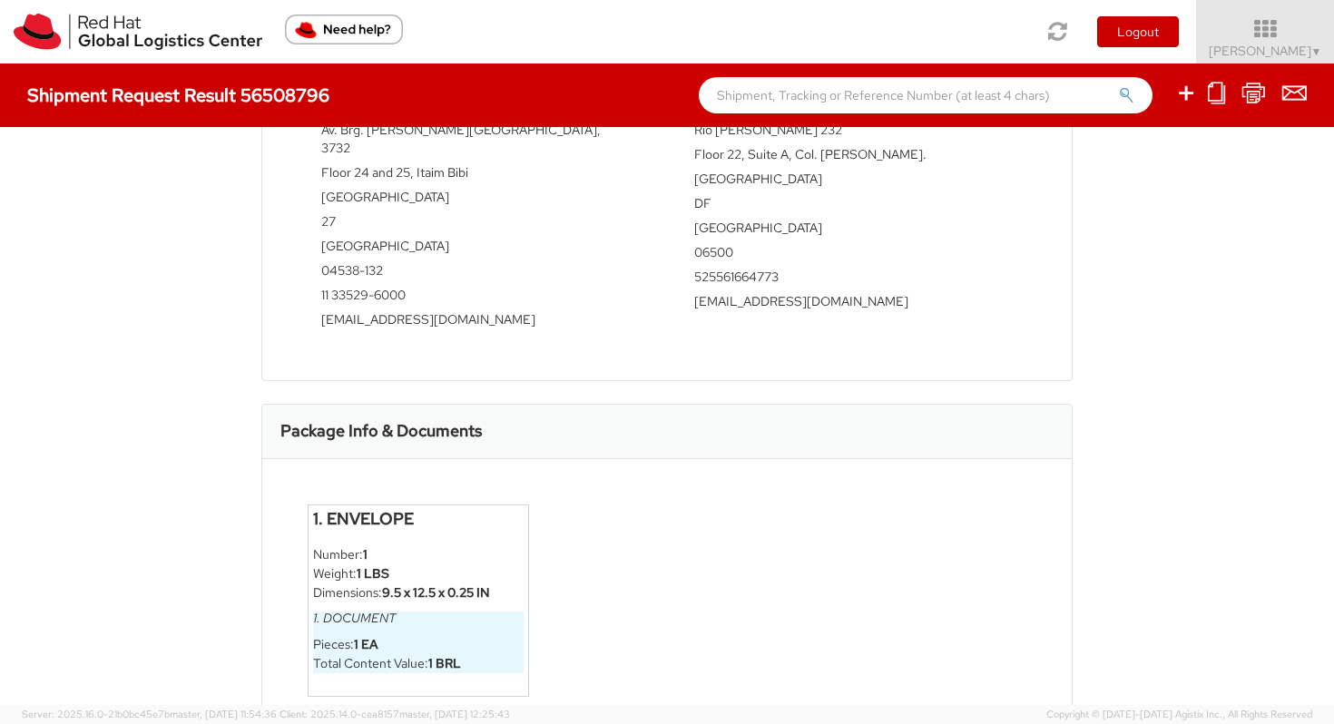
scroll to position [657, 0]
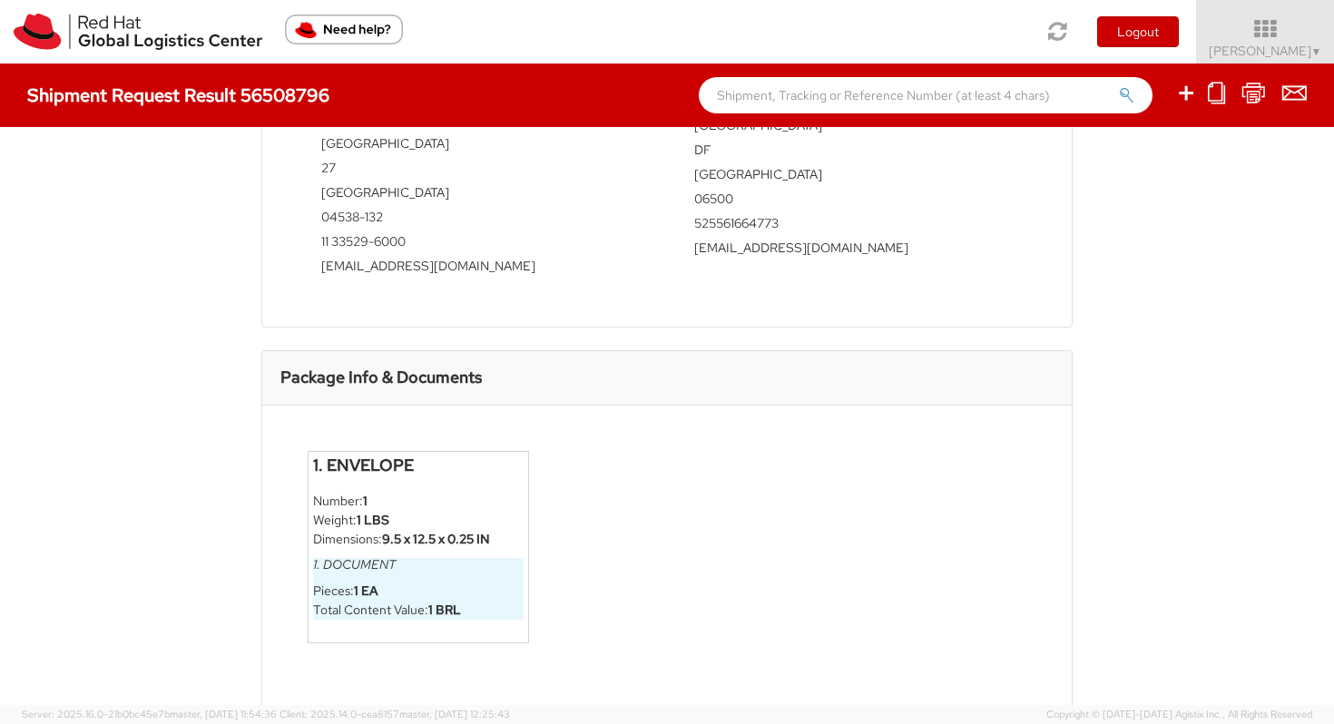
click at [459, 613] on div "1. Envelope Number: 1 Weight: 1 LBS Dimensions: 9.5 x 12.5 x 0.25 IN 1. Documen…" at bounding box center [418, 547] width 221 height 192
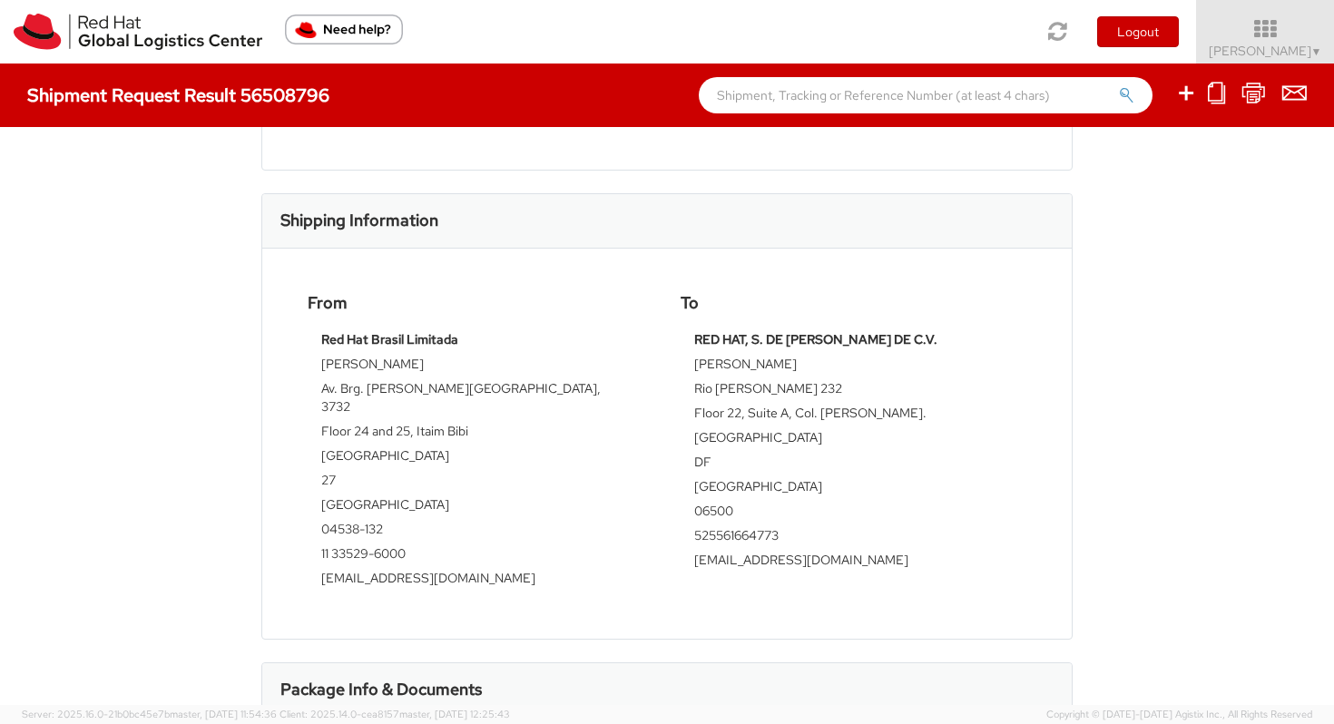
scroll to position [0, 0]
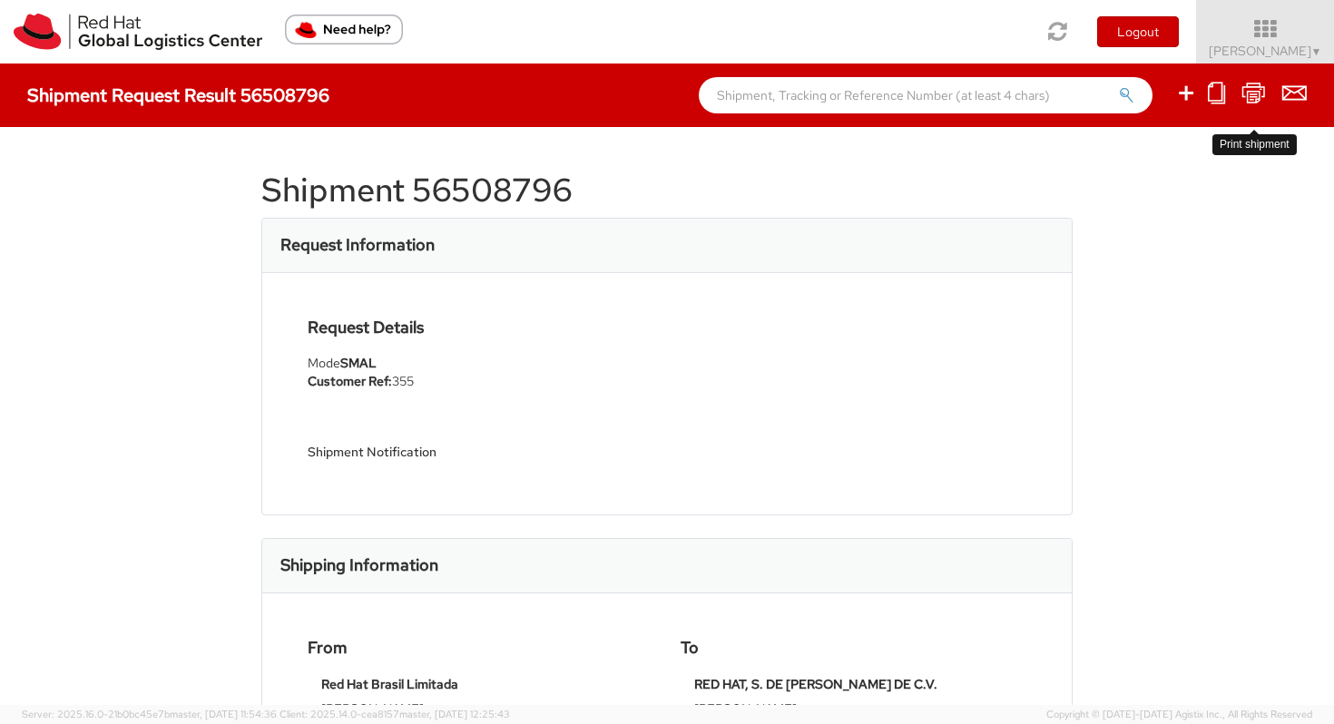
click at [1249, 87] on icon at bounding box center [1254, 93] width 25 height 23
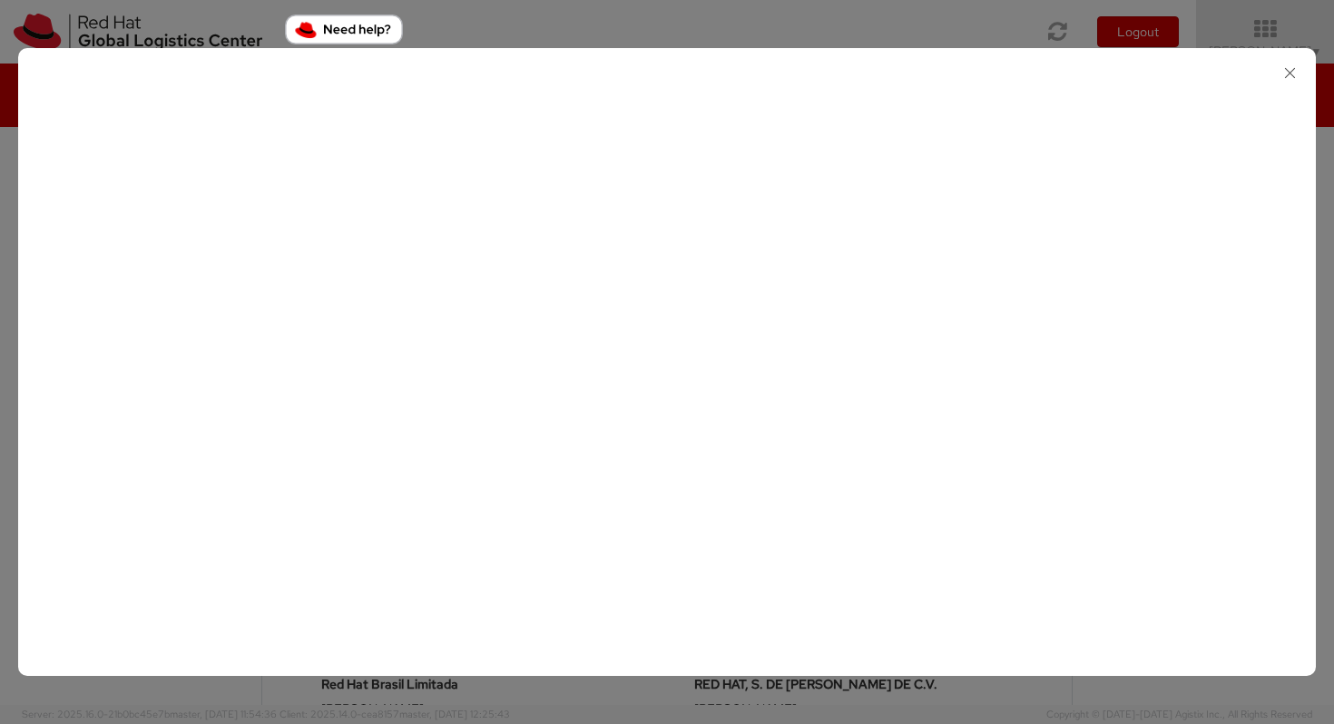
click at [1296, 77] on icon "button" at bounding box center [1290, 73] width 26 height 26
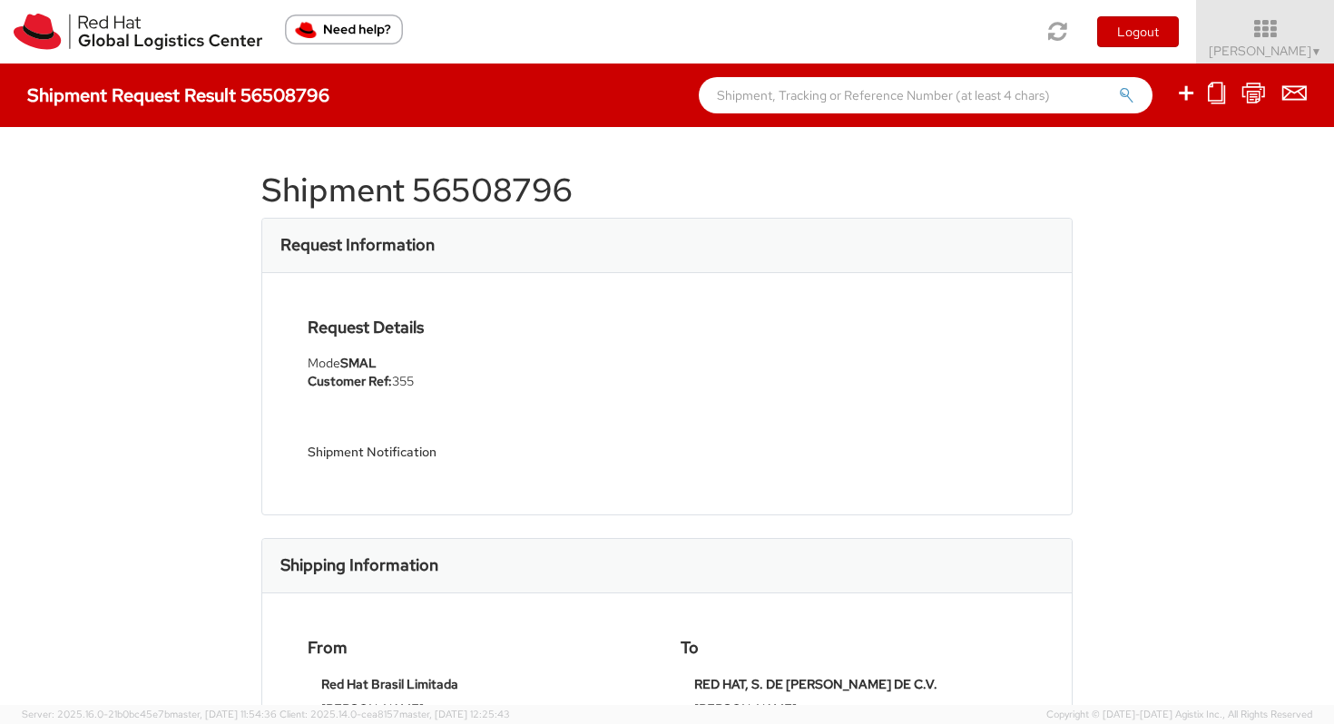
scroll to position [657, 0]
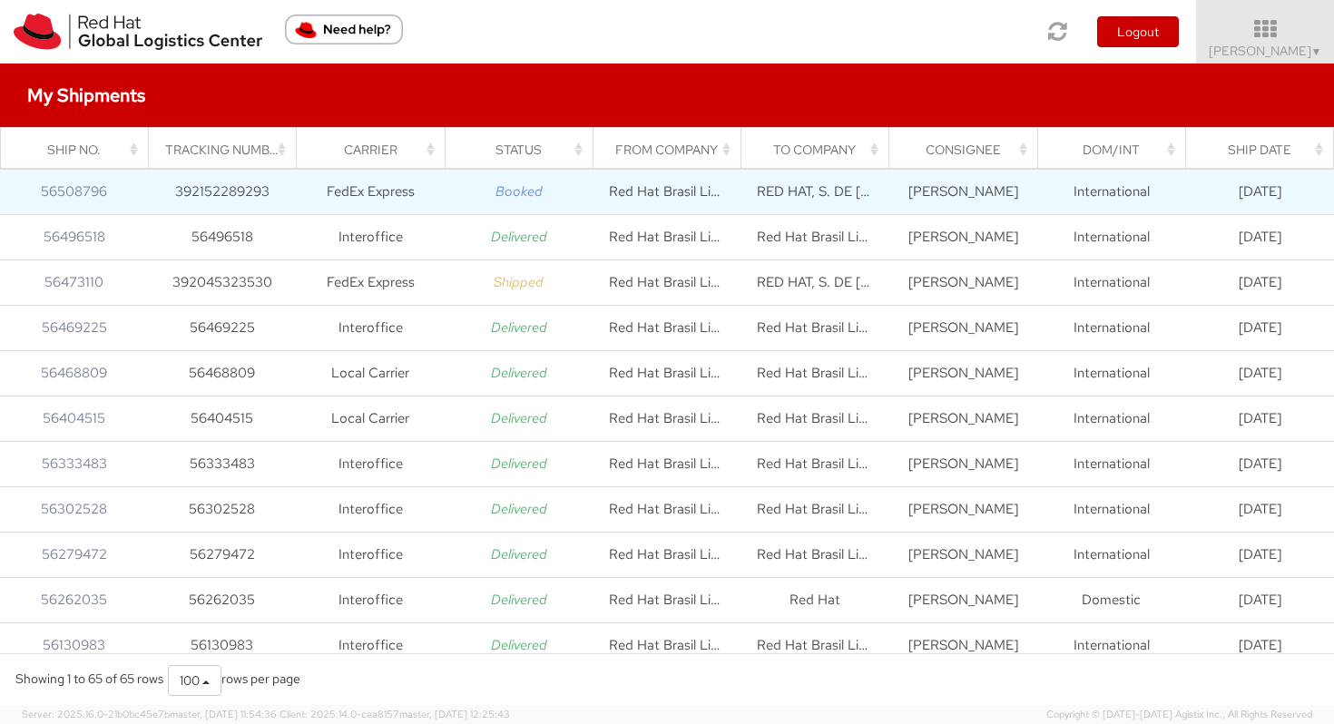
click at [530, 194] on icon "Booked" at bounding box center [519, 191] width 47 height 18
click at [212, 198] on td "392152289293" at bounding box center [222, 192] width 148 height 45
click at [212, 191] on td "392152289293" at bounding box center [222, 192] width 148 height 45
click at [56, 193] on link "56508796" at bounding box center [74, 191] width 66 height 18
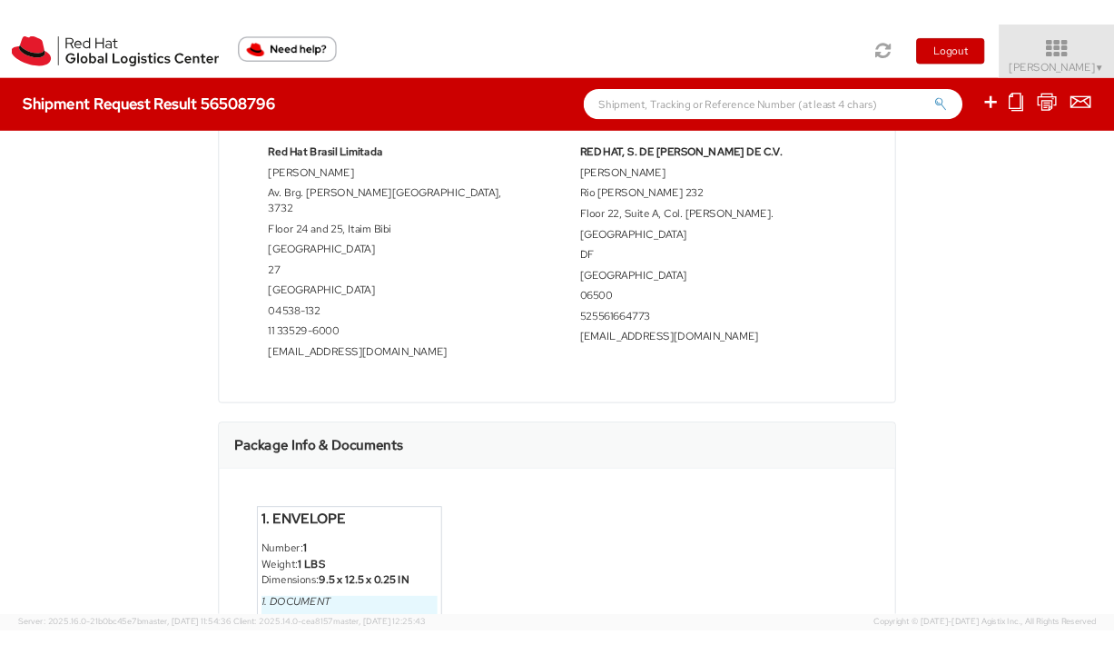
scroll to position [480, 0]
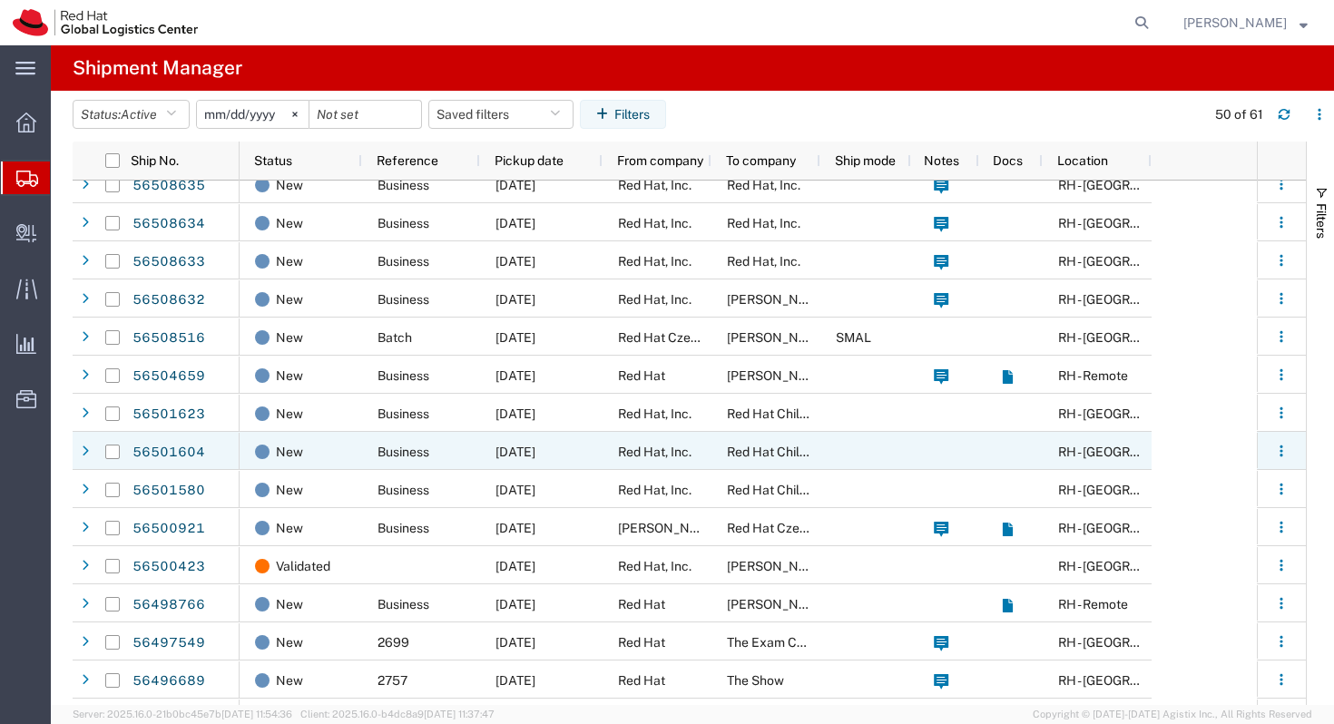
scroll to position [298, 0]
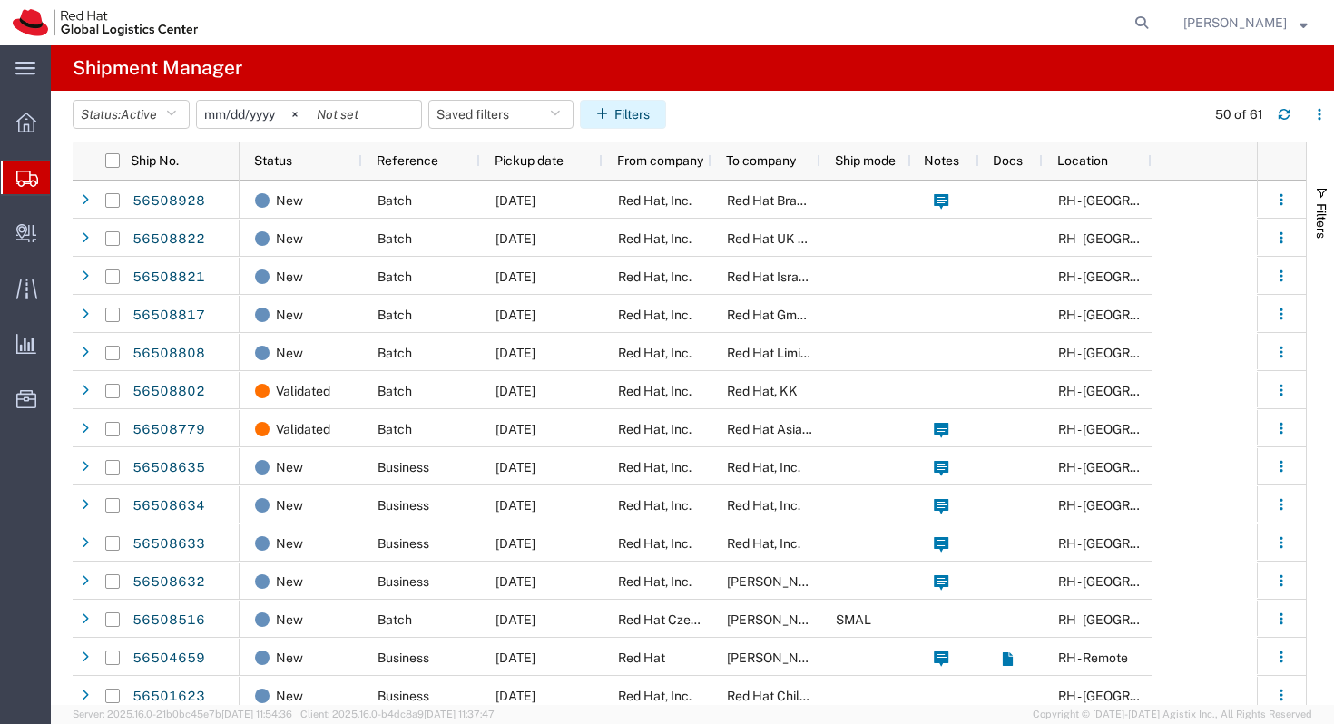
click at [604, 110] on icon "button" at bounding box center [605, 114] width 18 height 13
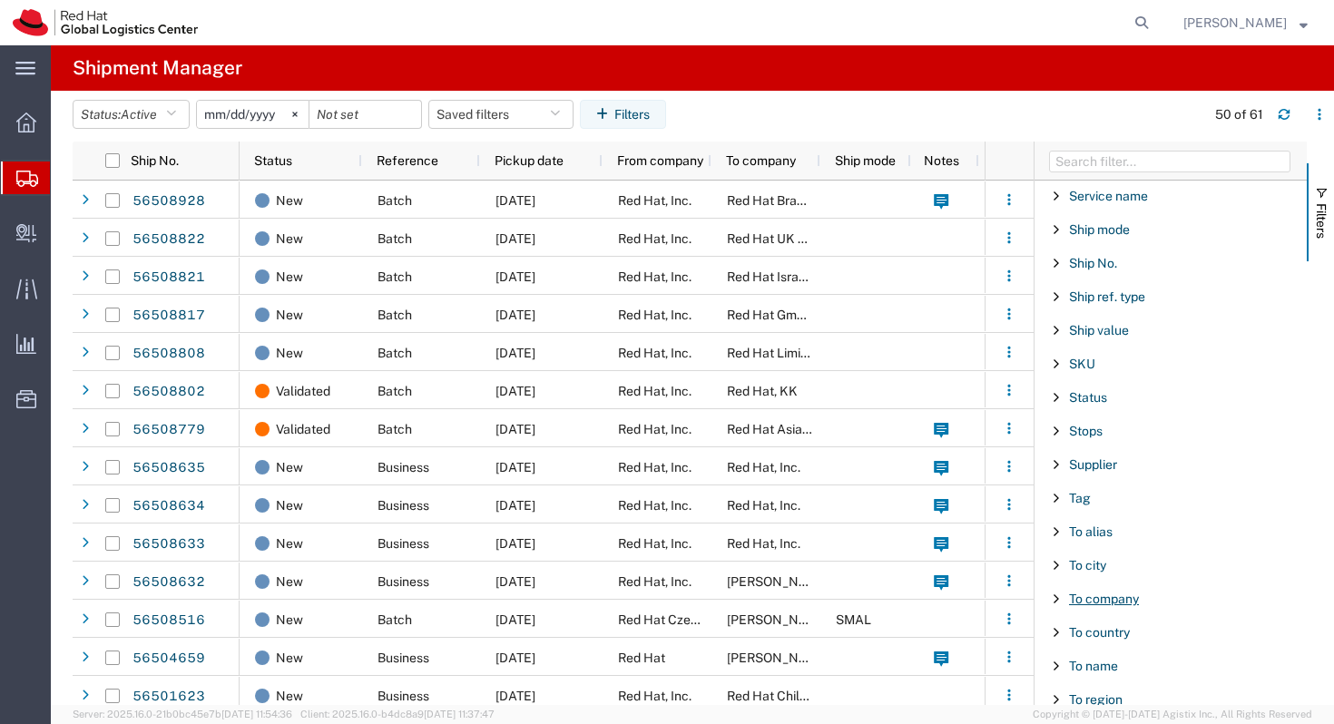
click at [1088, 595] on span "To company" at bounding box center [1104, 599] width 70 height 15
type input "r"
type input "mex"
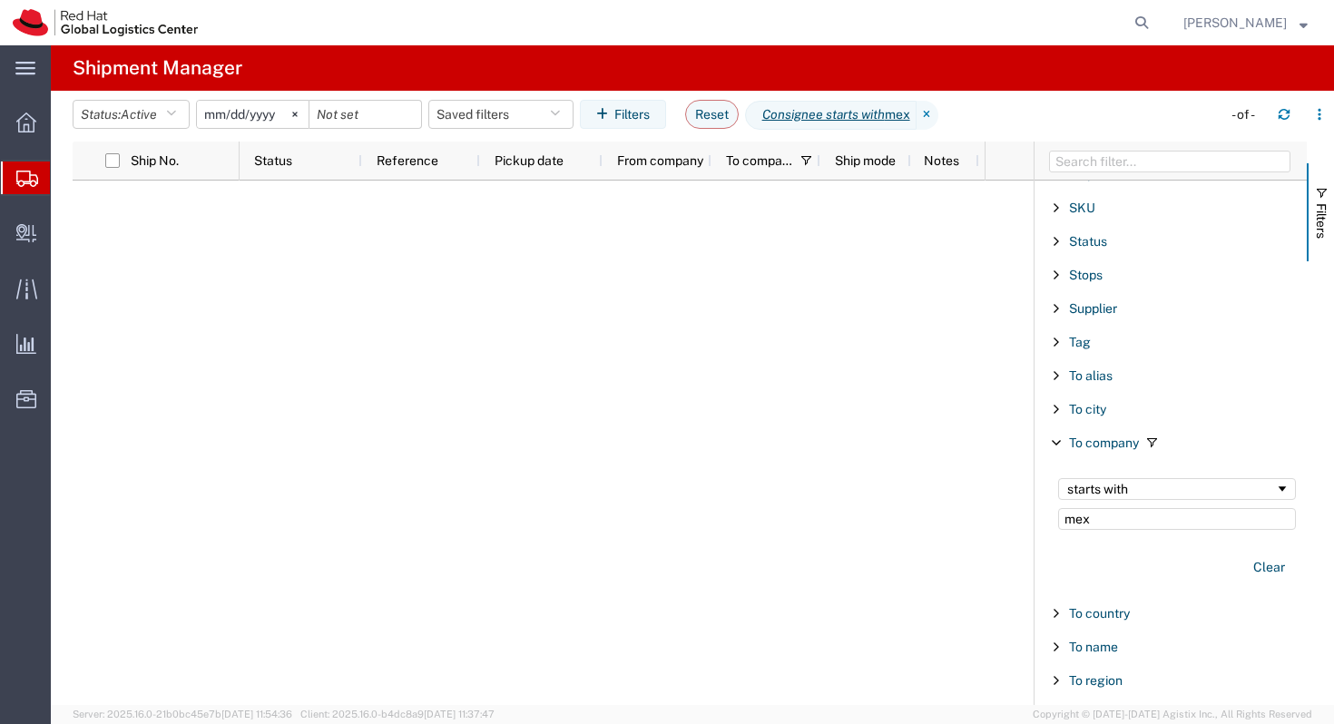
click at [1214, 518] on input "mex" at bounding box center [1177, 519] width 238 height 22
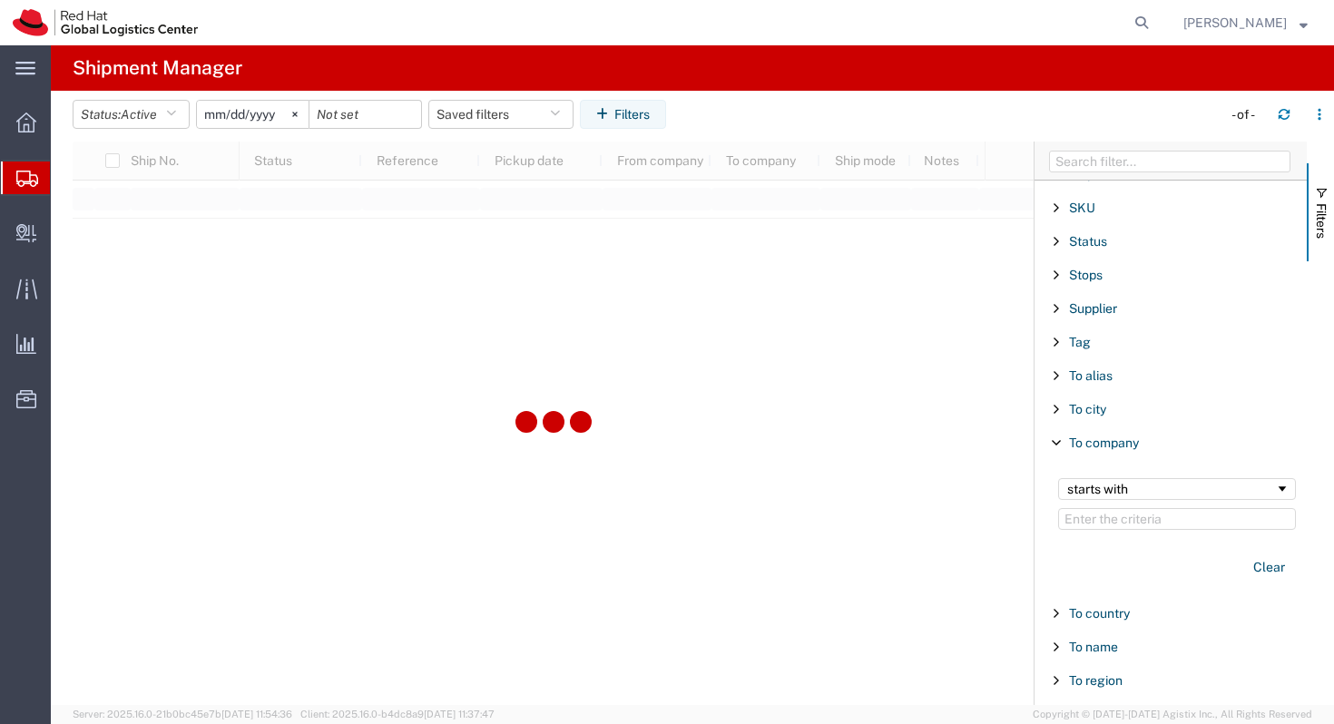
click at [1078, 603] on div "To country" at bounding box center [1171, 613] width 272 height 33
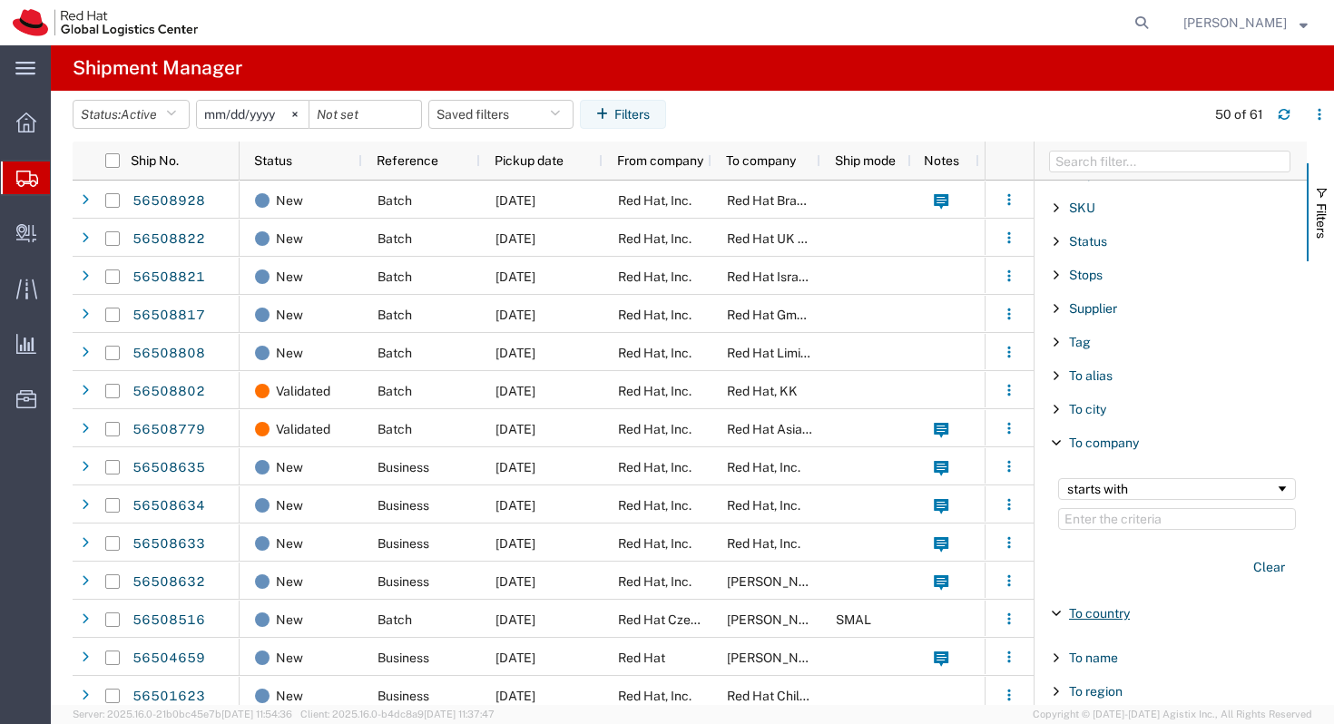
click at [1078, 606] on span "To country" at bounding box center [1099, 613] width 61 height 15
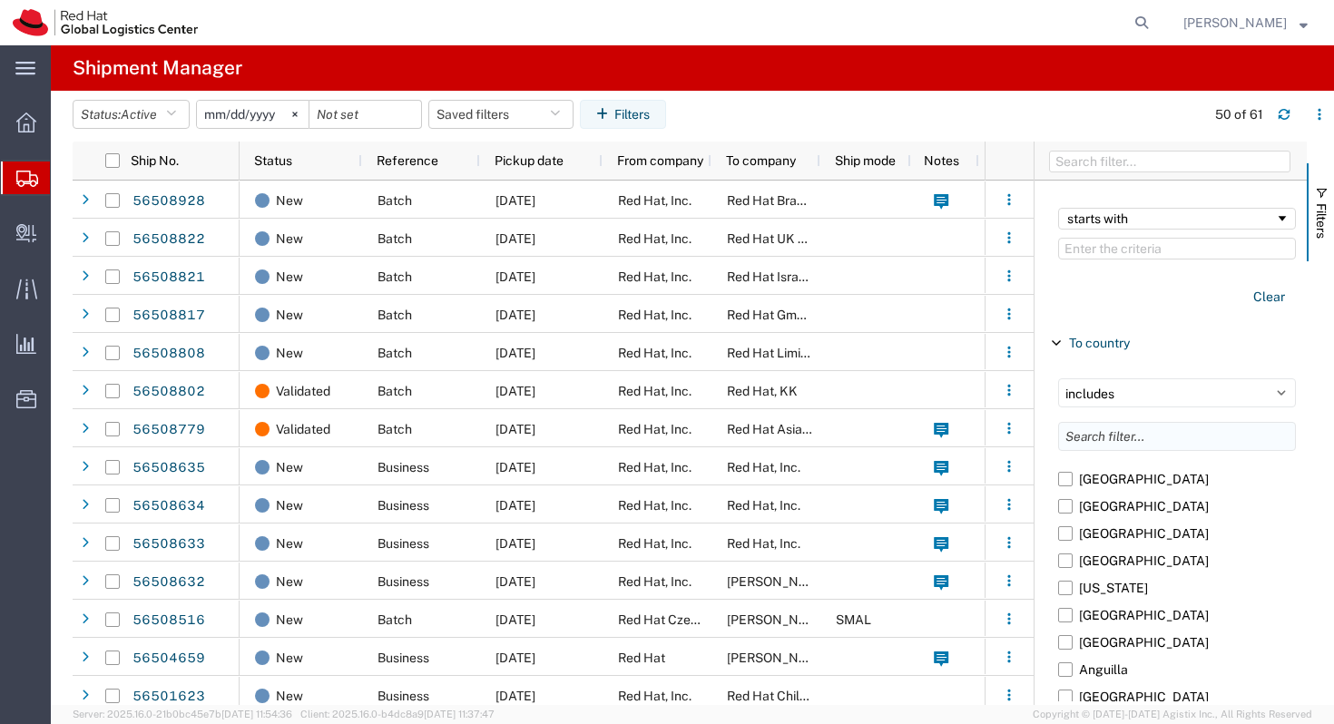
click at [1147, 445] on input "Filter List 66 Filters" at bounding box center [1177, 436] width 238 height 29
type input "me"
click at [1075, 566] on label "Mexico" at bounding box center [1177, 560] width 238 height 27
click at [0, 0] on input "Mexico" at bounding box center [0, 0] width 0 height 0
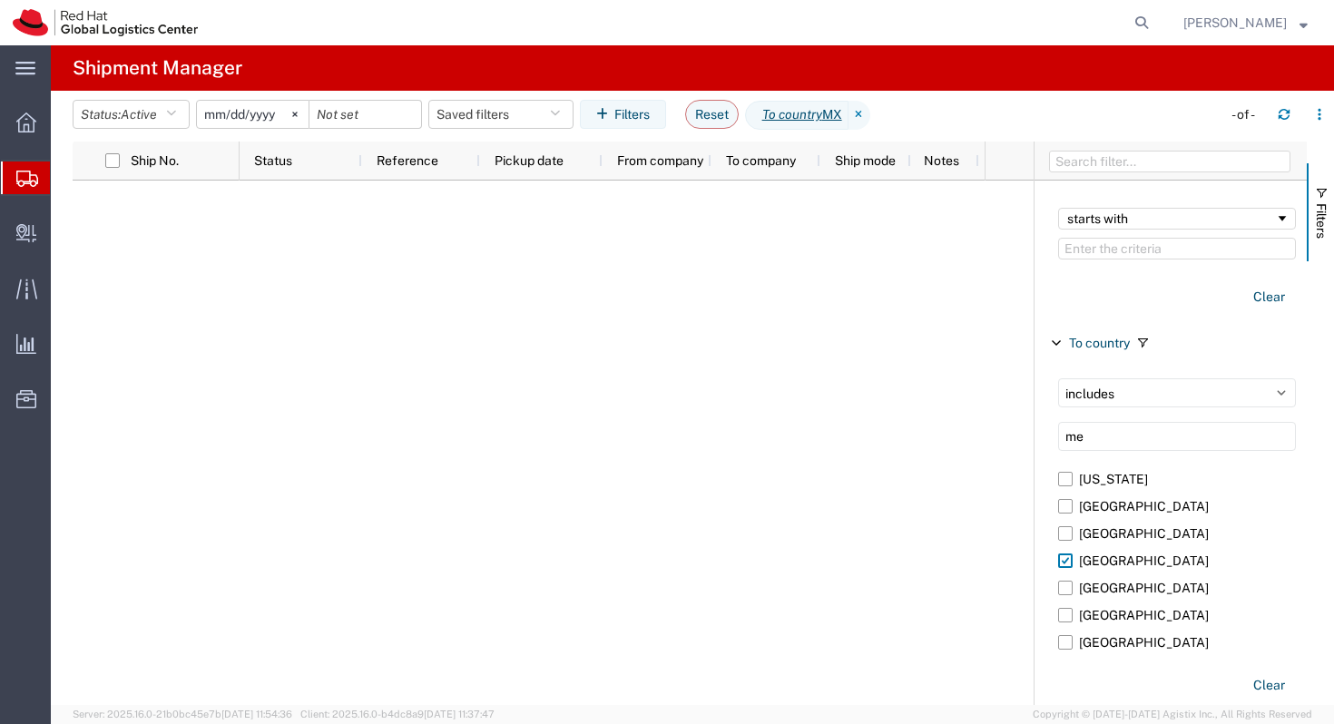
click at [265, 112] on input "2025-07-15" at bounding box center [253, 114] width 112 height 27
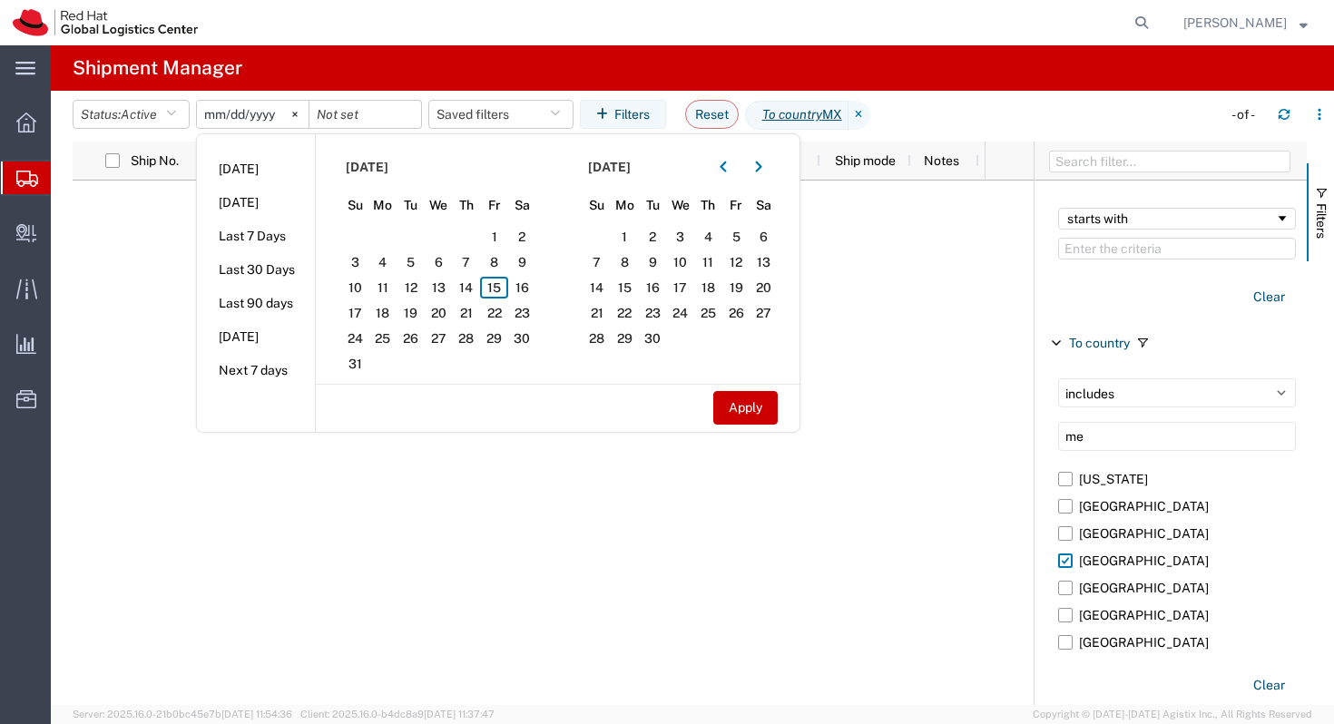
click at [385, 509] on div at bounding box center [612, 443] width 745 height 525
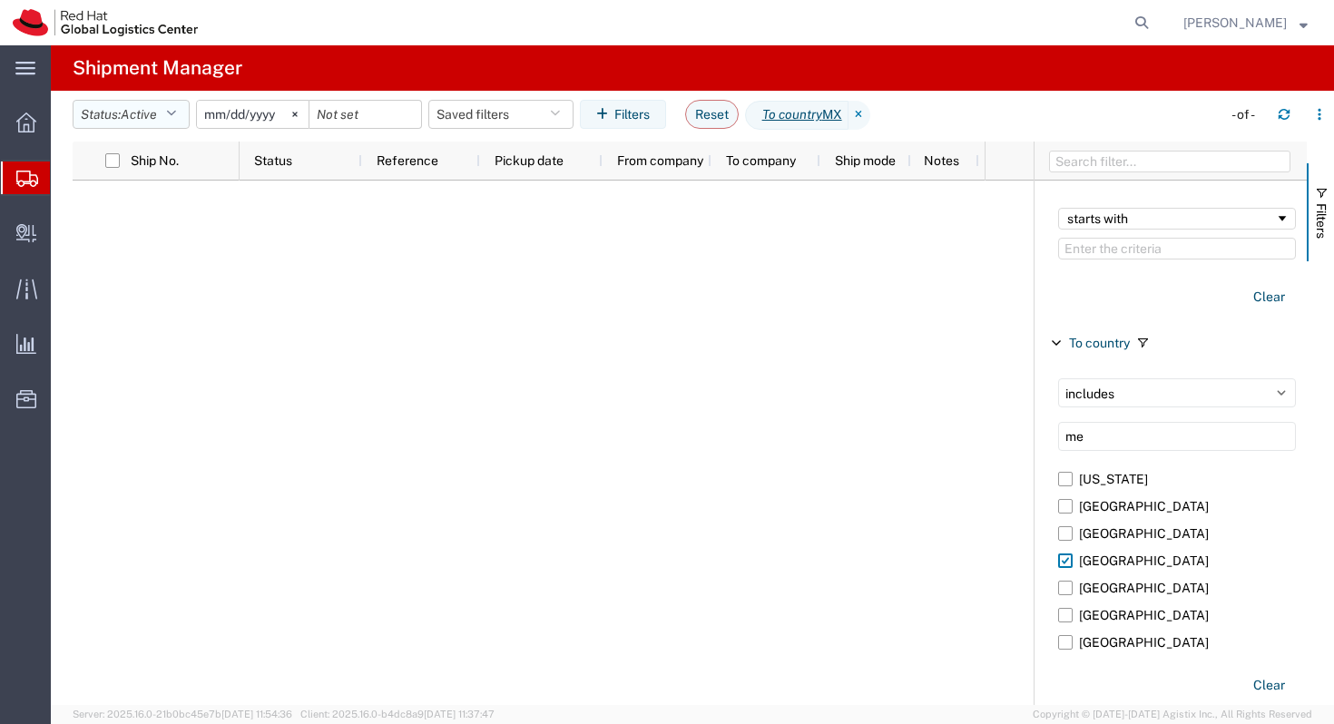
click at [157, 108] on span "Active" at bounding box center [139, 114] width 36 height 15
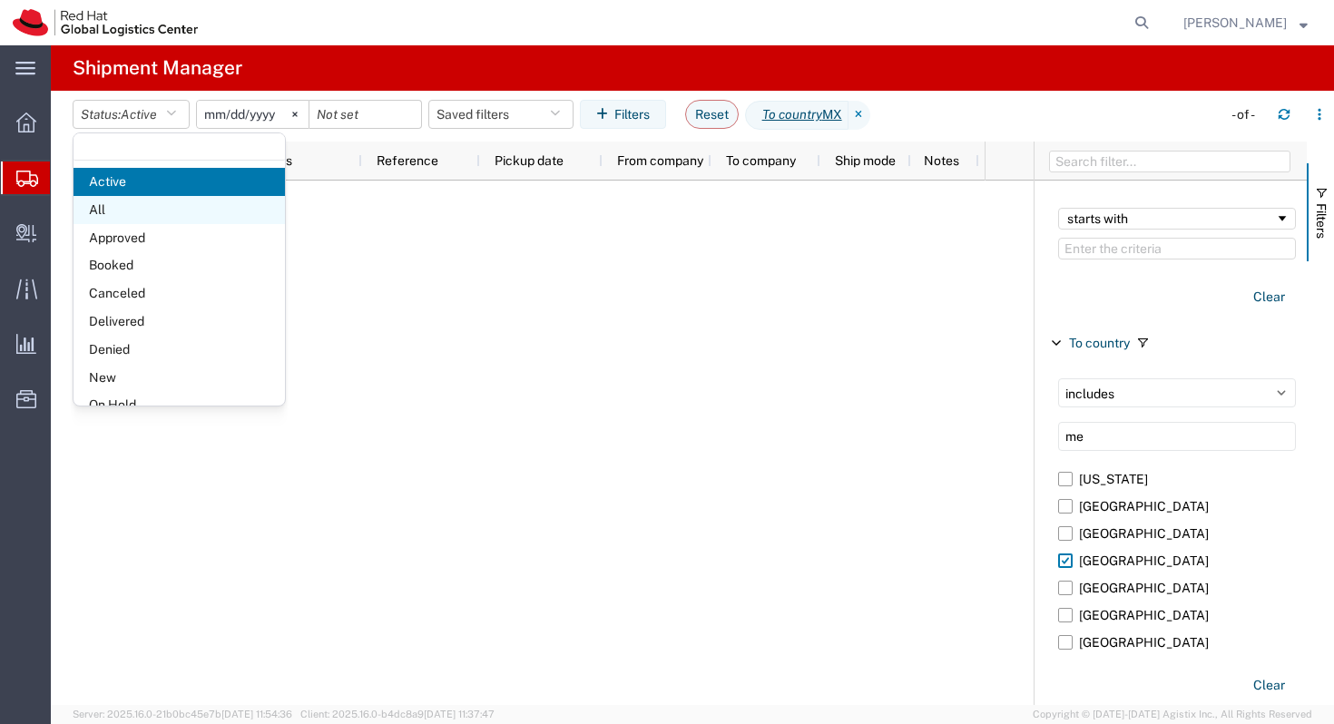
click at [158, 221] on span "All" at bounding box center [180, 210] width 212 height 28
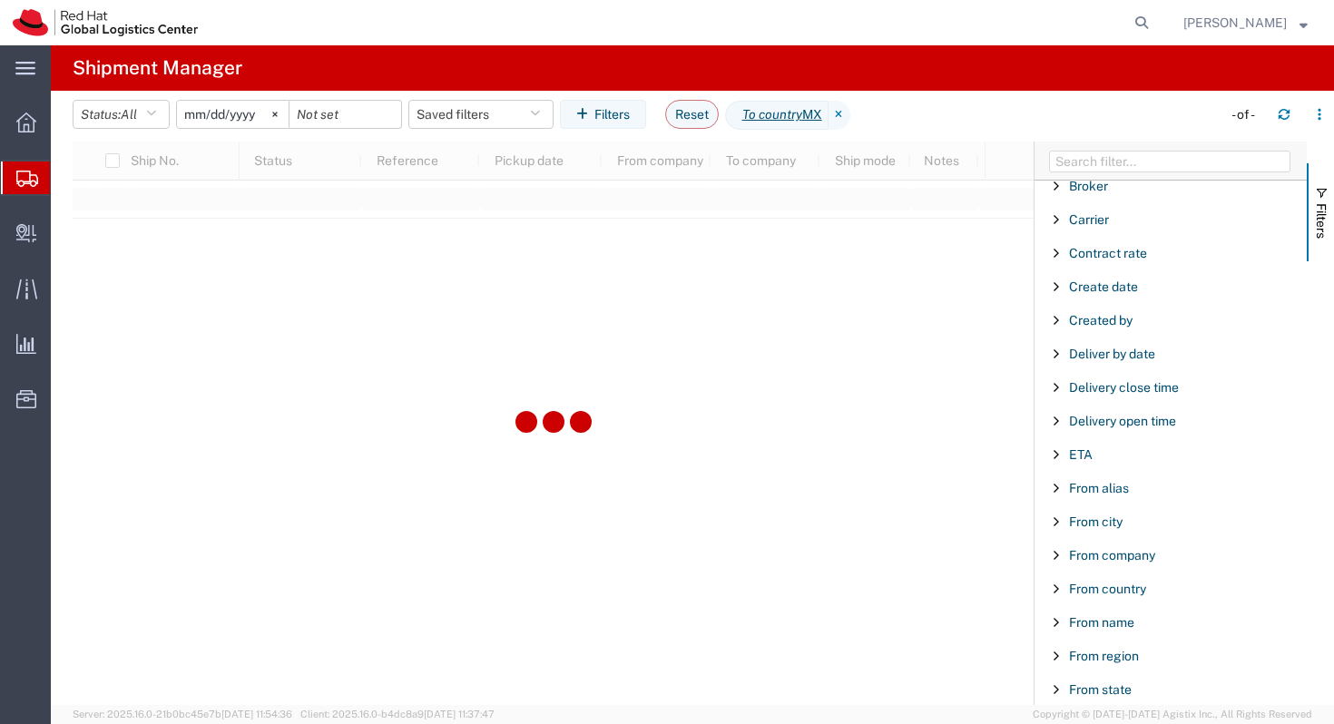
scroll to position [87, 0]
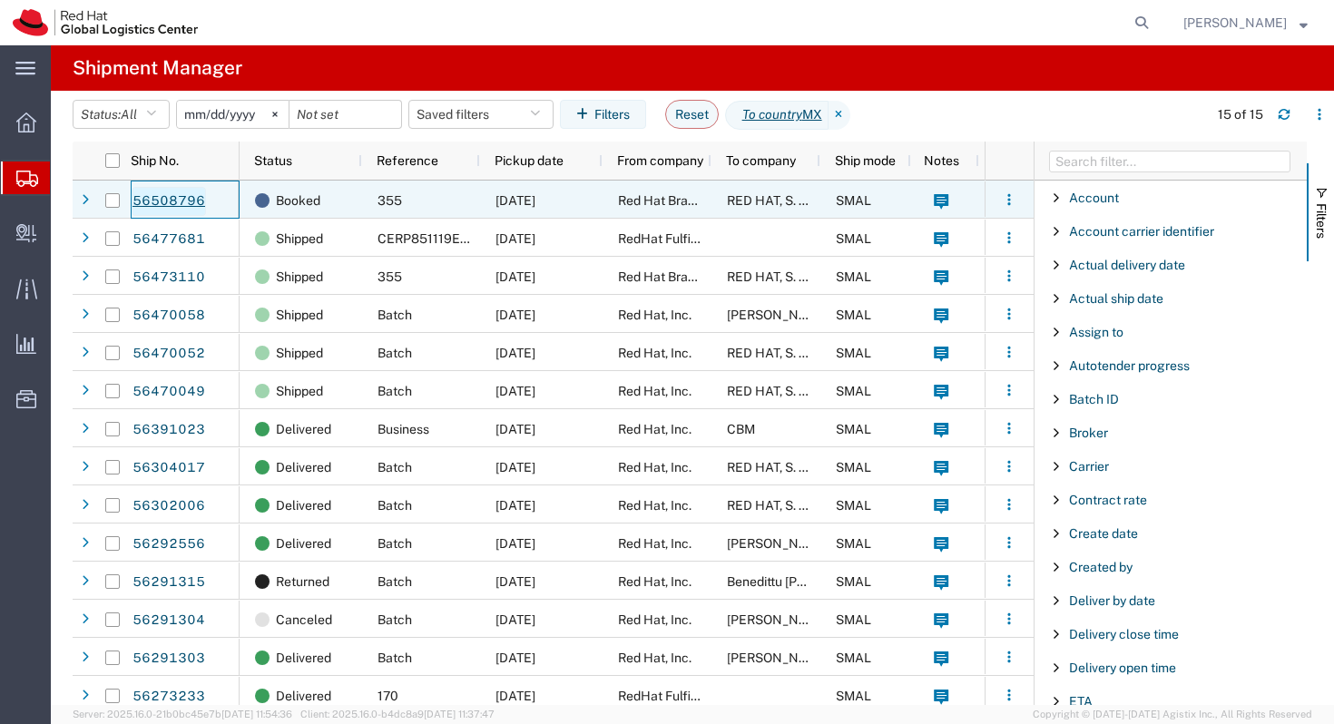
click at [184, 201] on link "56508796" at bounding box center [169, 201] width 74 height 29
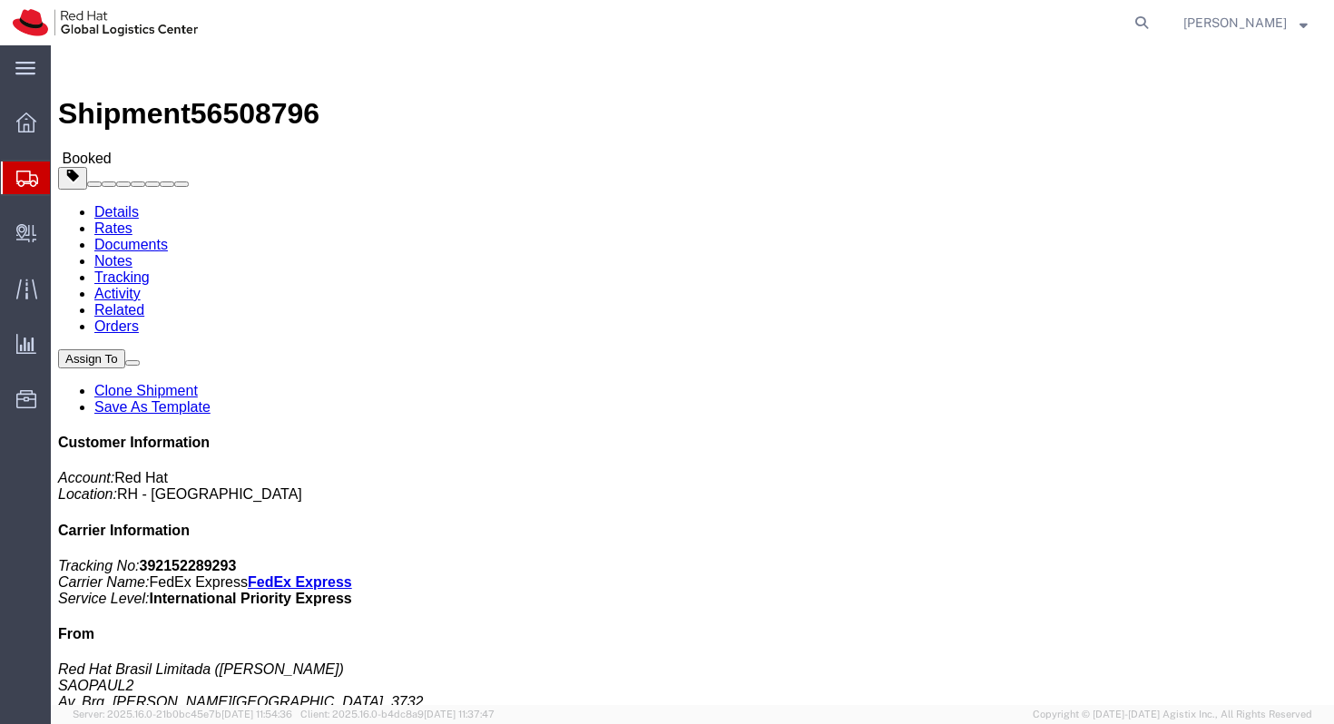
click link "Documents"
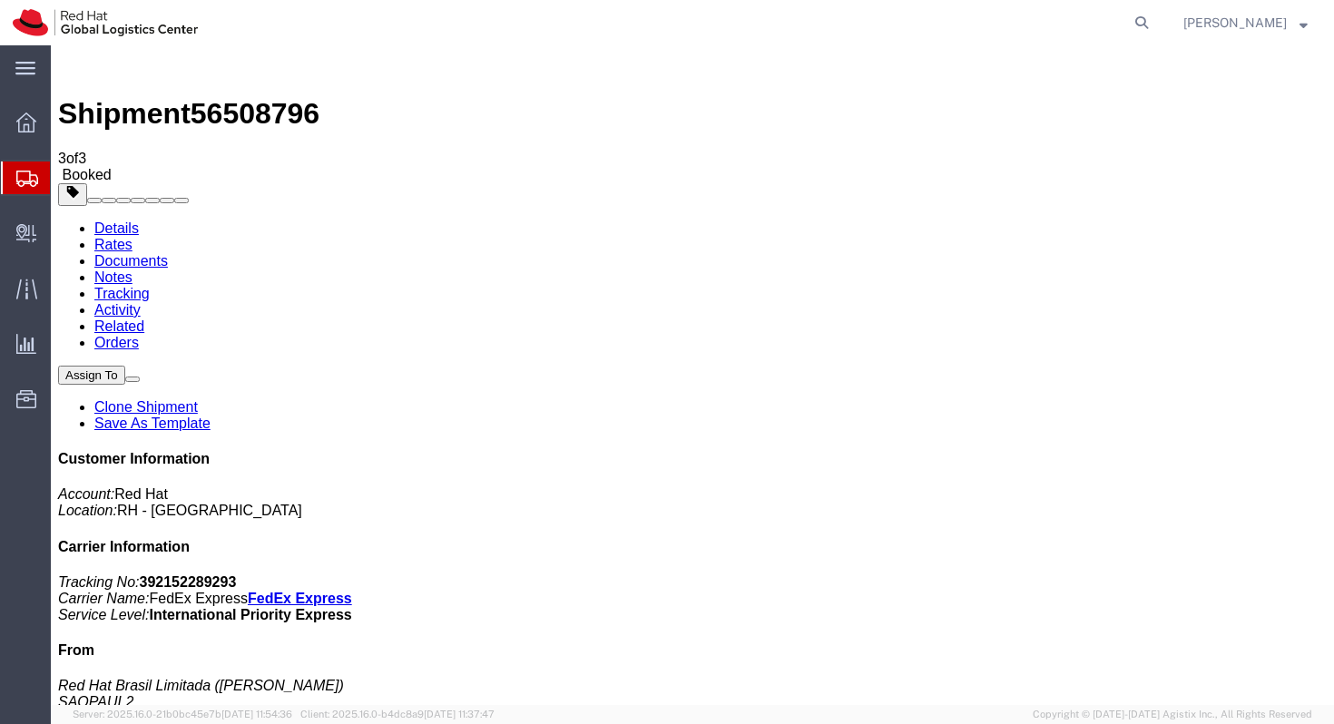
checkbox input "true"
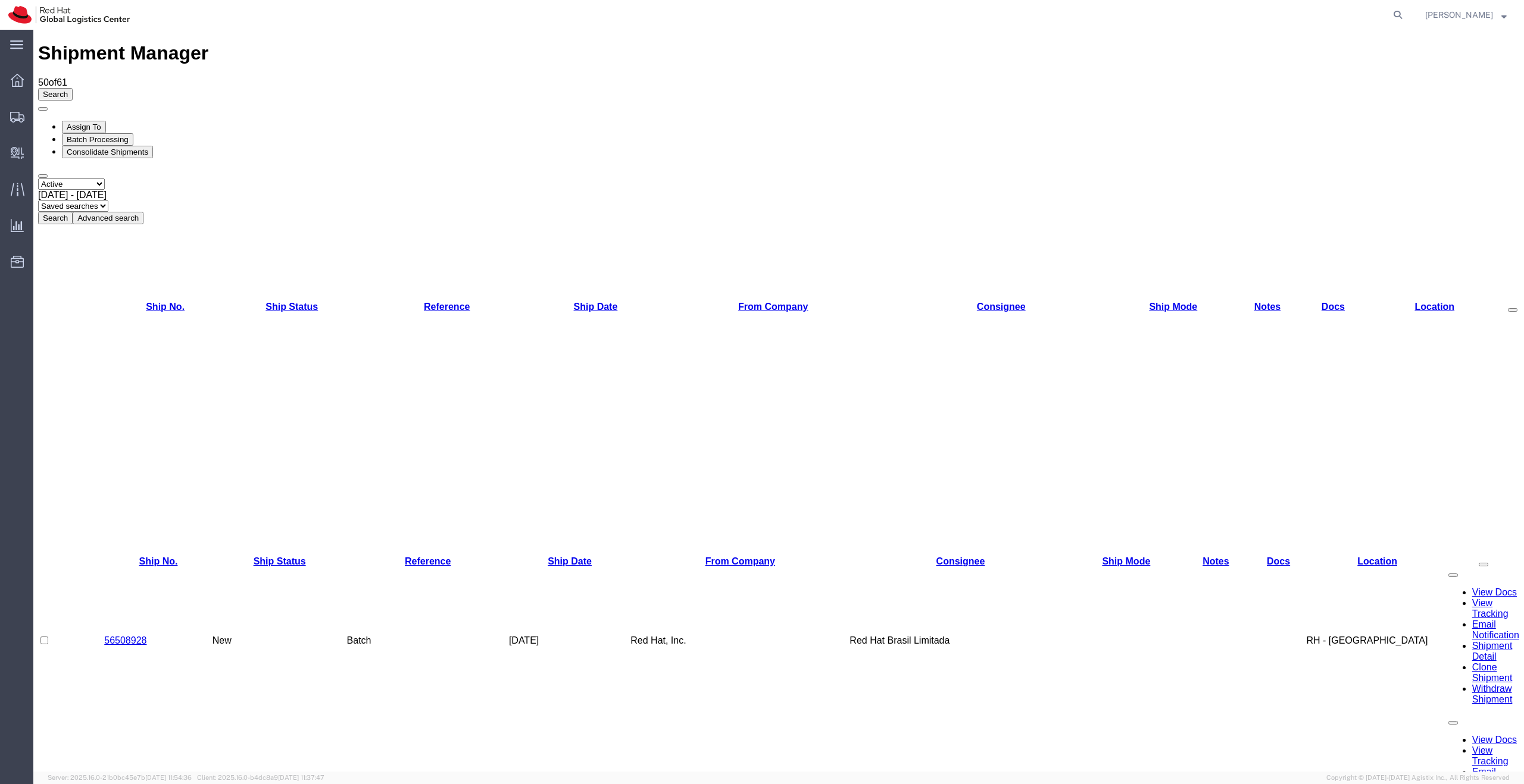
click at [144, 212] on button "Advanced search" at bounding box center [108, 218] width 71 height 12
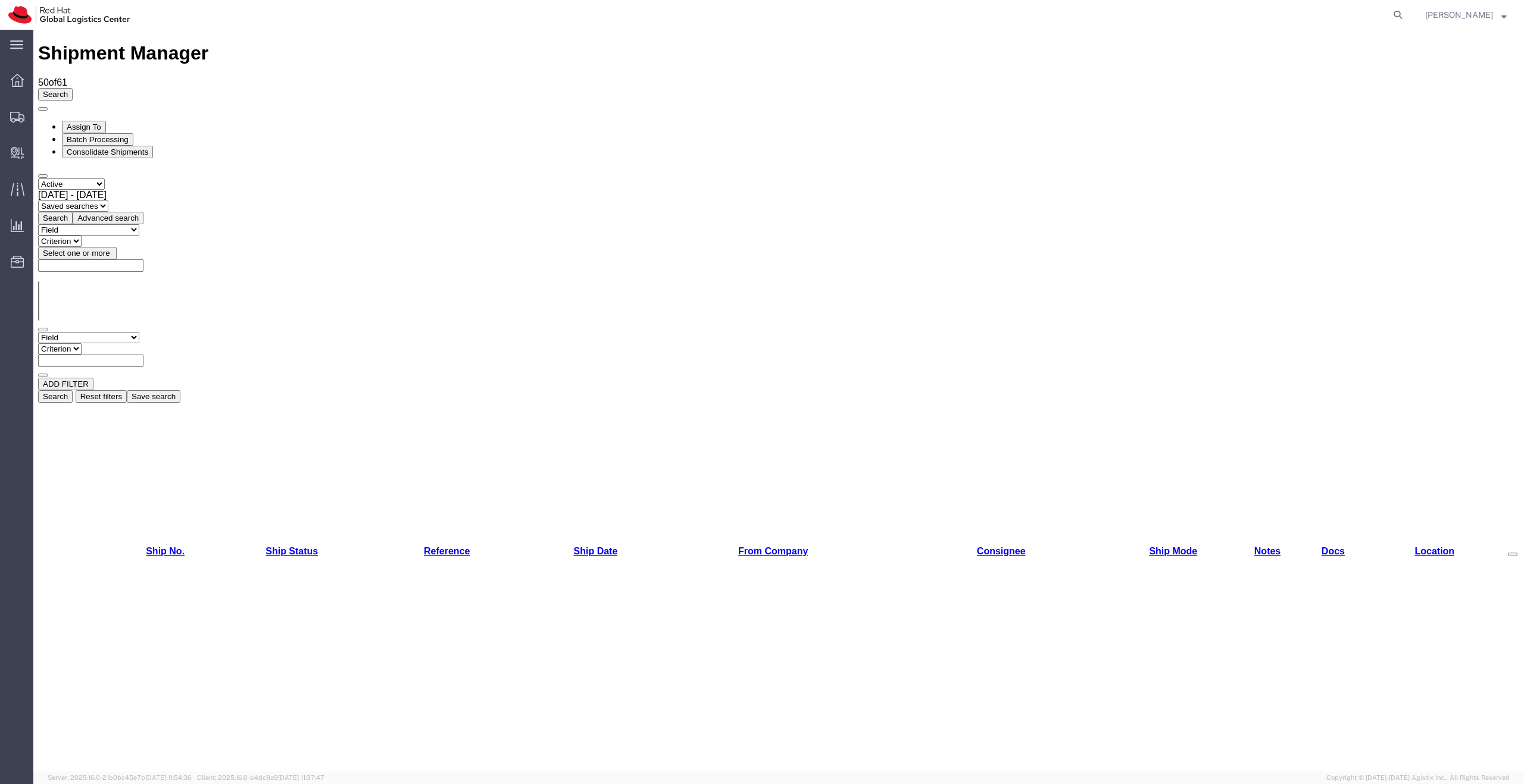
click at [81, 343] on select "Criterion" at bounding box center [60, 349] width 43 height 11
click at [144, 212] on button "Advanced search" at bounding box center [108, 218] width 71 height 12
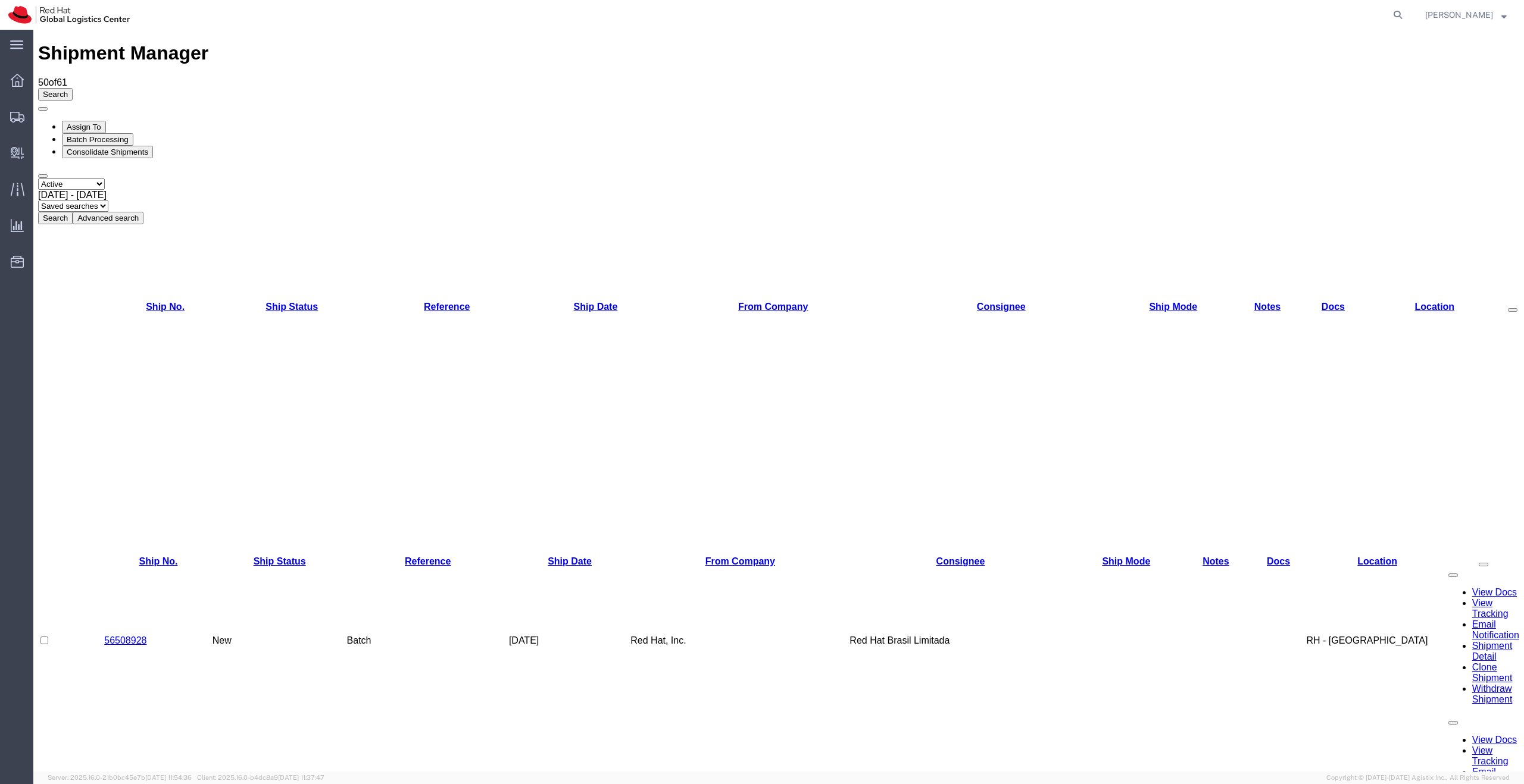
click at [967, 567] on td "Red Hat Brasil Limitada" at bounding box center [960, 640] width 222 height 147
